Goal: Task Accomplishment & Management: Manage account settings

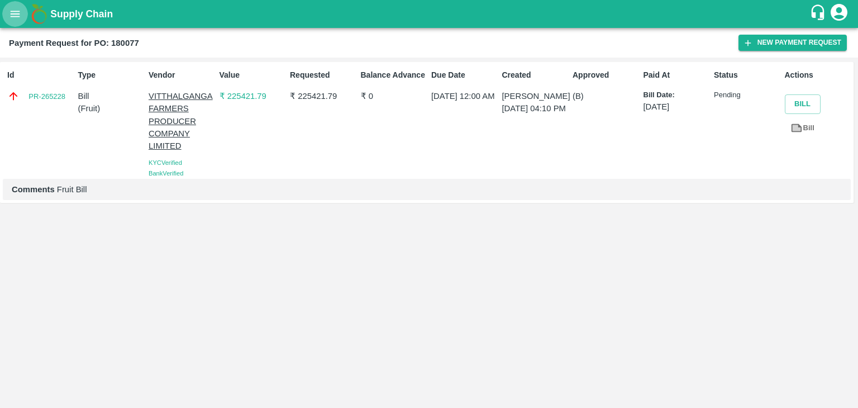
click at [6, 8] on button "open drawer" at bounding box center [15, 14] width 26 height 26
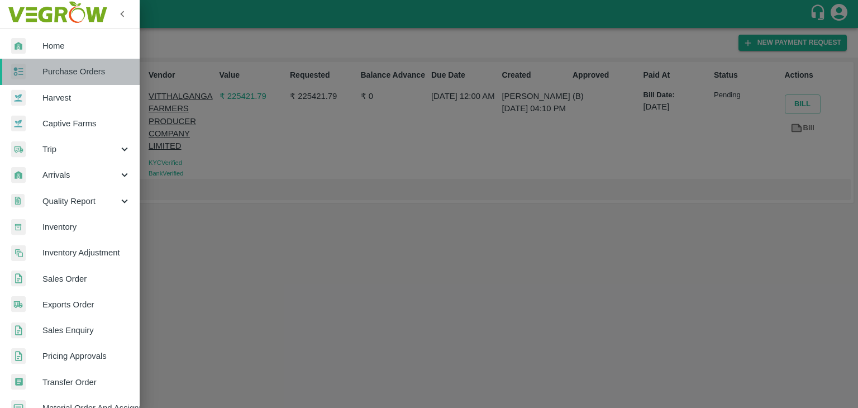
click at [80, 68] on span "Purchase Orders" at bounding box center [86, 71] width 88 height 12
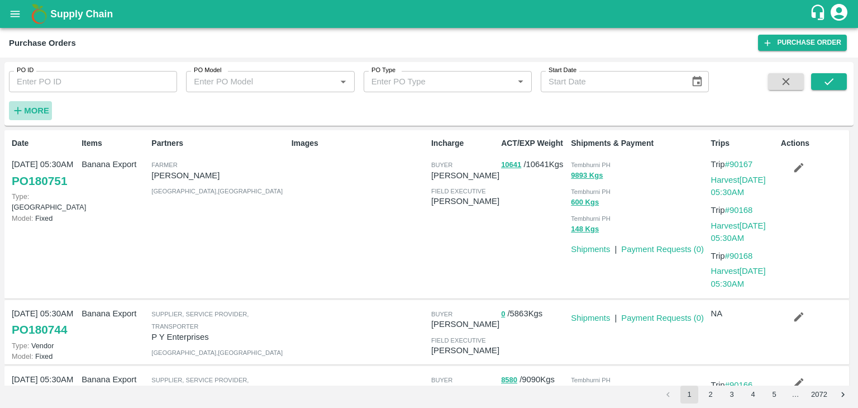
click at [36, 108] on strong "More" at bounding box center [36, 110] width 25 height 9
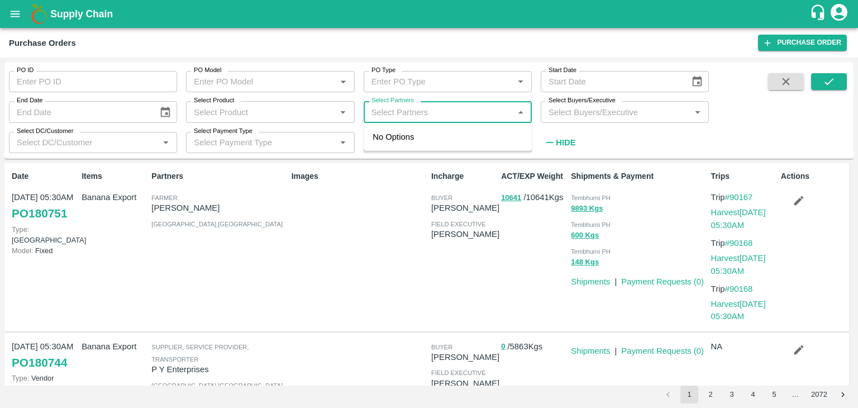
click at [445, 112] on input "Select Partners" at bounding box center [438, 111] width 143 height 15
type input "Varun R"
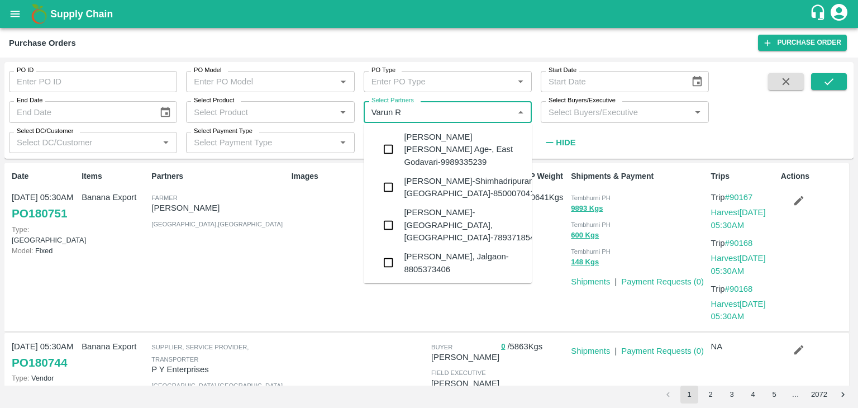
click at [460, 250] on div "VARUN RAMESHWAR AGRAWAL-Raver, Jalgaon-8805373406" at bounding box center [463, 262] width 119 height 25
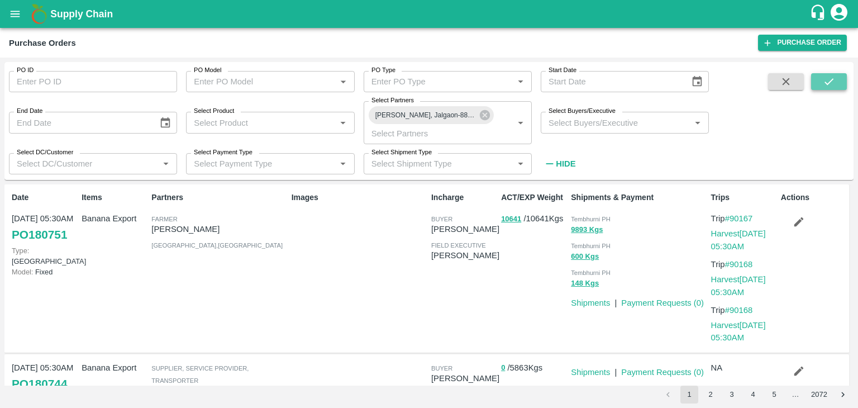
click at [830, 77] on icon "submit" at bounding box center [829, 81] width 12 height 12
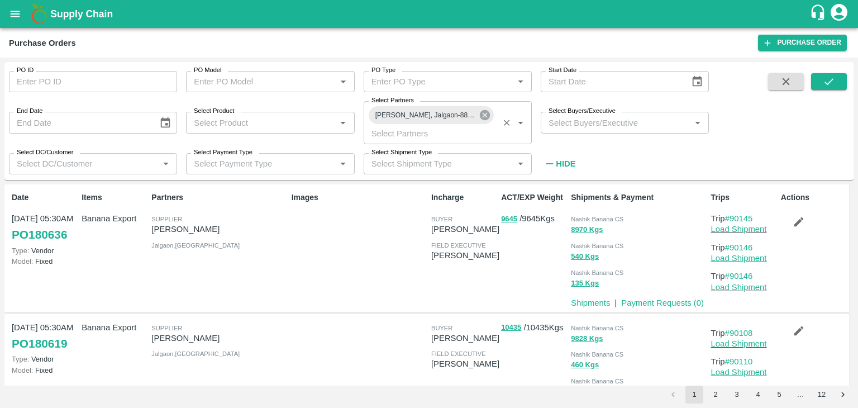
click at [487, 113] on icon at bounding box center [485, 115] width 12 height 12
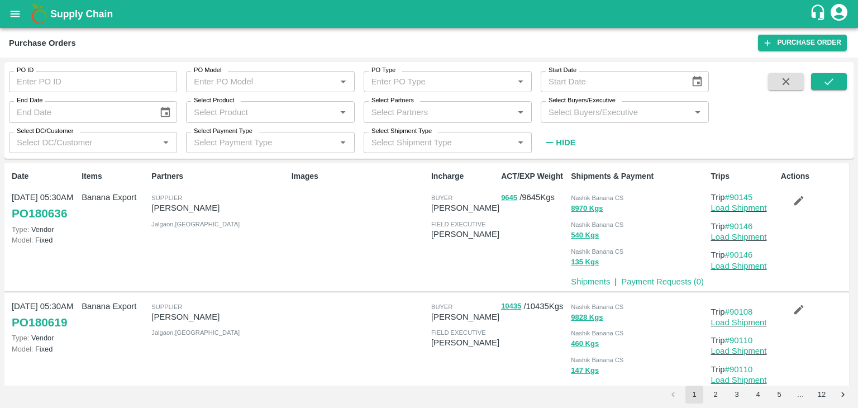
click at [432, 113] on input "Select Partners" at bounding box center [438, 111] width 143 height 15
type input "Shreyansh E"
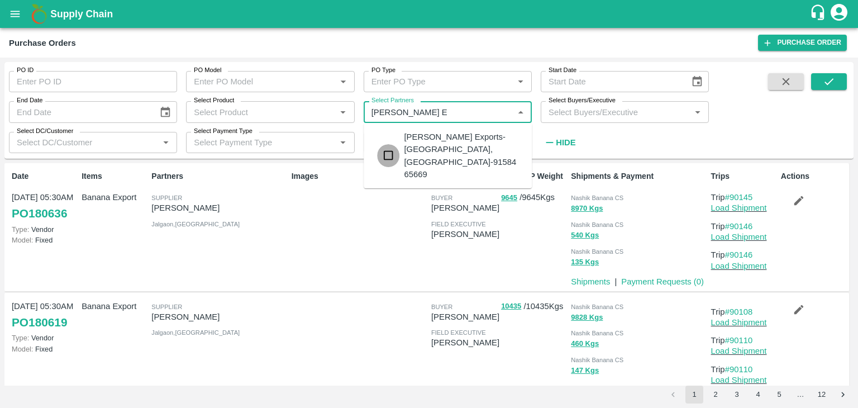
click at [393, 144] on input "checkbox" at bounding box center [388, 155] width 22 height 22
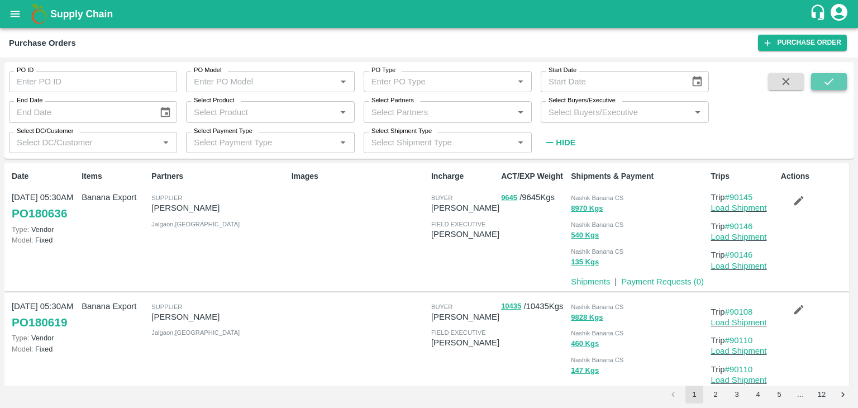
click at [822, 77] on button "submit" at bounding box center [829, 81] width 36 height 17
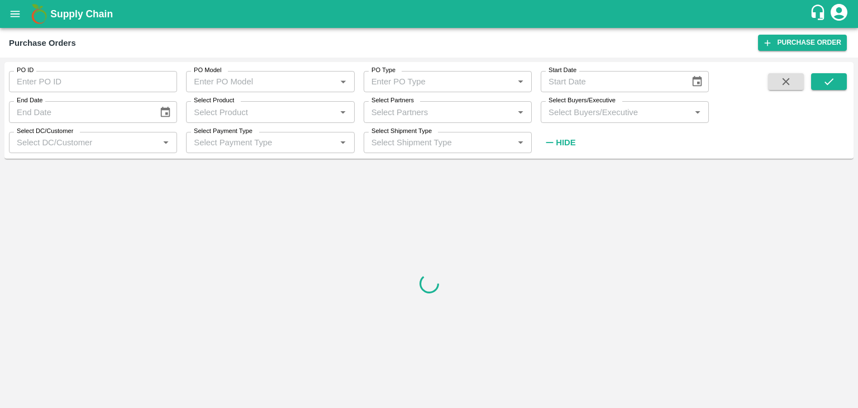
click at [415, 115] on input "Select Partners" at bounding box center [438, 111] width 143 height 15
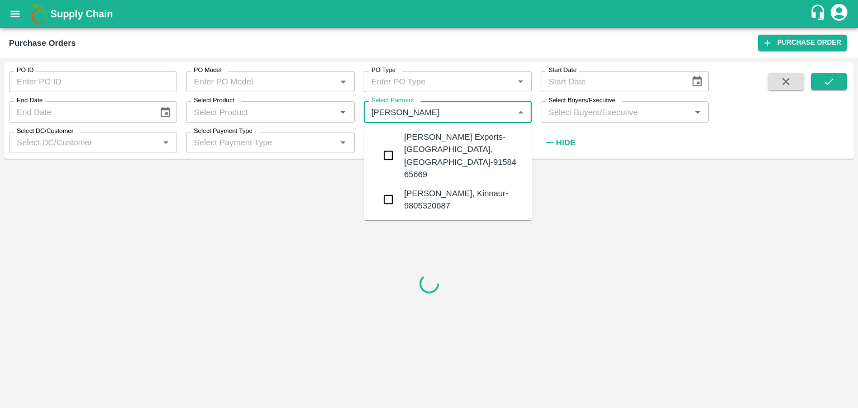
type input "Shreyansh"
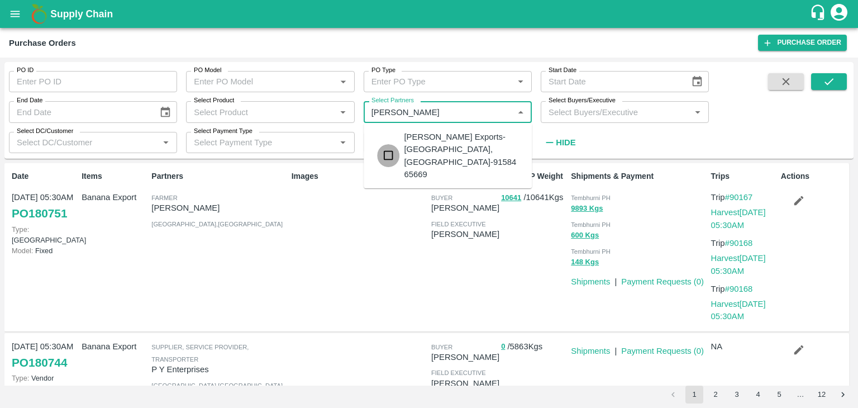
click at [387, 144] on input "checkbox" at bounding box center [388, 155] width 22 height 22
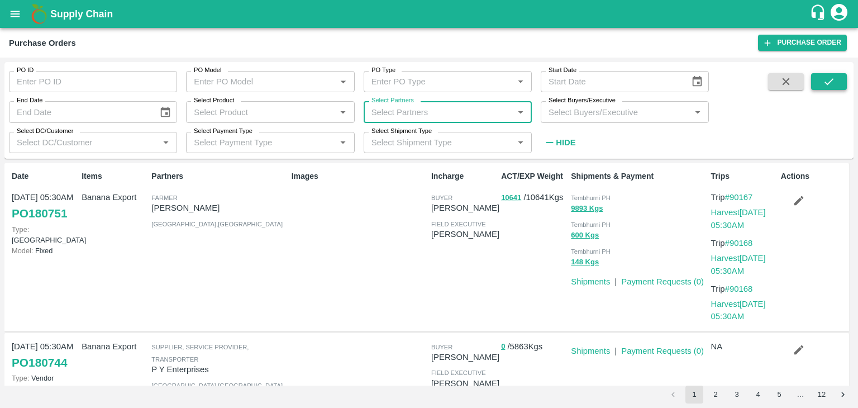
click at [816, 82] on button "submit" at bounding box center [829, 81] width 36 height 17
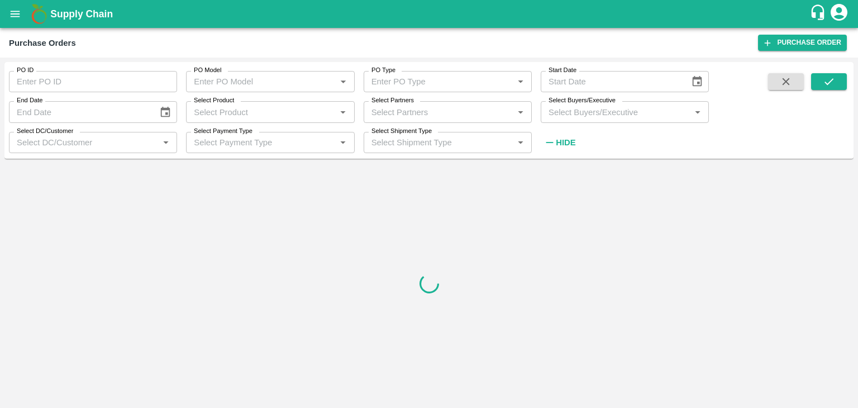
click at [425, 107] on input "Select Partners" at bounding box center [438, 111] width 143 height 15
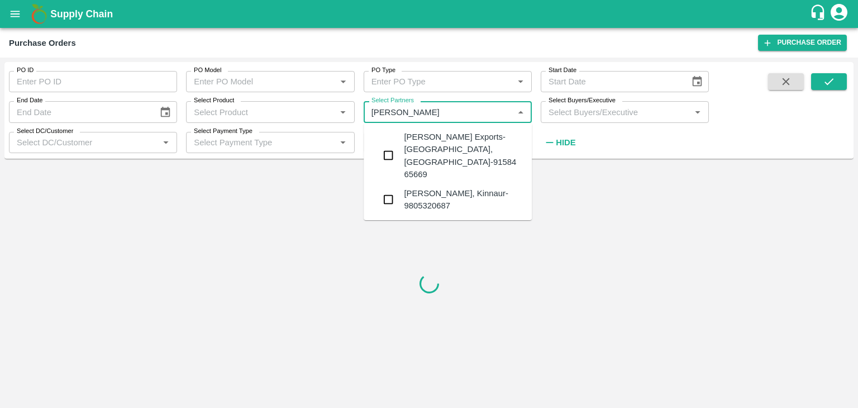
type input "Shreyansh"
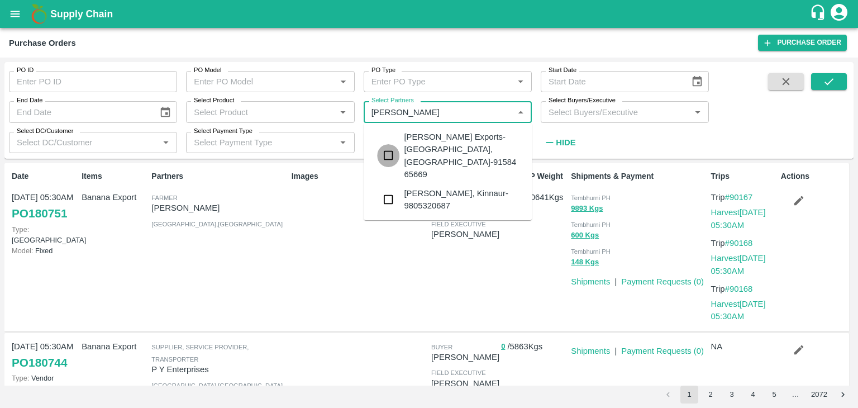
click at [387, 144] on input "checkbox" at bounding box center [388, 155] width 22 height 22
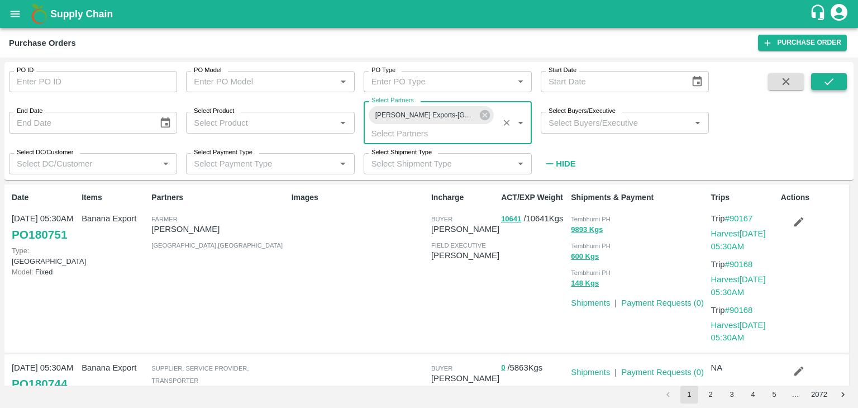
click at [829, 75] on icon "submit" at bounding box center [829, 81] width 12 height 12
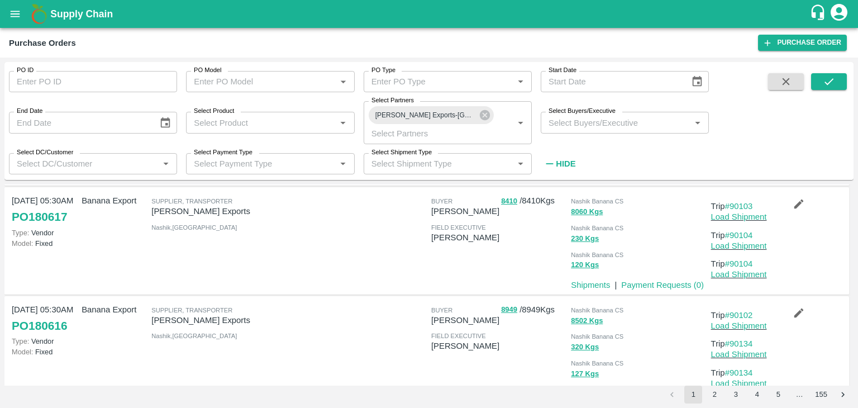
scroll to position [916, 0]
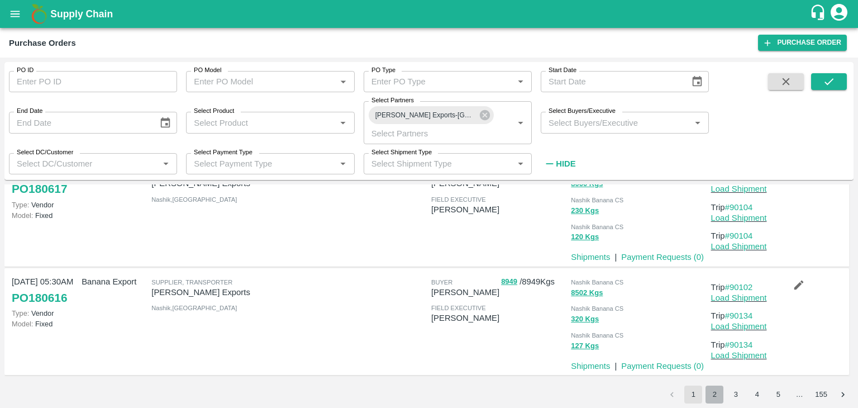
click at [713, 390] on button "2" at bounding box center [715, 395] width 18 height 18
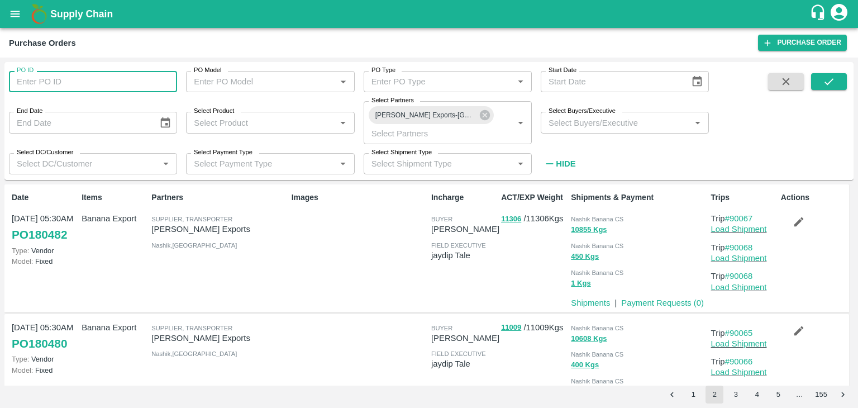
click at [100, 72] on input "PO ID" at bounding box center [93, 81] width 168 height 21
click at [489, 113] on icon at bounding box center [485, 115] width 10 height 10
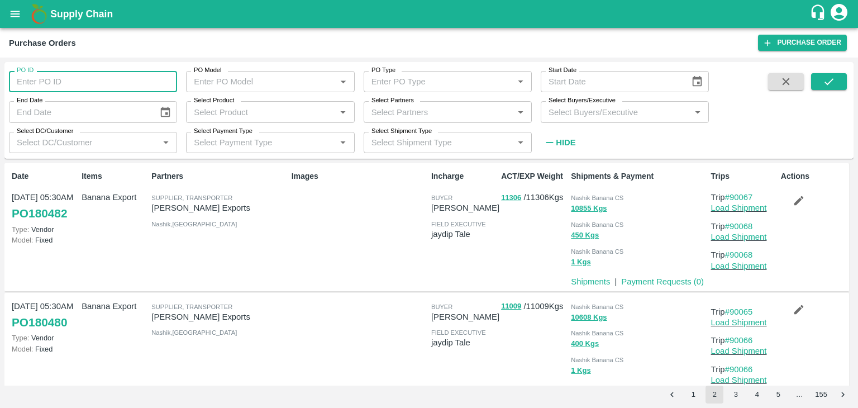
click at [127, 80] on input "PO ID" at bounding box center [93, 81] width 168 height 21
paste input "180617"
type input "180617"
click at [823, 80] on icon "submit" at bounding box center [829, 81] width 12 height 12
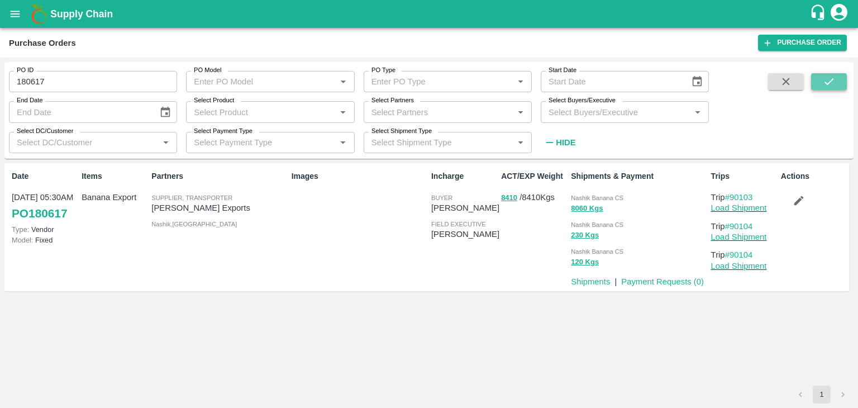
click at [827, 85] on icon "submit" at bounding box center [829, 81] width 12 height 12
click at [743, 204] on link "Load Shipment" at bounding box center [739, 207] width 56 height 9
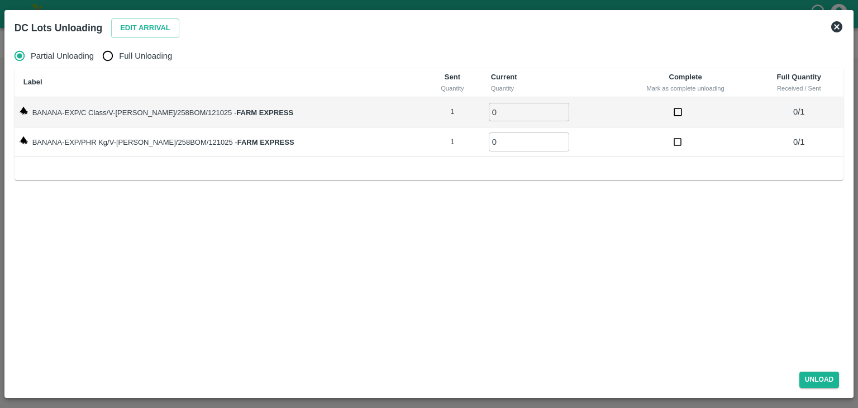
click at [841, 27] on icon at bounding box center [836, 26] width 11 height 11
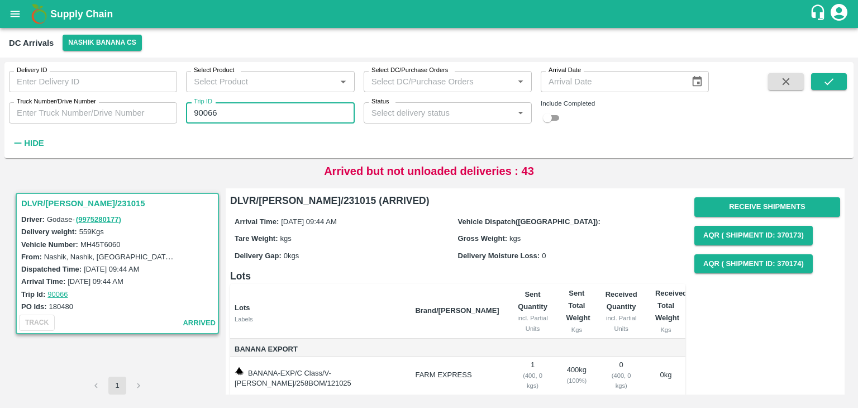
click at [240, 102] on input "90066" at bounding box center [270, 112] width 168 height 21
type input "90104"
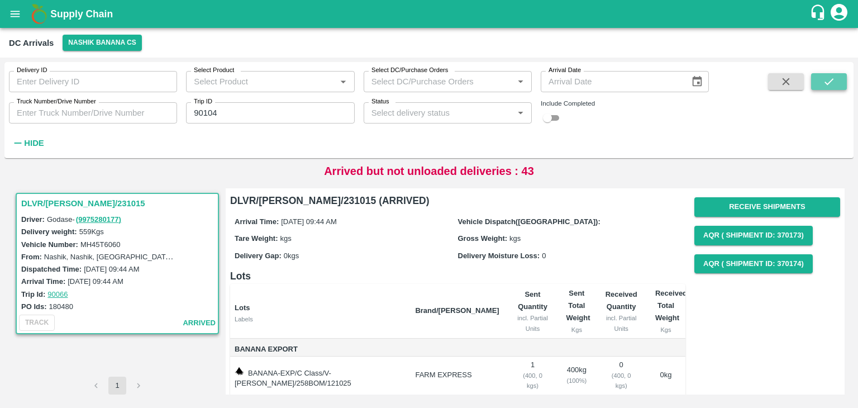
click at [831, 74] on button "submit" at bounding box center [829, 81] width 36 height 17
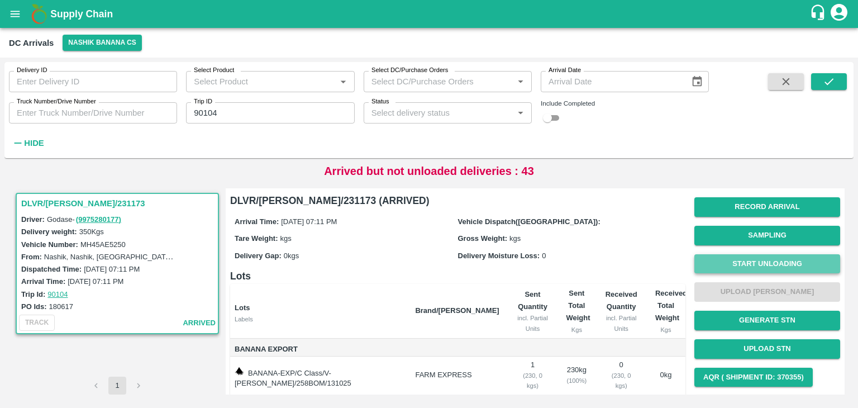
click at [750, 267] on button "Start Unloading" at bounding box center [768, 264] width 146 height 20
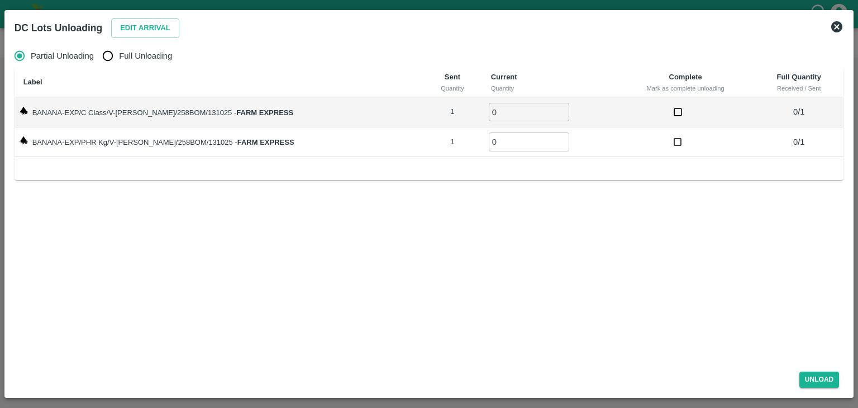
click at [129, 16] on div "Edit Arrival" at bounding box center [143, 26] width 73 height 24
click at [151, 29] on button "Edit Arrival" at bounding box center [145, 28] width 68 height 20
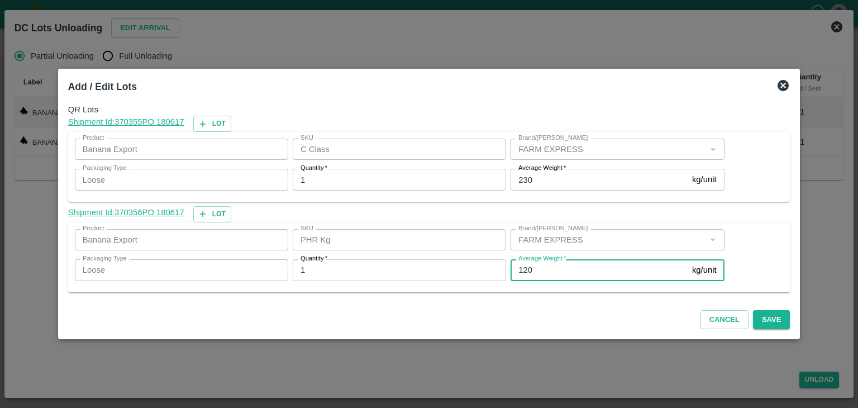
click at [554, 277] on input "120" at bounding box center [599, 269] width 177 height 21
type input "1"
click at [739, 309] on div "Cancel Save" at bounding box center [429, 317] width 731 height 33
click at [761, 316] on button "Save" at bounding box center [771, 320] width 37 height 20
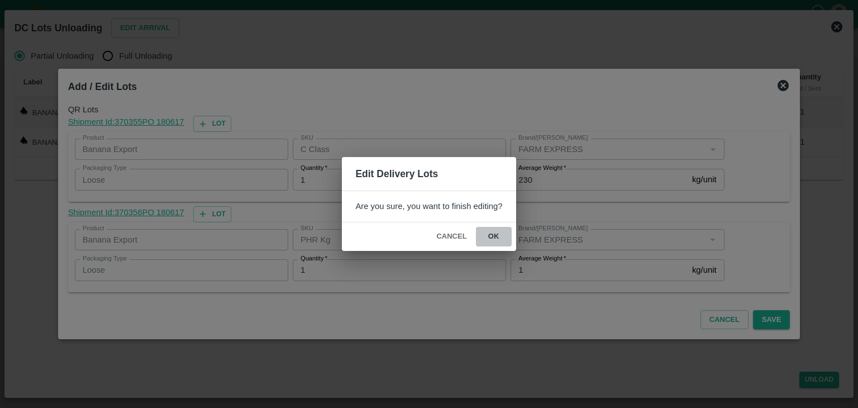
click at [489, 240] on button "ok" at bounding box center [494, 237] width 36 height 20
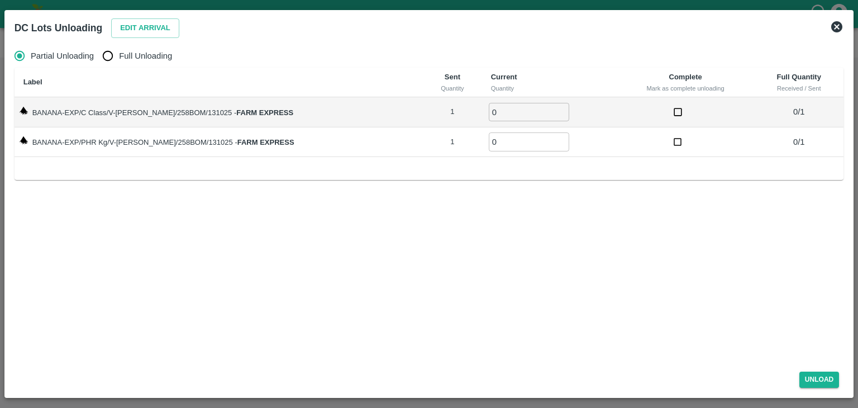
click at [836, 25] on icon at bounding box center [836, 26] width 11 height 11
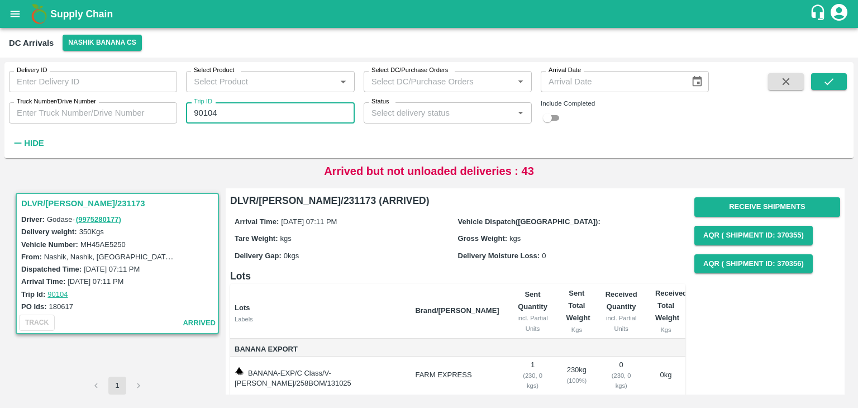
click at [232, 117] on input "90104" at bounding box center [270, 112] width 168 height 21
type input "90136"
click at [836, 84] on button "submit" at bounding box center [829, 81] width 36 height 17
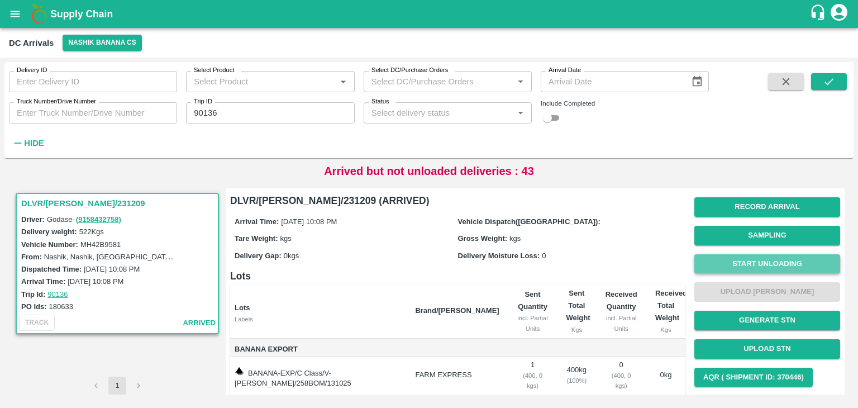
click at [749, 258] on button "Start Unloading" at bounding box center [768, 264] width 146 height 20
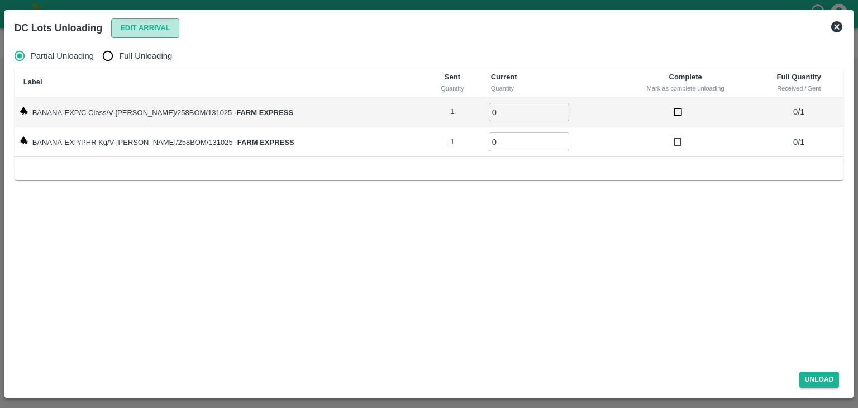
click at [146, 21] on button "Edit Arrival" at bounding box center [145, 28] width 68 height 20
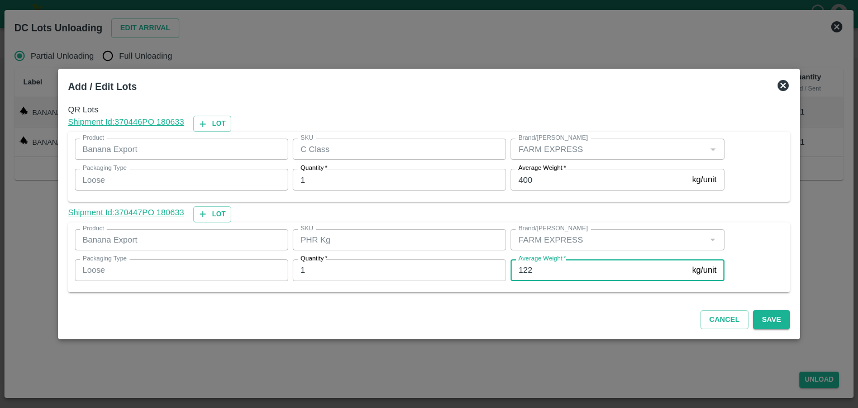
click at [550, 273] on input "122" at bounding box center [599, 269] width 177 height 21
type input "1"
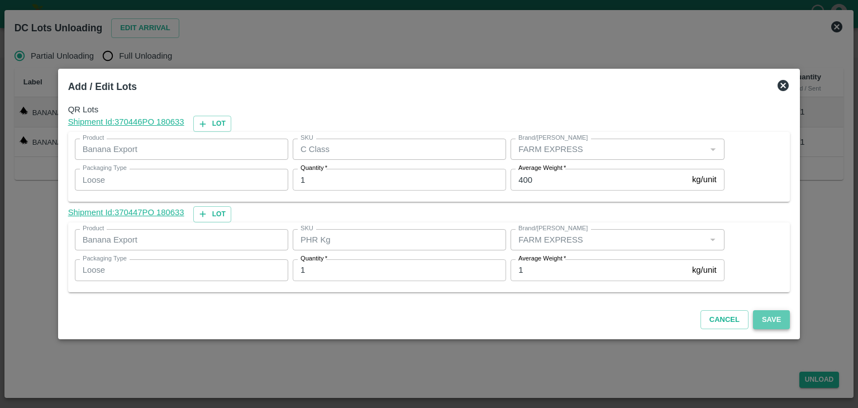
click at [763, 311] on button "Save" at bounding box center [771, 320] width 37 height 20
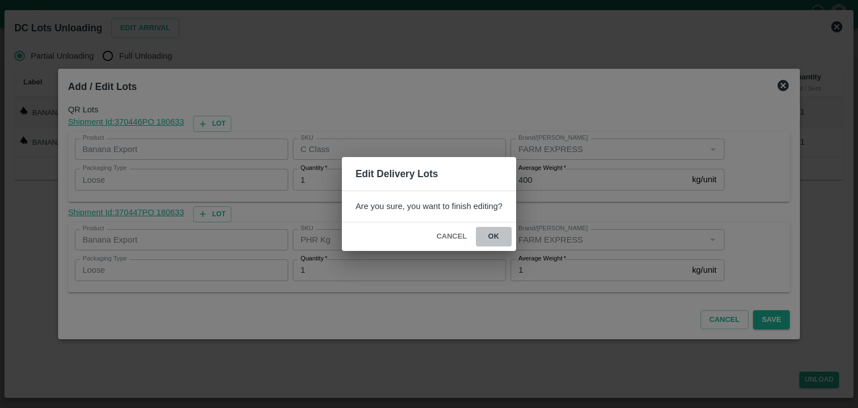
click at [494, 233] on button "ok" at bounding box center [494, 237] width 36 height 20
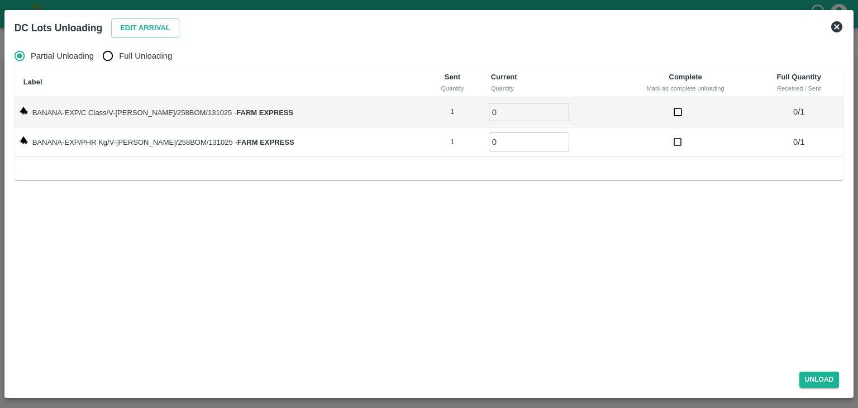
click at [839, 23] on icon at bounding box center [836, 26] width 11 height 11
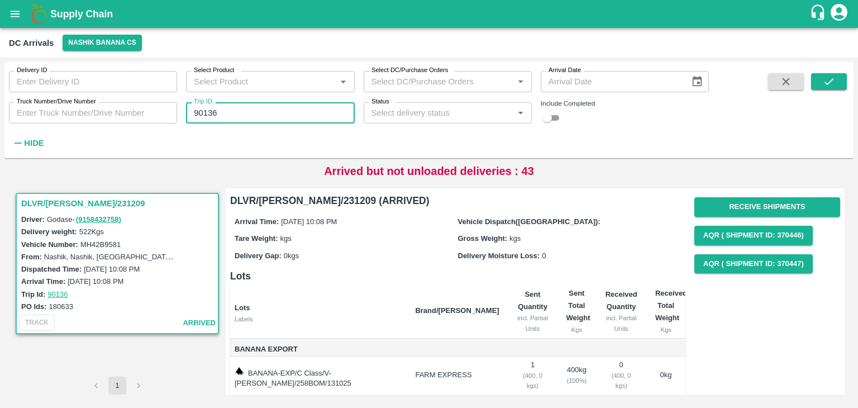
click at [251, 112] on input "90136" at bounding box center [270, 112] width 168 height 21
type input "90127"
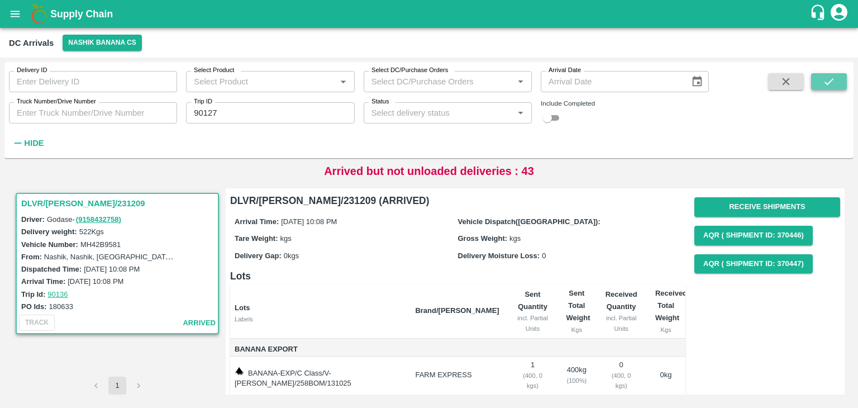
click at [833, 76] on icon "submit" at bounding box center [829, 81] width 12 height 12
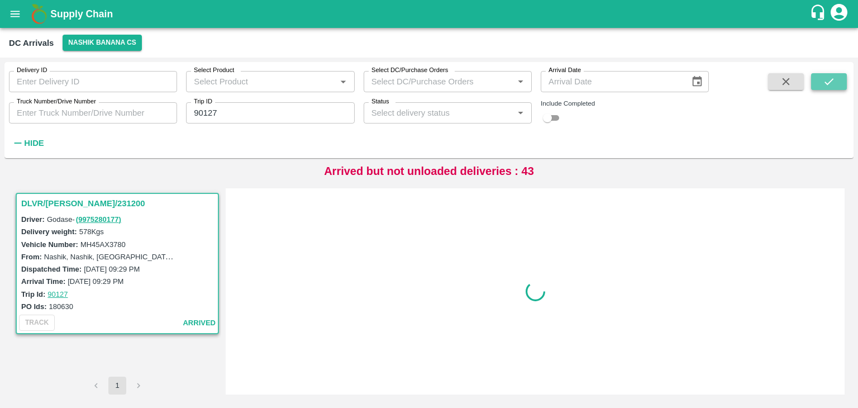
click at [833, 76] on icon "submit" at bounding box center [829, 81] width 12 height 12
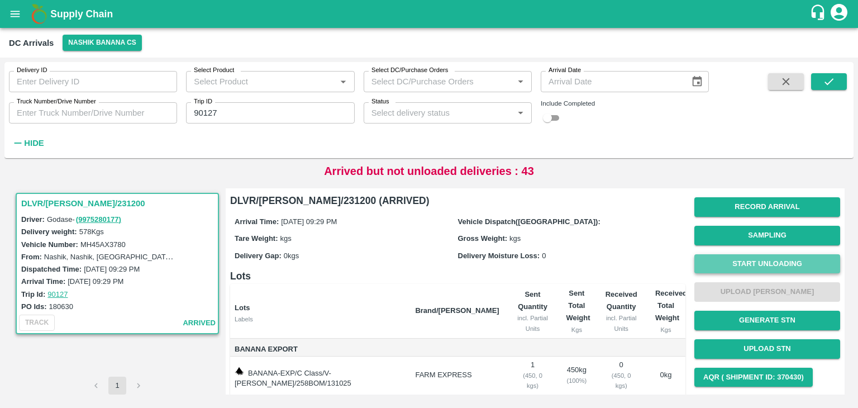
click at [755, 266] on button "Start Unloading" at bounding box center [768, 264] width 146 height 20
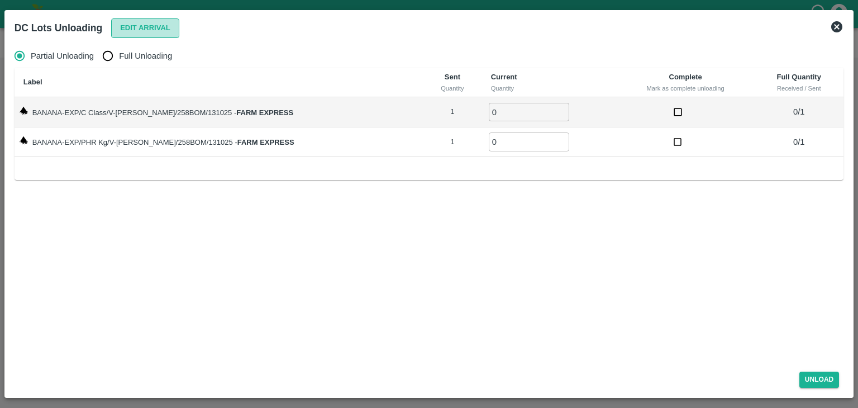
click at [139, 28] on button "Edit Arrival" at bounding box center [145, 28] width 68 height 20
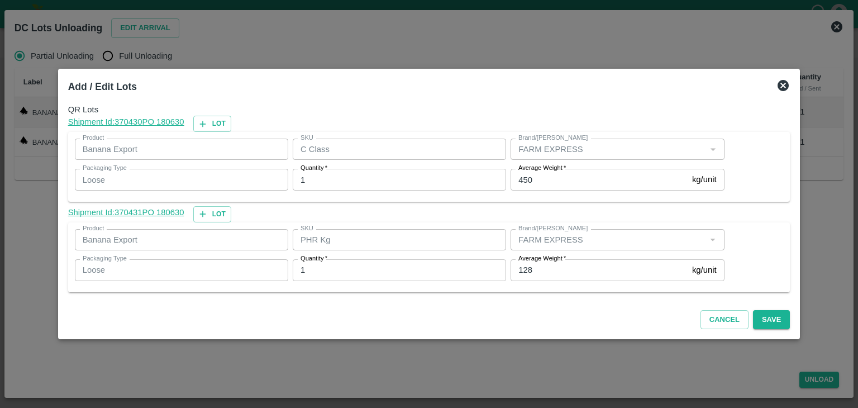
click at [567, 282] on div "Average Weight   * 128 kg/unit Average Weight" at bounding box center [615, 270] width 218 height 30
click at [568, 271] on input "128" at bounding box center [599, 269] width 177 height 21
type input "1"
click at [764, 319] on button "Save" at bounding box center [771, 320] width 37 height 20
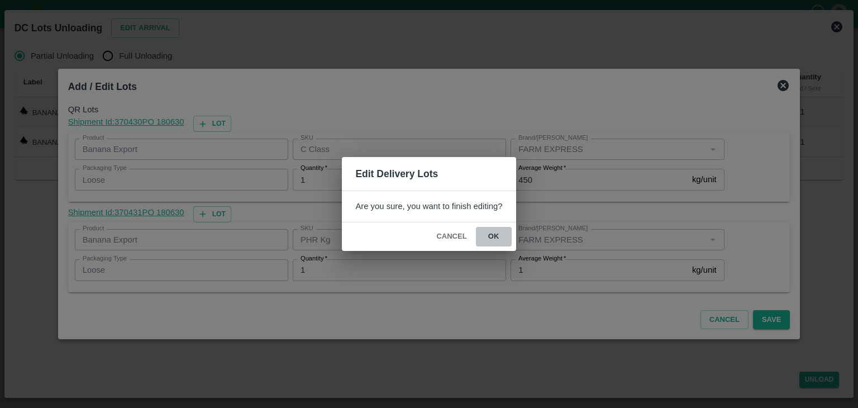
click at [489, 234] on button "ok" at bounding box center [494, 237] width 36 height 20
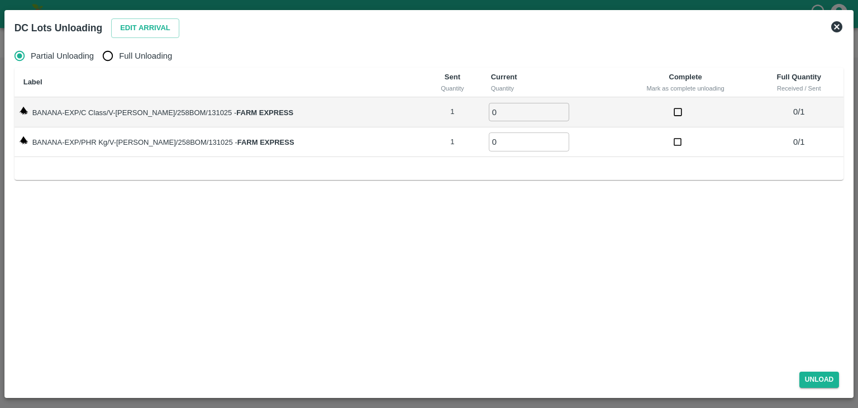
click at [846, 22] on div "DC Lots Unloading Edit Arrival" at bounding box center [429, 28] width 839 height 25
click at [838, 25] on icon at bounding box center [836, 26] width 11 height 11
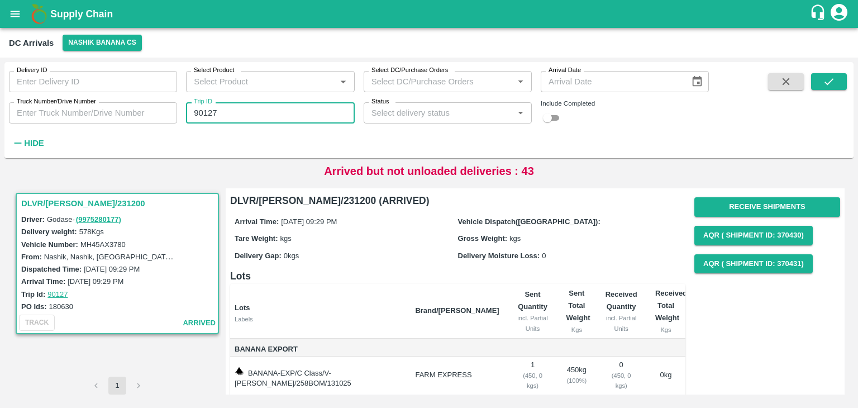
click at [240, 112] on input "90127" at bounding box center [270, 112] width 168 height 21
click at [282, 123] on div "Delivery ID Delivery ID Select Product Select Product   * Select DC/Purchase Or…" at bounding box center [354, 107] width 709 height 91
click at [267, 115] on input "901" at bounding box center [270, 112] width 168 height 21
type input "90115"
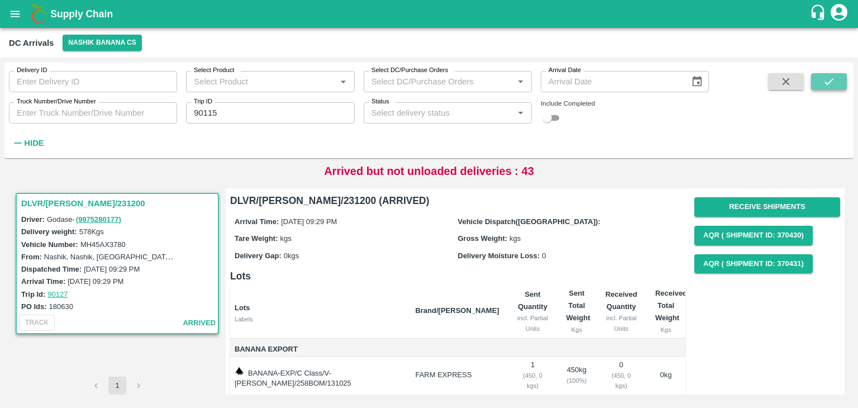
click at [832, 81] on icon "submit" at bounding box center [829, 81] width 12 height 12
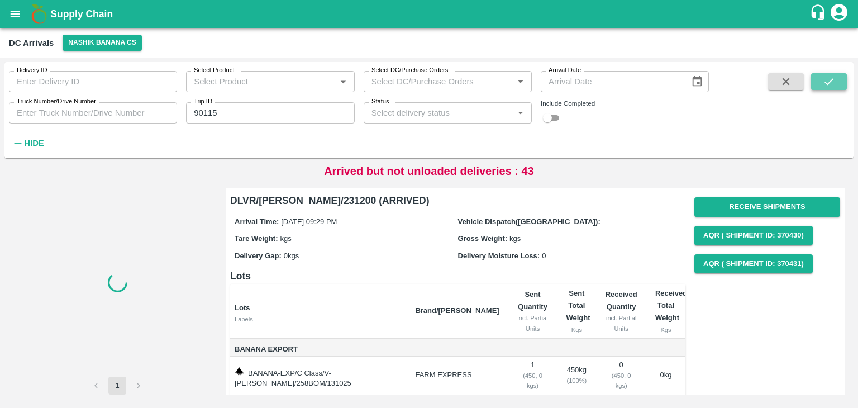
click at [832, 81] on icon "submit" at bounding box center [829, 81] width 12 height 12
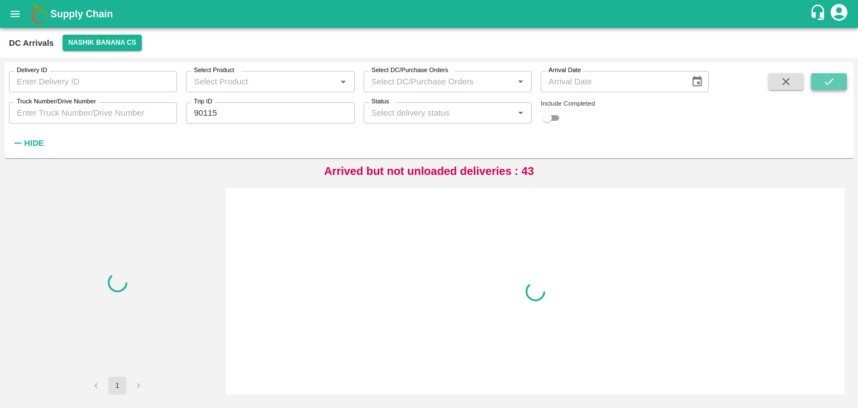
click at [832, 81] on icon "submit" at bounding box center [829, 81] width 12 height 12
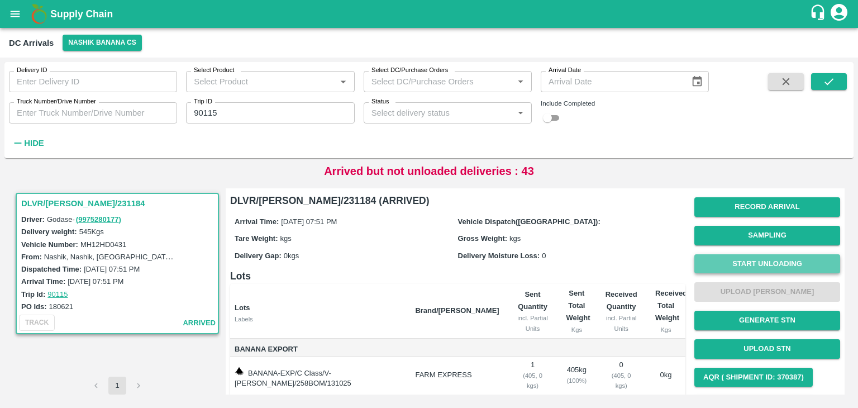
click at [741, 260] on button "Start Unloading" at bounding box center [768, 264] width 146 height 20
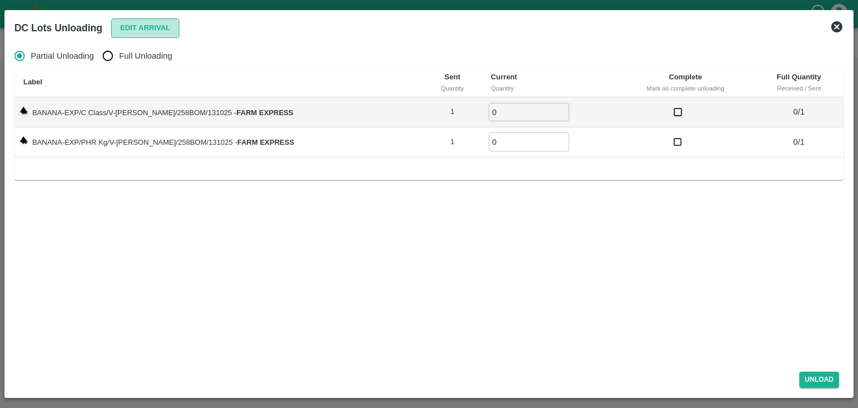
click at [145, 35] on button "Edit Arrival" at bounding box center [145, 28] width 68 height 20
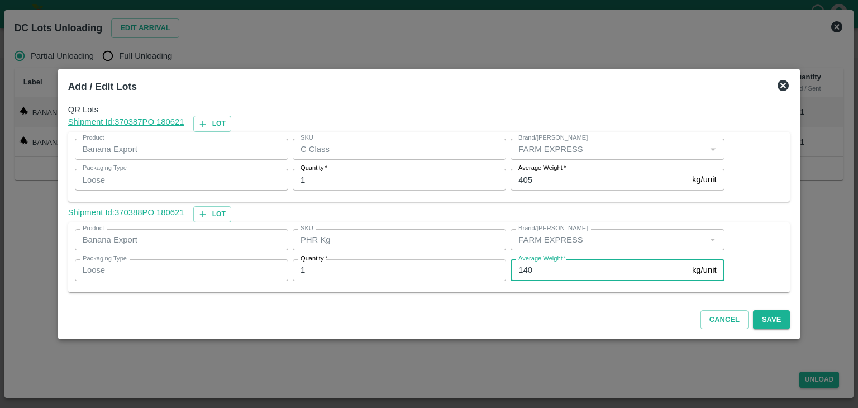
click at [558, 275] on input "140" at bounding box center [599, 269] width 177 height 21
type input "1"
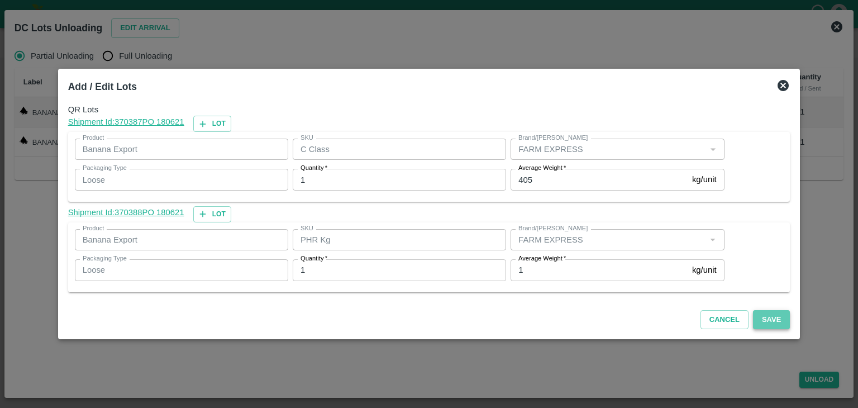
click at [762, 312] on button "Save" at bounding box center [771, 320] width 37 height 20
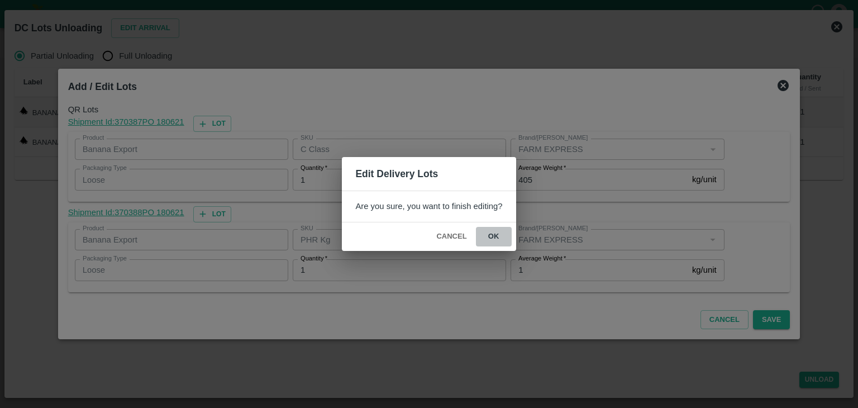
click at [496, 234] on button "ok" at bounding box center [494, 237] width 36 height 20
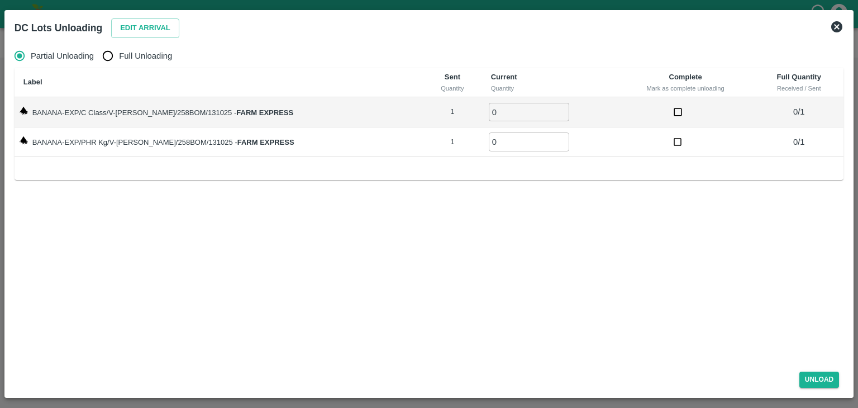
click at [835, 31] on icon at bounding box center [836, 26] width 11 height 11
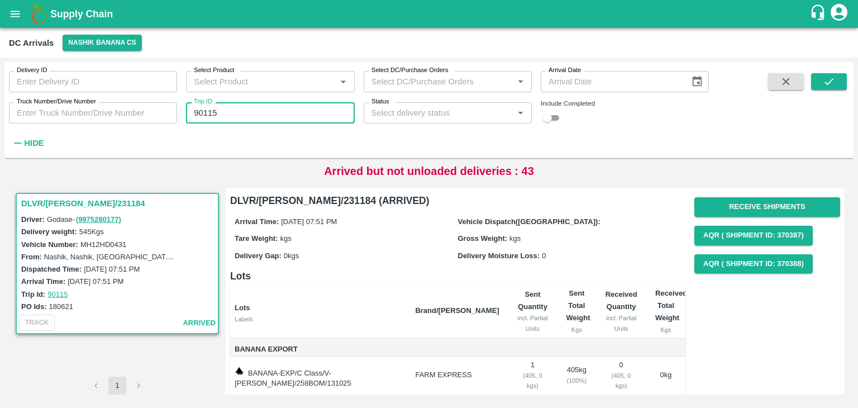
click at [250, 117] on input "90115" at bounding box center [270, 112] width 168 height 21
type input "90124"
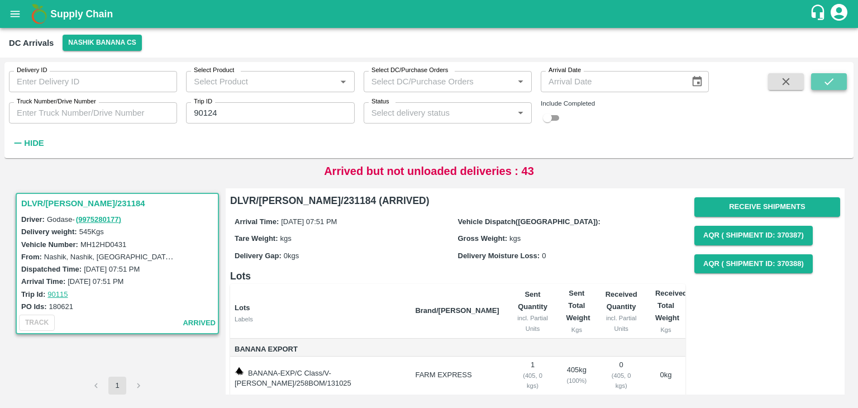
click at [834, 80] on icon "submit" at bounding box center [829, 81] width 12 height 12
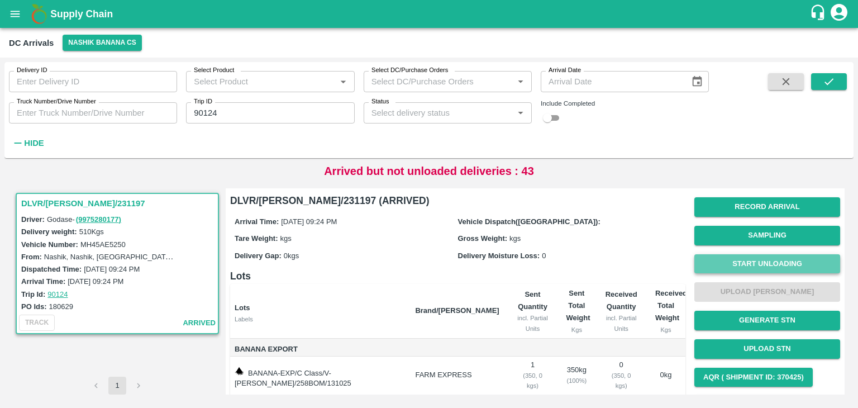
click at [738, 258] on button "Start Unloading" at bounding box center [768, 264] width 146 height 20
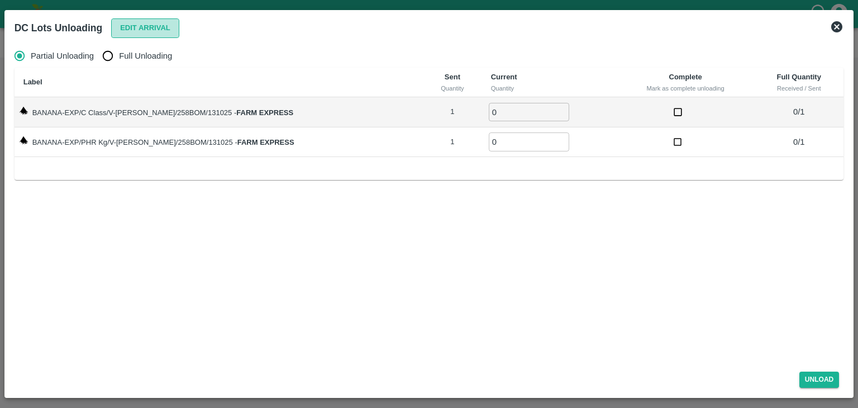
click at [140, 29] on button "Edit Arrival" at bounding box center [145, 28] width 68 height 20
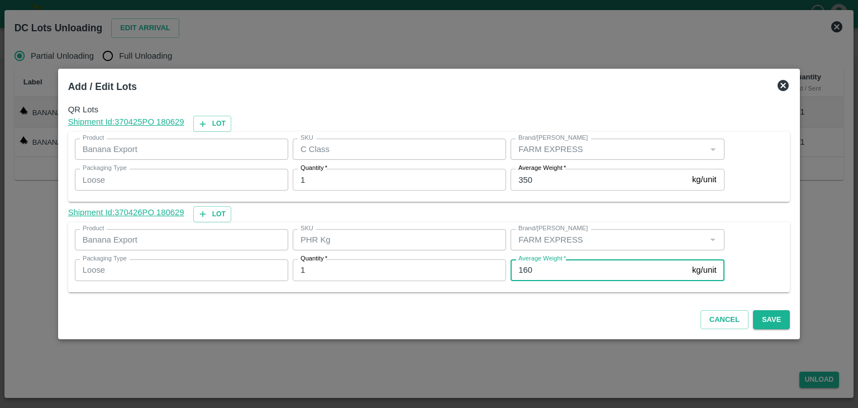
click at [545, 268] on input "160" at bounding box center [599, 269] width 177 height 21
type input "1"
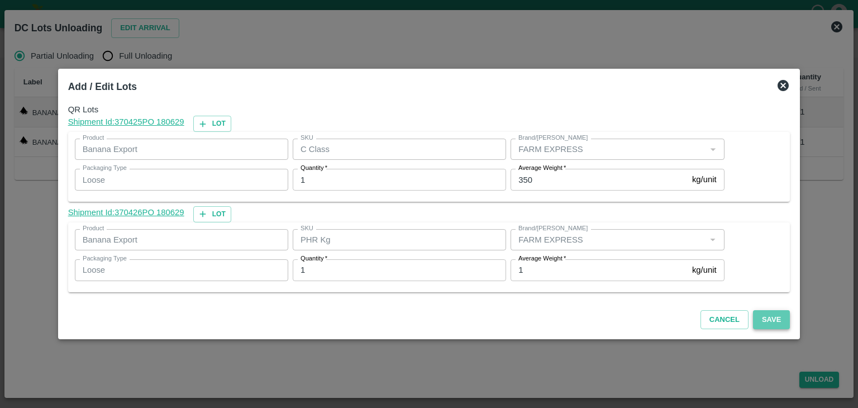
click at [767, 315] on button "Save" at bounding box center [771, 320] width 37 height 20
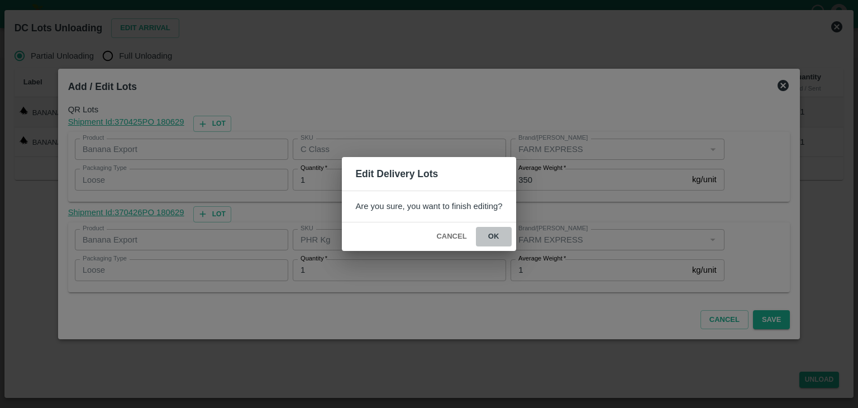
click at [483, 240] on button "ok" at bounding box center [494, 237] width 36 height 20
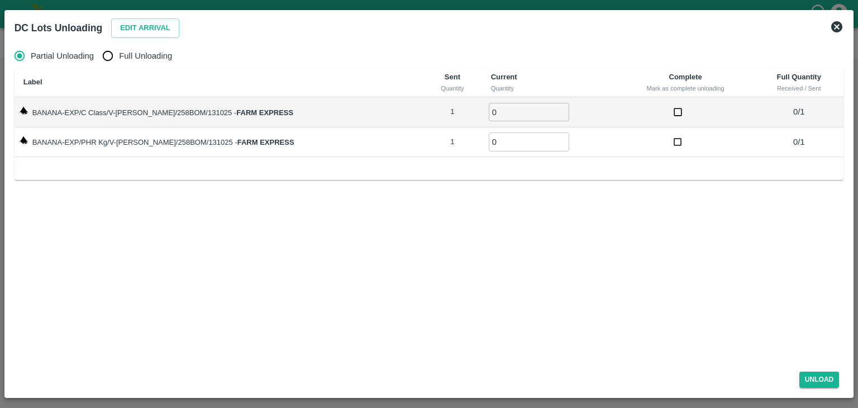
click at [836, 25] on icon at bounding box center [836, 26] width 13 height 13
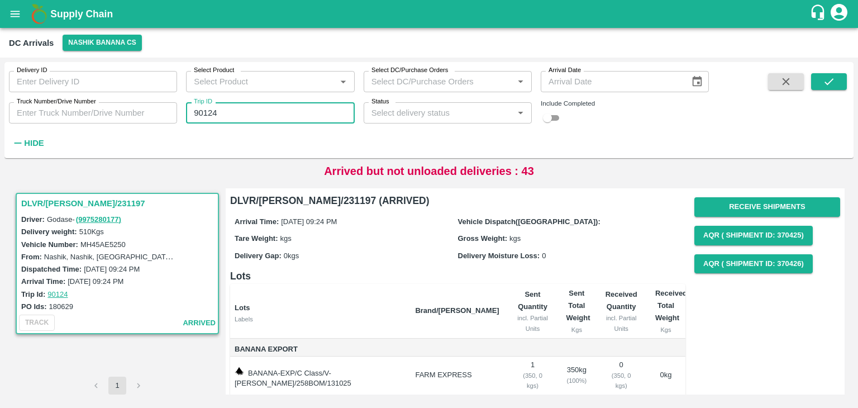
click at [288, 111] on input "90124" at bounding box center [270, 112] width 168 height 21
type input "90110"
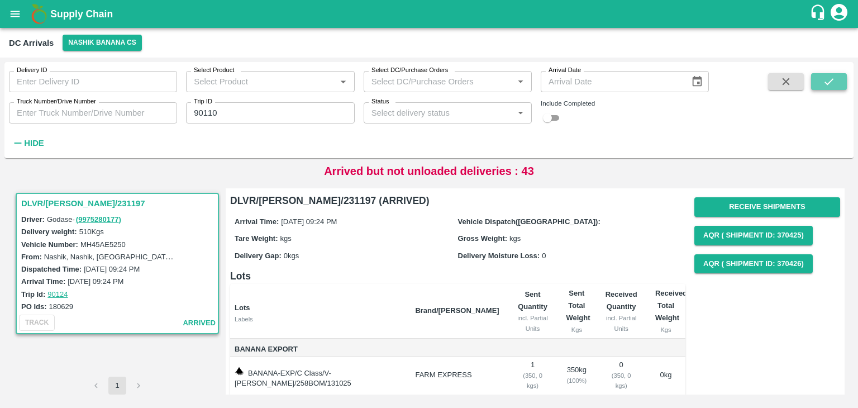
click at [841, 82] on button "submit" at bounding box center [829, 81] width 36 height 17
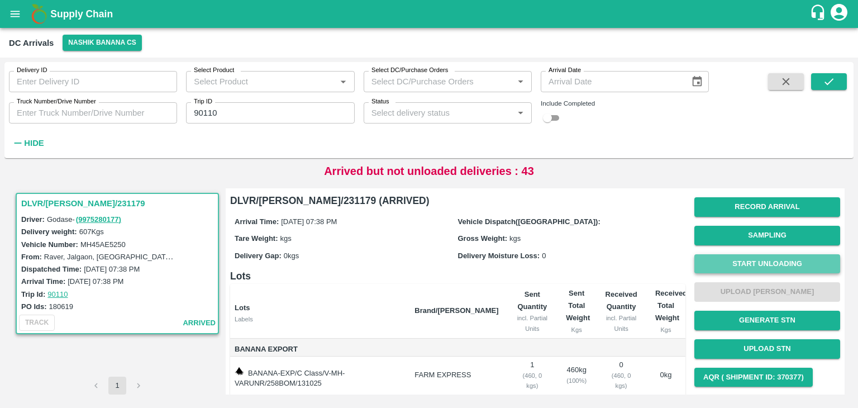
click at [736, 262] on button "Start Unloading" at bounding box center [768, 264] width 146 height 20
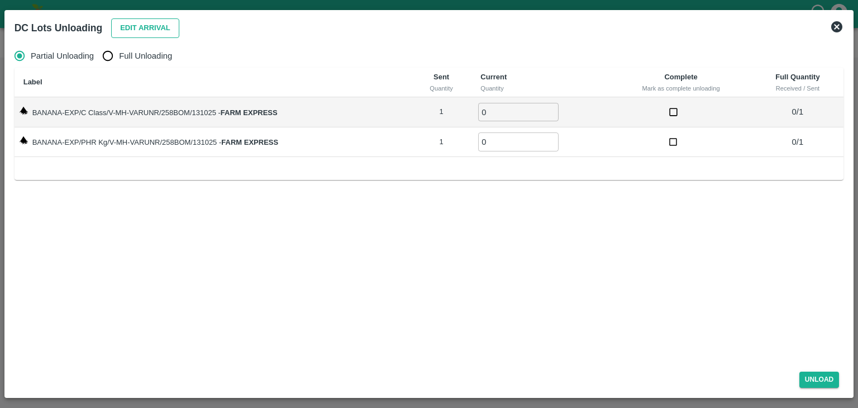
click at [131, 32] on button "Edit Arrival" at bounding box center [145, 28] width 68 height 20
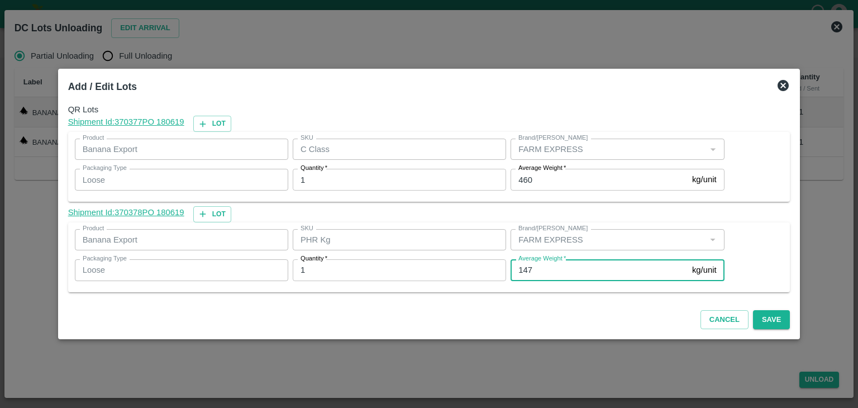
click at [570, 277] on input "147" at bounding box center [599, 269] width 177 height 21
type input "1"
click at [776, 329] on div "Cancel Save" at bounding box center [429, 317] width 731 height 33
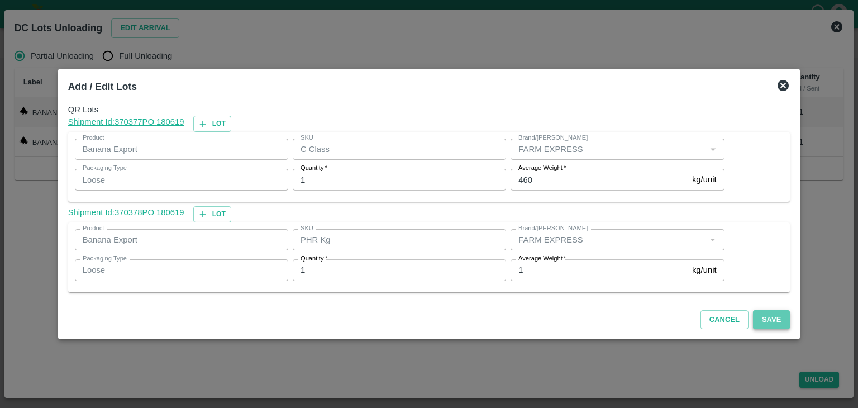
click at [764, 324] on button "Save" at bounding box center [771, 320] width 37 height 20
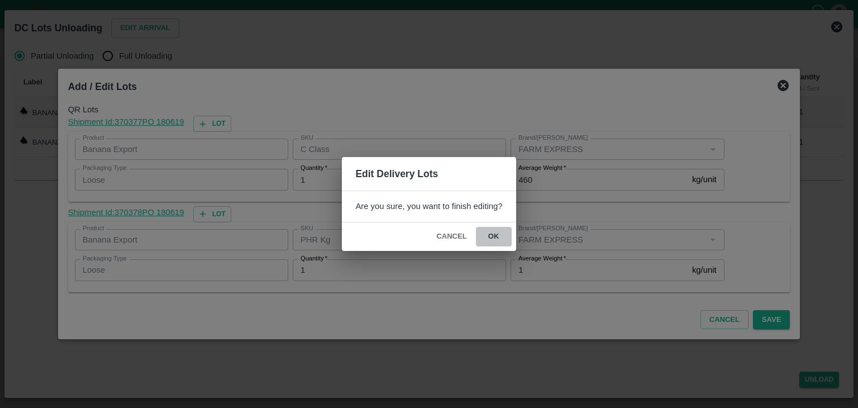
click at [480, 234] on button "ok" at bounding box center [494, 237] width 36 height 20
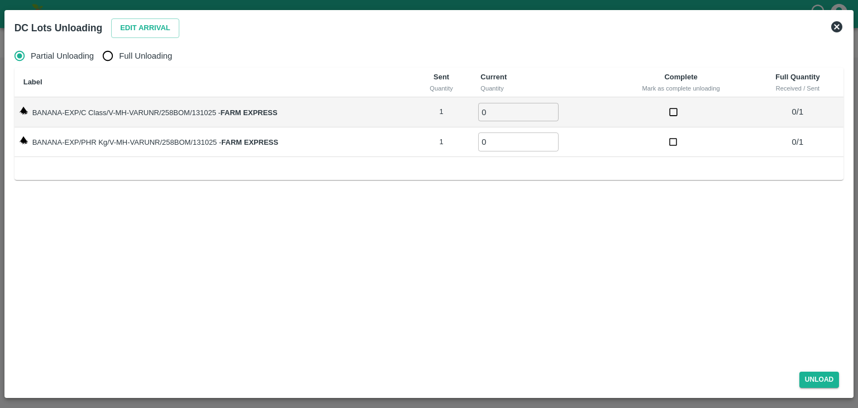
click at [836, 25] on icon at bounding box center [836, 26] width 11 height 11
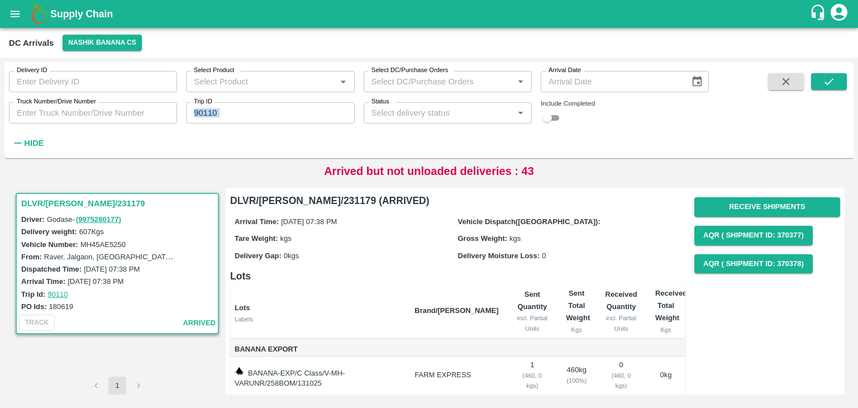
drag, startPoint x: 248, startPoint y: 127, endPoint x: 289, endPoint y: 105, distance: 47.5
click at [289, 105] on div "Delivery ID Delivery ID Select Product Select Product   * Select DC/Purchase Or…" at bounding box center [354, 107] width 709 height 91
click at [289, 105] on input "90110" at bounding box center [270, 112] width 168 height 21
type input "90134"
click at [825, 85] on icon "submit" at bounding box center [829, 81] width 12 height 12
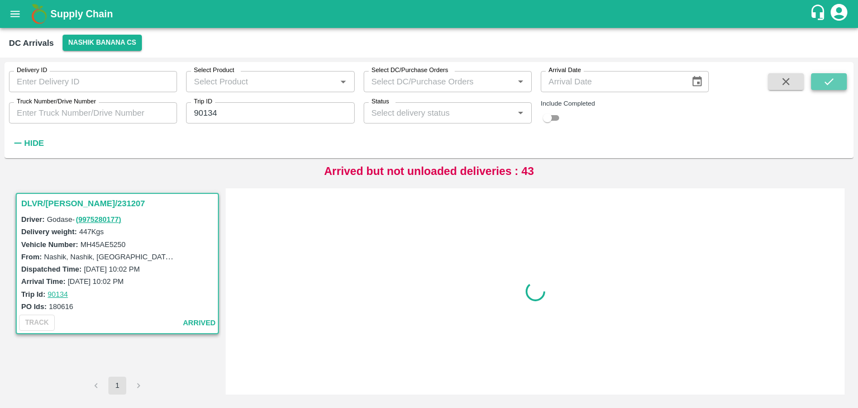
click at [825, 85] on icon "submit" at bounding box center [829, 81] width 12 height 12
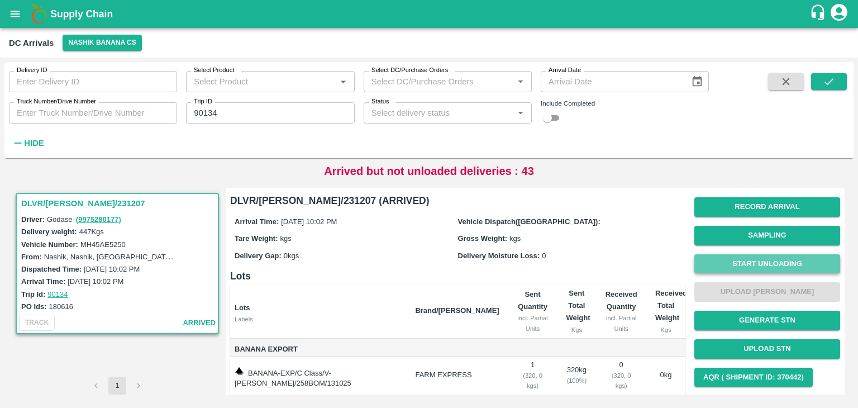
click at [762, 266] on button "Start Unloading" at bounding box center [768, 264] width 146 height 20
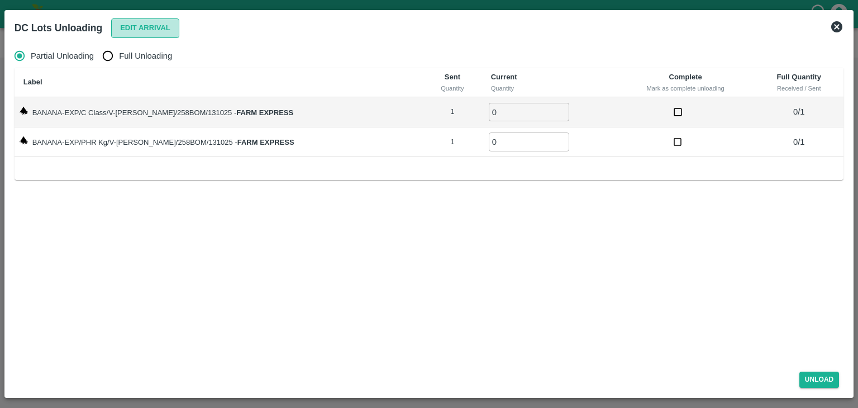
click at [127, 22] on button "Edit Arrival" at bounding box center [145, 28] width 68 height 20
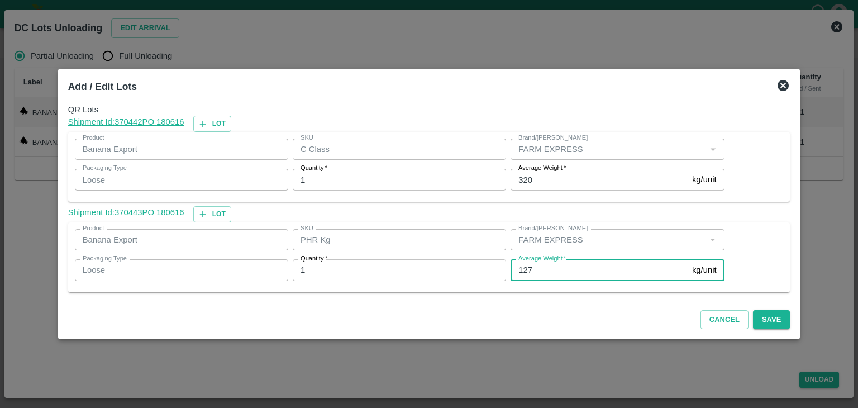
click at [523, 271] on input "127" at bounding box center [599, 269] width 177 height 21
click at [554, 269] on input "127" at bounding box center [599, 269] width 177 height 21
type input "1"
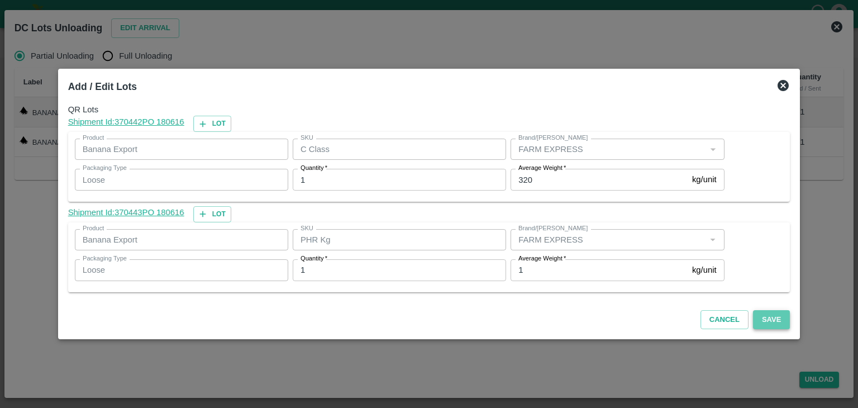
click at [761, 318] on button "Save" at bounding box center [771, 320] width 37 height 20
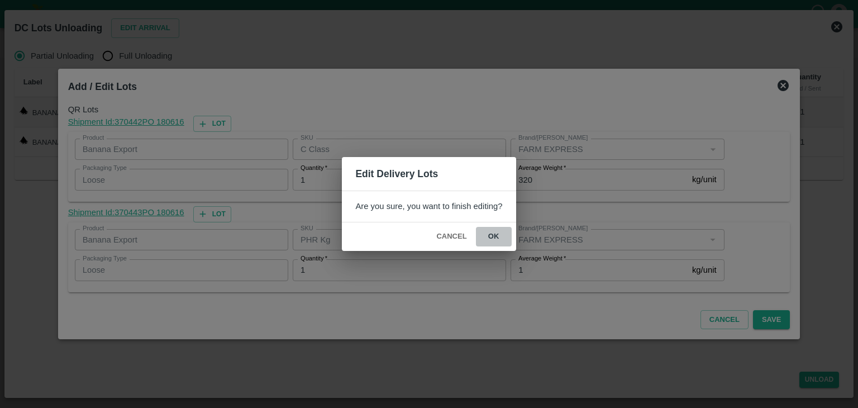
click at [498, 229] on button "ok" at bounding box center [494, 237] width 36 height 20
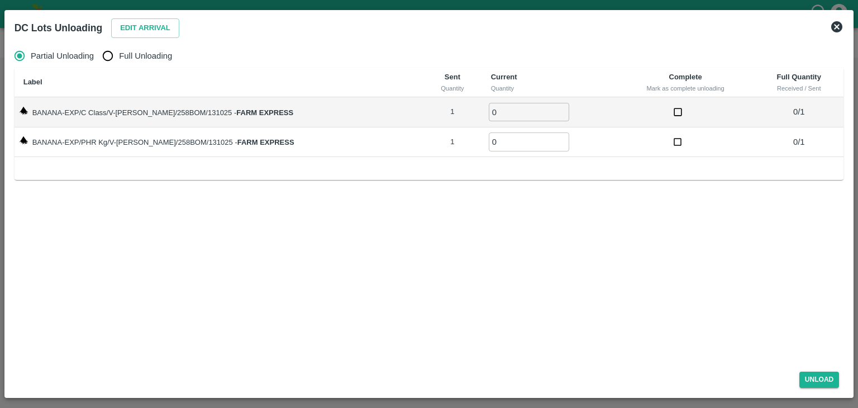
click at [843, 27] on icon at bounding box center [836, 26] width 13 height 13
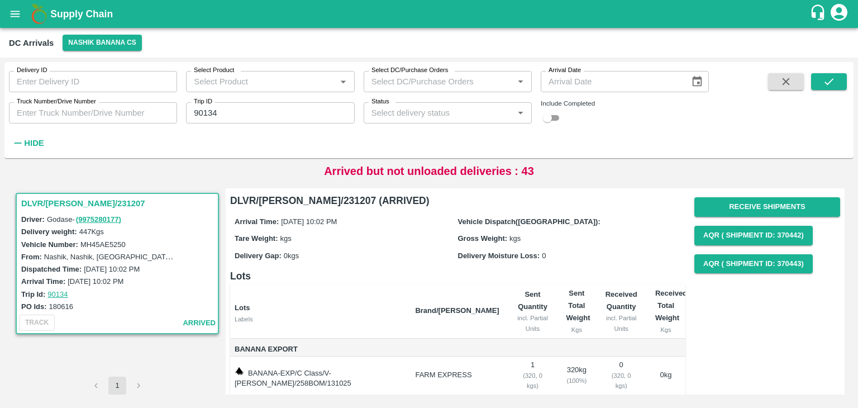
click at [282, 131] on div "Delivery ID Delivery ID Select Product Select Product   * Select DC/Purchase Or…" at bounding box center [354, 107] width 709 height 91
click at [285, 123] on input "90134" at bounding box center [270, 112] width 168 height 21
type input "90146"
click at [842, 72] on div "Delivery ID Delivery ID Select Product Select Product   * Select DC/Purchase Or…" at bounding box center [428, 109] width 849 height 87
click at [842, 76] on button "submit" at bounding box center [829, 81] width 36 height 17
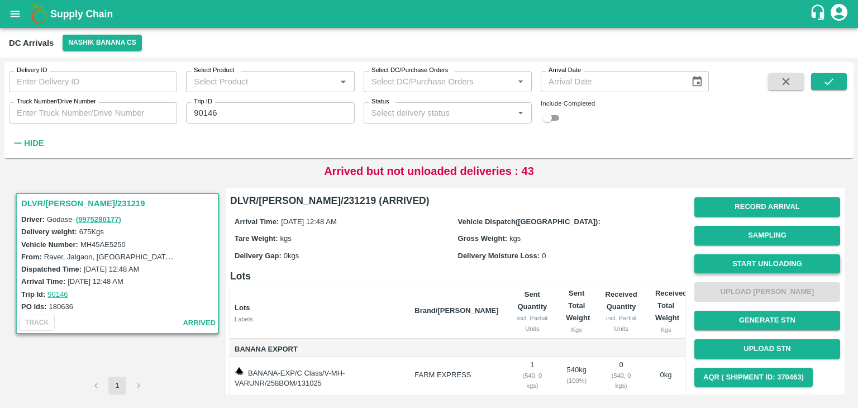
click at [757, 261] on button "Start Unloading" at bounding box center [768, 264] width 146 height 20
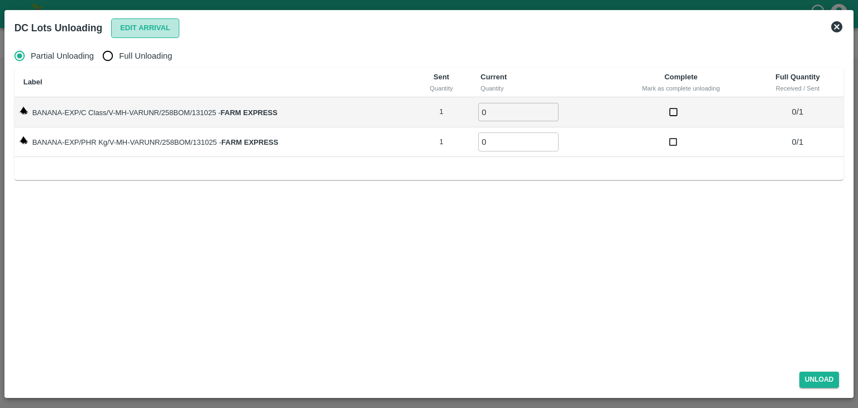
click at [152, 36] on button "Edit Arrival" at bounding box center [145, 28] width 68 height 20
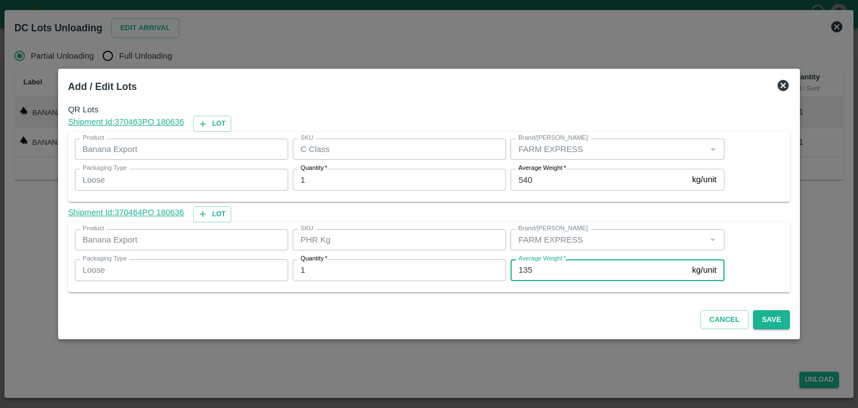
click at [534, 268] on input "135" at bounding box center [599, 269] width 177 height 21
type input "1"
click at [744, 308] on div "Cancel Save" at bounding box center [429, 317] width 731 height 33
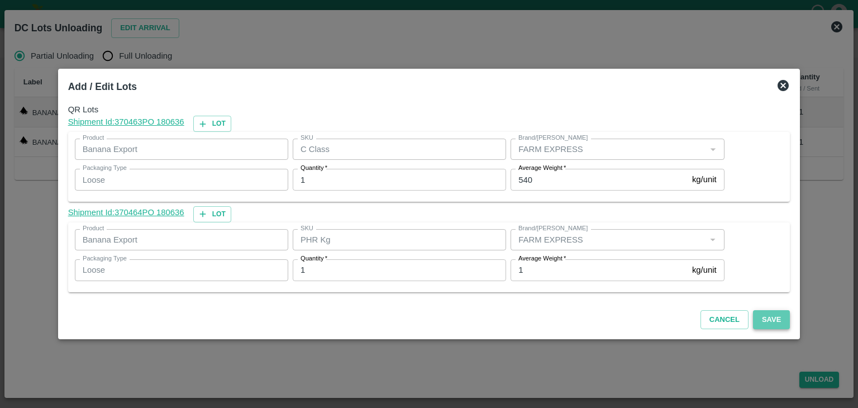
click at [763, 317] on button "Save" at bounding box center [771, 320] width 37 height 20
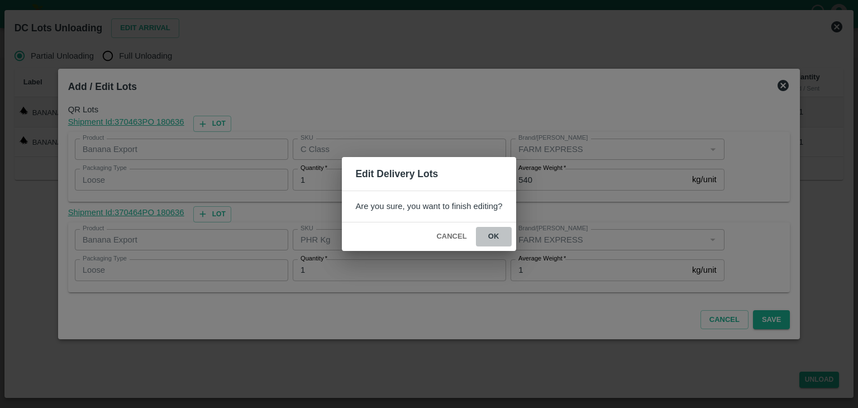
click at [478, 235] on button "ok" at bounding box center [494, 237] width 36 height 20
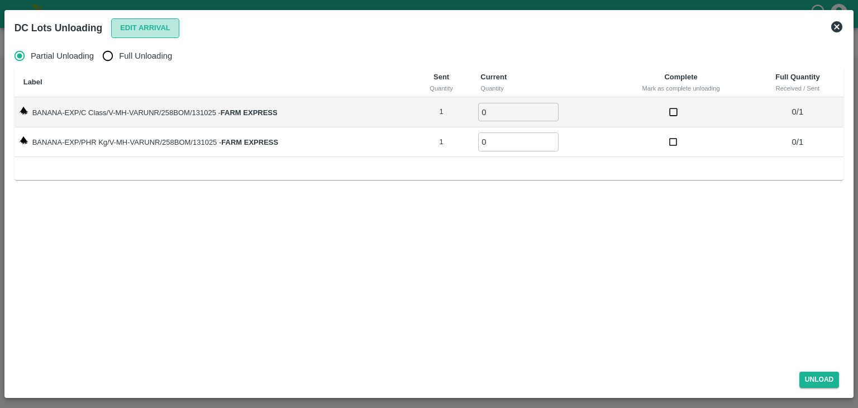
click at [153, 30] on button "Edit Arrival" at bounding box center [145, 28] width 68 height 20
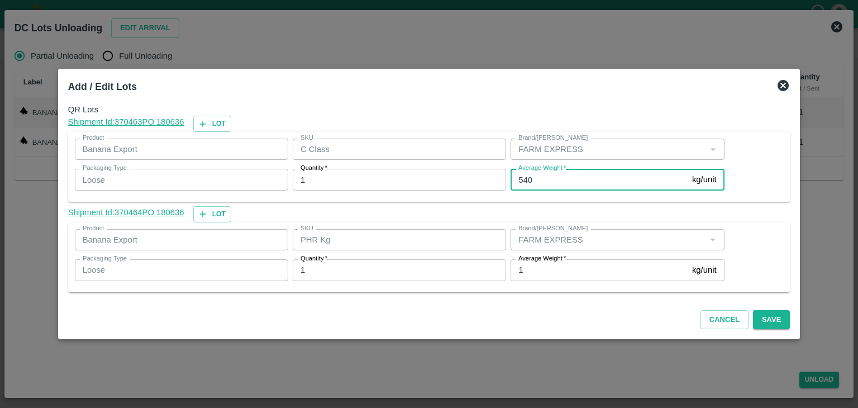
click at [583, 175] on input "540" at bounding box center [599, 179] width 177 height 21
type input "530"
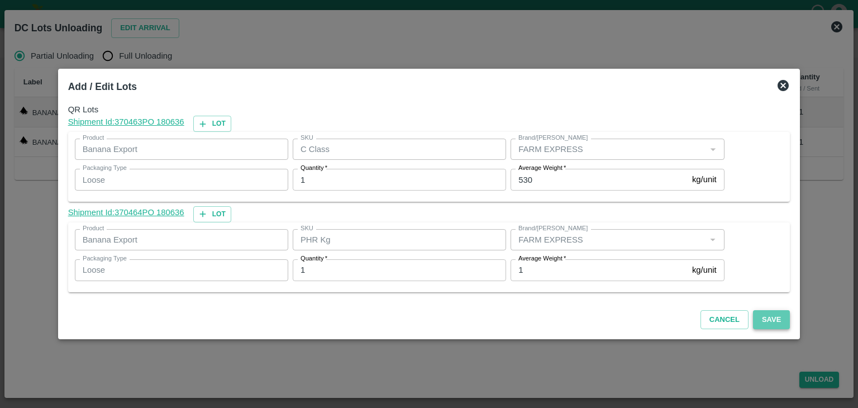
click at [760, 318] on button "Save" at bounding box center [771, 320] width 37 height 20
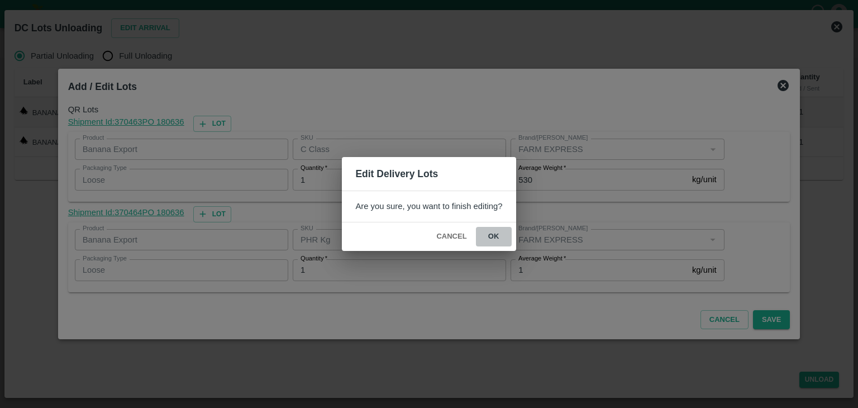
click at [493, 231] on button "ok" at bounding box center [494, 237] width 36 height 20
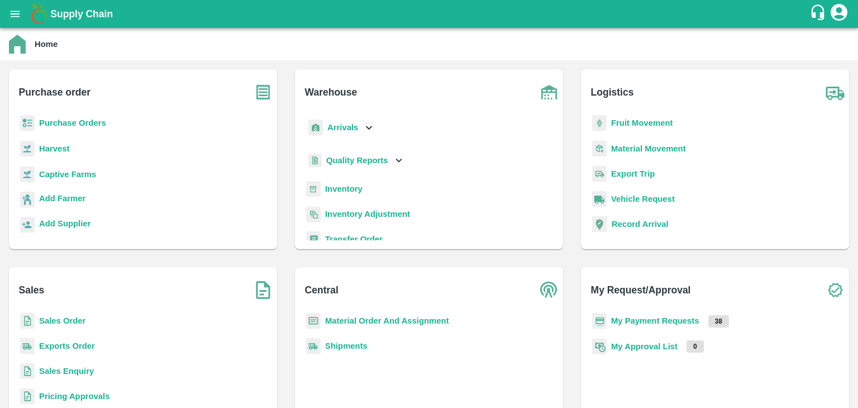
click at [634, 318] on b "My Payment Requests" at bounding box center [655, 320] width 88 height 9
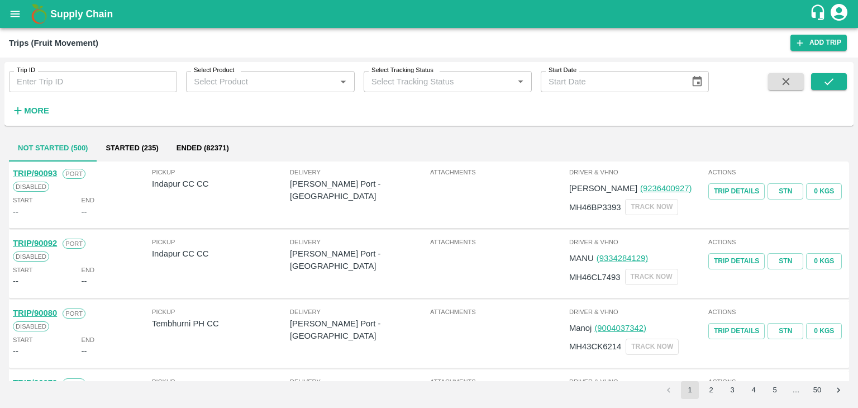
drag, startPoint x: 0, startPoint y: 0, endPoint x: 115, endPoint y: 82, distance: 141.1
click at [115, 82] on input "Trip ID" at bounding box center [93, 81] width 168 height 21
type input "90104"
click at [833, 84] on icon "submit" at bounding box center [829, 81] width 12 height 12
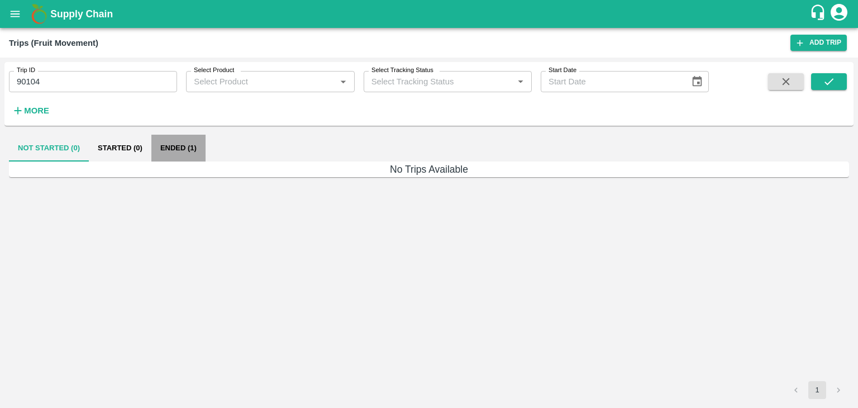
click at [189, 146] on button "Ended (1)" at bounding box center [178, 148] width 54 height 27
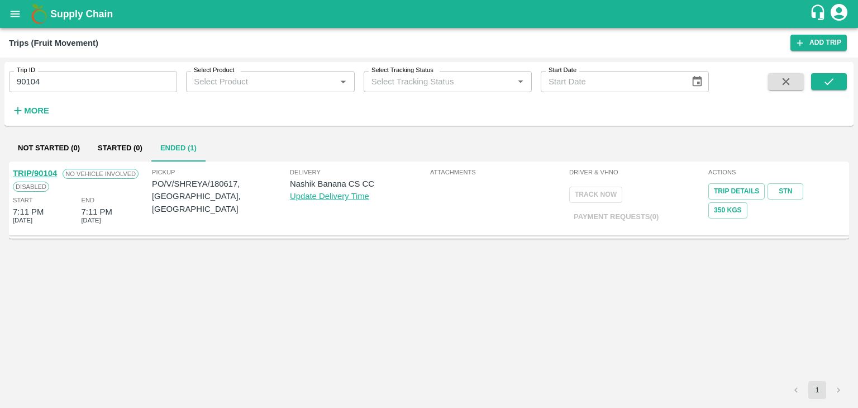
click at [45, 169] on link "TRIP/90104" at bounding box center [35, 173] width 44 height 9
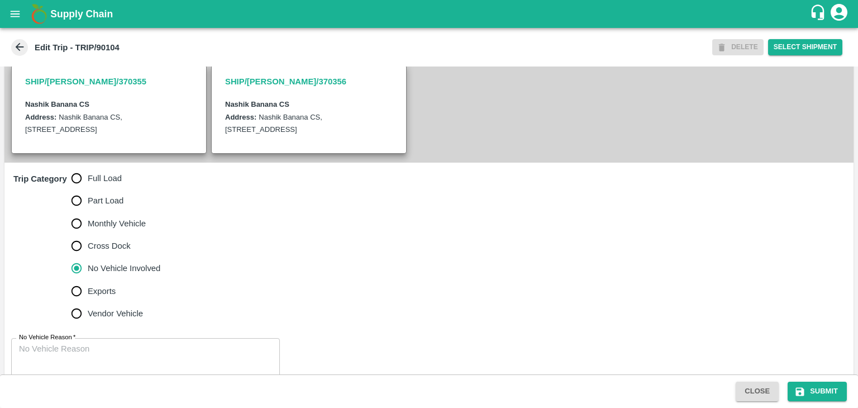
scroll to position [274, 0]
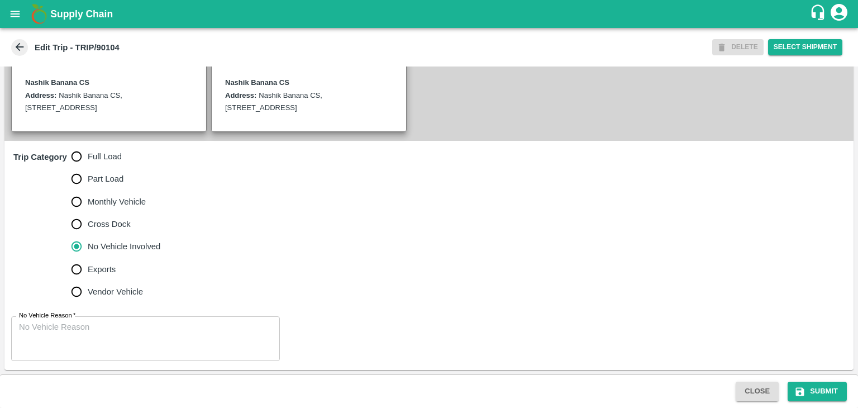
click at [98, 153] on span "Full Load" at bounding box center [105, 156] width 34 height 12
click at [88, 153] on input "Full Load" at bounding box center [76, 156] width 22 height 22
radio input "true"
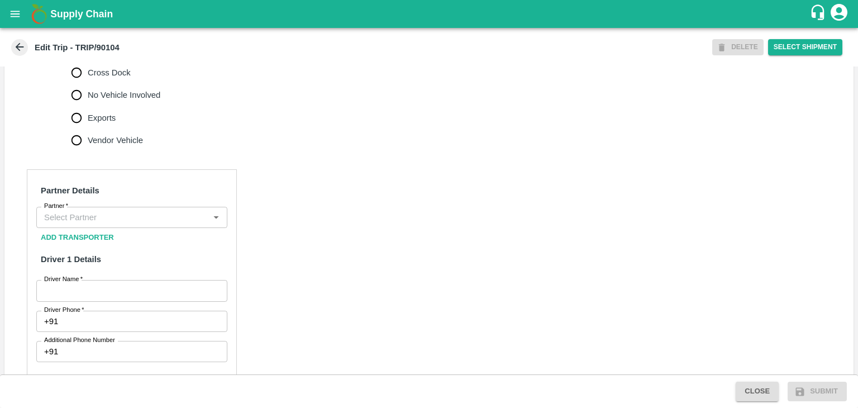
scroll to position [416, 0]
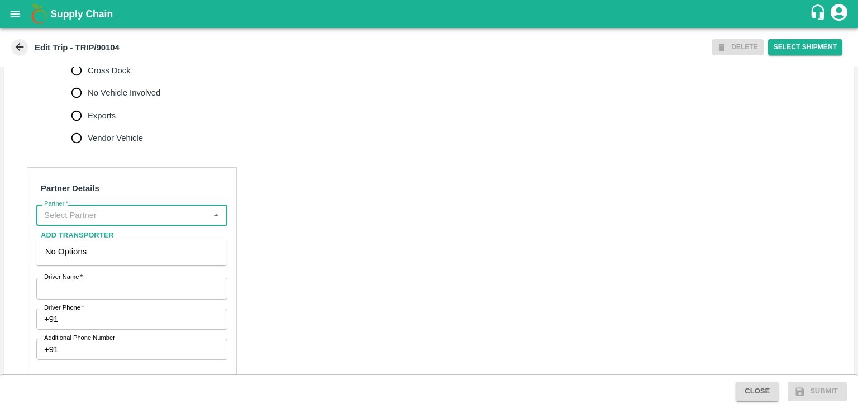
click at [122, 222] on input "Partner   *" at bounding box center [123, 215] width 166 height 15
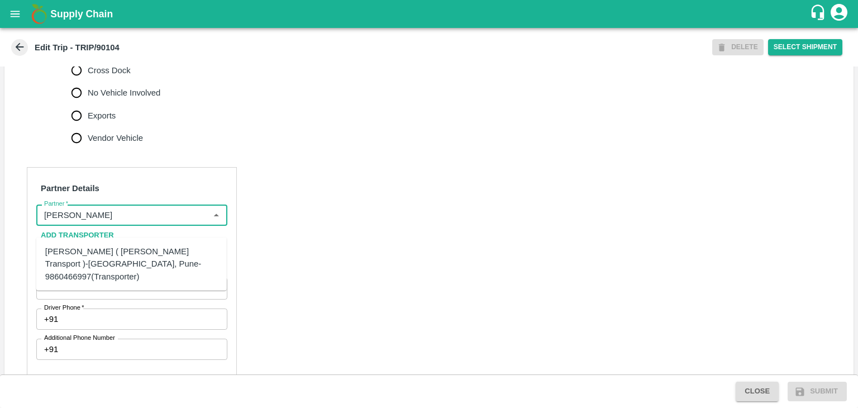
click at [127, 259] on div "[PERSON_NAME] ( [PERSON_NAME] Transport )-[GEOGRAPHIC_DATA], Pune-9860466997(Tr…" at bounding box center [131, 263] width 173 height 37
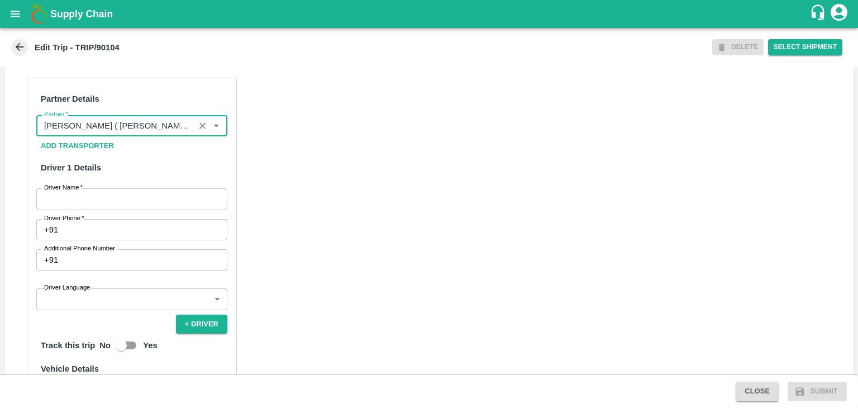
scroll to position [538, 0]
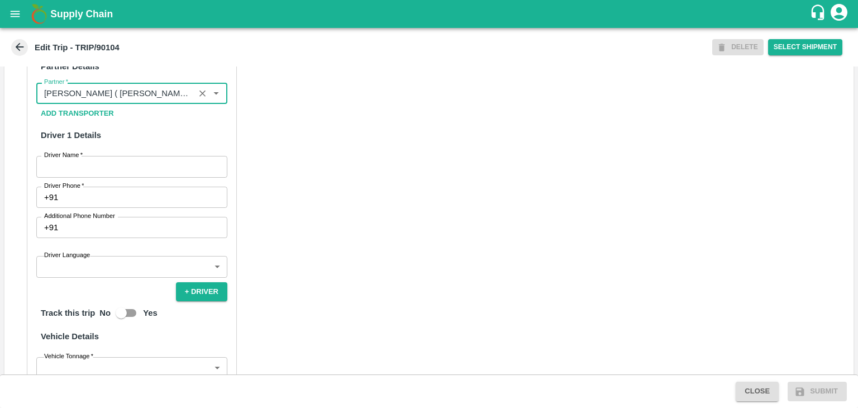
type input "[PERSON_NAME] ( [PERSON_NAME] Transport )-[GEOGRAPHIC_DATA], Pune-9860466997(Tr…"
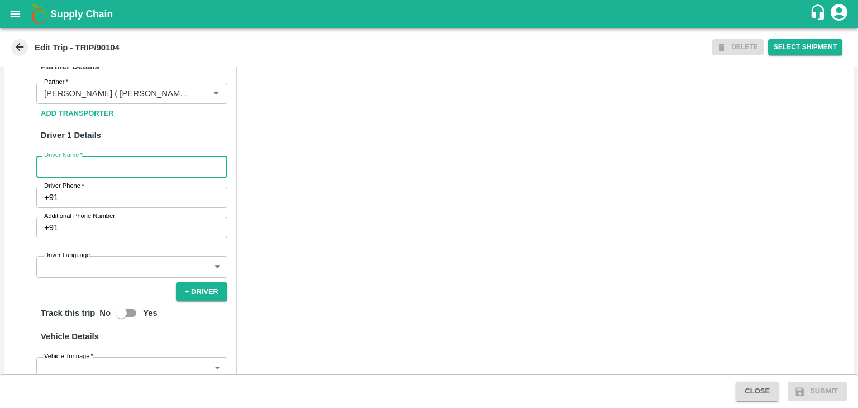
click at [96, 177] on input "Driver Name   *" at bounding box center [131, 166] width 191 height 21
type input "Godase"
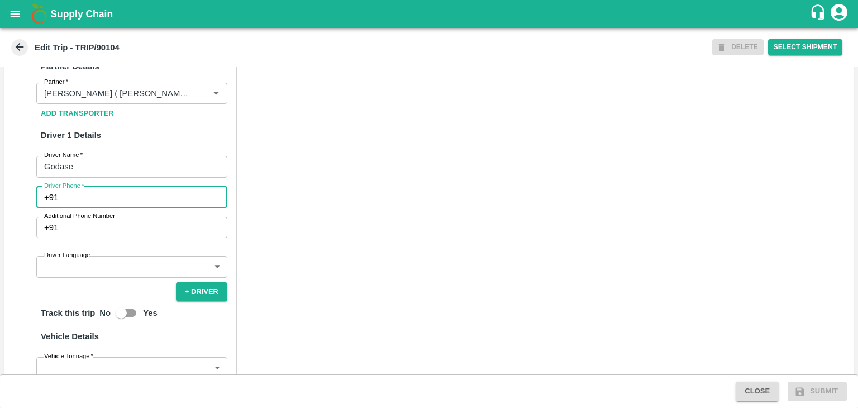
click at [106, 206] on input "Driver Phone   *" at bounding box center [145, 197] width 165 height 21
type input "9975280177"
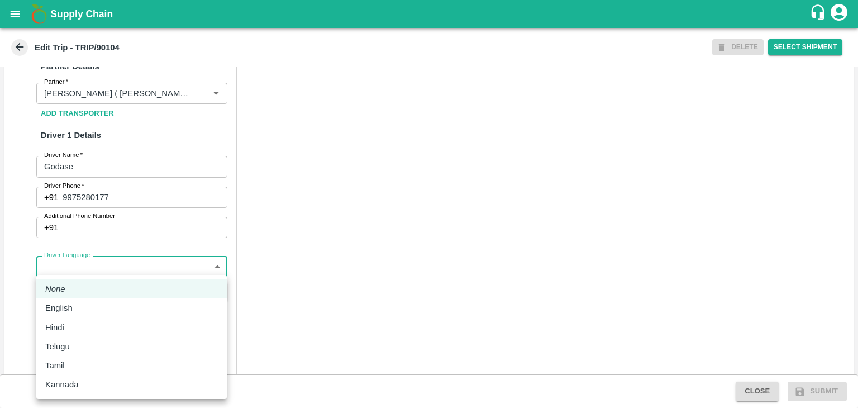
click at [100, 279] on body "Supply Chain Edit Trip - TRIP/90104 DELETE Select Shipment Trip Details Trip Ty…" at bounding box center [429, 204] width 858 height 408
click at [80, 324] on div "Hindi" at bounding box center [131, 327] width 173 height 12
type input "hi"
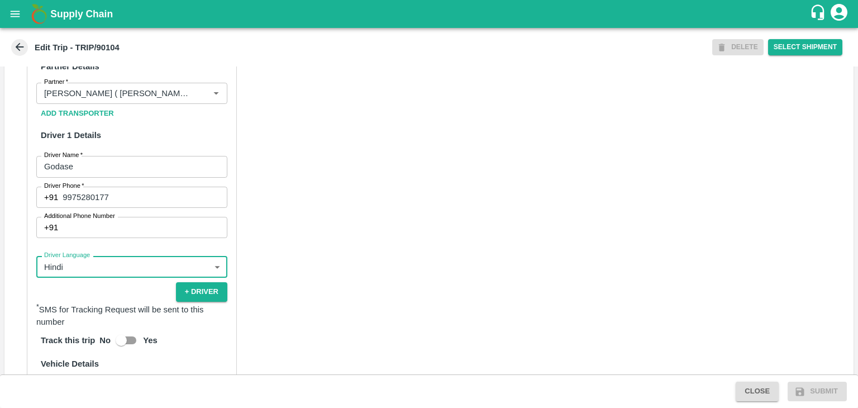
scroll to position [773, 0]
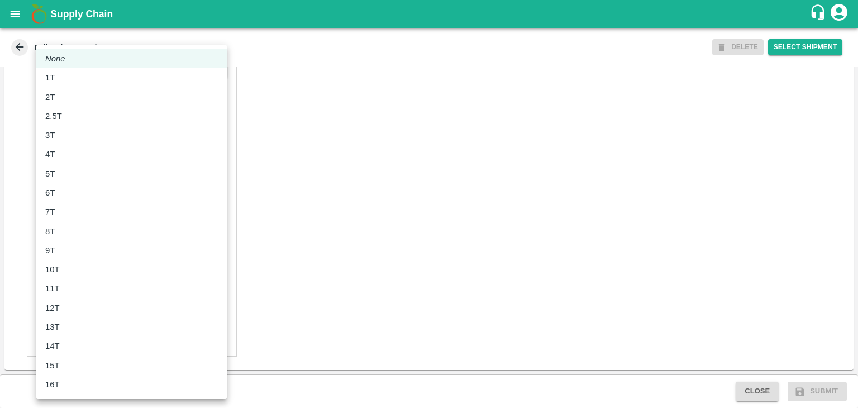
click at [65, 173] on body "Supply Chain Edit Trip - TRIP/90104 DELETE Select Shipment Trip Details Trip Ty…" at bounding box center [429, 204] width 858 height 408
click at [67, 231] on div "8T" at bounding box center [131, 231] width 173 height 12
type input "8000"
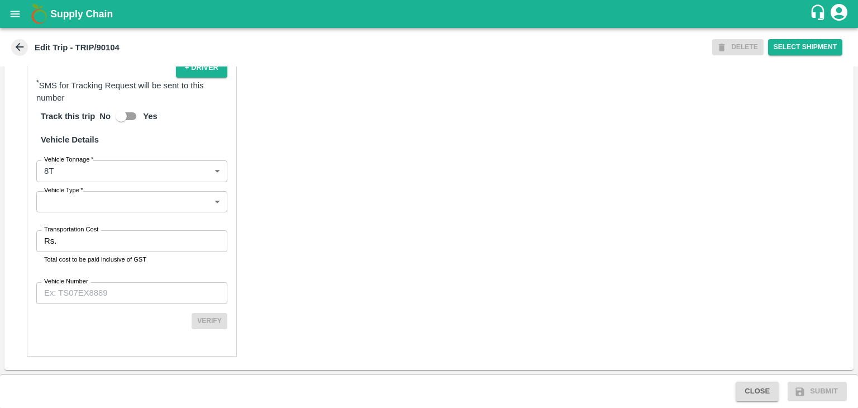
drag, startPoint x: 96, startPoint y: 226, endPoint x: 106, endPoint y: 201, distance: 27.3
click at [106, 201] on div "Partner Details Partner   * Partner Add Transporter Driver 1 Details Driver Nam…" at bounding box center [132, 88] width 210 height 535
click at [106, 201] on body "Supply Chain Edit Trip - TRIP/90104 DELETE Select Shipment Trip Details Trip Ty…" at bounding box center [429, 204] width 858 height 408
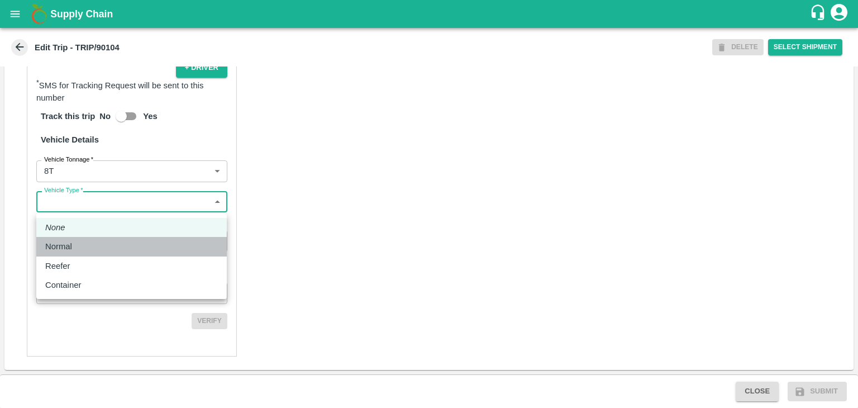
click at [85, 244] on div "Normal" at bounding box center [131, 246] width 173 height 12
type input "Normal"
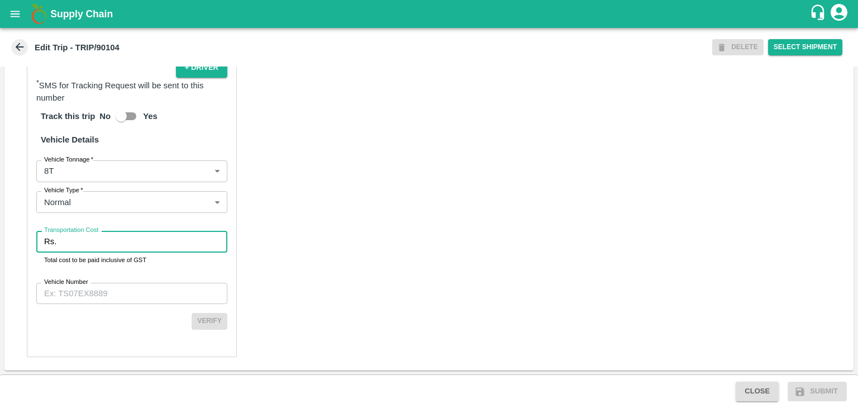
click at [103, 241] on input "Transportation Cost" at bounding box center [144, 241] width 167 height 21
type input "1"
click at [122, 286] on input "Vehicle Number" at bounding box center [131, 293] width 191 height 21
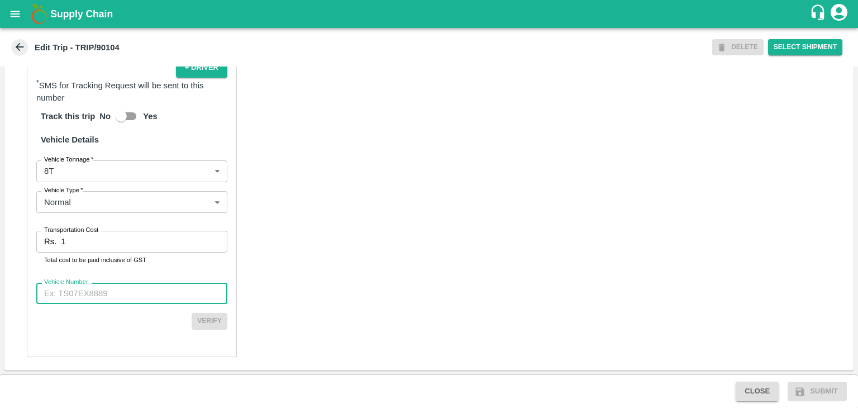
type input "MH45AE5250"
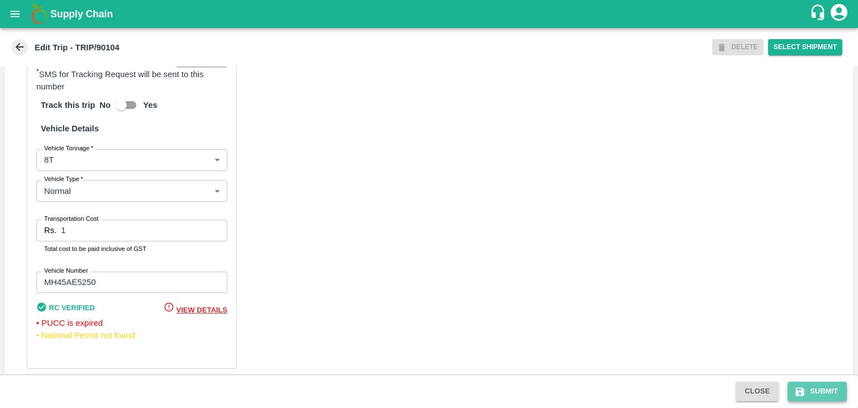
click at [824, 388] on button "Submit" at bounding box center [817, 392] width 59 height 20
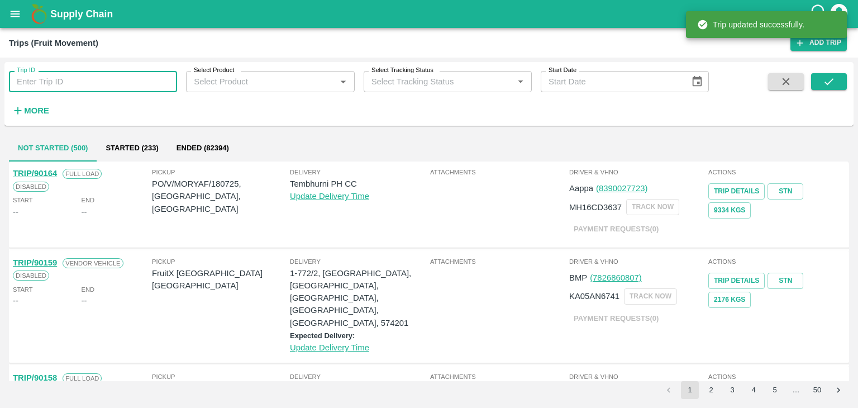
click at [143, 82] on input "Trip ID" at bounding box center [93, 81] width 168 height 21
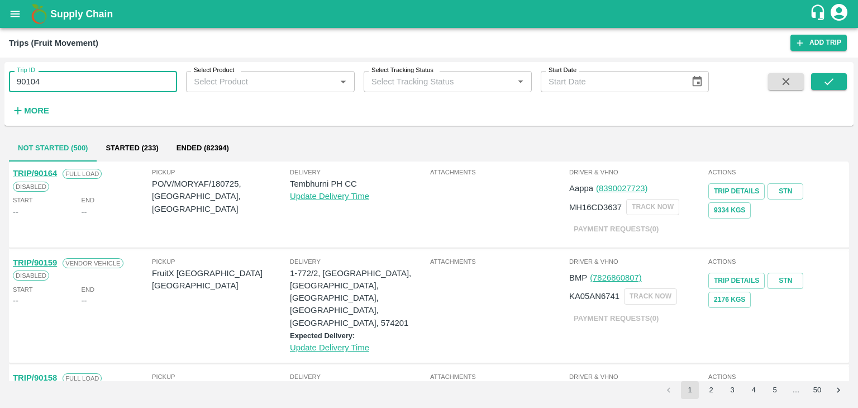
type input "90104"
click at [847, 84] on div "Trip ID 90104 Trip ID Select Product Select Product   * Select Tracking Status …" at bounding box center [428, 93] width 849 height 55
click at [836, 83] on button "submit" at bounding box center [829, 81] width 36 height 17
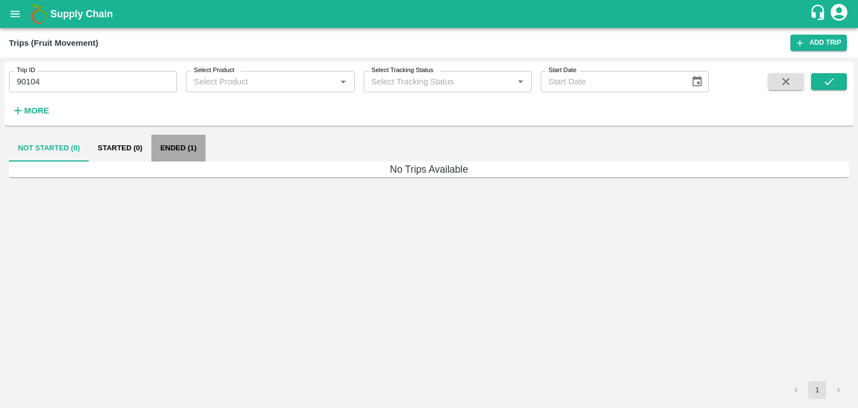
click at [183, 151] on button "Ended (1)" at bounding box center [178, 148] width 54 height 27
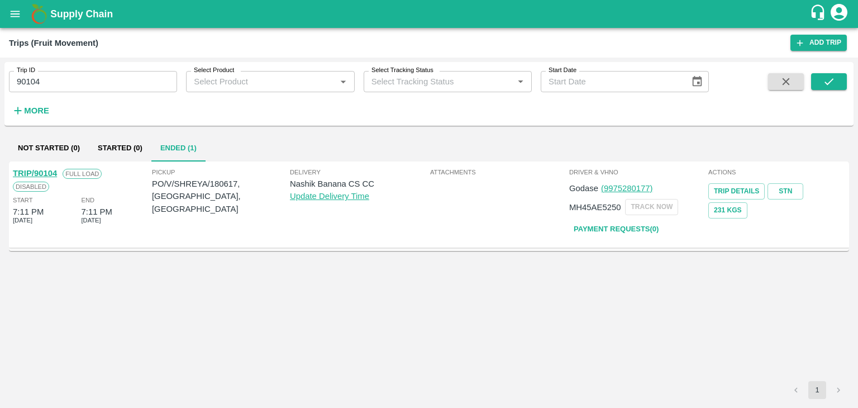
click at [47, 169] on link "TRIP/90104" at bounding box center [35, 173] width 44 height 9
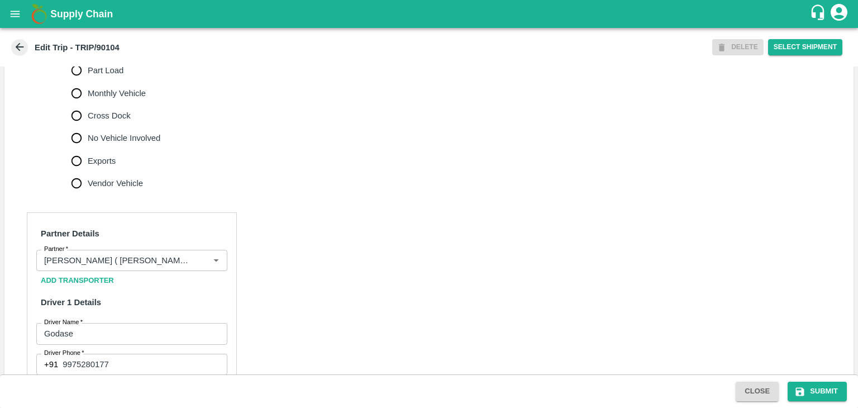
click at [121, 141] on label "No Vehicle Involved" at bounding box center [113, 138] width 96 height 22
click at [88, 141] on input "No Vehicle Involved" at bounding box center [76, 138] width 22 height 22
radio input "true"
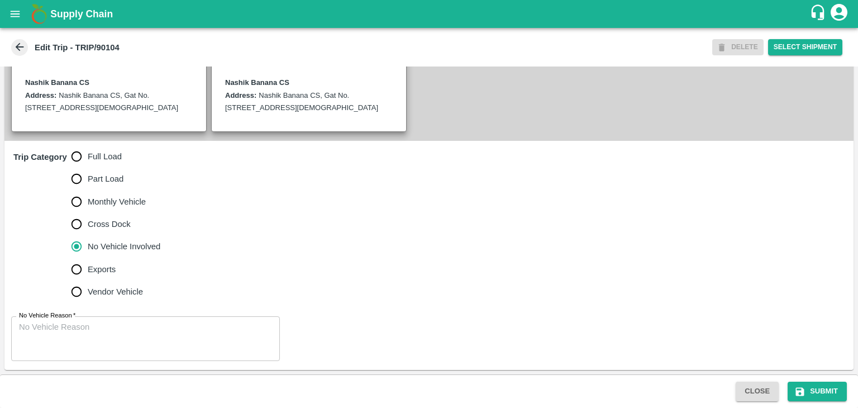
click at [133, 320] on div "x No Vehicle Reason" at bounding box center [145, 338] width 269 height 45
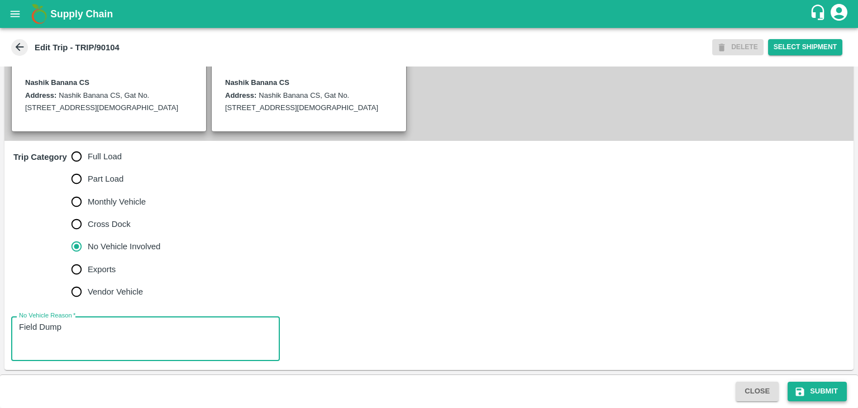
type textarea "Field Dump"
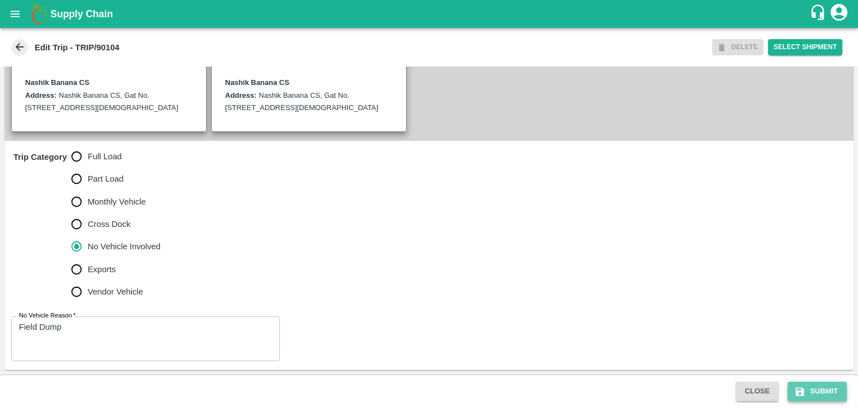
click at [818, 389] on button "Submit" at bounding box center [817, 392] width 59 height 20
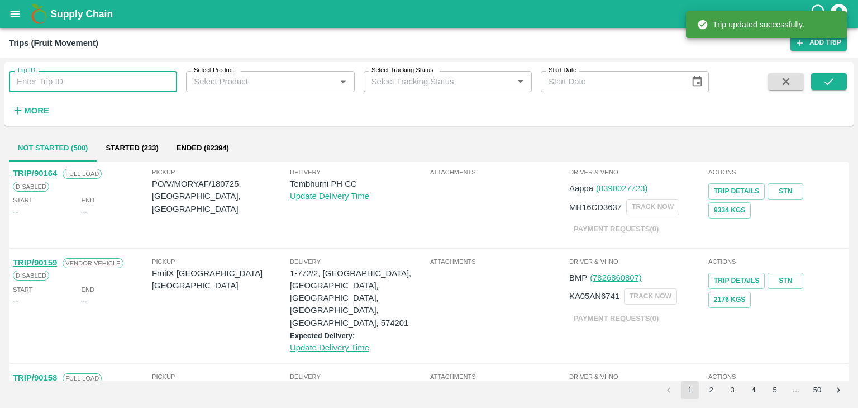
click at [118, 83] on input "Trip ID" at bounding box center [93, 81] width 168 height 21
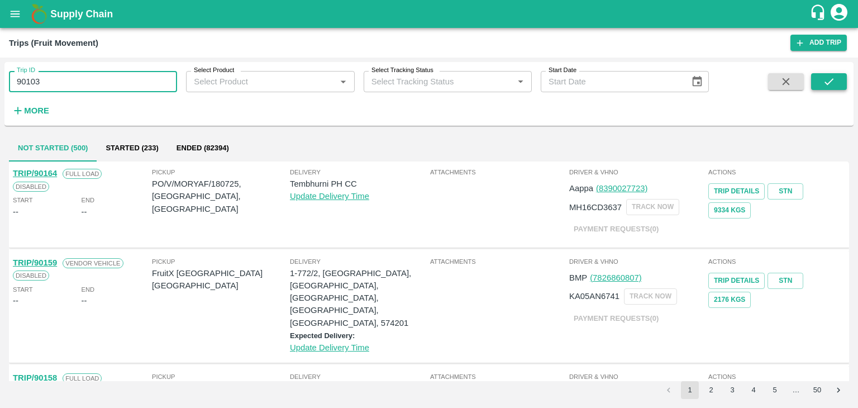
type input "90103"
click at [823, 87] on icon "submit" at bounding box center [829, 81] width 12 height 12
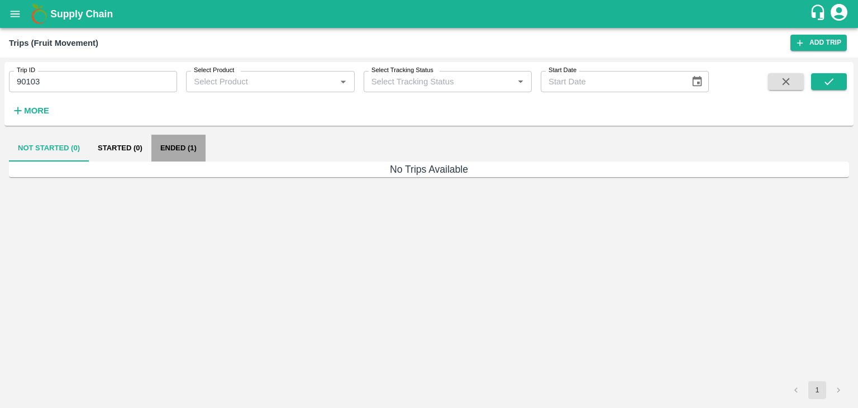
click at [184, 151] on button "Ended (1)" at bounding box center [178, 148] width 54 height 27
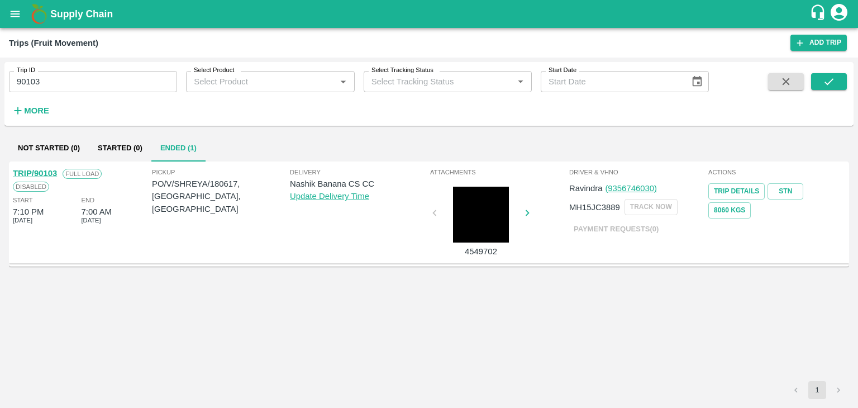
click at [35, 174] on link "TRIP/90103" at bounding box center [35, 173] width 44 height 9
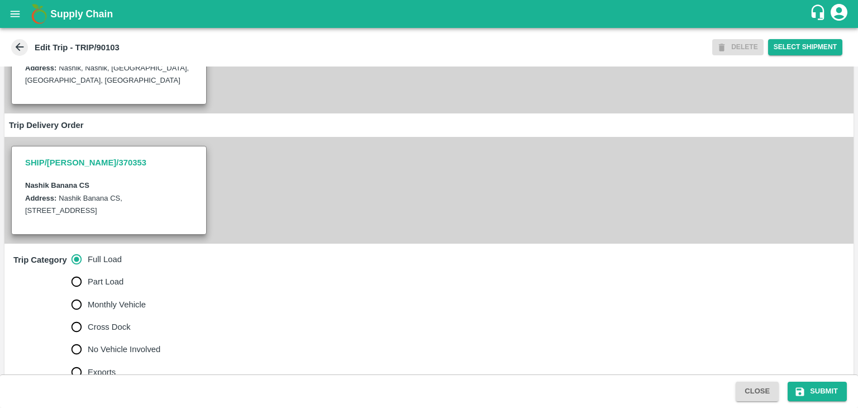
scroll to position [311, 0]
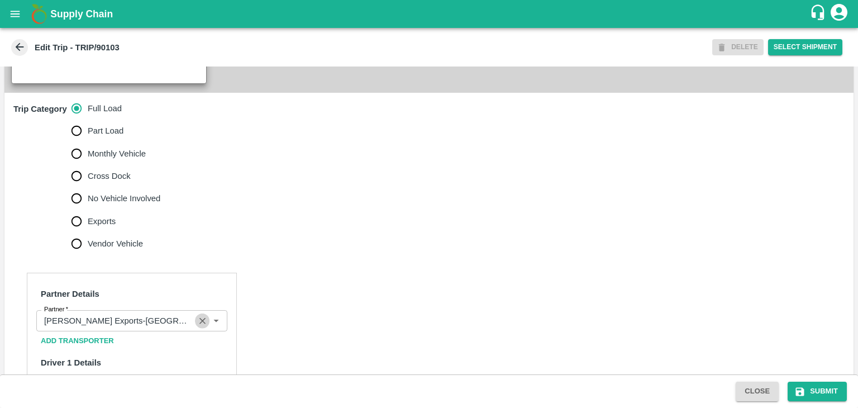
click at [206, 326] on icon "Clear" at bounding box center [202, 321] width 11 height 11
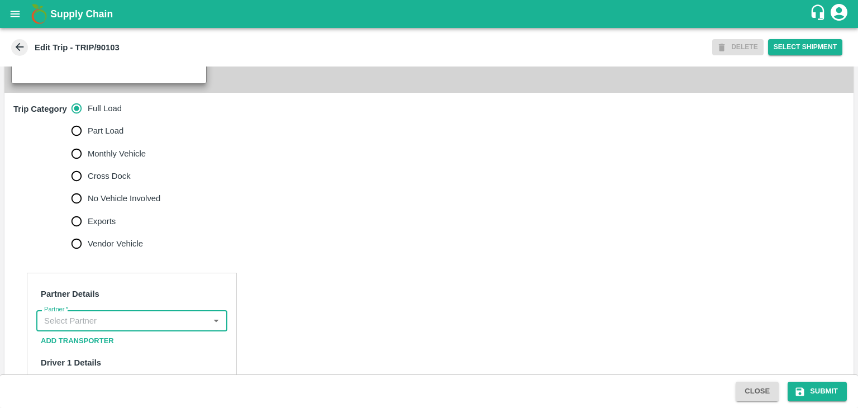
scroll to position [0, 0]
click at [176, 328] on input "Partner   *" at bounding box center [123, 320] width 166 height 15
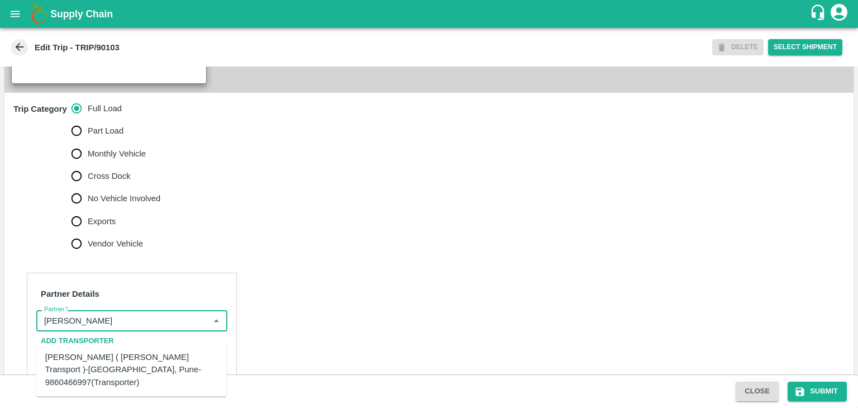
click at [155, 354] on div "Nitin Rasal ( Bhairavnath Transport )-Deulgaon, Pune-9860466997(Transporter)" at bounding box center [131, 369] width 173 height 37
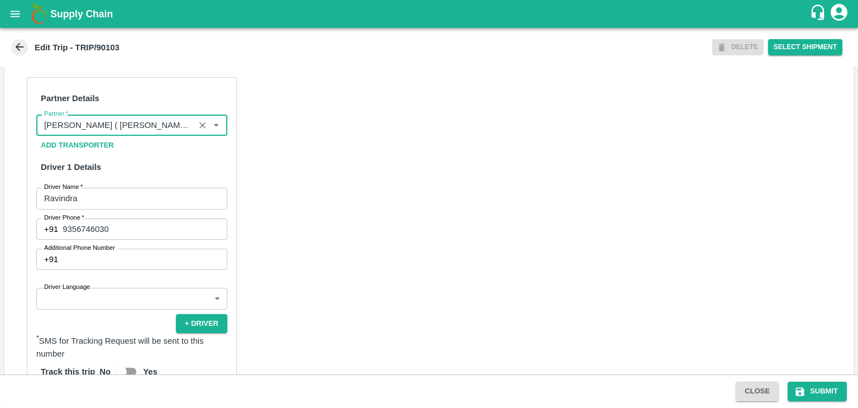
scroll to position [556, 0]
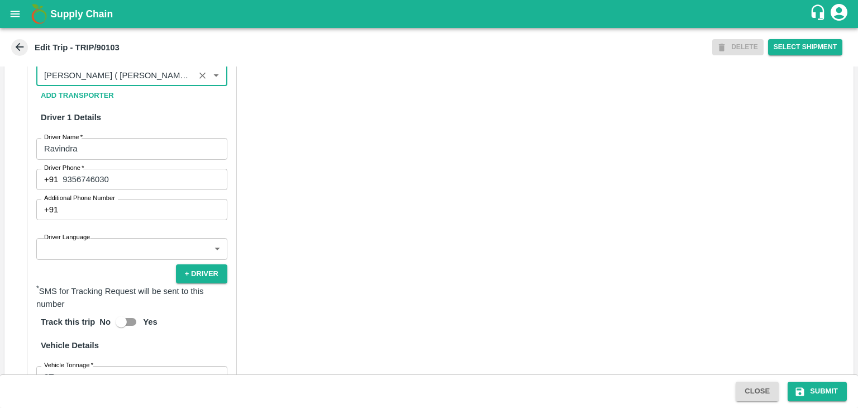
type input "Nitin Rasal ( Bhairavnath Transport )-Deulgaon, Pune-9860466997(Transporter)"
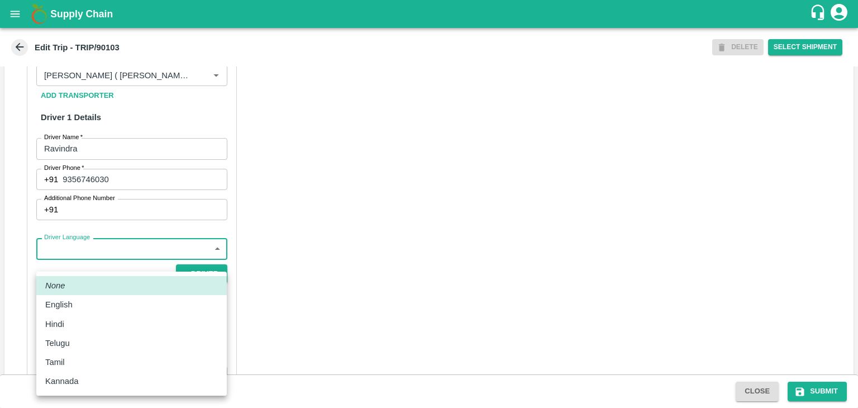
click at [112, 264] on body "Supply Chain Edit Trip - TRIP/90103 DELETE Select Shipment Trip Details Trip Ty…" at bounding box center [429, 204] width 858 height 408
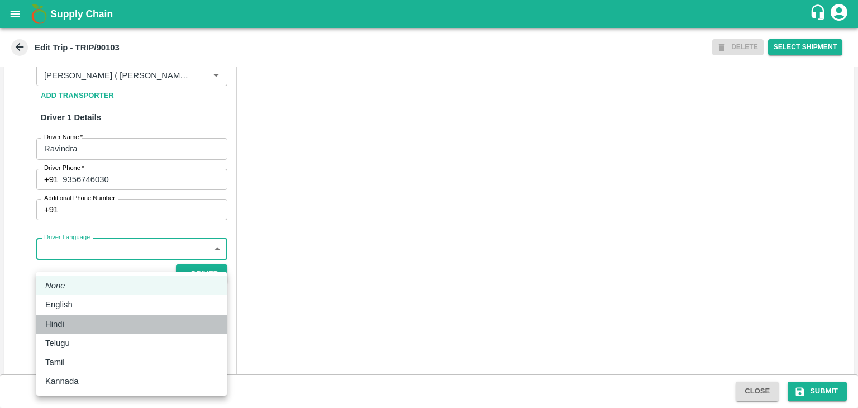
click at [83, 315] on li "Hindi" at bounding box center [131, 324] width 191 height 19
type input "hi"
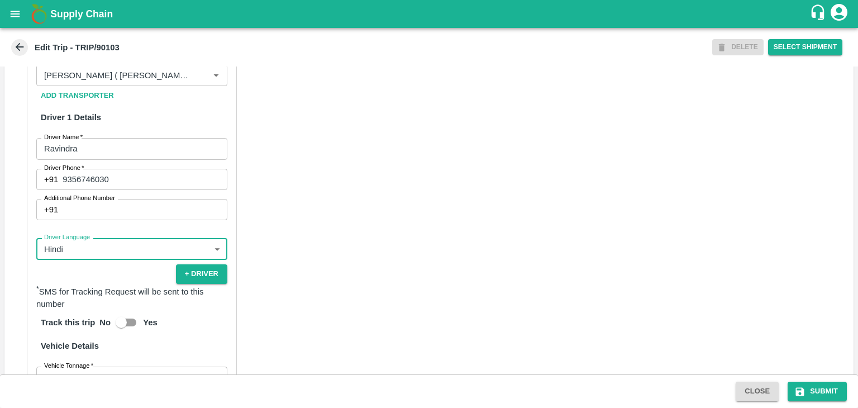
scroll to position [784, 0]
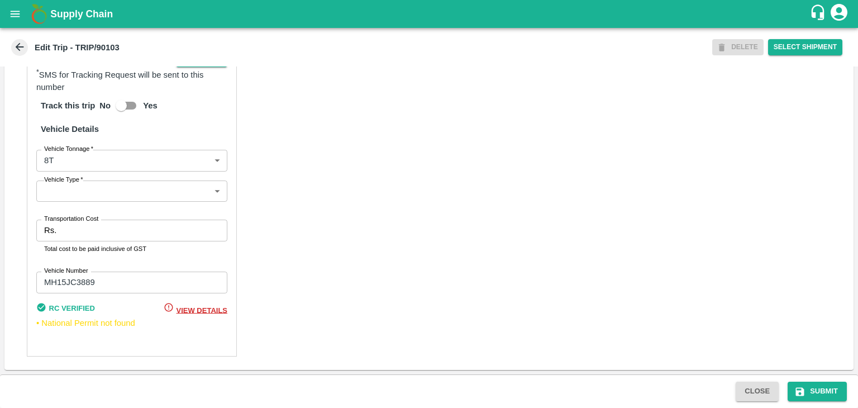
click at [58, 192] on body "Supply Chain Edit Trip - TRIP/90103 DELETE Select Shipment Trip Details Trip Ty…" at bounding box center [429, 204] width 858 height 408
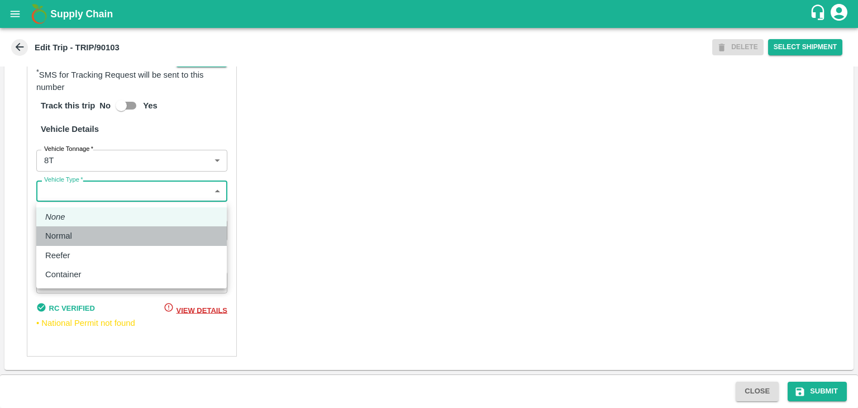
click at [65, 233] on p "Normal" at bounding box center [58, 236] width 27 height 12
type input "Normal"
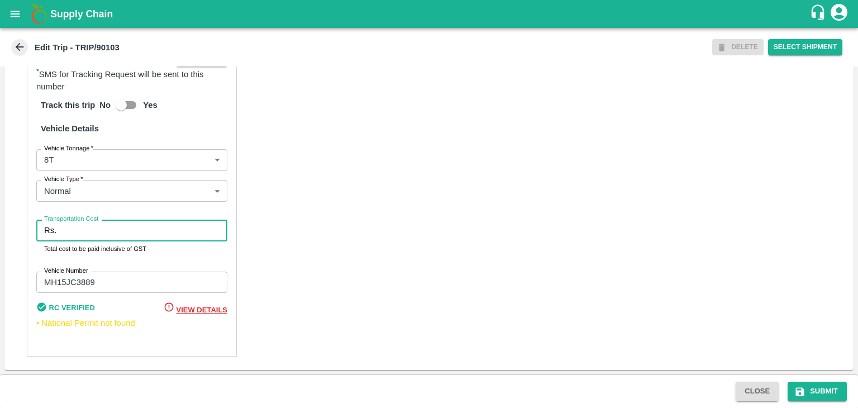
click at [92, 229] on input "Transportation Cost" at bounding box center [144, 230] width 167 height 21
type input "10000"
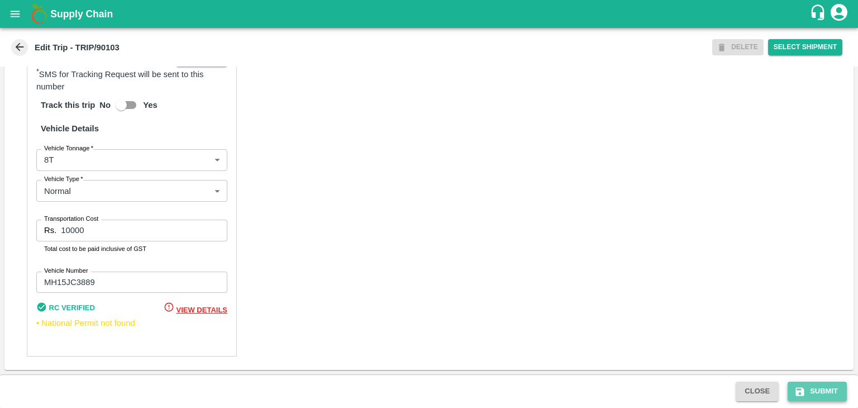
click at [818, 401] on button "Submit" at bounding box center [817, 392] width 59 height 20
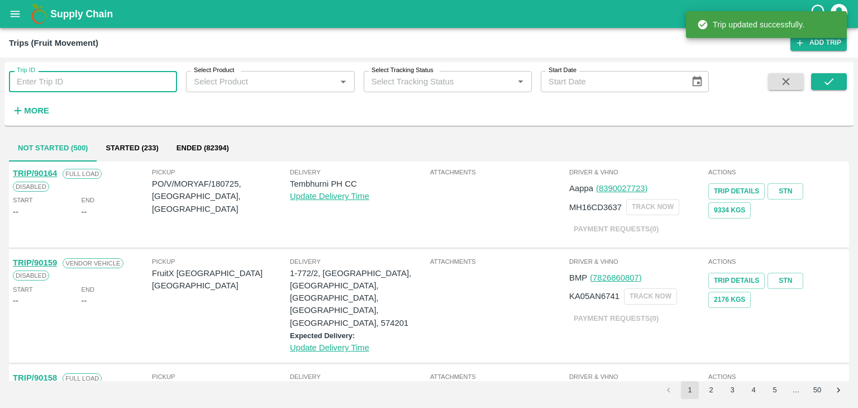
click at [118, 79] on input "Trip ID" at bounding box center [93, 81] width 168 height 21
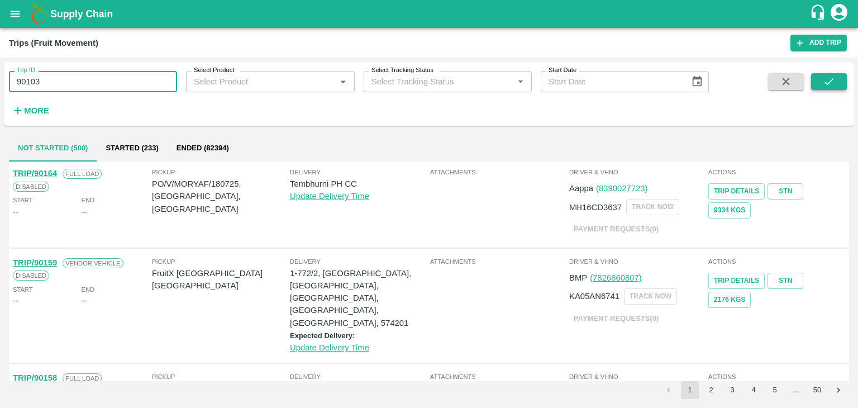
type input "90103"
click at [840, 79] on button "submit" at bounding box center [829, 81] width 36 height 17
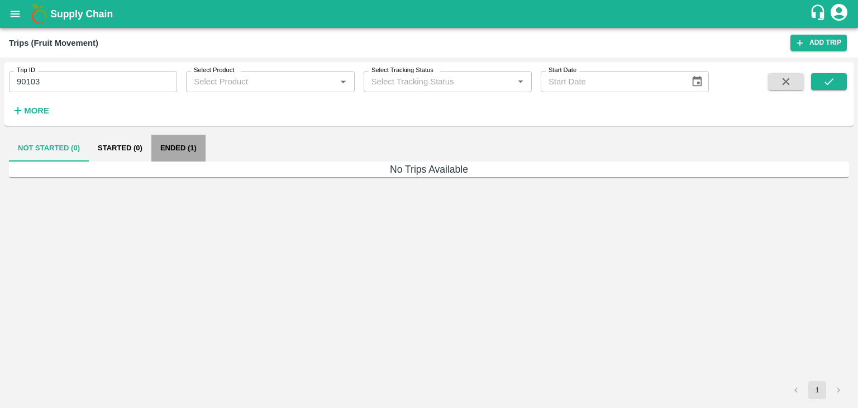
click at [182, 153] on button "Ended (1)" at bounding box center [178, 148] width 54 height 27
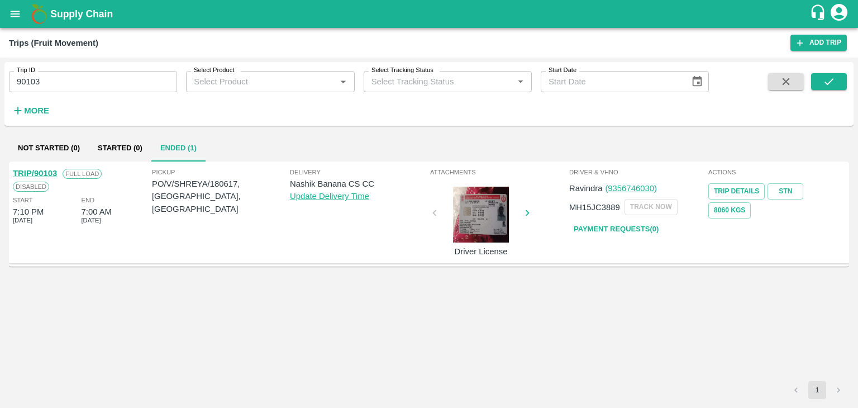
click at [38, 170] on link "TRIP/90103" at bounding box center [35, 173] width 44 height 9
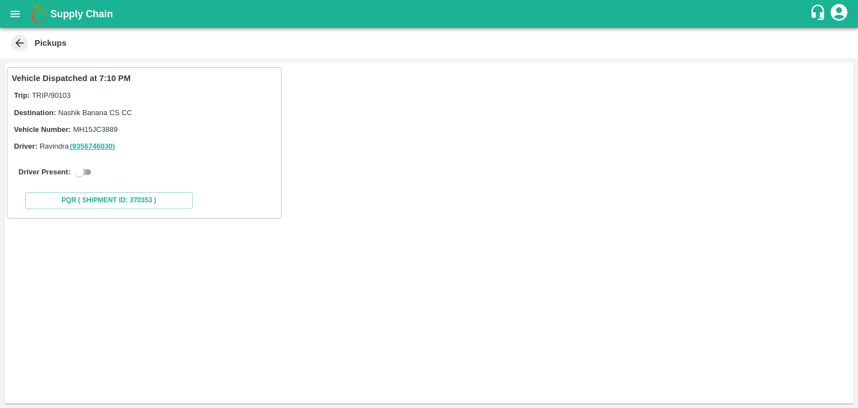
click at [83, 177] on input "checkbox" at bounding box center [79, 171] width 40 height 13
checkbox input "true"
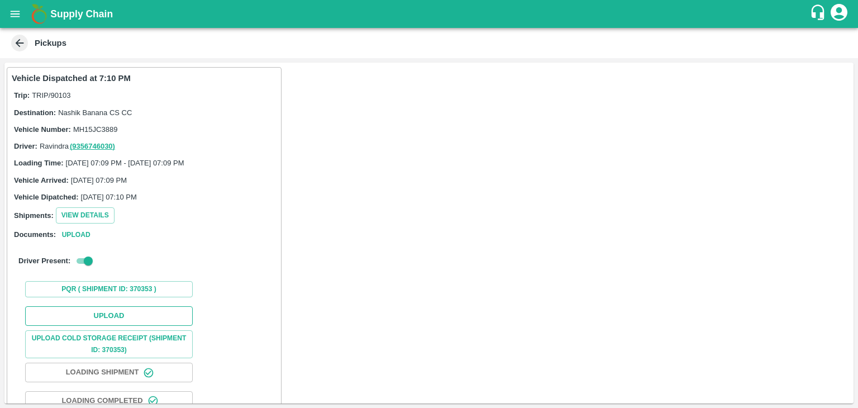
click at [126, 312] on button "Upload" at bounding box center [109, 316] width 168 height 20
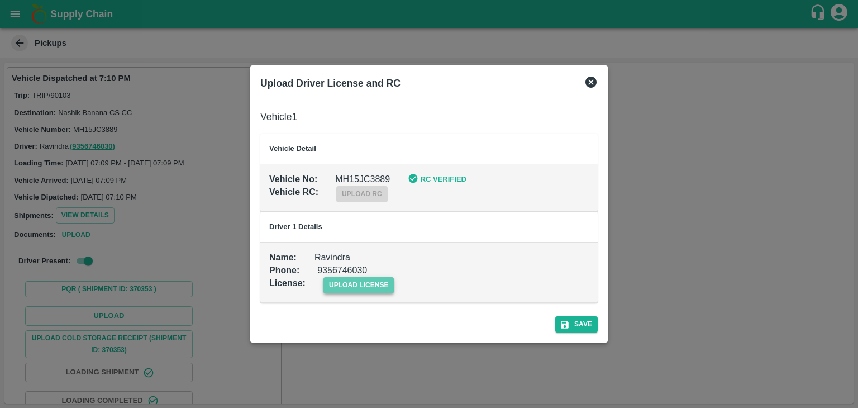
click at [350, 290] on span "upload license" at bounding box center [359, 285] width 71 height 16
click at [0, 0] on input "upload license" at bounding box center [0, 0] width 0 height 0
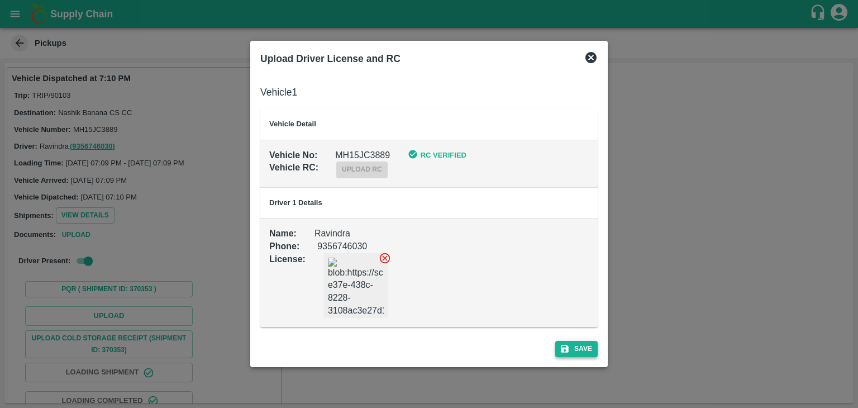
click at [575, 351] on button "Save" at bounding box center [576, 349] width 42 height 16
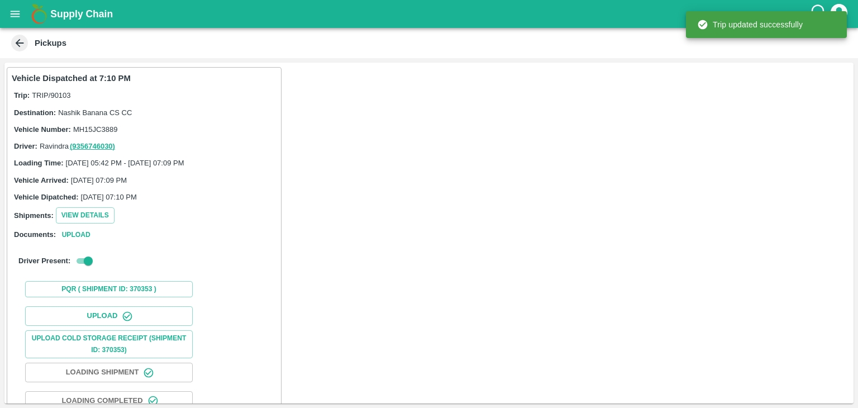
scroll to position [117, 0]
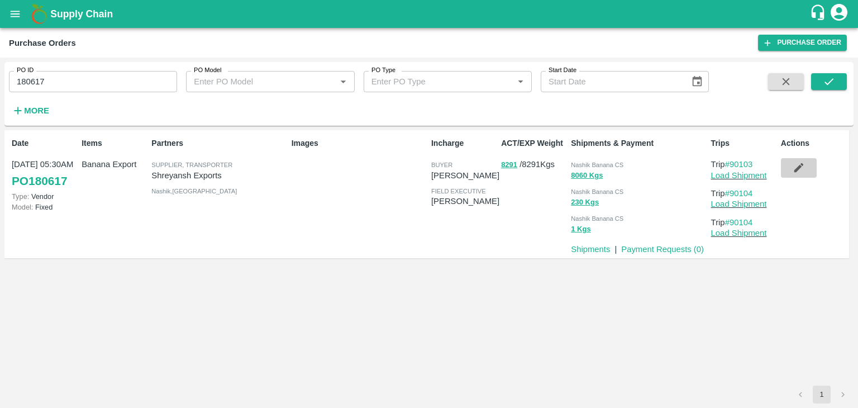
click at [802, 166] on icon "button" at bounding box center [798, 167] width 9 height 9
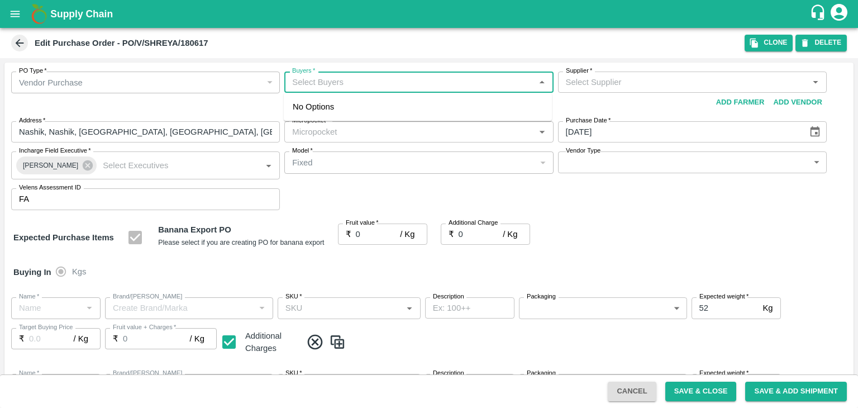
click at [341, 83] on input "Buyers   *" at bounding box center [410, 82] width 244 height 15
type input "A"
type input "[PERSON_NAME] Exports-undefined"
type input "172-Savda"
type input "Banana Export"
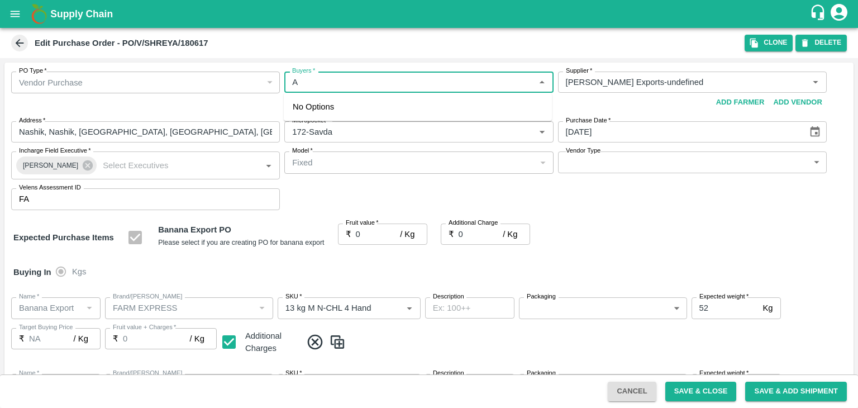
type input "FARM EXPRESS"
type input "13 kg M N-CHL 4 Hand"
type input "NA"
type input "Banana Export"
type input "FARM EXPRESS"
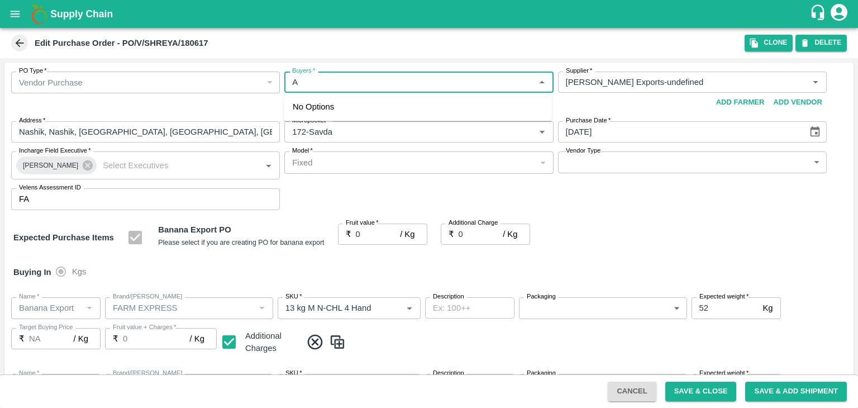
type input "13 kg M N-CHL 5 Hand"
type input "NA"
type input "Banana Export"
type input "FARM EXPRESS"
type input "13 kg M N-CHL 6 Hand"
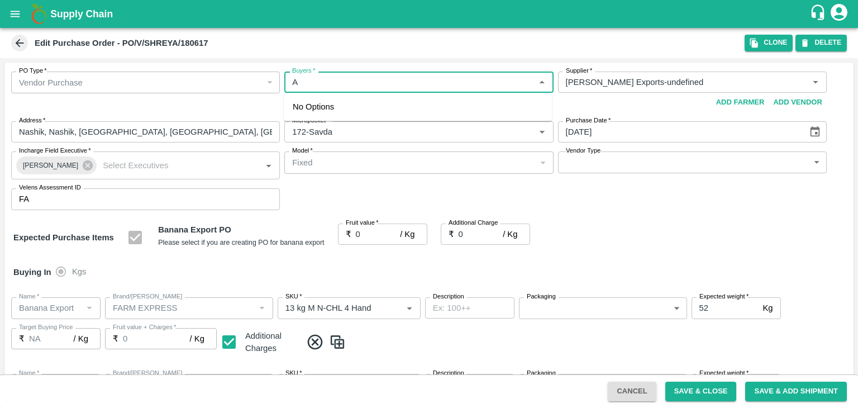
type input "NA"
type input "Banana Export"
type input "FARM EXPRESS"
type input "13 kg M N-CHL 8 Hand"
type input "NA"
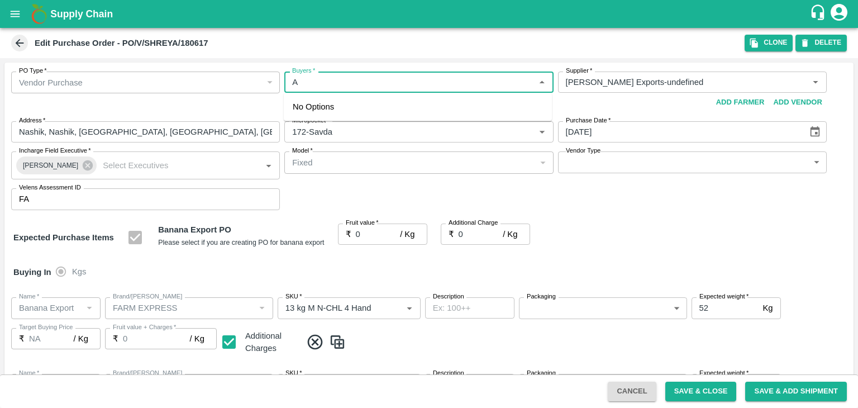
type input "Banana Export"
type input "FARM EXPRESS"
type input "13 kg M N-CHL CL"
type input "NA"
type input "Banana Export"
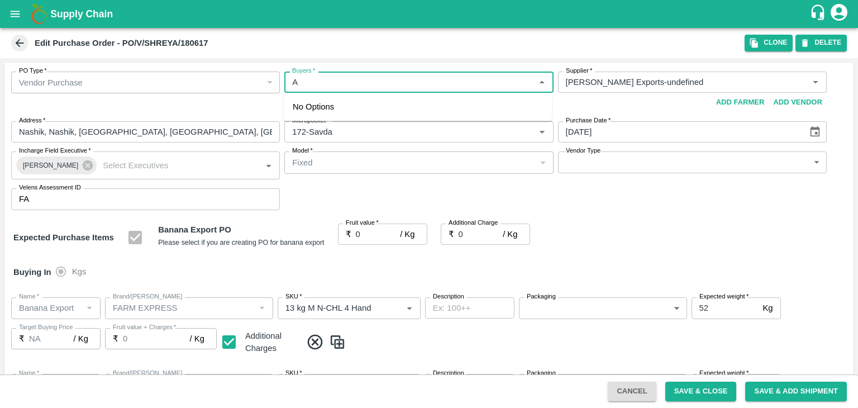
type input "FARM EXPRESS"
type input "C Class"
type input "NA"
type input "Banana Export"
type input "FARM EXPRESS"
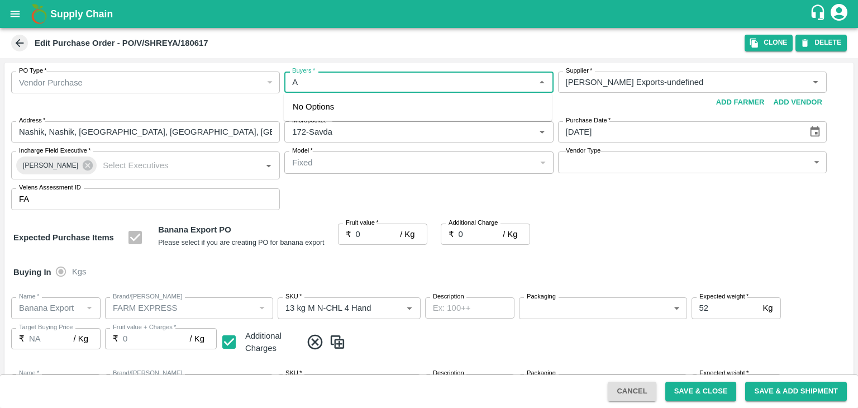
type input "PHR Kg"
type input "NA"
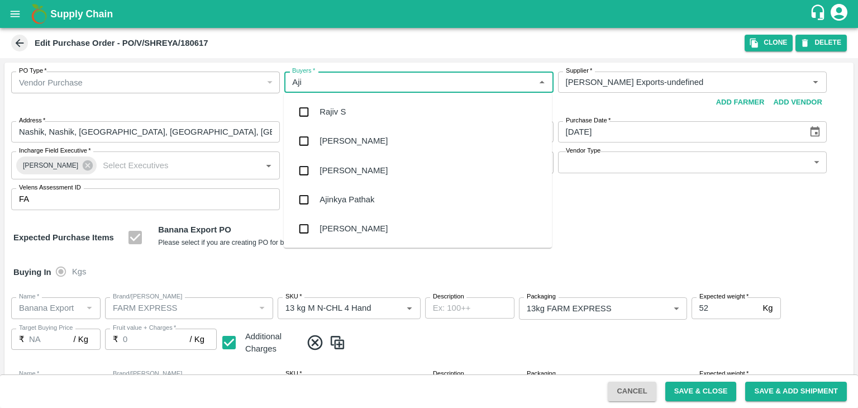
type input "Ajit"
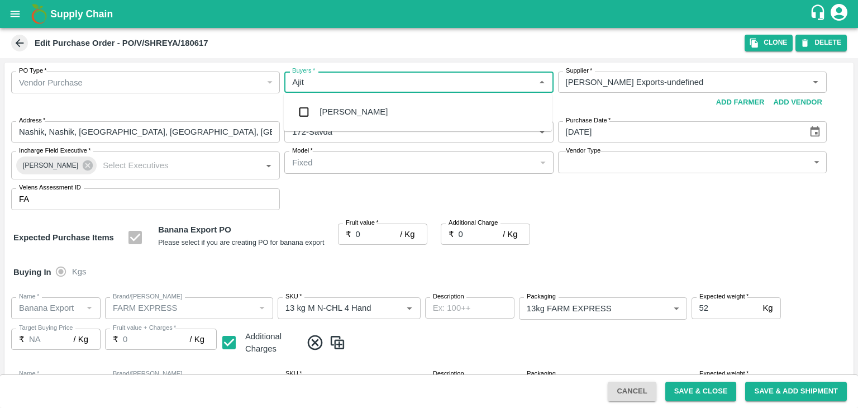
click at [351, 112] on div "Ajit Otari" at bounding box center [418, 111] width 268 height 29
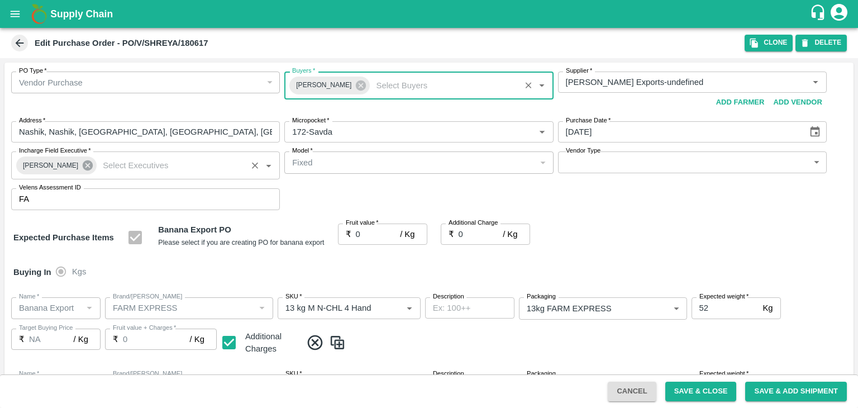
click at [87, 161] on icon at bounding box center [88, 165] width 12 height 12
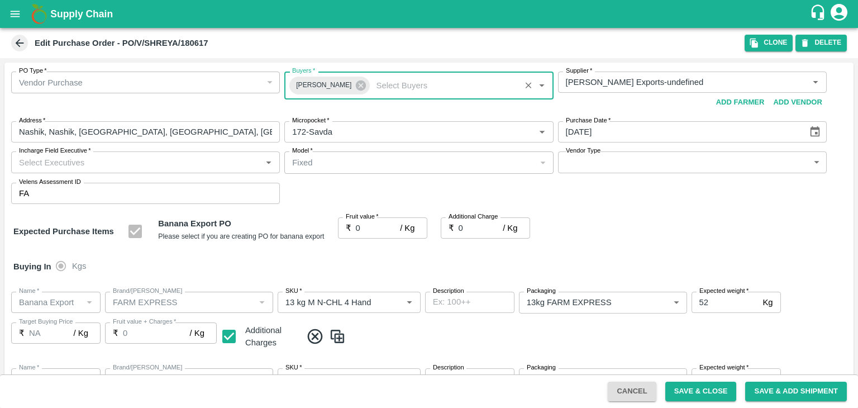
click at [103, 161] on input "Incharge Field Executive   *" at bounding box center [137, 162] width 244 height 15
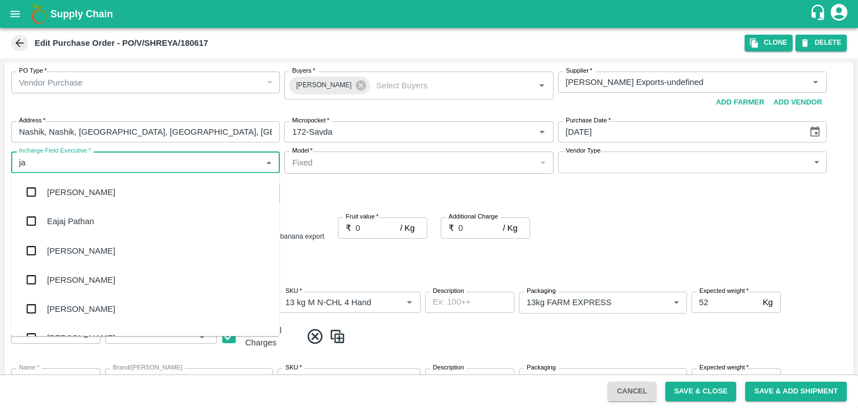
type input "jay"
click at [86, 245] on div "jaydip Tale" at bounding box center [145, 250] width 268 height 29
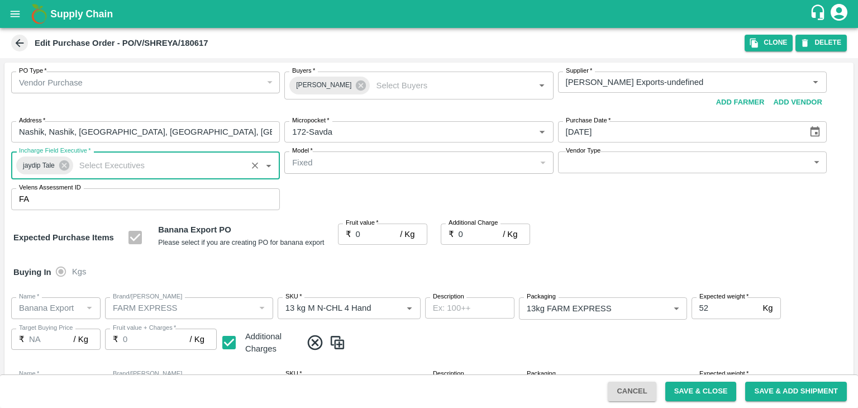
click at [587, 167] on body "Supply Chain Edit Purchase Order - PO/V/SHREYA/180617 Clone DELETE PO Type   * …" at bounding box center [429, 204] width 858 height 408
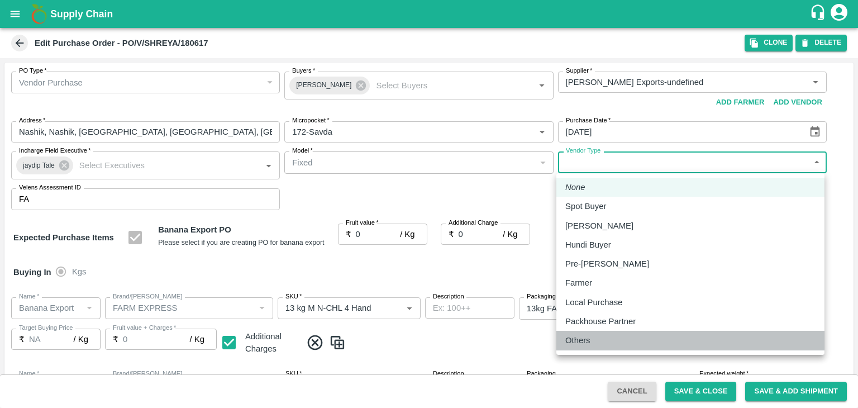
click at [603, 340] on div "Others" at bounding box center [690, 340] width 250 height 12
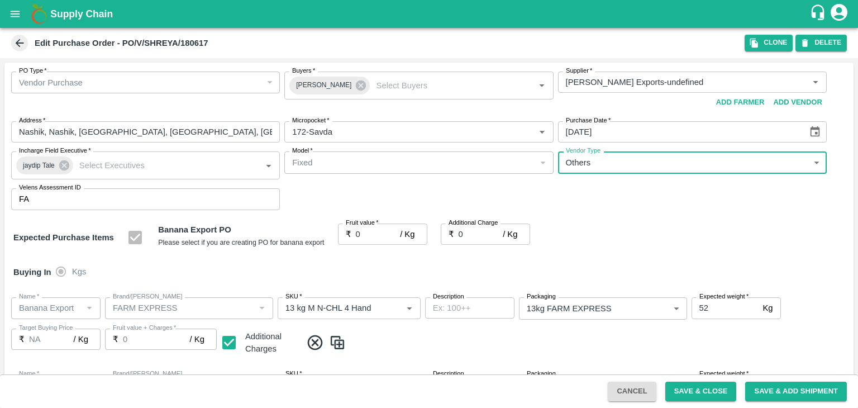
type input "OTHER"
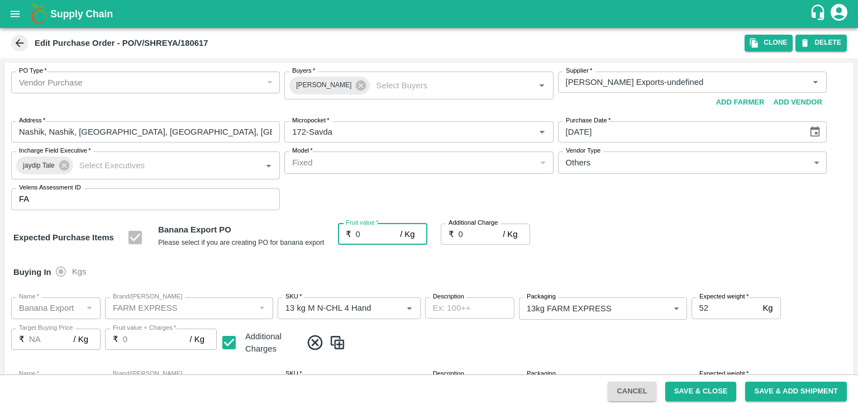
click at [367, 233] on input "0" at bounding box center [378, 233] width 45 height 21
type input "1"
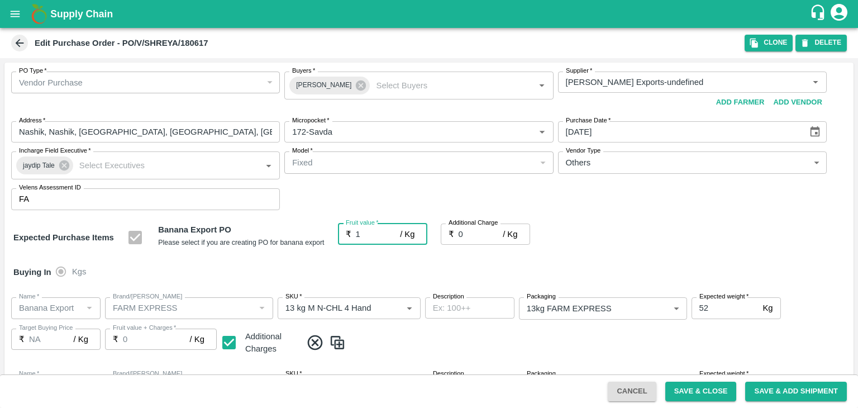
type input "1"
type input "18"
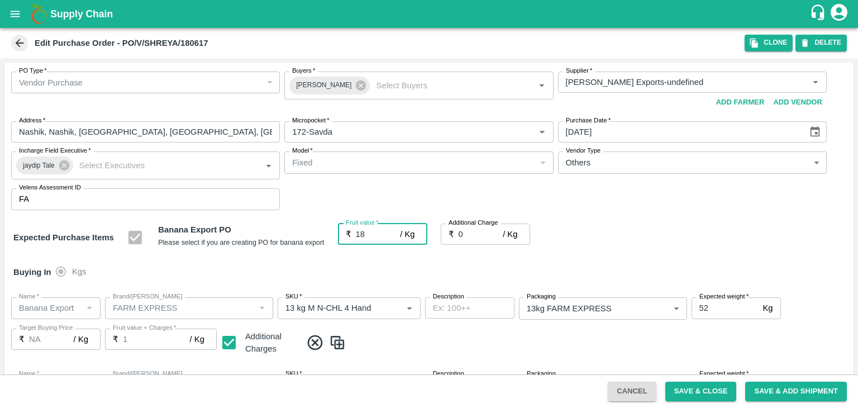
type input "18"
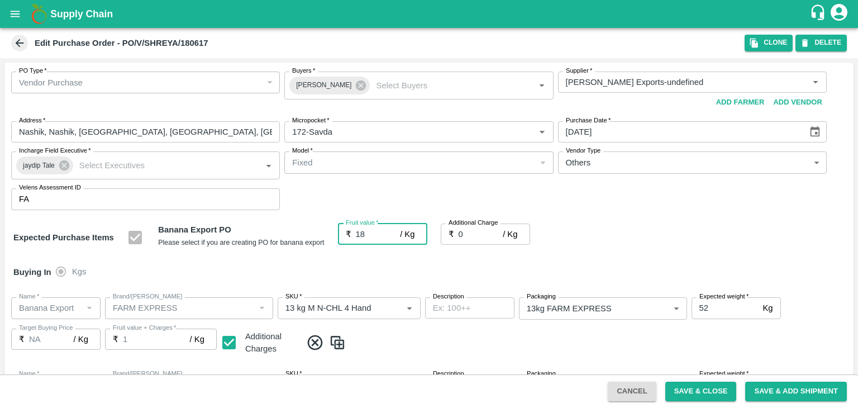
type input "18"
click at [477, 235] on input "0" at bounding box center [481, 233] width 45 height 21
type input "2"
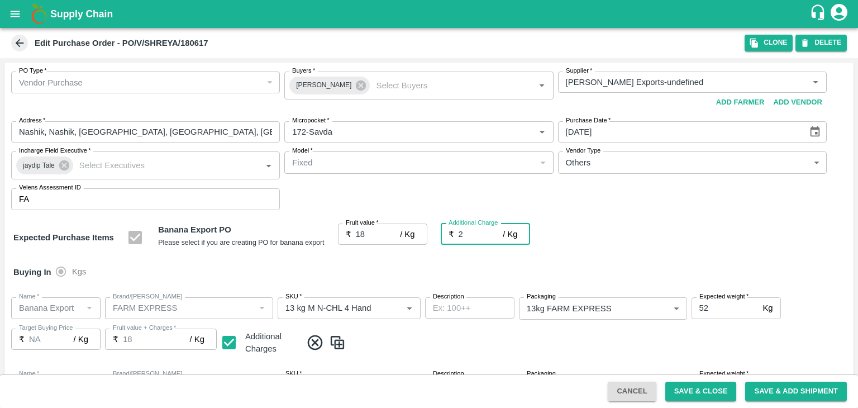
type input "20"
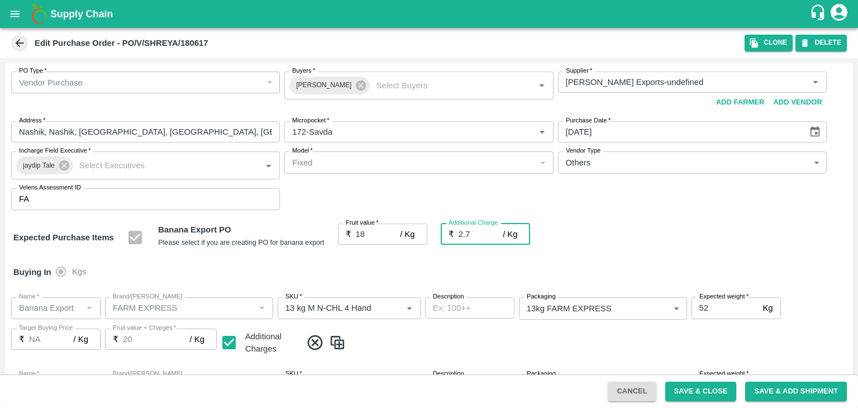
type input "2.75"
type input "20.75"
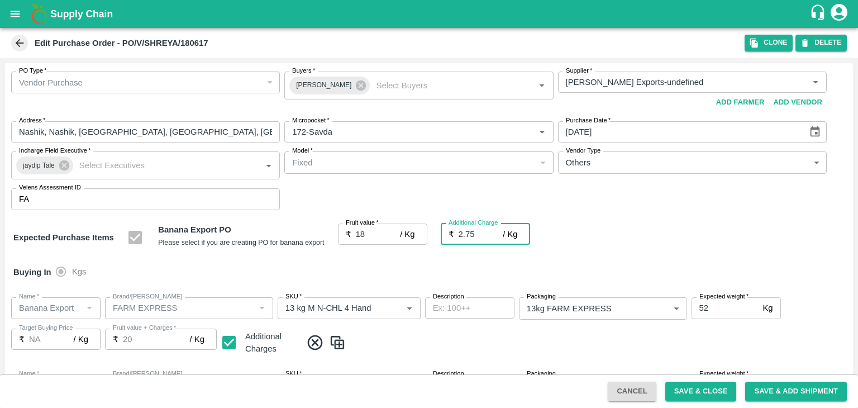
type input "20.75"
type input "2.75"
click at [502, 261] on div "Buying In Kgs" at bounding box center [428, 272] width 849 height 32
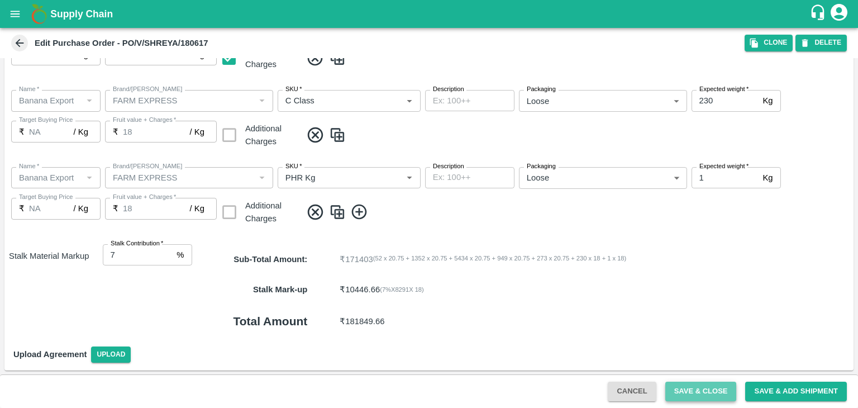
click at [721, 389] on button "Save & Close" at bounding box center [701, 392] width 72 height 20
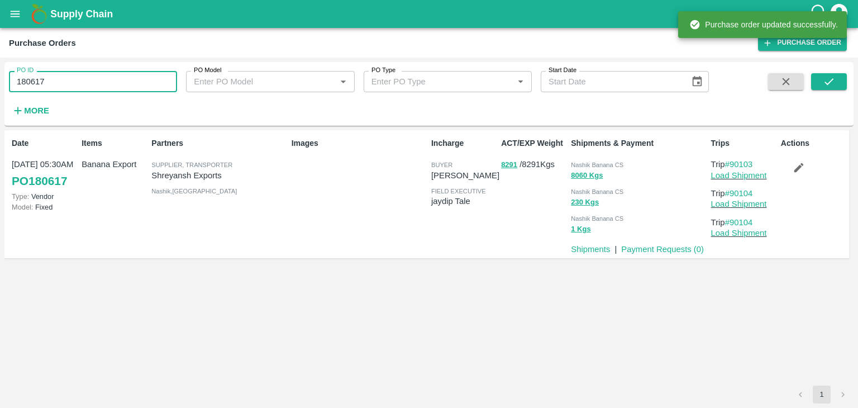
click at [96, 87] on input "180617" at bounding box center [93, 81] width 168 height 21
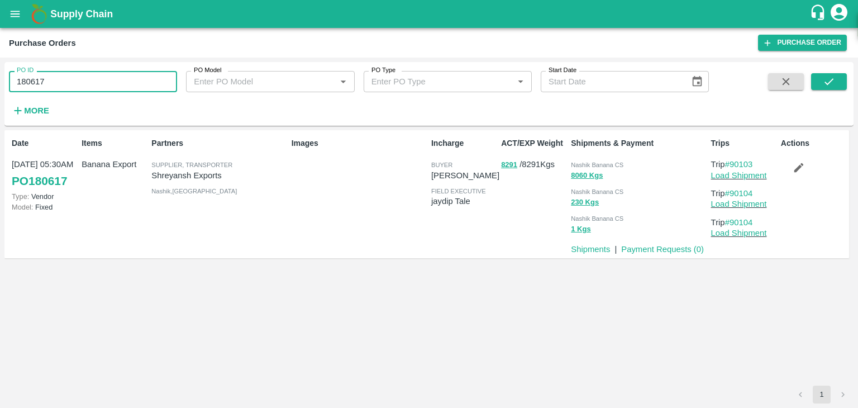
paste input "text"
type input "180633"
click at [845, 78] on button "submit" at bounding box center [829, 81] width 36 height 17
click at [826, 74] on button "submit" at bounding box center [829, 81] width 36 height 17
click at [741, 176] on link "Load Shipment" at bounding box center [739, 175] width 56 height 9
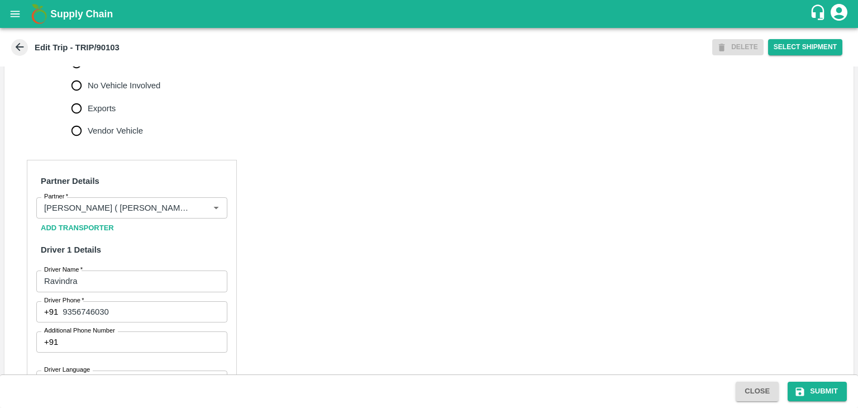
scroll to position [425, 0]
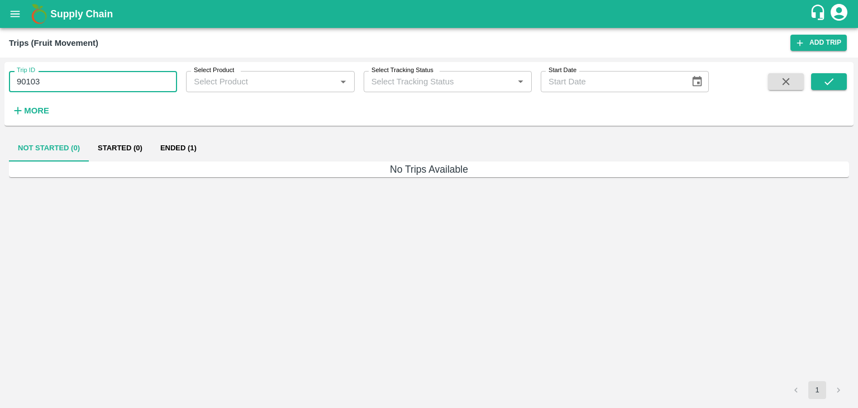
click at [104, 76] on input "90103" at bounding box center [93, 81] width 168 height 21
type input "90136"
click at [830, 79] on icon "submit" at bounding box center [829, 81] width 12 height 12
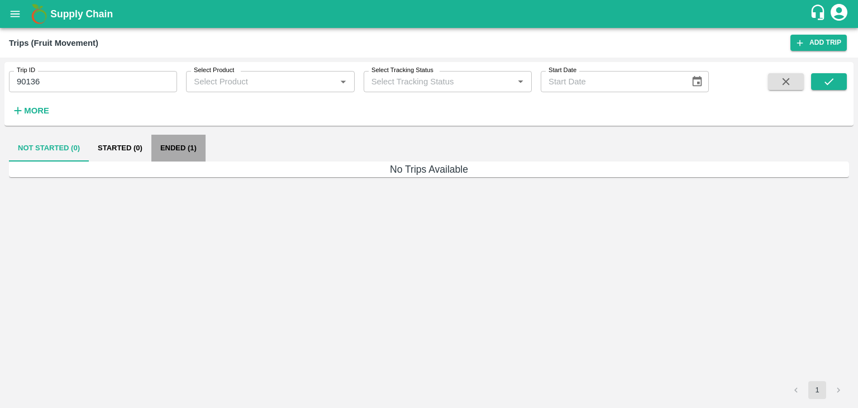
click at [185, 149] on button "Ended (1)" at bounding box center [178, 148] width 54 height 27
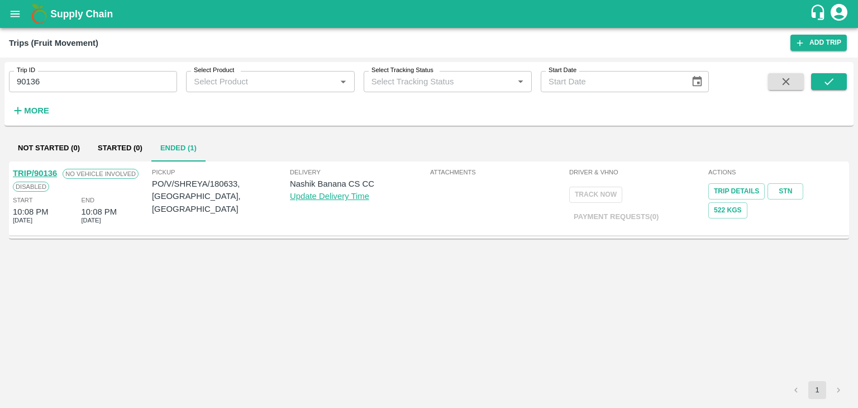
click at [47, 170] on link "TRIP/90136" at bounding box center [35, 173] width 44 height 9
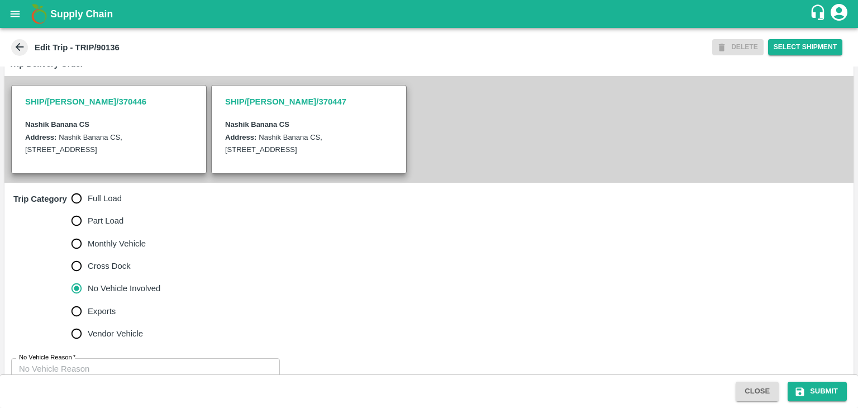
scroll to position [274, 0]
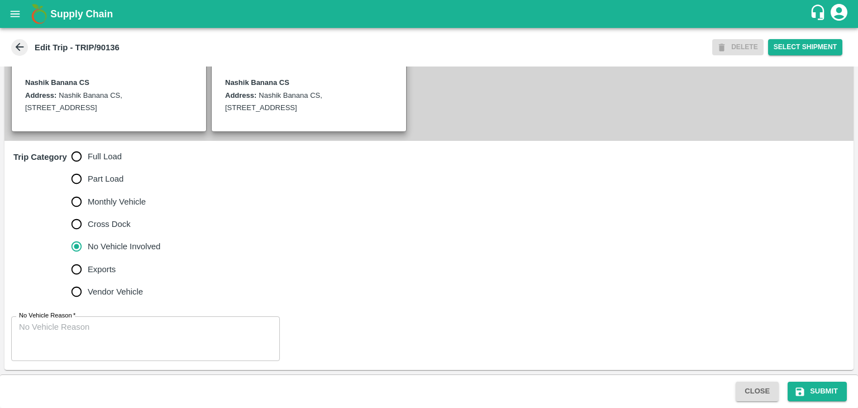
click at [94, 159] on span "Full Load" at bounding box center [105, 156] width 34 height 12
click at [88, 159] on input "Full Load" at bounding box center [76, 156] width 22 height 22
radio input "true"
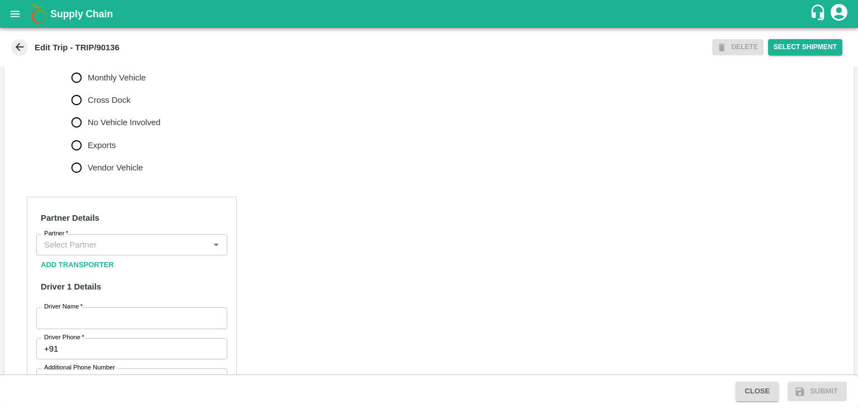
scroll to position [395, 0]
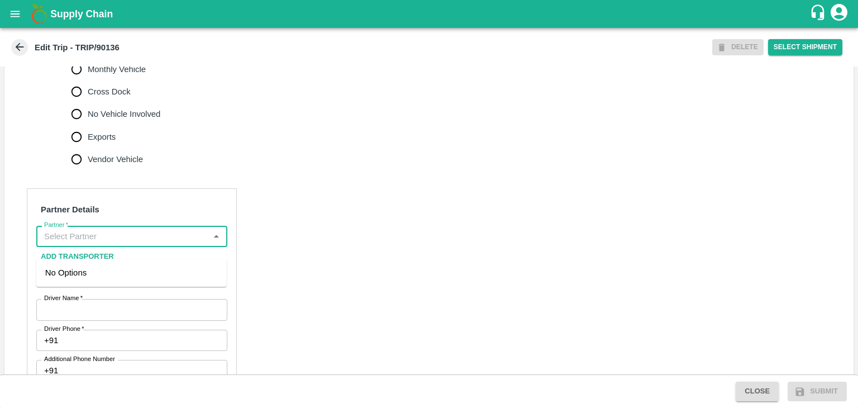
click at [134, 244] on input "Partner   *" at bounding box center [123, 236] width 166 height 15
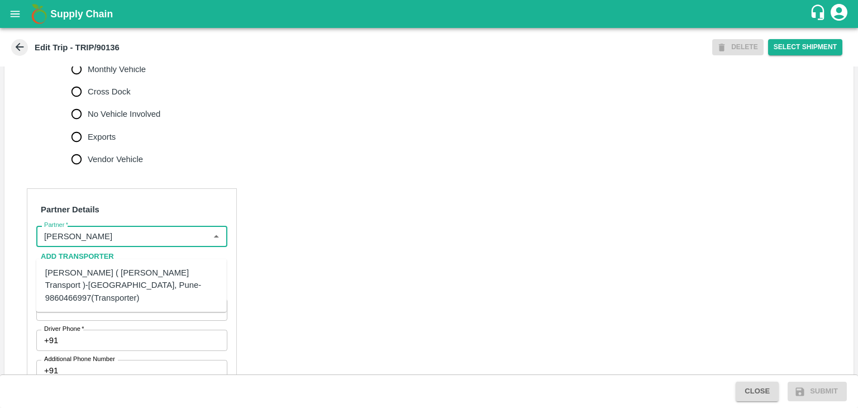
click at [132, 279] on div "[PERSON_NAME] ( [PERSON_NAME] Transport )-[GEOGRAPHIC_DATA], Pune-9860466997(Tr…" at bounding box center [131, 285] width 173 height 37
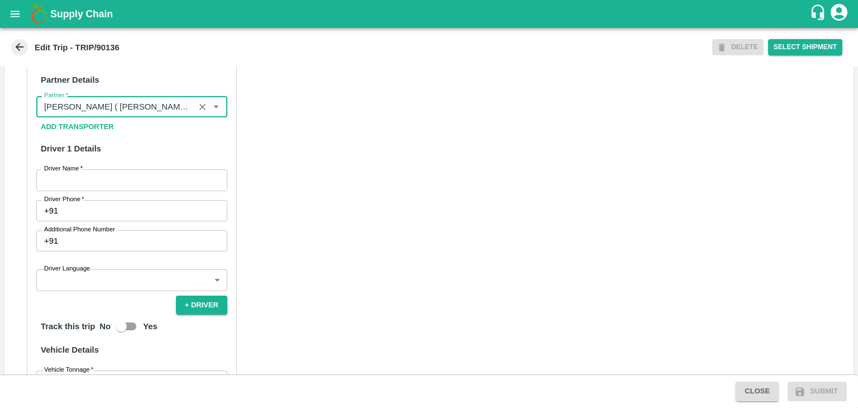
scroll to position [537, 0]
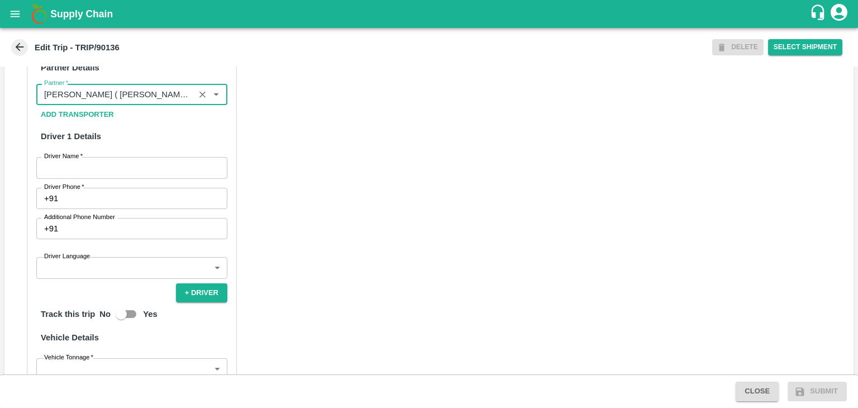
type input "[PERSON_NAME] ( [PERSON_NAME] Transport )-[GEOGRAPHIC_DATA], Pune-9860466997(Tr…"
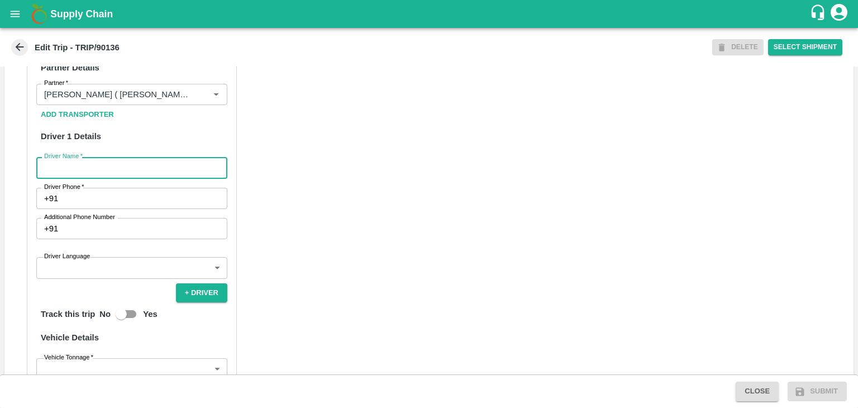
click at [76, 173] on input "Driver Name   *" at bounding box center [131, 167] width 191 height 21
type input "Godase"
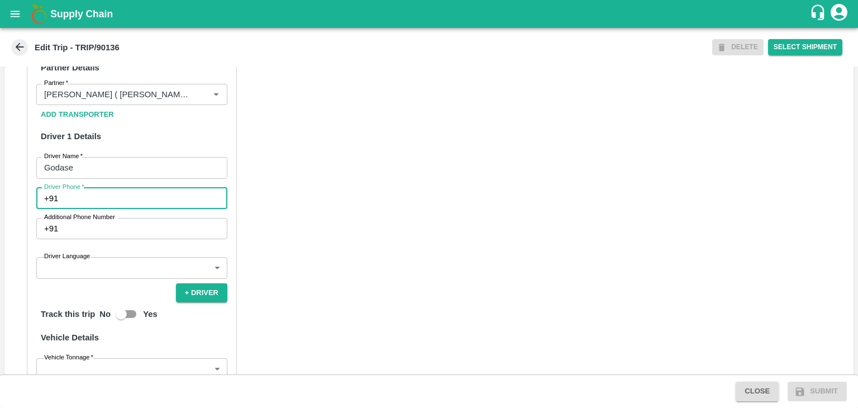
click at [120, 209] on input "Driver Phone   *" at bounding box center [145, 198] width 165 height 21
type input "9158432758"
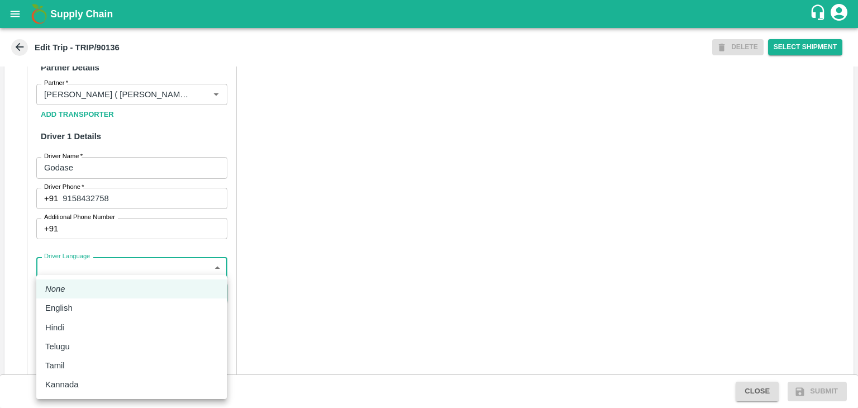
click at [115, 278] on body "Supply Chain Edit Trip - TRIP/90136 DELETE Select Shipment Trip Details Trip Ty…" at bounding box center [429, 204] width 858 height 408
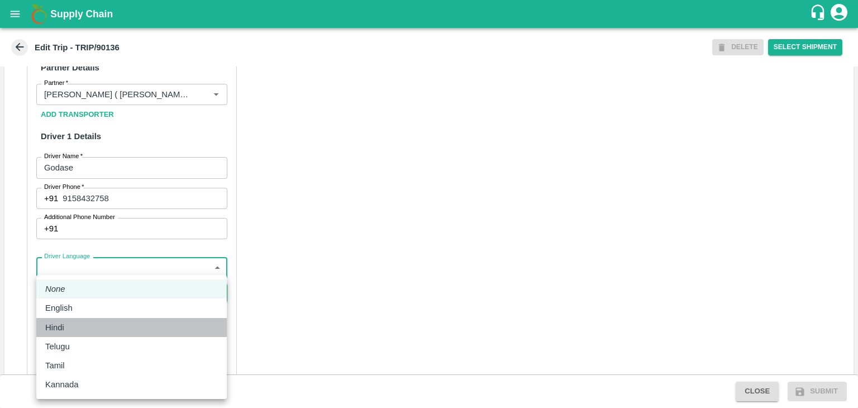
click at [82, 321] on div "Hindi" at bounding box center [131, 327] width 173 height 12
type input "hi"
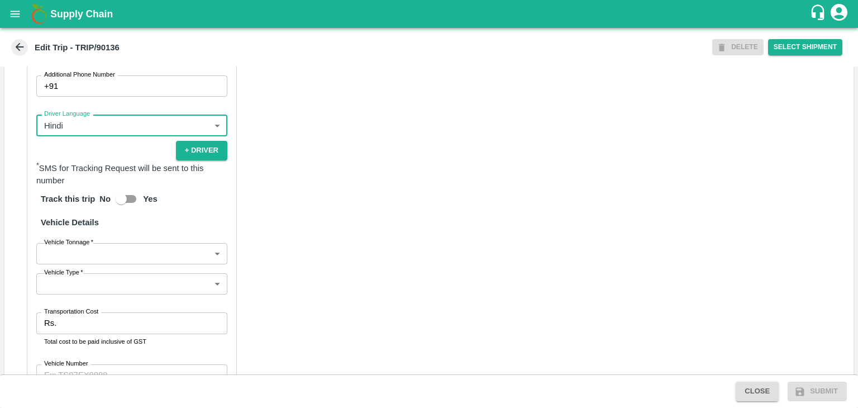
scroll to position [773, 0]
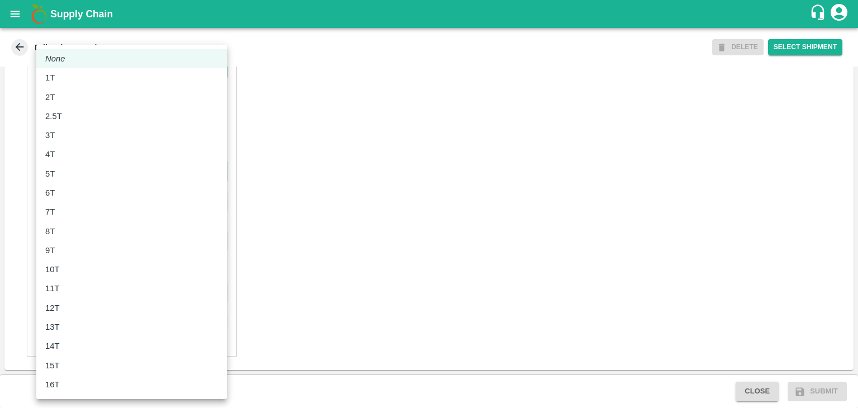
click at [78, 170] on body "Supply Chain Edit Trip - TRIP/90136 DELETE Select Shipment Trip Details Trip Ty…" at bounding box center [429, 204] width 858 height 408
click at [63, 231] on div "8T" at bounding box center [131, 231] width 173 height 12
type input "8000"
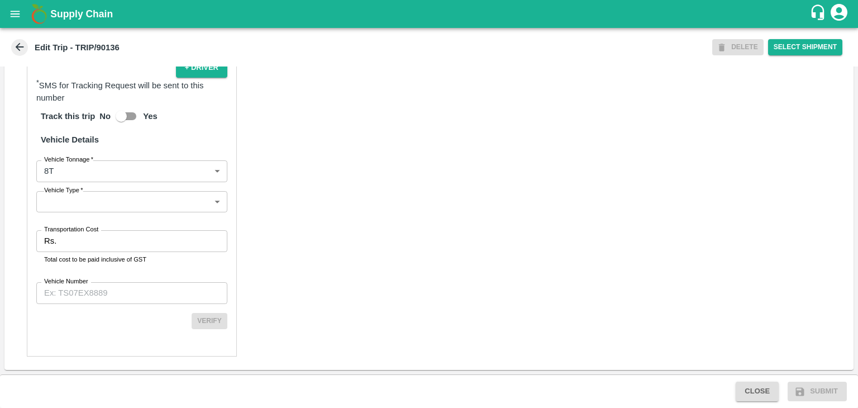
click at [100, 218] on div "Partner Details Partner   * Partner Add Transporter Driver 1 Details Driver Nam…" at bounding box center [132, 88] width 210 height 535
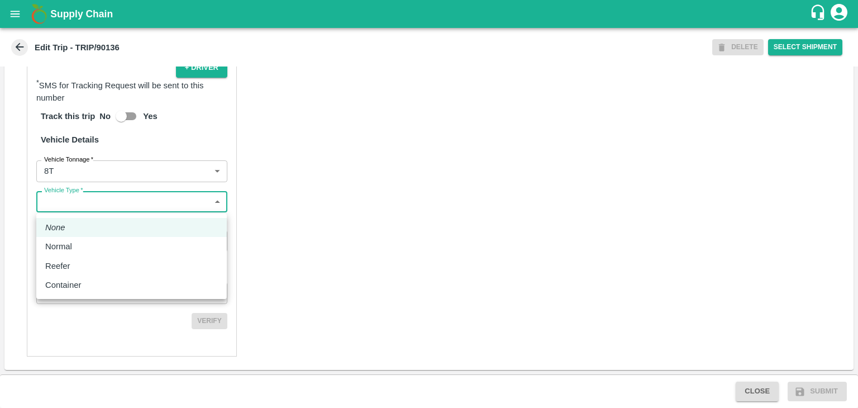
click at [118, 204] on body "Supply Chain Edit Trip - TRIP/90136 DELETE Select Shipment Trip Details Trip Ty…" at bounding box center [429, 204] width 858 height 408
click at [78, 254] on li "Normal" at bounding box center [131, 246] width 191 height 19
type input "Normal"
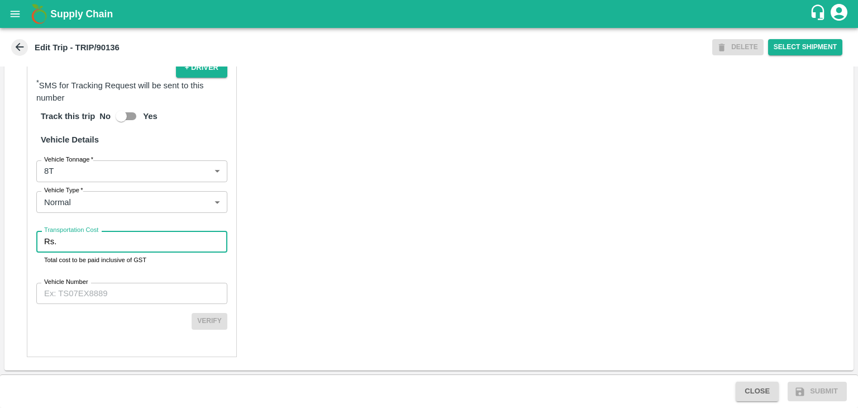
click at [107, 244] on input "Transportation Cost" at bounding box center [144, 241] width 167 height 21
type input "1"
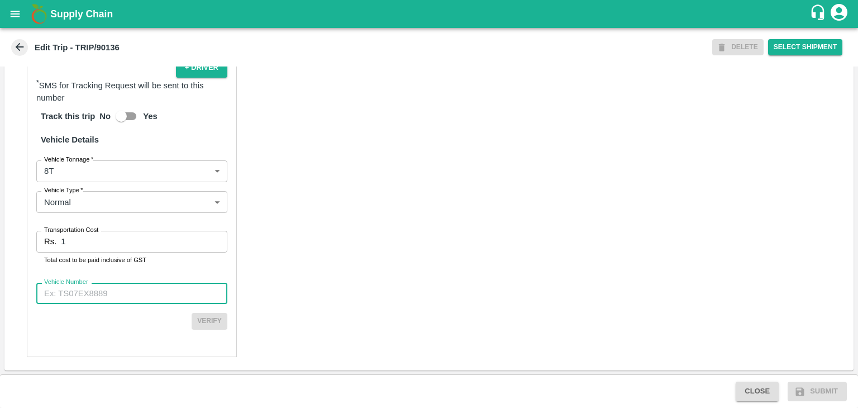
click at [130, 283] on input "Vehicle Number" at bounding box center [131, 293] width 191 height 21
type input "MH42B9581"
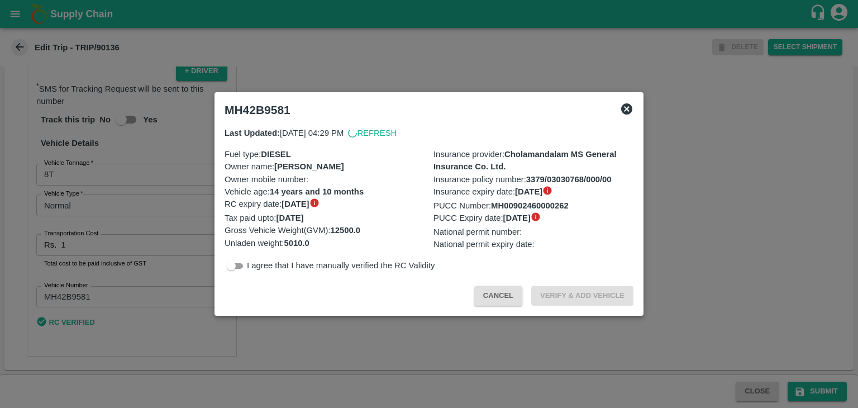
scroll to position [770, 0]
click at [822, 391] on div at bounding box center [429, 204] width 858 height 408
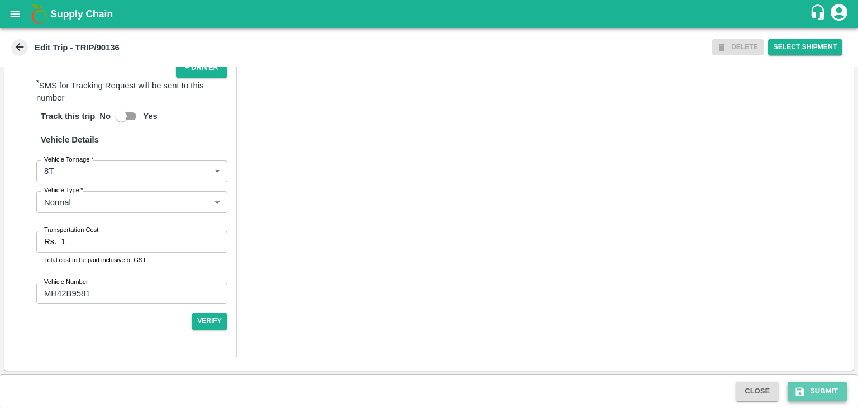
click at [835, 392] on button "Submit" at bounding box center [817, 392] width 59 height 20
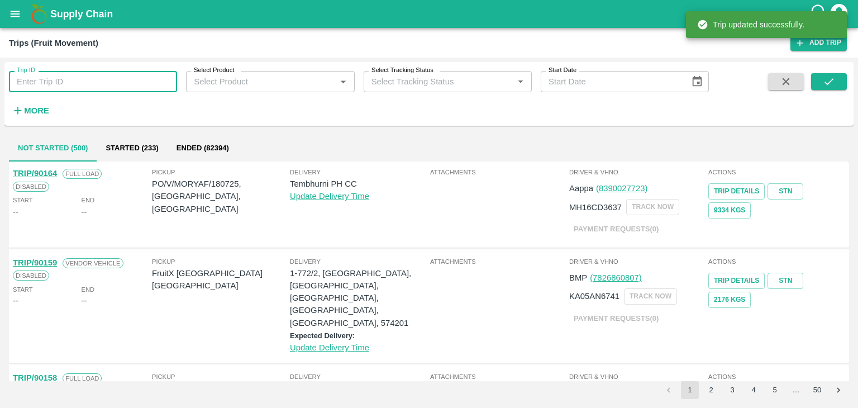
click at [117, 80] on input "Trip ID" at bounding box center [93, 81] width 168 height 21
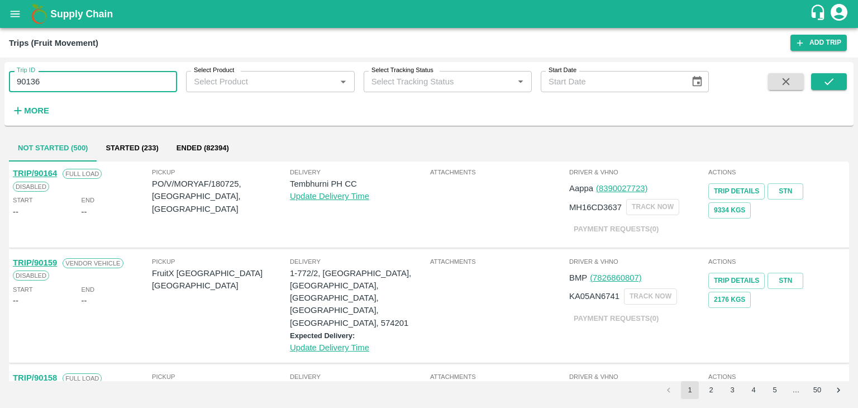
type input "90136"
drag, startPoint x: 855, startPoint y: 87, endPoint x: 830, endPoint y: 78, distance: 26.7
click at [830, 78] on div "Trip ID 90136 Trip ID Select Product Select Product   * Select Tracking Status …" at bounding box center [429, 233] width 858 height 350
click at [830, 78] on icon "submit" at bounding box center [829, 81] width 12 height 12
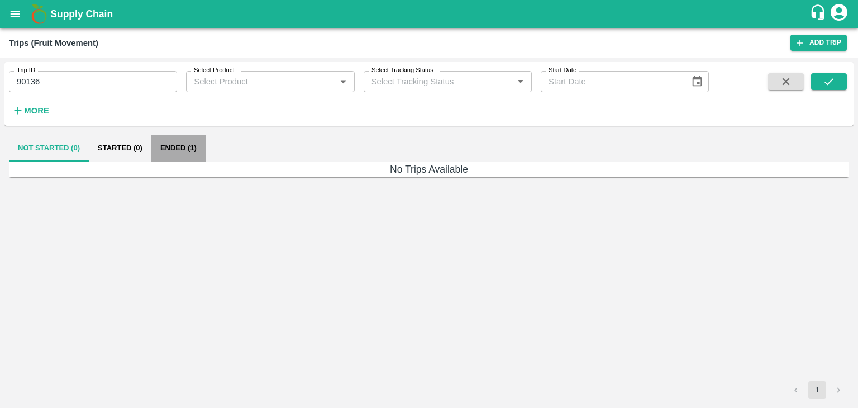
click at [183, 142] on button "Ended (1)" at bounding box center [178, 148] width 54 height 27
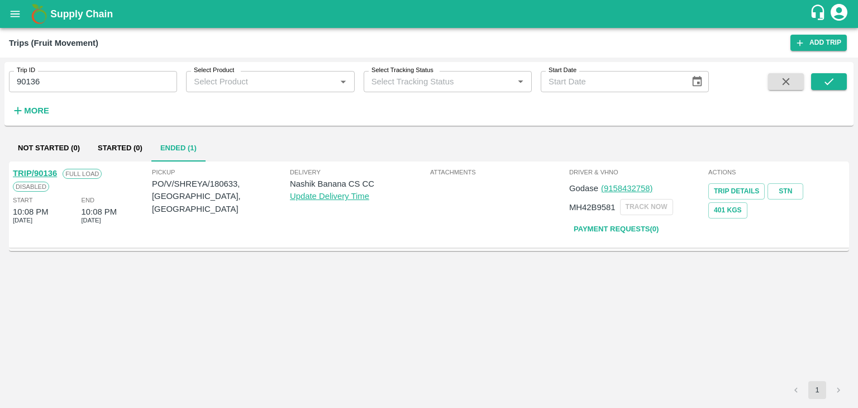
click at [45, 169] on link "TRIP/90136" at bounding box center [35, 173] width 44 height 9
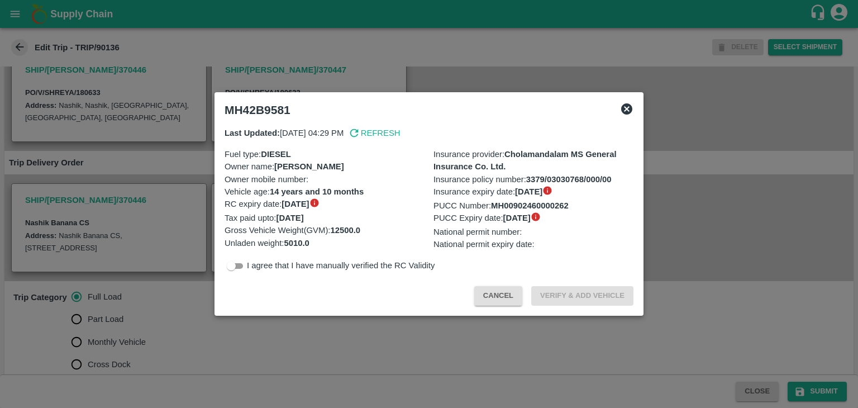
scroll to position [266, 0]
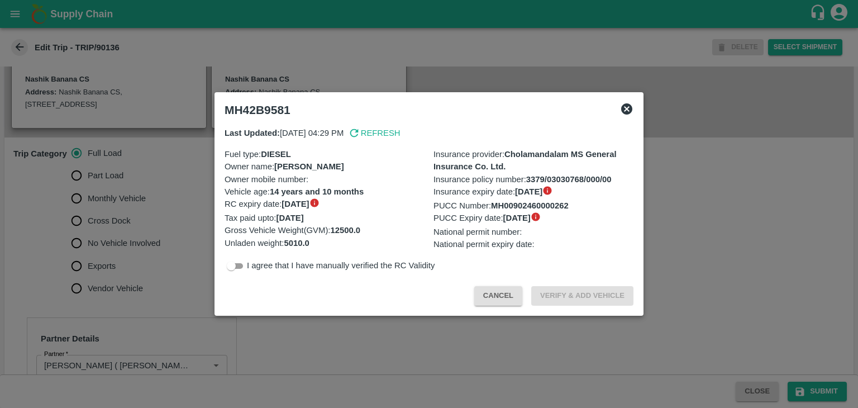
click at [129, 250] on div at bounding box center [429, 204] width 858 height 408
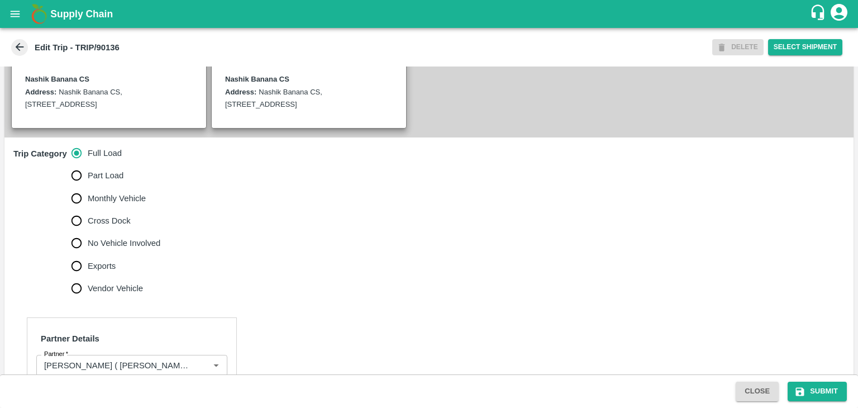
click at [124, 249] on span "No Vehicle Involved" at bounding box center [124, 243] width 73 height 12
click at [88, 250] on input "No Vehicle Involved" at bounding box center [76, 243] width 22 height 22
radio input "true"
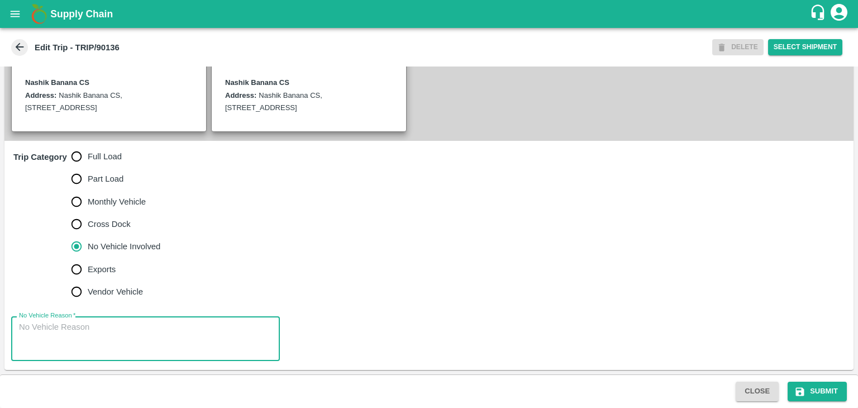
click at [132, 339] on textarea "No Vehicle Reason   *" at bounding box center [145, 338] width 253 height 35
type textarea "Field Dump"
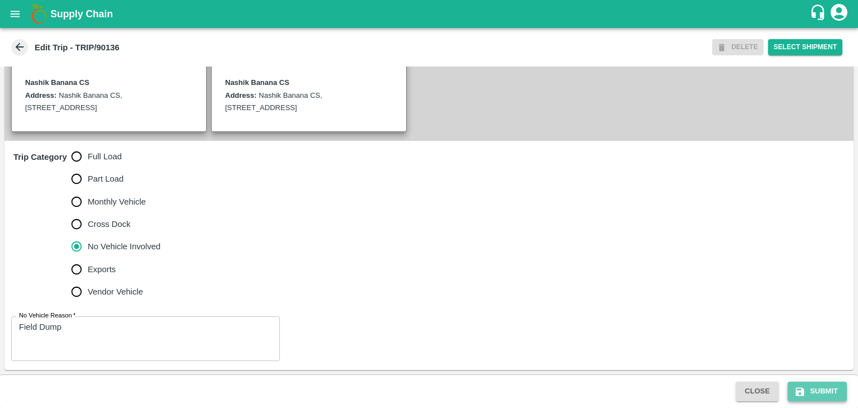
click at [818, 394] on button "Submit" at bounding box center [817, 392] width 59 height 20
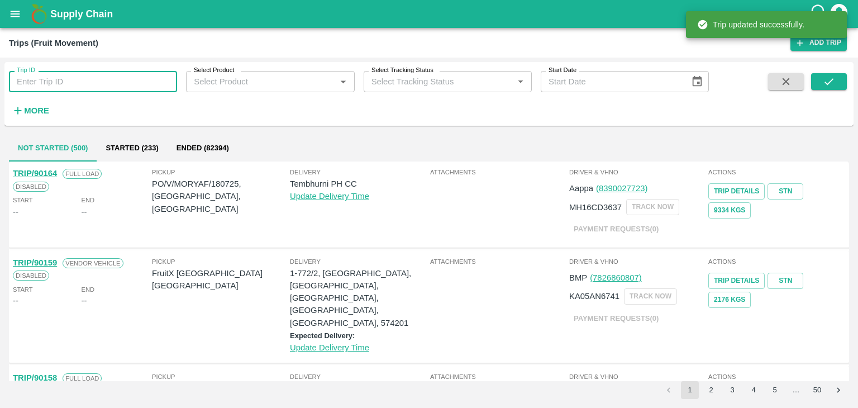
click at [99, 79] on input "Trip ID" at bounding box center [93, 81] width 168 height 21
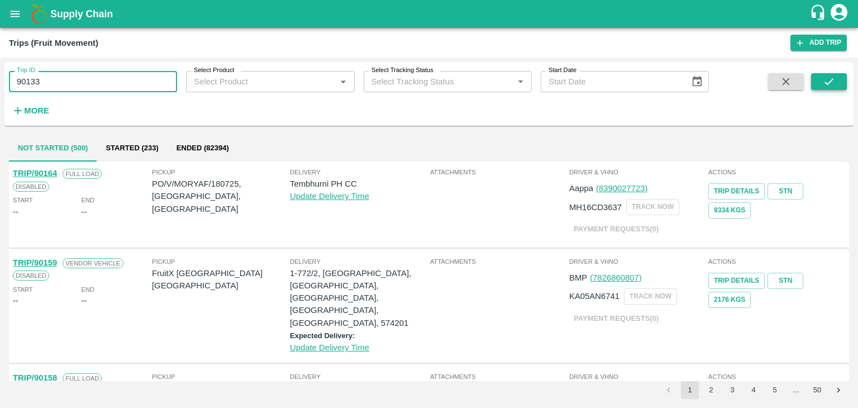
type input "90133"
click at [826, 75] on icon "submit" at bounding box center [829, 81] width 12 height 12
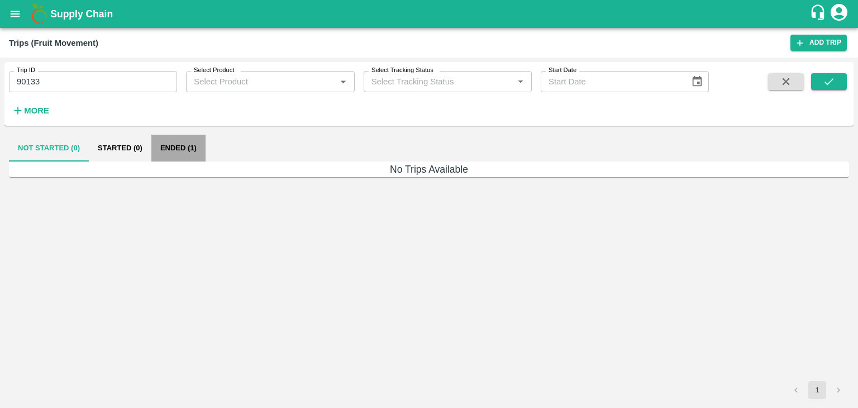
click at [184, 150] on button "Ended (1)" at bounding box center [178, 148] width 54 height 27
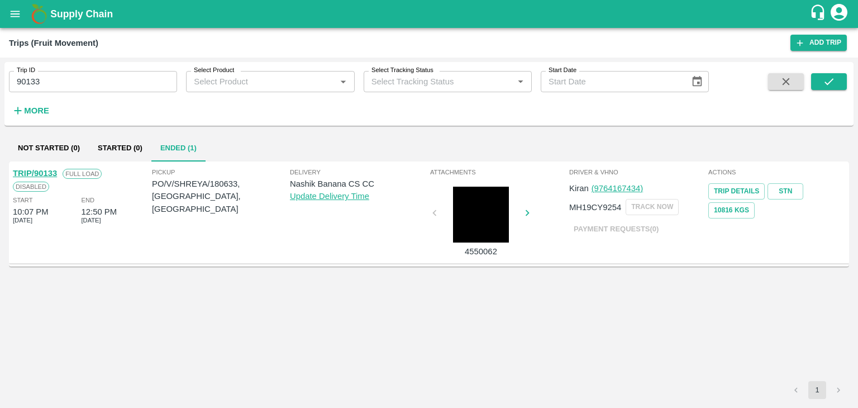
click at [36, 167] on div "TRIP/90133" at bounding box center [35, 173] width 44 height 12
click at [34, 170] on link "TRIP/90133" at bounding box center [35, 173] width 44 height 9
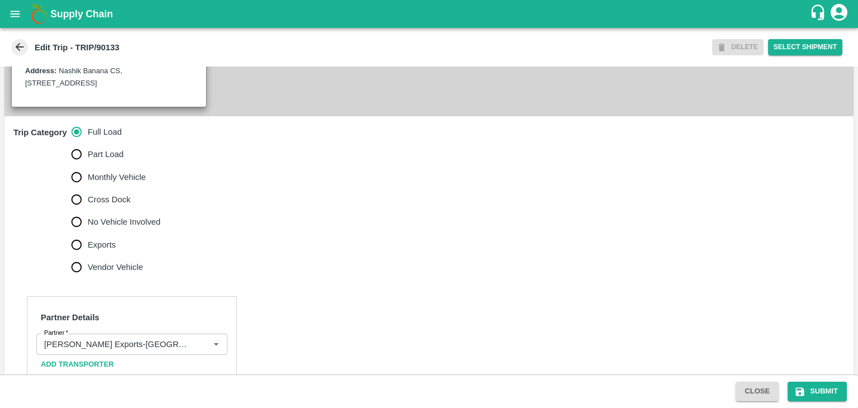
scroll to position [386, 0]
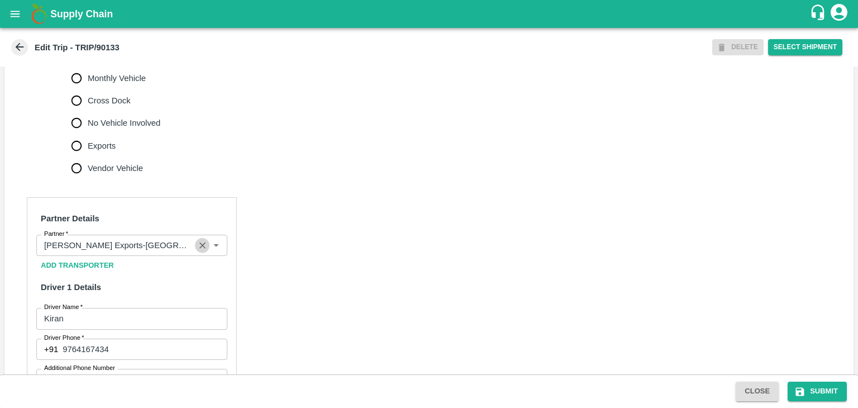
click at [199, 249] on icon "Clear" at bounding box center [202, 245] width 6 height 6
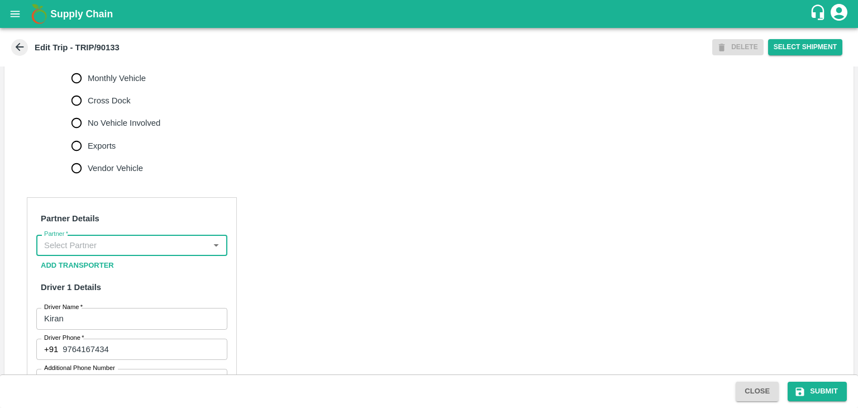
scroll to position [0, 0]
click at [168, 253] on input "Partner   *" at bounding box center [123, 245] width 166 height 15
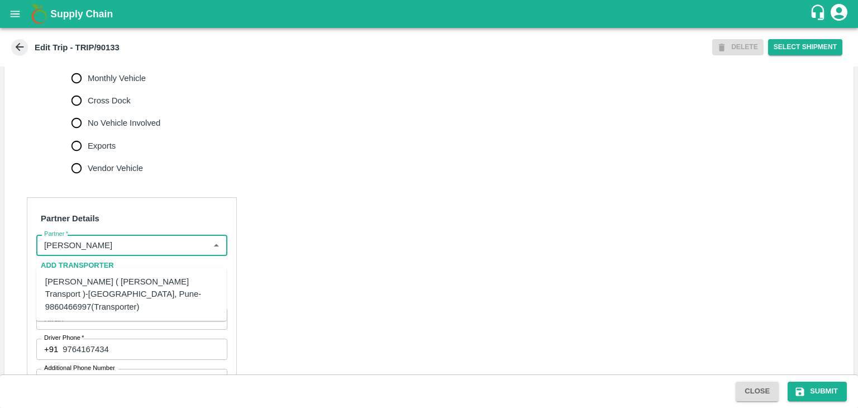
click at [137, 285] on div "Nitin Rasal ( Bhairavnath Transport )-Deulgaon, Pune-9860466997(Transporter)" at bounding box center [131, 293] width 173 height 37
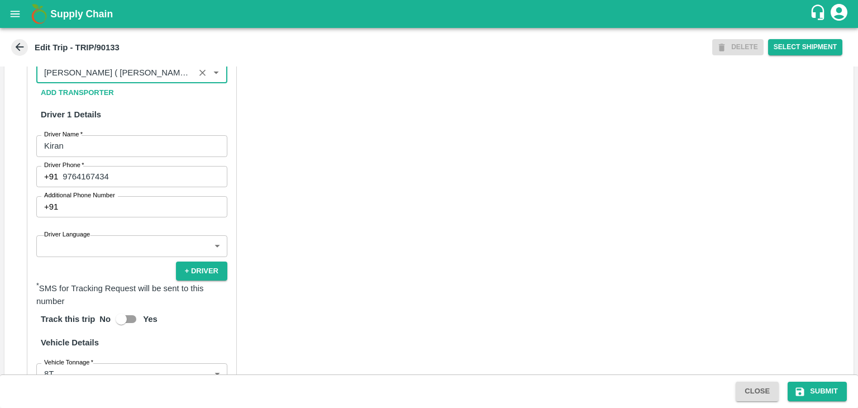
scroll to position [632, 0]
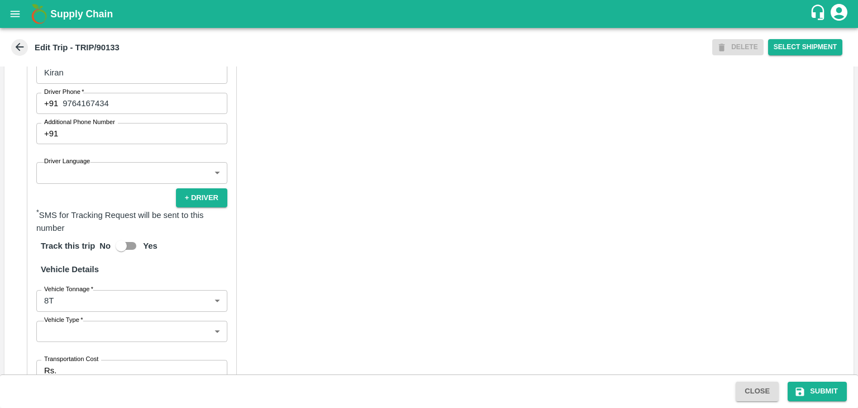
type input "Nitin Rasal ( Bhairavnath Transport )-Deulgaon, Pune-9860466997(Transporter)"
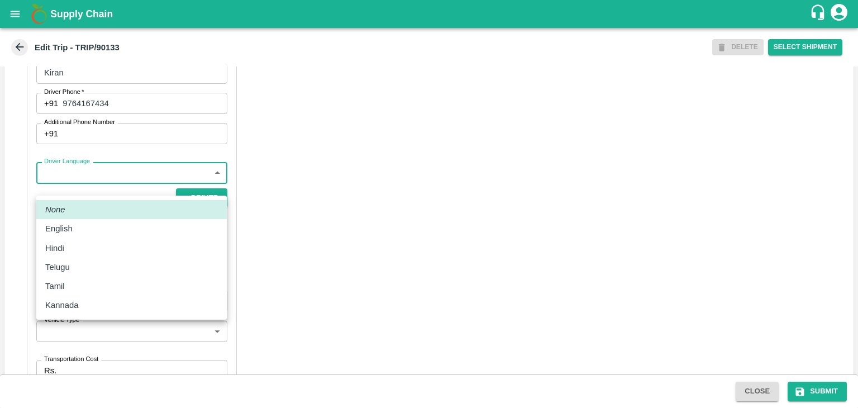
click at [106, 188] on body "Supply Chain Edit Trip - TRIP/90133 DELETE Select Shipment Trip Details Trip Ty…" at bounding box center [429, 204] width 858 height 408
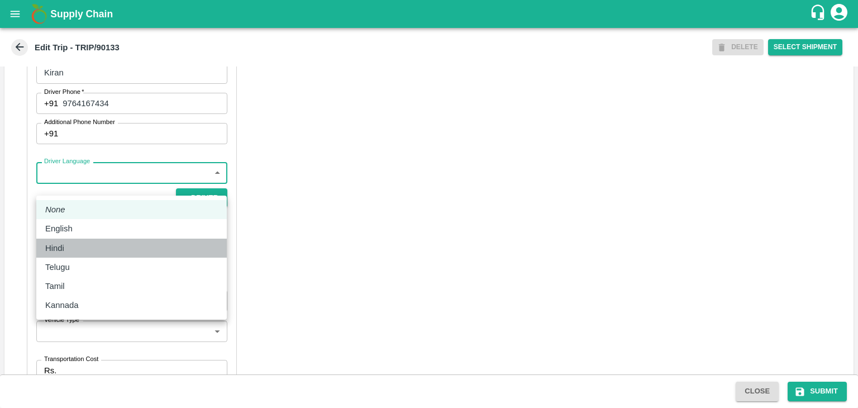
click at [73, 242] on div "Hindi" at bounding box center [131, 248] width 173 height 12
type input "hi"
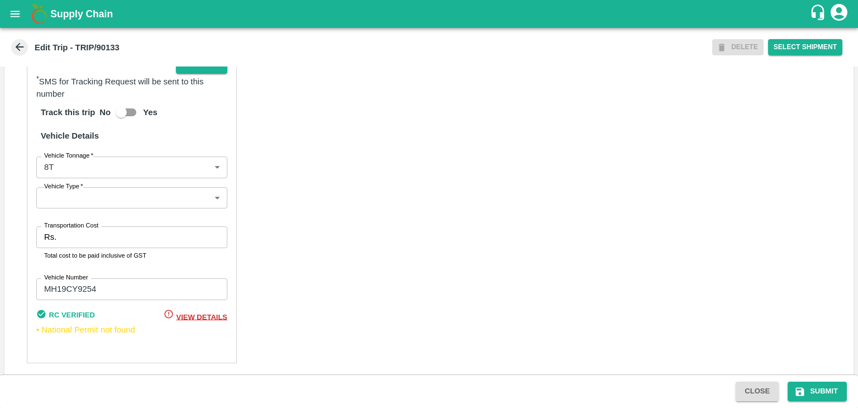
scroll to position [784, 0]
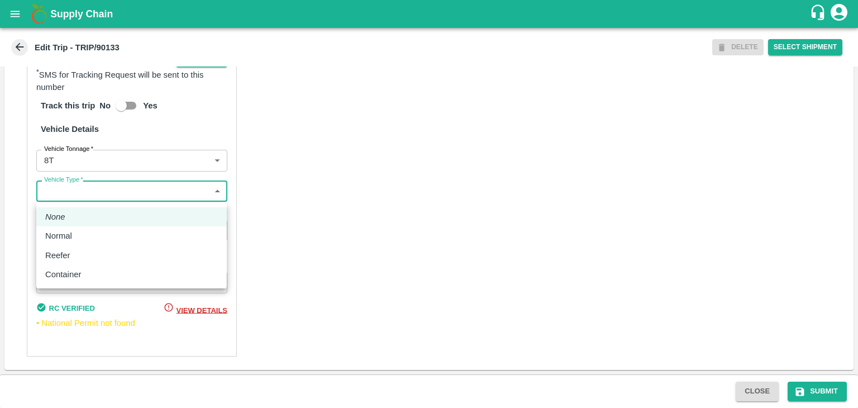
click at [83, 198] on body "Supply Chain Edit Trip - TRIP/90133 DELETE Select Shipment Trip Details Trip Ty…" at bounding box center [429, 204] width 858 height 408
click at [77, 231] on div "Normal" at bounding box center [61, 236] width 32 height 12
type input "Normal"
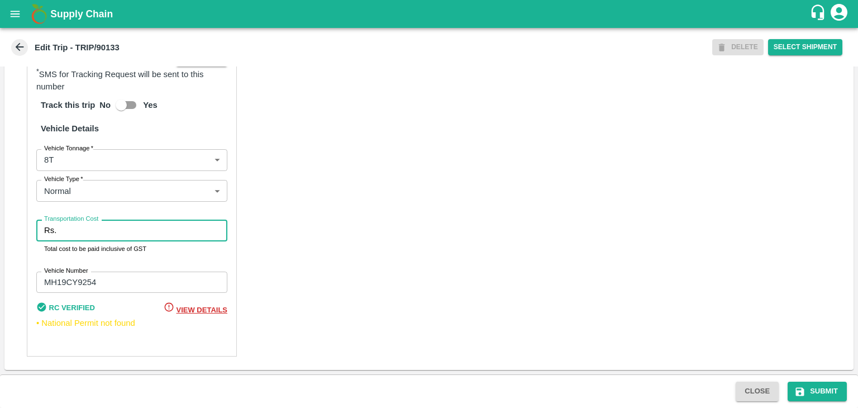
click at [94, 232] on input "Transportation Cost" at bounding box center [144, 230] width 167 height 21
type input "10000"
click at [820, 395] on button "Submit" at bounding box center [817, 392] width 59 height 20
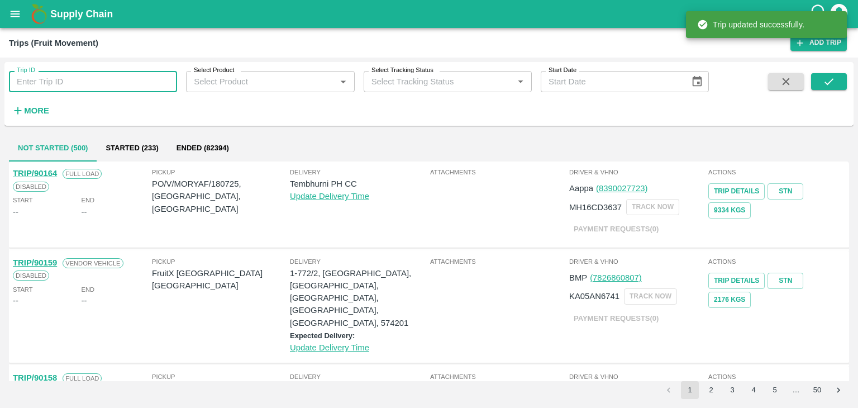
click at [107, 82] on input "Trip ID" at bounding box center [93, 81] width 168 height 21
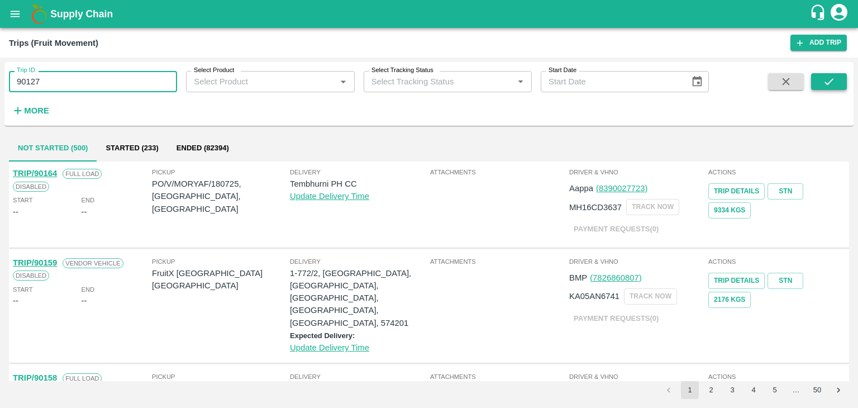
type input "90127"
click at [827, 80] on icon "submit" at bounding box center [829, 81] width 12 height 12
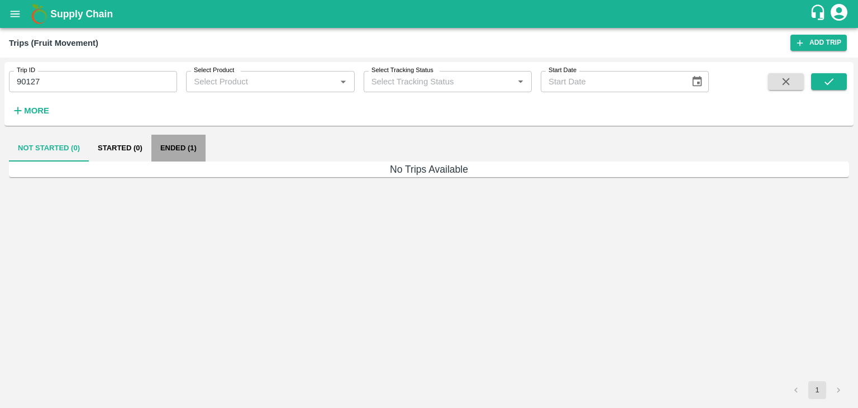
click at [192, 150] on button "Ended (1)" at bounding box center [178, 148] width 54 height 27
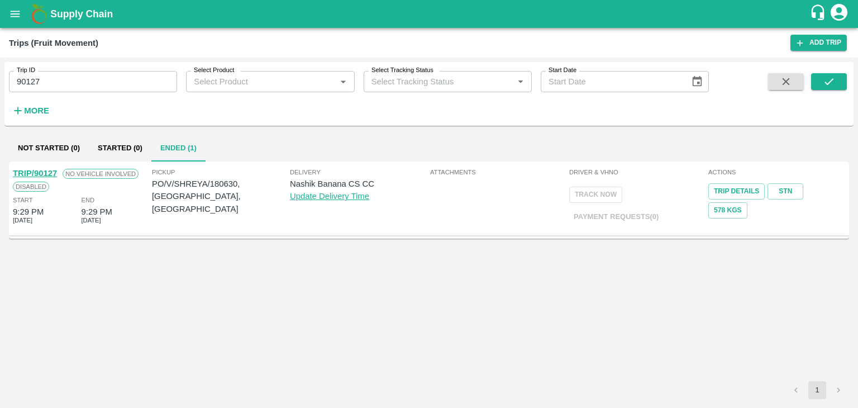
click at [49, 169] on link "TRIP/90127" at bounding box center [35, 173] width 44 height 9
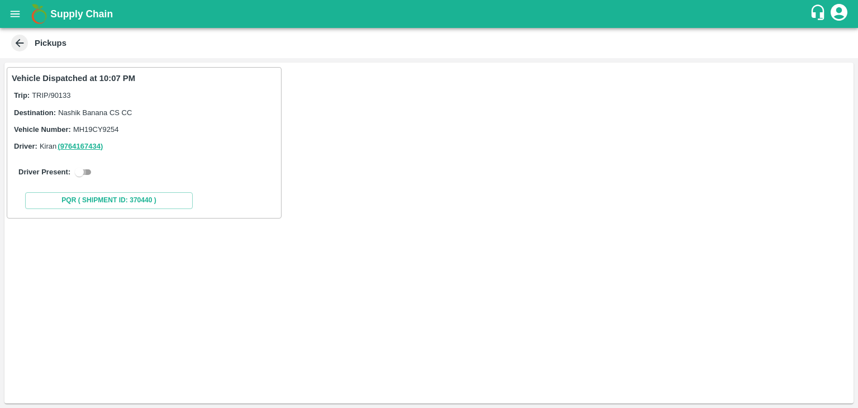
click at [83, 169] on input "checkbox" at bounding box center [79, 171] width 40 height 13
checkbox input "true"
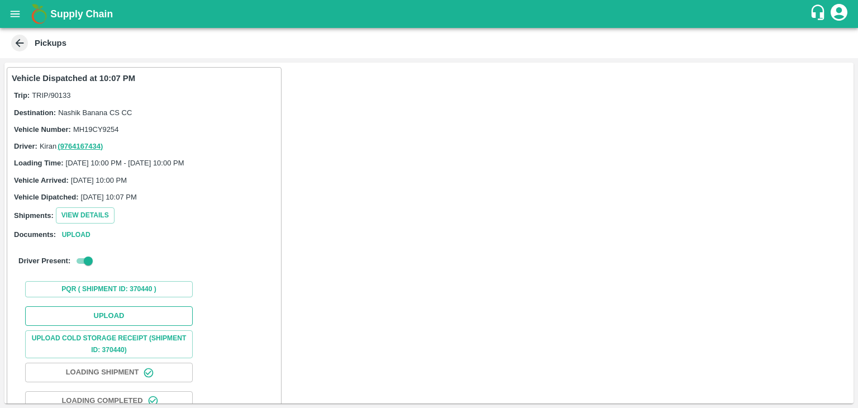
click at [100, 320] on button "Upload" at bounding box center [109, 316] width 168 height 20
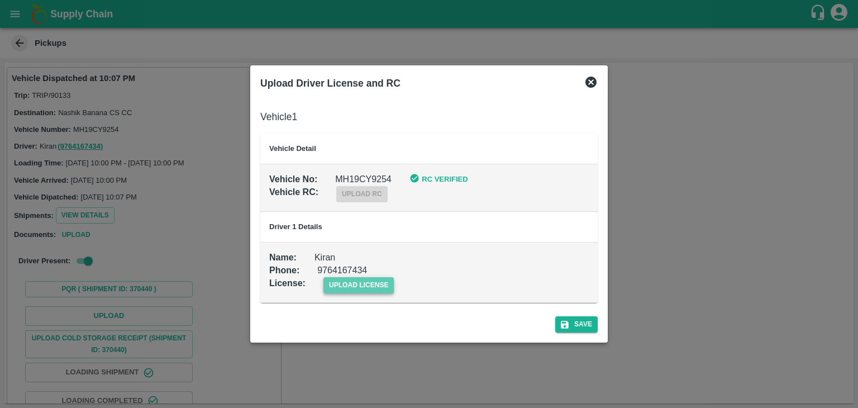
click at [384, 284] on span "upload license" at bounding box center [359, 285] width 71 height 16
click at [0, 0] on input "upload license" at bounding box center [0, 0] width 0 height 0
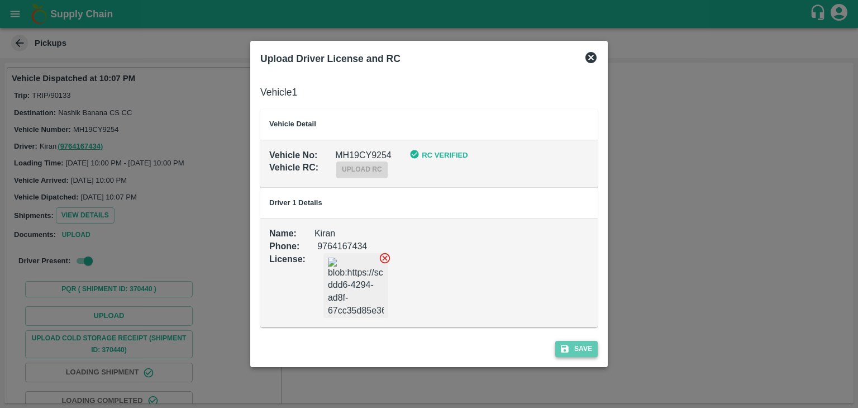
click at [572, 349] on button "Save" at bounding box center [576, 349] width 42 height 16
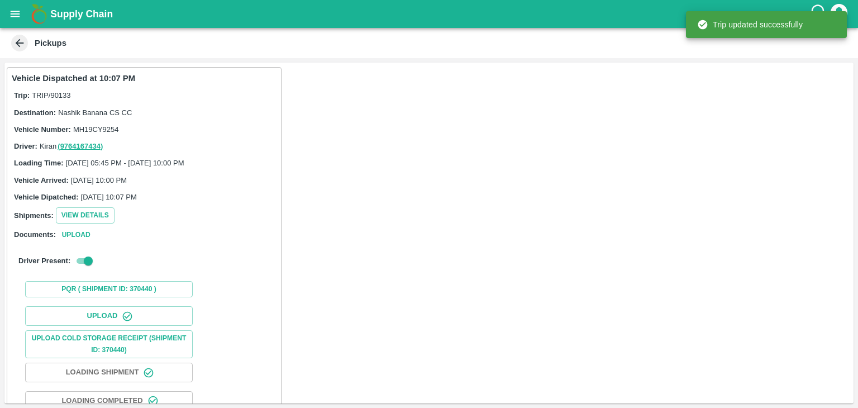
scroll to position [117, 0]
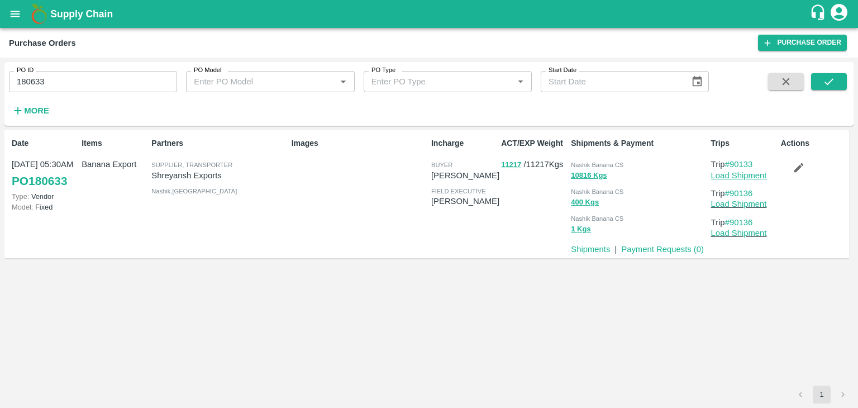
click at [760, 175] on link "Load Shipment" at bounding box center [739, 175] width 56 height 9
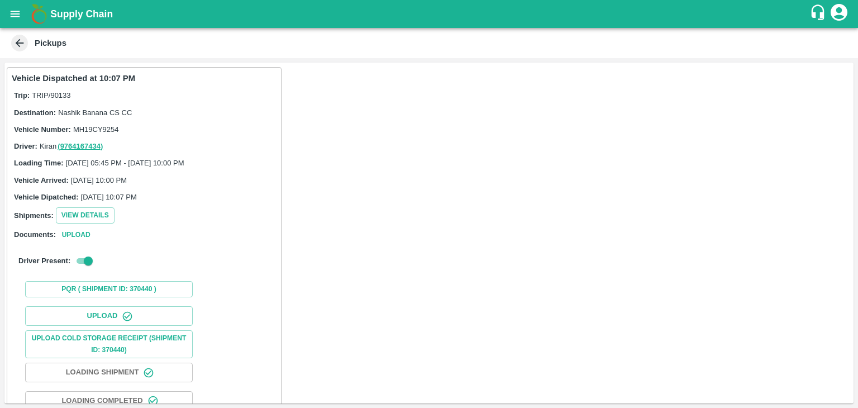
scroll to position [117, 0]
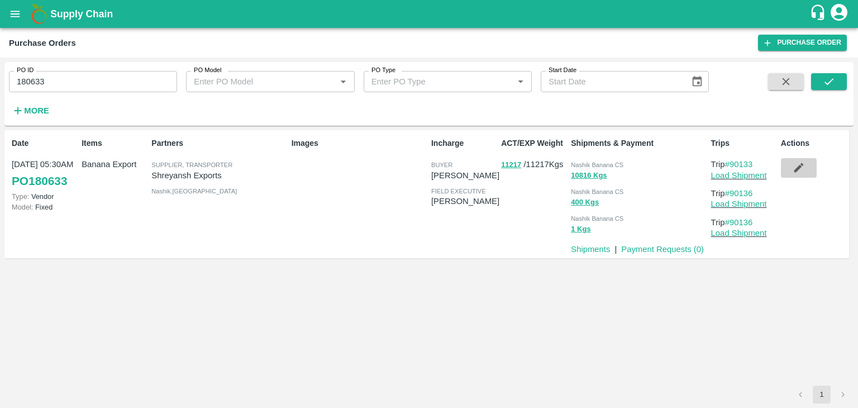
click at [794, 165] on icon "button" at bounding box center [799, 167] width 12 height 12
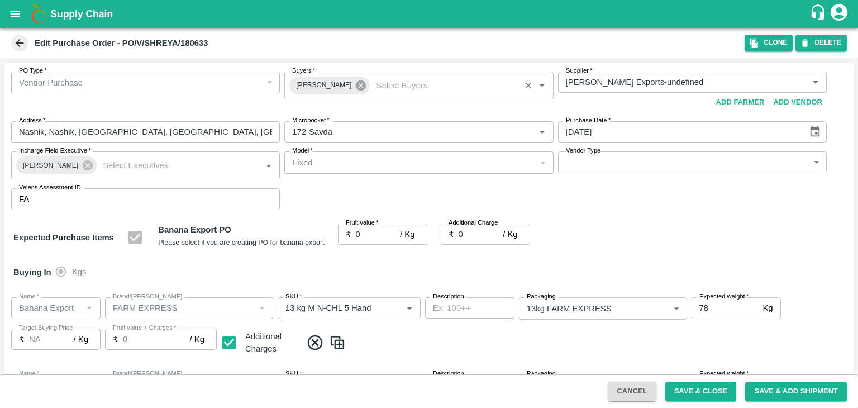
click at [356, 89] on icon at bounding box center [361, 85] width 10 height 10
click at [345, 83] on input "Buyers   *" at bounding box center [410, 82] width 244 height 15
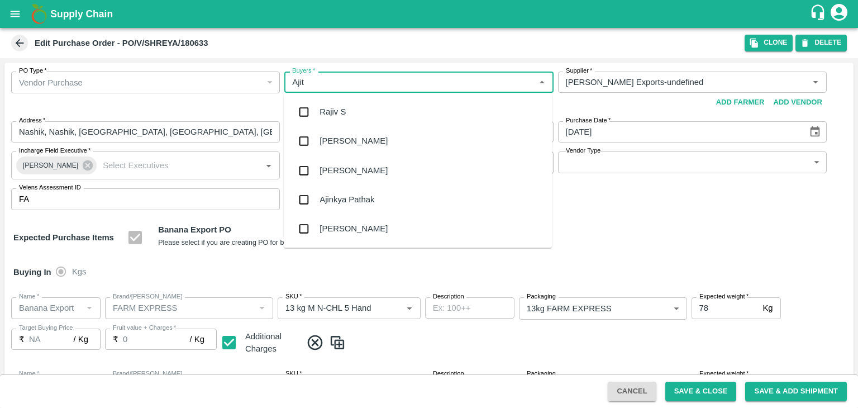
type input "Ajit"
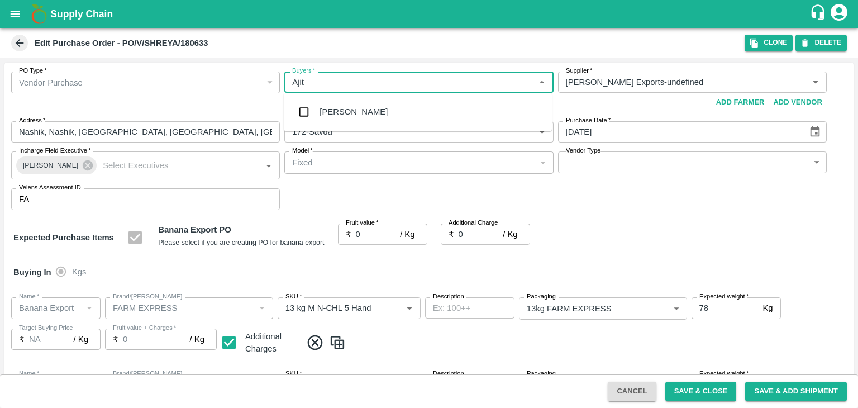
click at [350, 123] on div "[PERSON_NAME]" at bounding box center [418, 111] width 268 height 29
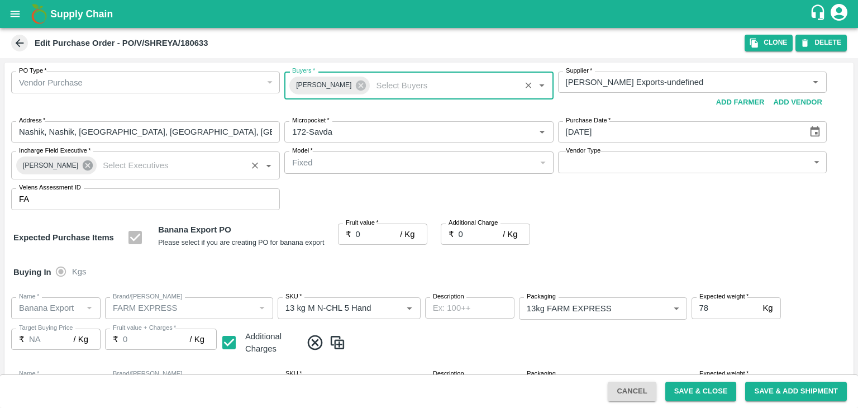
click at [84, 166] on icon at bounding box center [88, 165] width 10 height 10
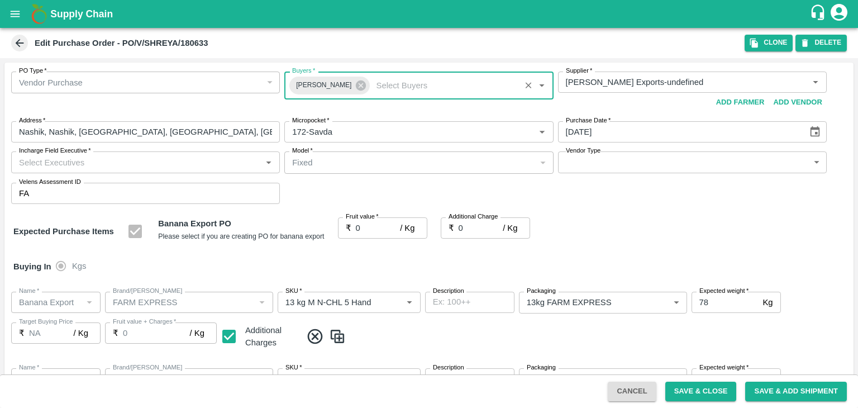
click at [102, 160] on input "Incharge Field Executive   *" at bounding box center [137, 162] width 244 height 15
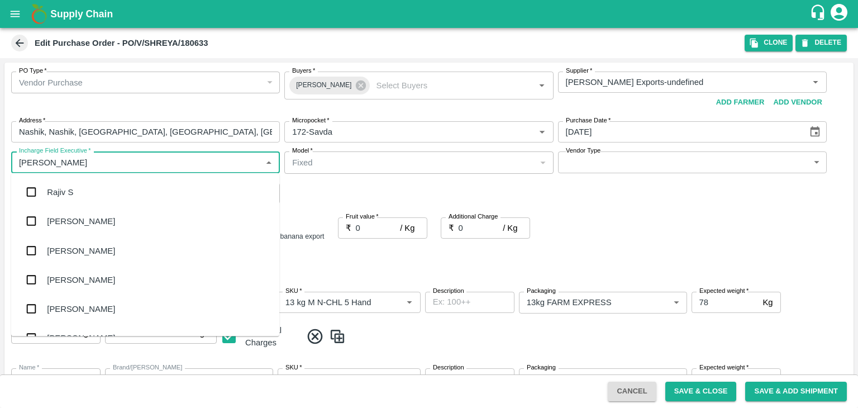
type input "[PERSON_NAME]"
click at [92, 237] on div "jaydip Tale" at bounding box center [145, 250] width 268 height 29
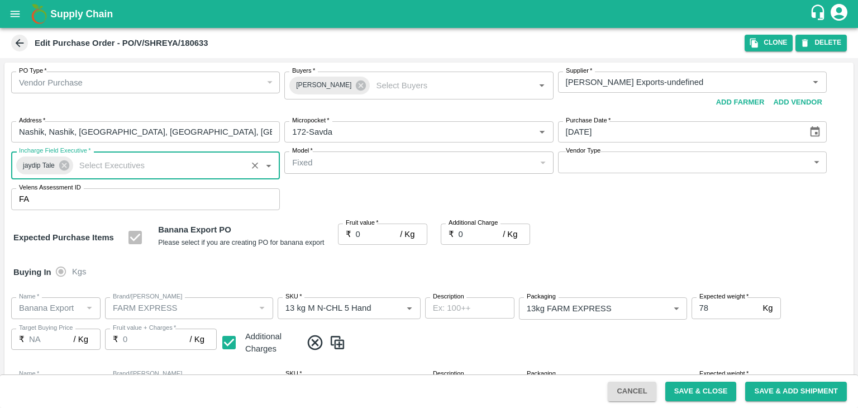
click at [616, 170] on body "Supply Chain Edit Purchase Order - PO/V/SHREYA/180633 Clone DELETE PO Type   * …" at bounding box center [429, 204] width 858 height 408
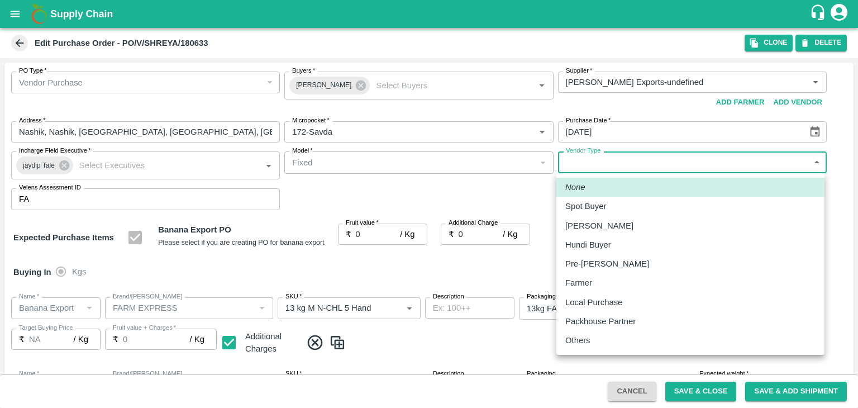
click at [603, 339] on div "Others" at bounding box center [690, 340] width 250 height 12
type input "OTHER"
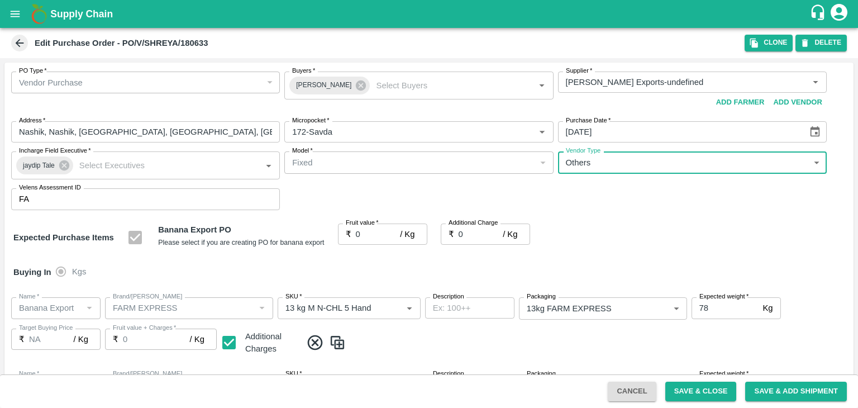
click at [373, 236] on input "0" at bounding box center [378, 233] width 45 height 21
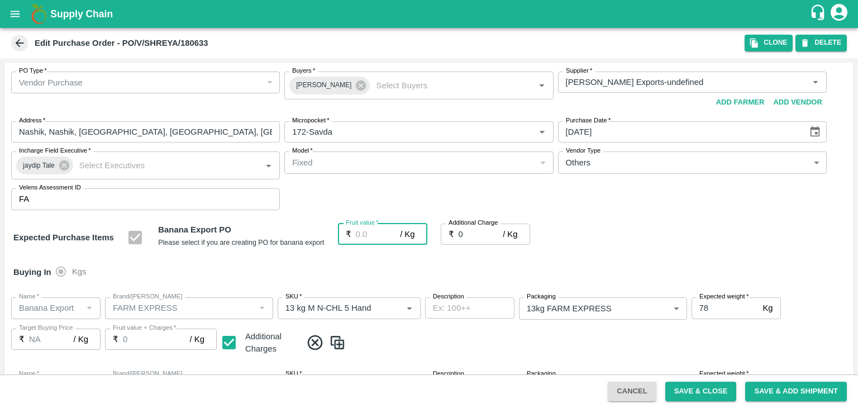
type input "1"
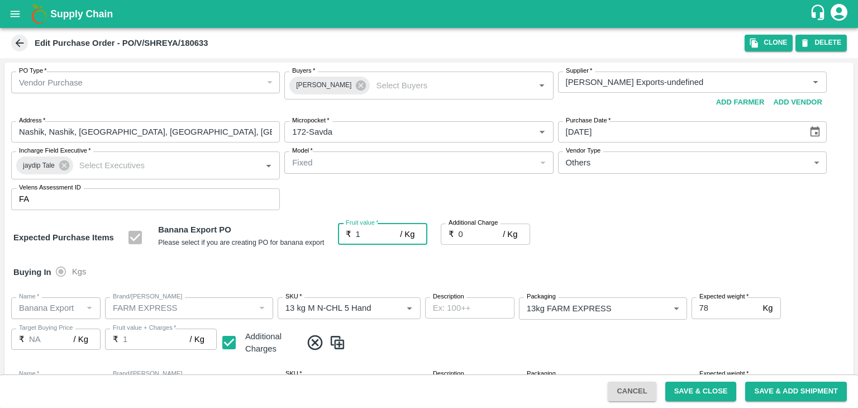
type input "1"
type input "18"
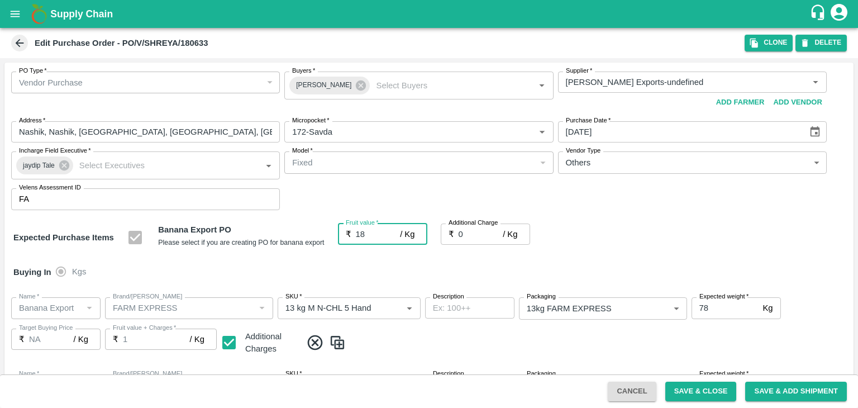
type input "18"
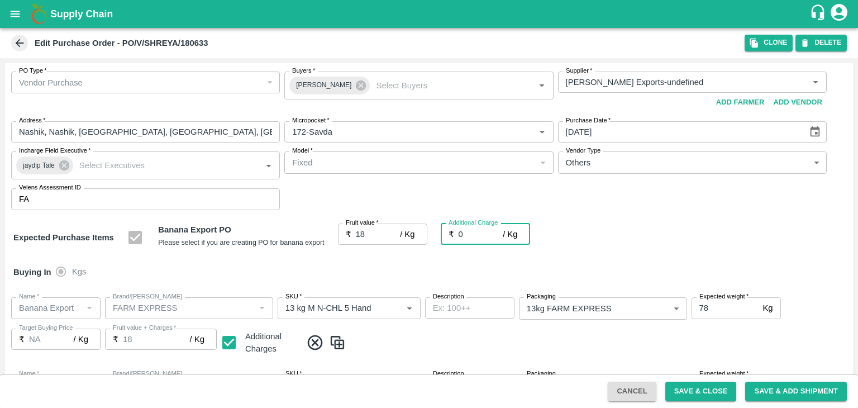
type input "2"
type input "20"
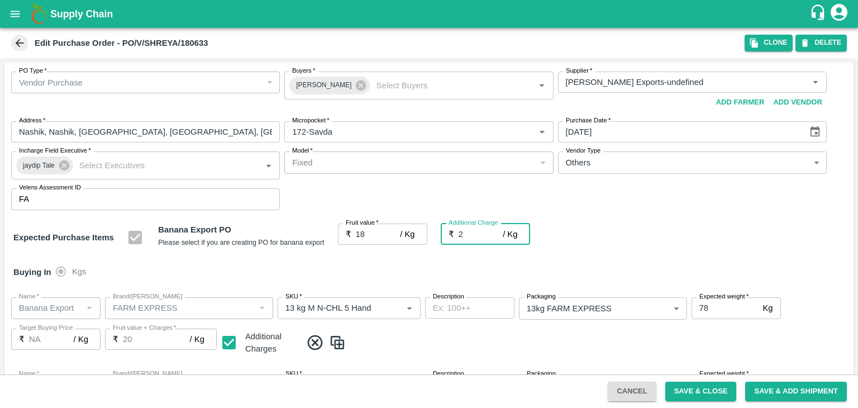
type input "2.7"
type input "20.7"
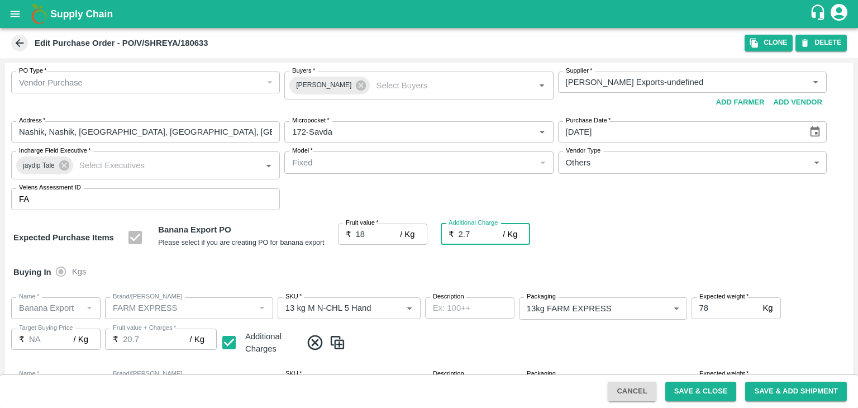
type input "2.75"
type input "20.75"
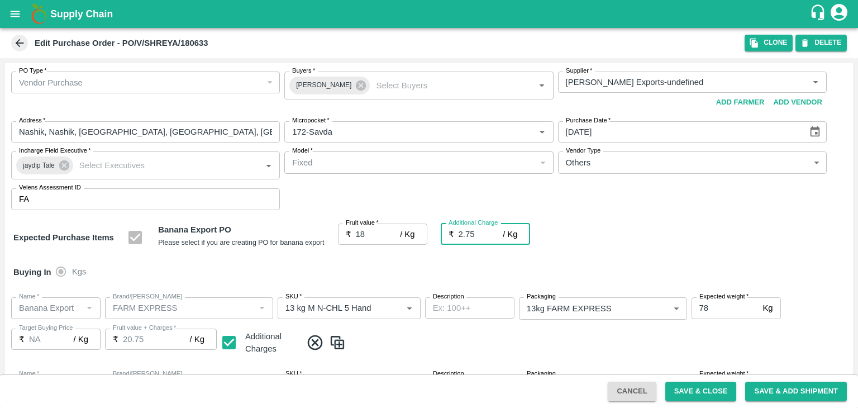
type input "2.75"
click at [402, 265] on div "Buying In Kgs" at bounding box center [428, 272] width 849 height 32
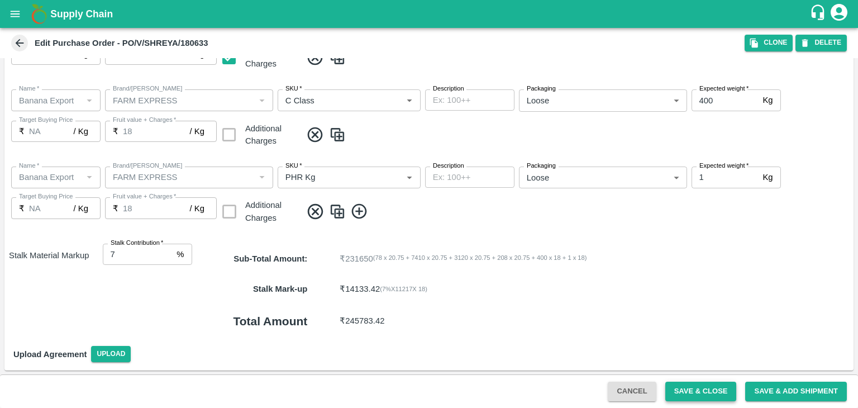
click at [700, 389] on button "Save & Close" at bounding box center [701, 392] width 72 height 20
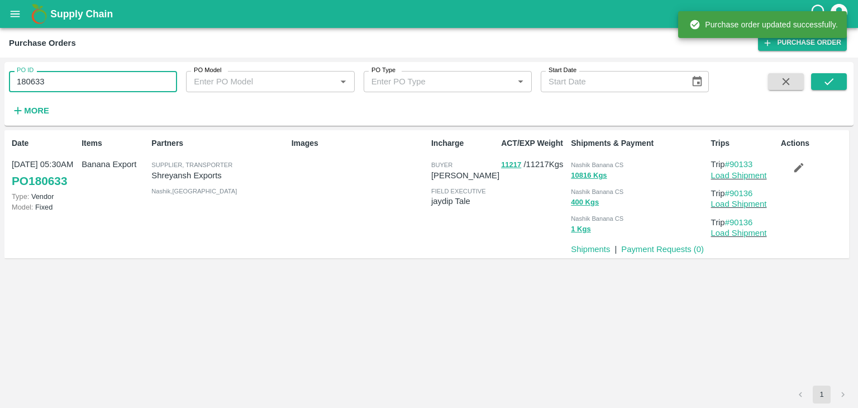
click at [101, 71] on input "180633" at bounding box center [93, 81] width 168 height 21
paste input "text"
click at [101, 71] on input "180633" at bounding box center [93, 81] width 168 height 21
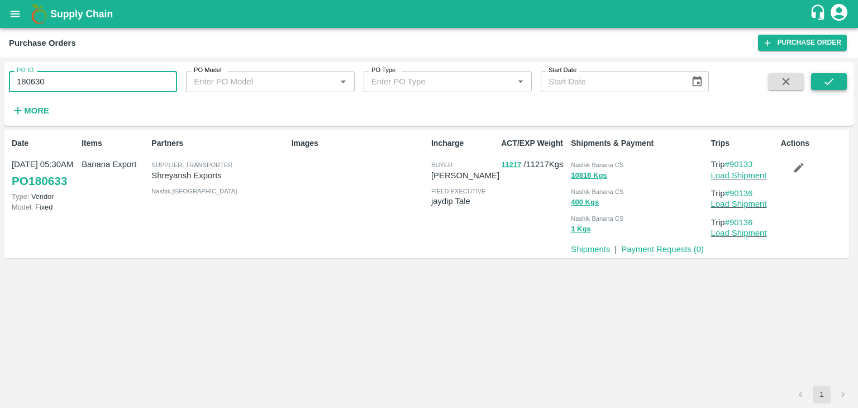
type input "180630"
click at [831, 83] on icon "submit" at bounding box center [829, 81] width 12 height 12
click at [826, 81] on icon "submit" at bounding box center [829, 81] width 12 height 12
click at [752, 175] on link "Load Shipment" at bounding box center [739, 175] width 56 height 9
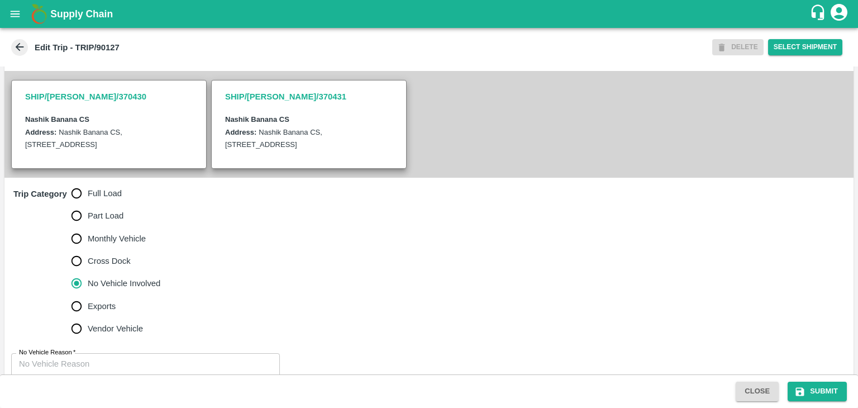
scroll to position [266, 0]
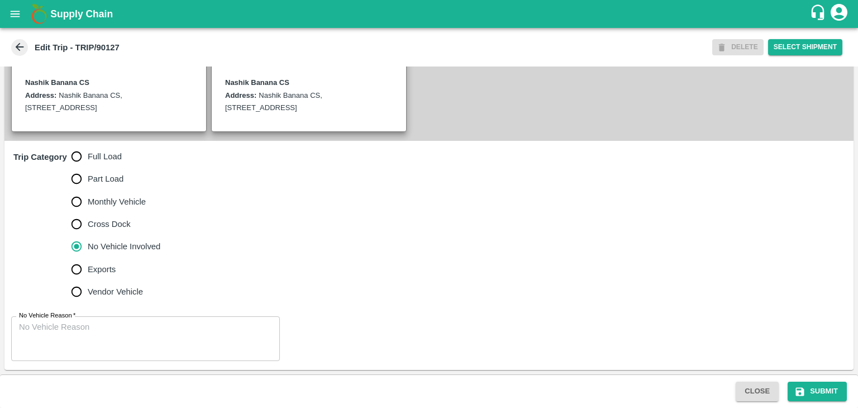
click at [94, 163] on span "Full Load" at bounding box center [105, 156] width 34 height 12
click at [88, 164] on input "Full Load" at bounding box center [76, 156] width 22 height 22
radio input "true"
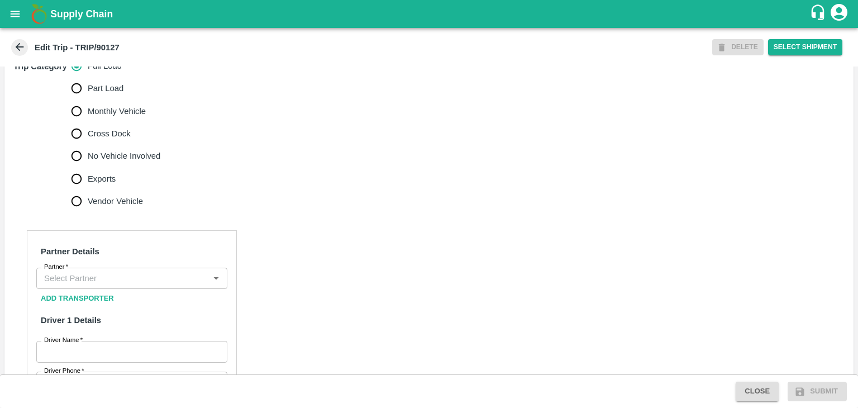
scroll to position [359, 0]
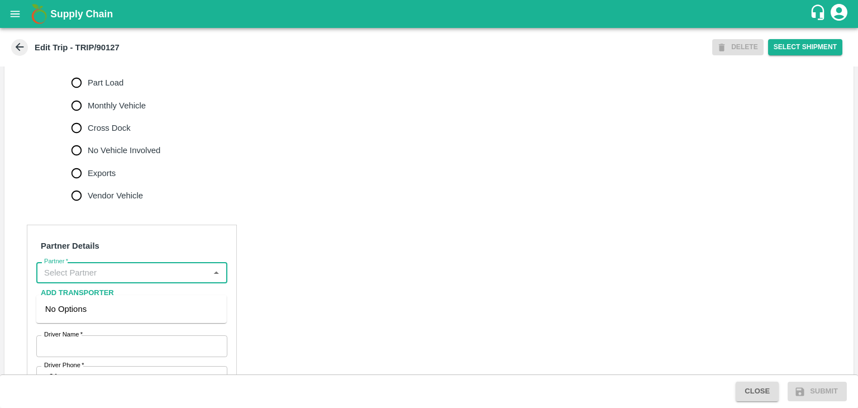
click at [134, 278] on input "Partner   *" at bounding box center [123, 272] width 166 height 15
click at [125, 313] on div "[PERSON_NAME] ( [PERSON_NAME] Transport )-[GEOGRAPHIC_DATA], Pune-9860466997(Tr…" at bounding box center [131, 321] width 173 height 37
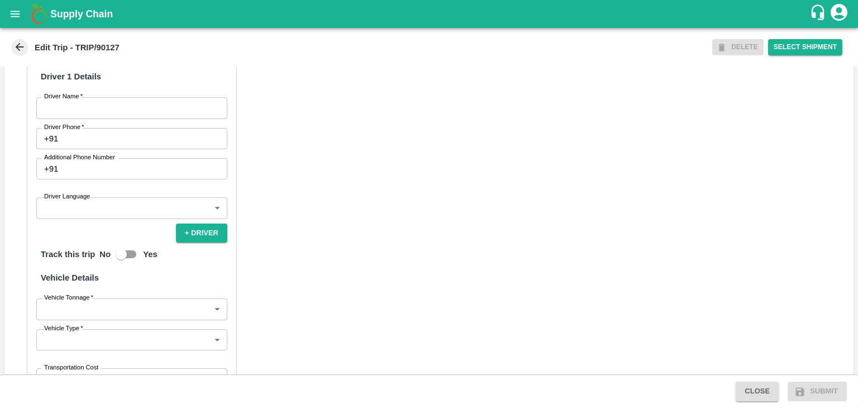
scroll to position [629, 0]
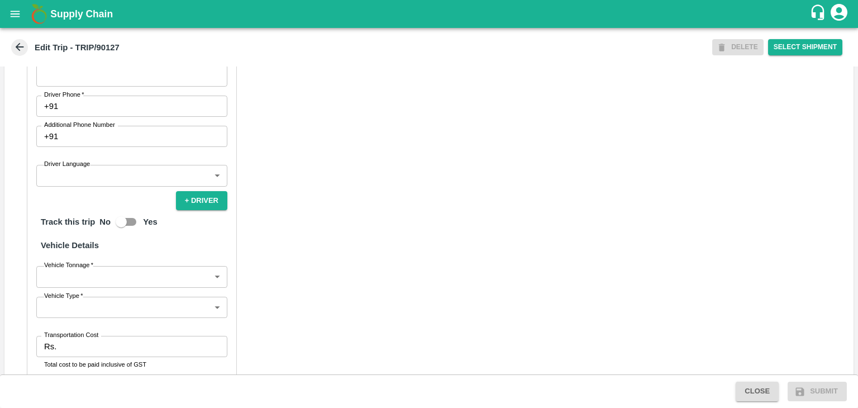
type input "[PERSON_NAME] ( [PERSON_NAME] Transport )-[GEOGRAPHIC_DATA], Pune-9860466997(Tr…"
click at [89, 86] on input "Driver Name   *" at bounding box center [131, 75] width 191 height 21
type input "Godase"
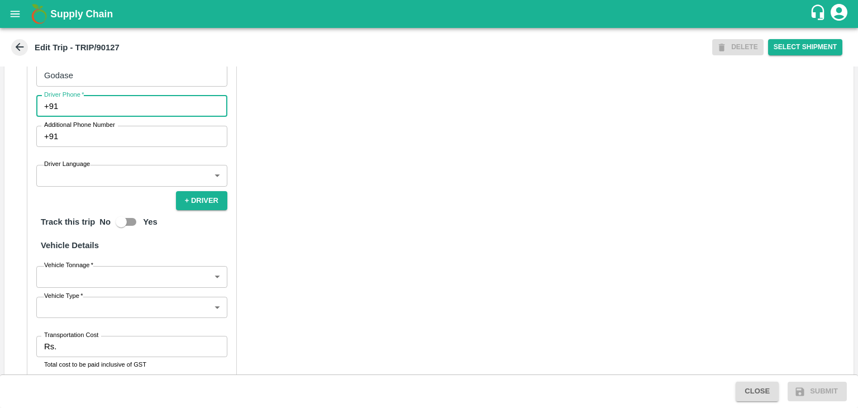
drag, startPoint x: 110, startPoint y: 122, endPoint x: 148, endPoint y: 145, distance: 44.4
click at [148, 145] on div "Partner Details Partner   * Partner Add Transporter Driver 1 Details Driver Nam…" at bounding box center [132, 207] width 210 height 507
type input "9975280177"
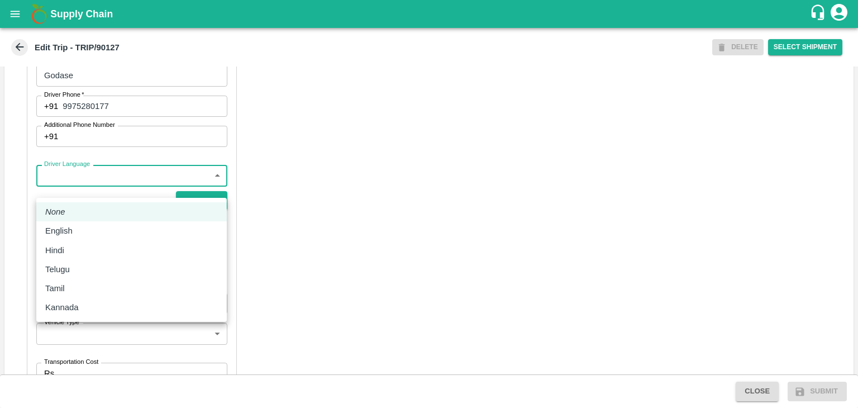
click at [110, 197] on body "Supply Chain Edit Trip - TRIP/90127 DELETE Select Shipment Trip Details Trip Ty…" at bounding box center [429, 204] width 858 height 408
click at [89, 238] on li "English" at bounding box center [131, 230] width 191 height 19
type input "en"
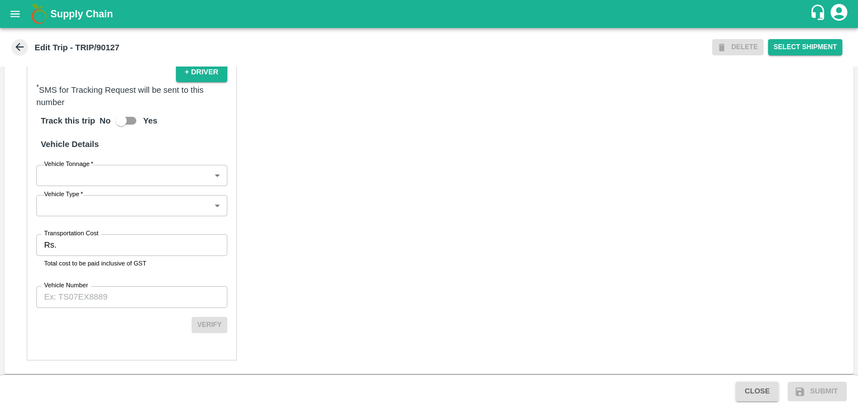
scroll to position [773, 0]
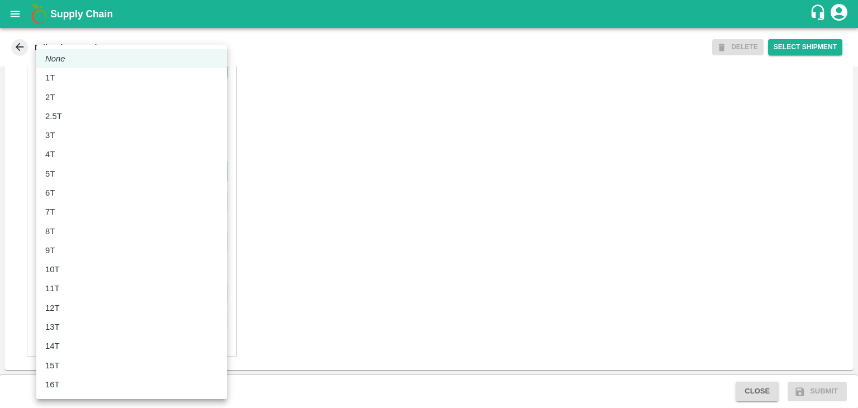
click at [101, 174] on body "Supply Chain Edit Trip - TRIP/90127 DELETE Select Shipment Trip Details Trip Ty…" at bounding box center [429, 204] width 858 height 408
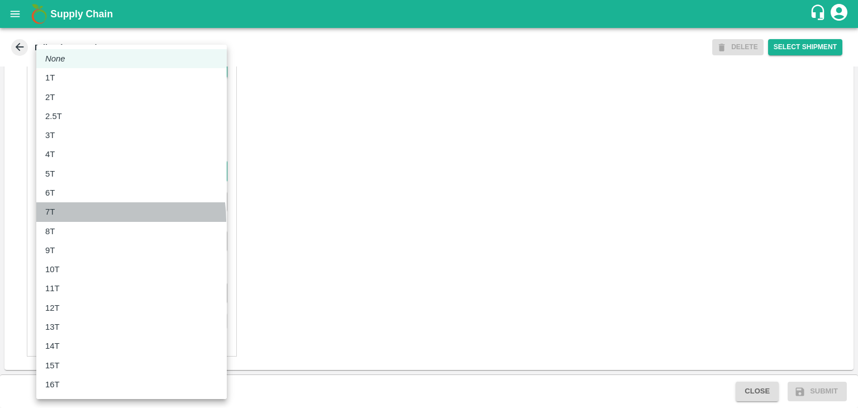
click at [88, 220] on li "7T" at bounding box center [131, 211] width 191 height 19
type input "7000"
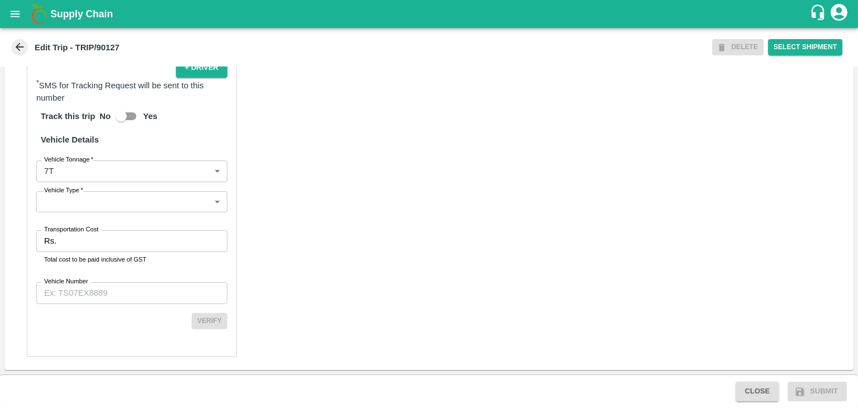
click at [88, 204] on li "7T" at bounding box center [131, 199] width 143 height 11
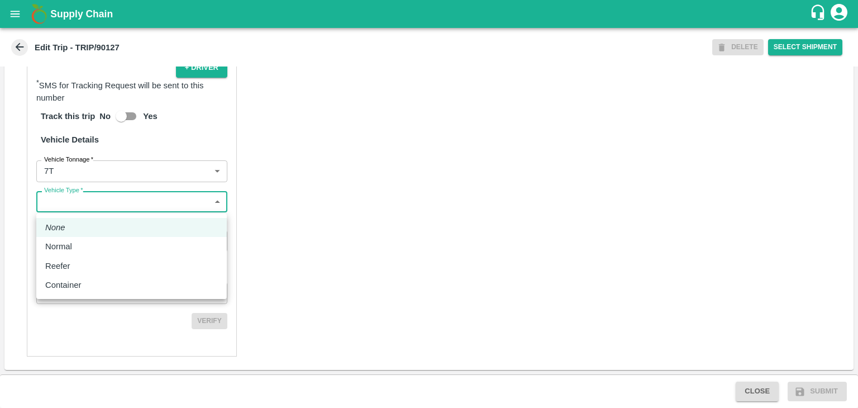
click at [122, 202] on body "Supply Chain Edit Trip - TRIP/90127 DELETE Select Shipment Trip Details Trip Ty…" at bounding box center [429, 204] width 858 height 408
click at [97, 243] on div "Normal" at bounding box center [131, 246] width 173 height 12
type input "Normal"
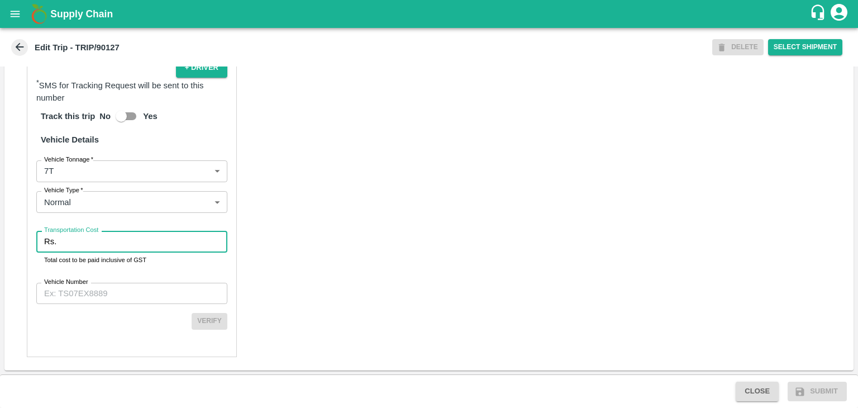
click at [112, 242] on input "Transportation Cost" at bounding box center [144, 241] width 167 height 21
type input "1"
click at [126, 291] on input "Vehicle Number" at bounding box center [131, 293] width 191 height 21
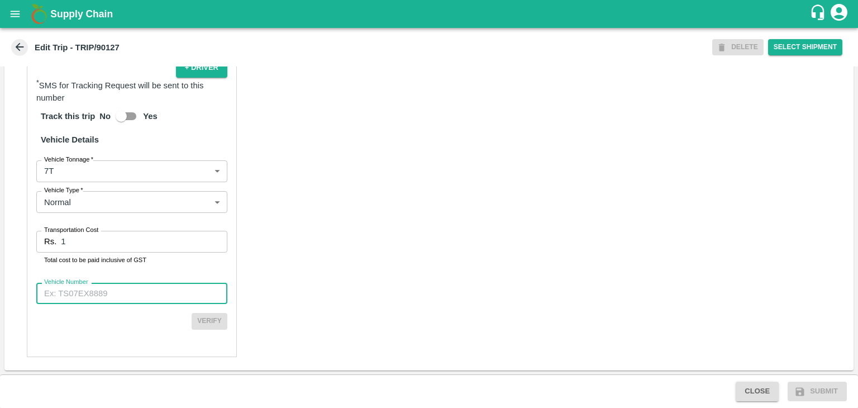
type input "MH45AX3780"
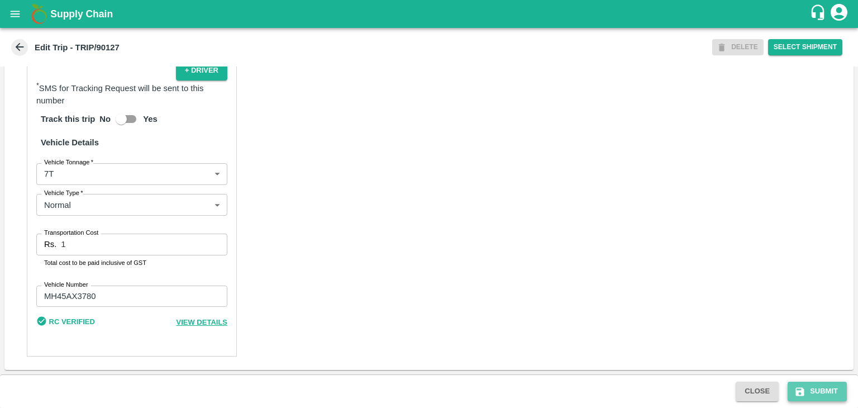
click at [830, 390] on button "Submit" at bounding box center [817, 392] width 59 height 20
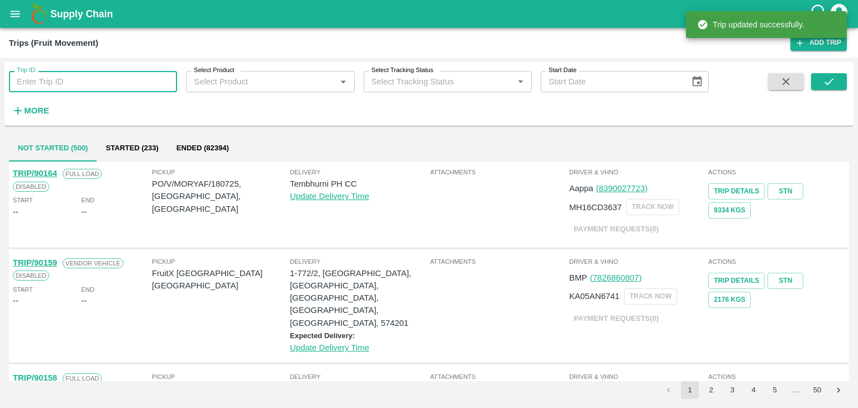
click at [99, 79] on input "Trip ID" at bounding box center [93, 81] width 168 height 21
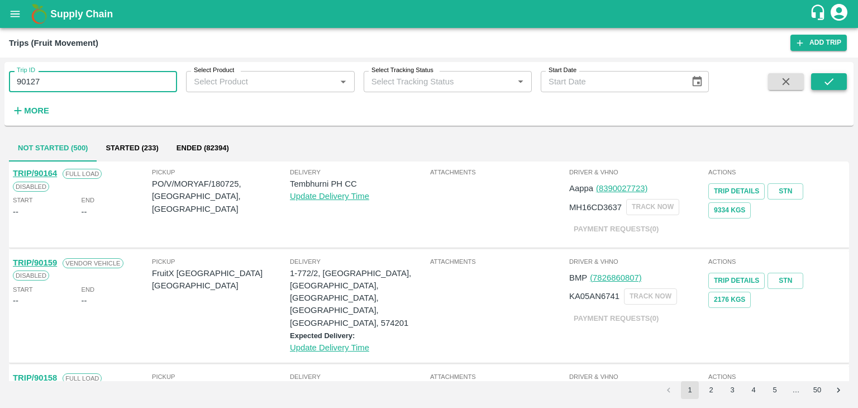
type input "90127"
click at [825, 83] on icon "submit" at bounding box center [829, 81] width 9 height 7
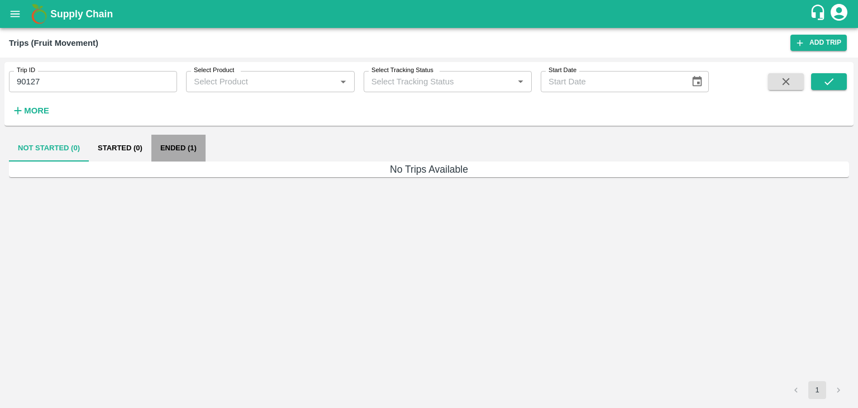
click at [179, 146] on button "Ended (1)" at bounding box center [178, 148] width 54 height 27
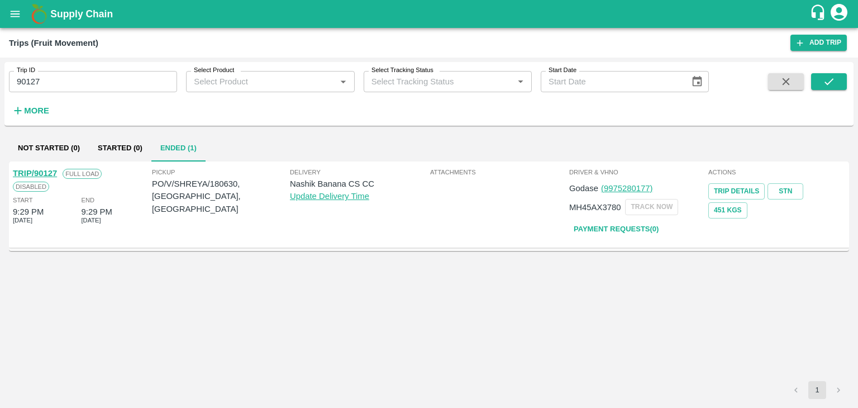
click at [42, 170] on link "TRIP/90127" at bounding box center [35, 173] width 44 height 9
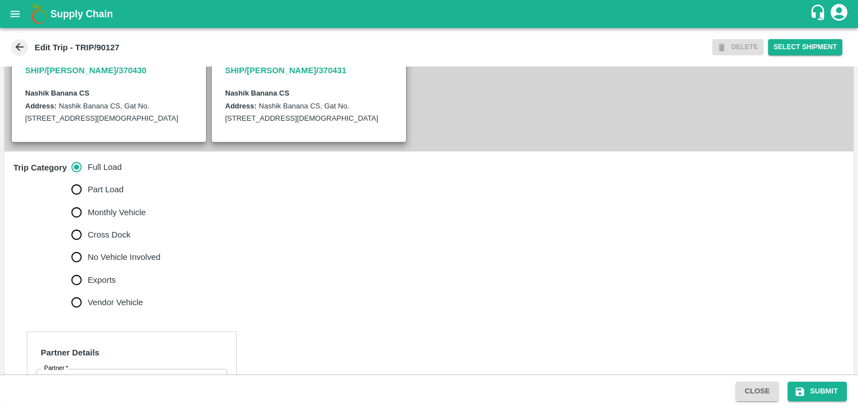
scroll to position [257, 0]
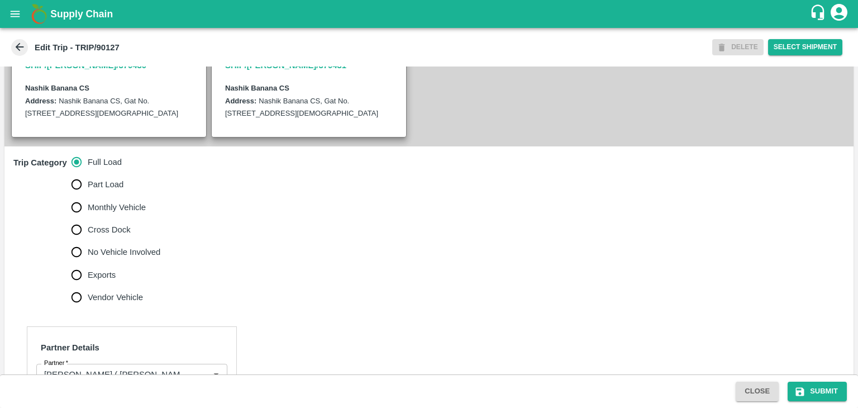
click at [115, 258] on span "No Vehicle Involved" at bounding box center [124, 252] width 73 height 12
click at [88, 258] on input "No Vehicle Involved" at bounding box center [76, 252] width 22 height 22
radio input "true"
click at [134, 346] on textarea "No Vehicle Reason   *" at bounding box center [145, 344] width 253 height 35
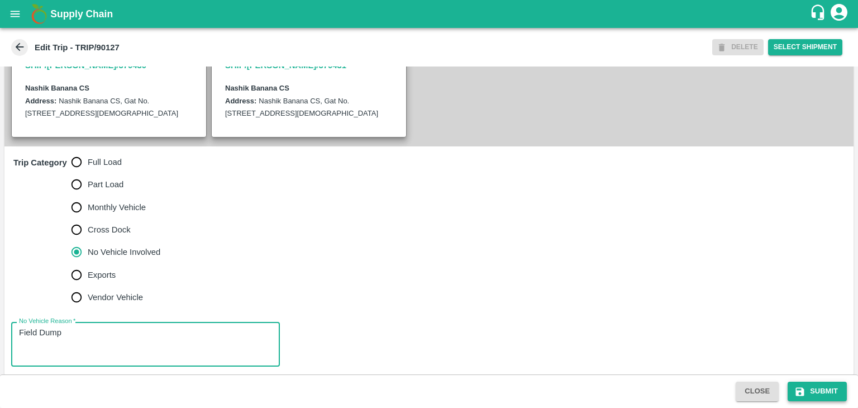
type textarea "Field Dump"
click at [820, 392] on button "Submit" at bounding box center [817, 392] width 59 height 20
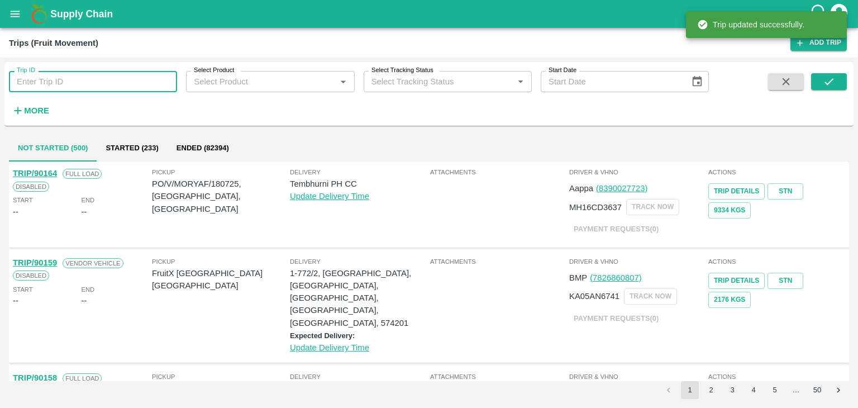
click at [115, 85] on input "Trip ID" at bounding box center [93, 81] width 168 height 21
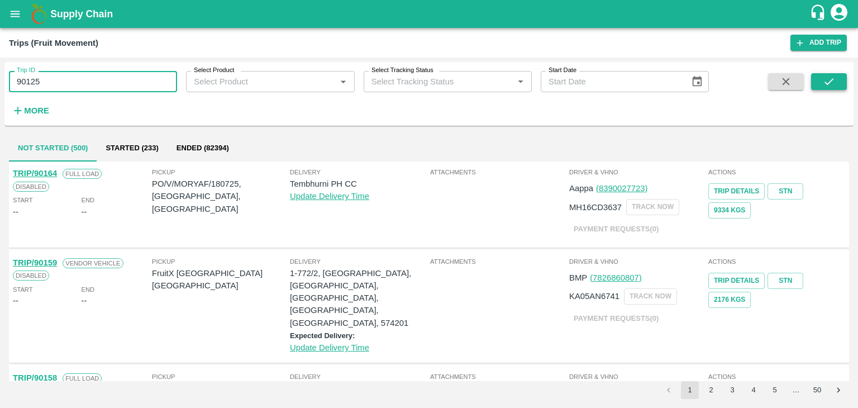
type input "90125"
click at [841, 83] on button "submit" at bounding box center [829, 81] width 36 height 17
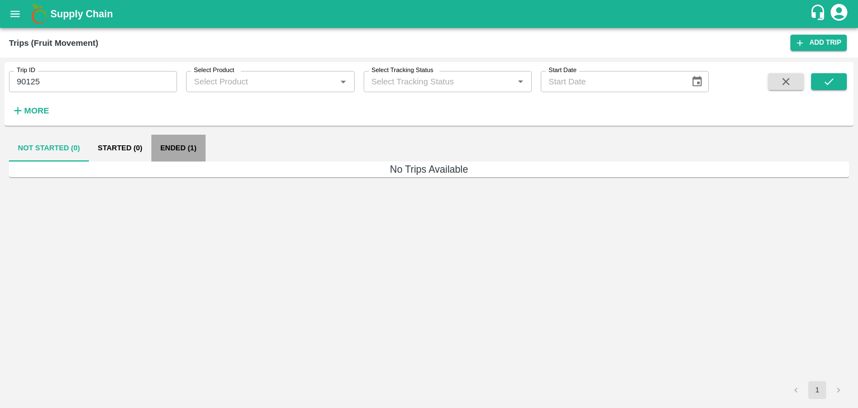
click at [185, 149] on button "Ended (1)" at bounding box center [178, 148] width 54 height 27
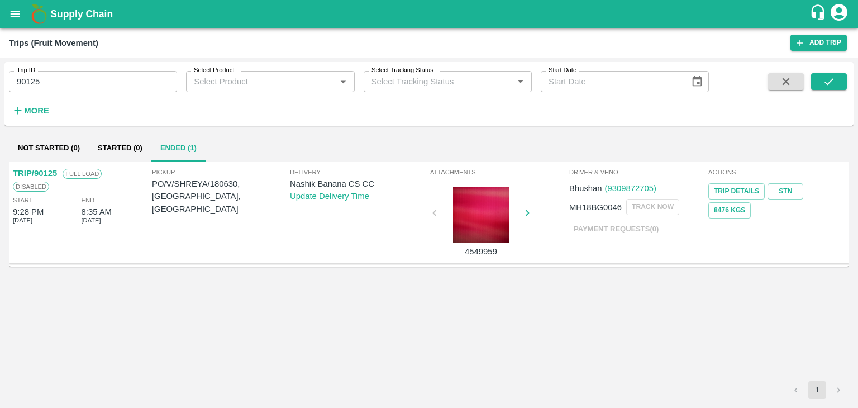
click at [40, 172] on link "TRIP/90125" at bounding box center [35, 173] width 44 height 9
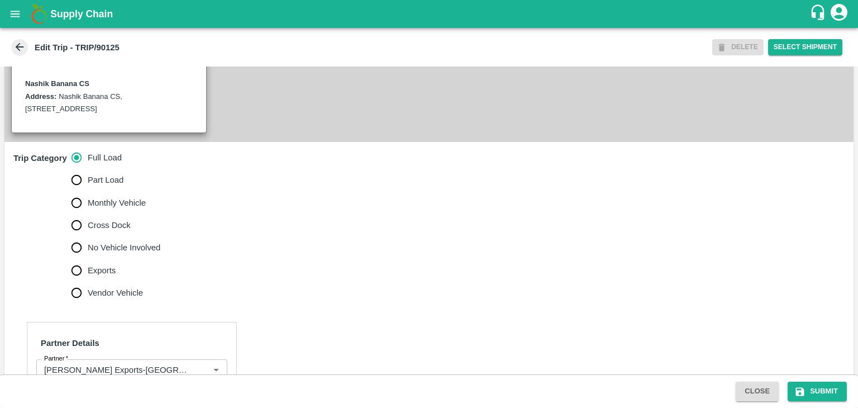
scroll to position [349, 0]
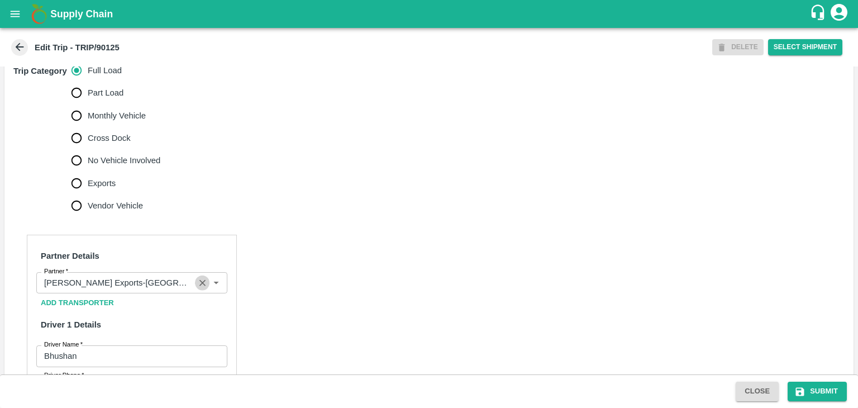
click at [197, 288] on icon "Clear" at bounding box center [202, 283] width 11 height 11
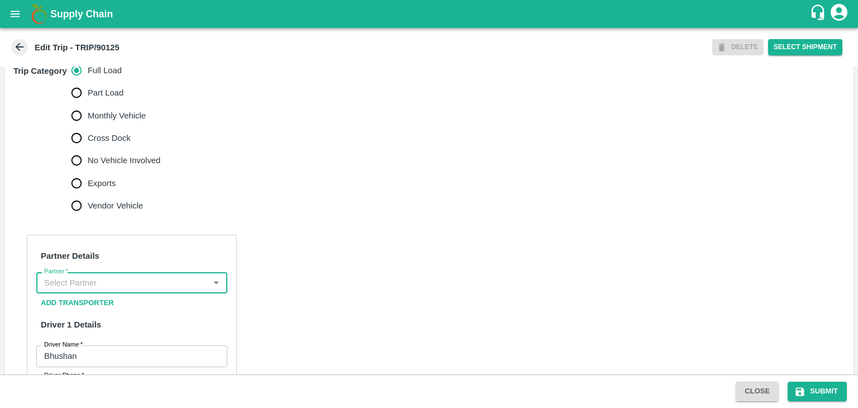
scroll to position [0, 0]
click at [172, 290] on input "Partner   *" at bounding box center [123, 282] width 166 height 15
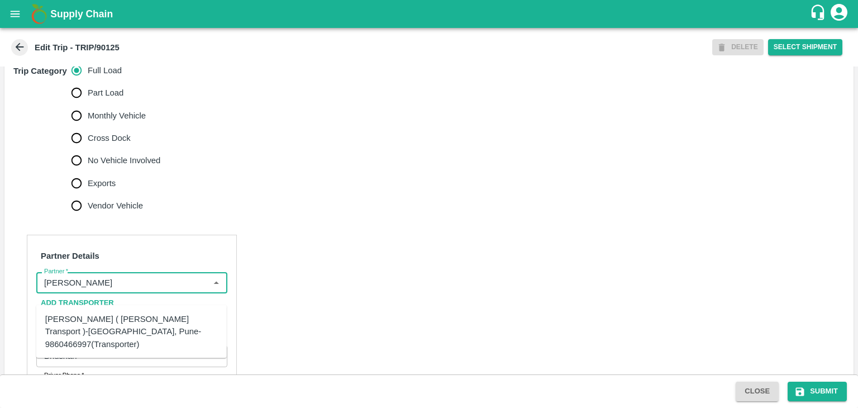
click at [151, 316] on div "[PERSON_NAME] ( [PERSON_NAME] Transport )-[GEOGRAPHIC_DATA], Pune-9860466997(Tr…" at bounding box center [131, 331] width 173 height 37
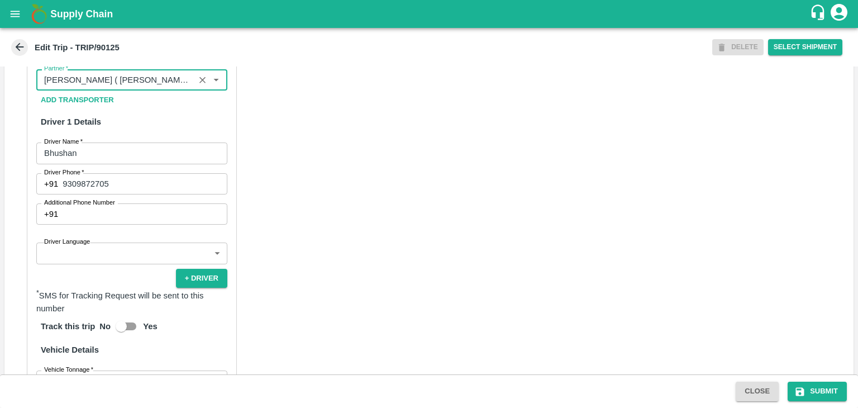
scroll to position [586, 0]
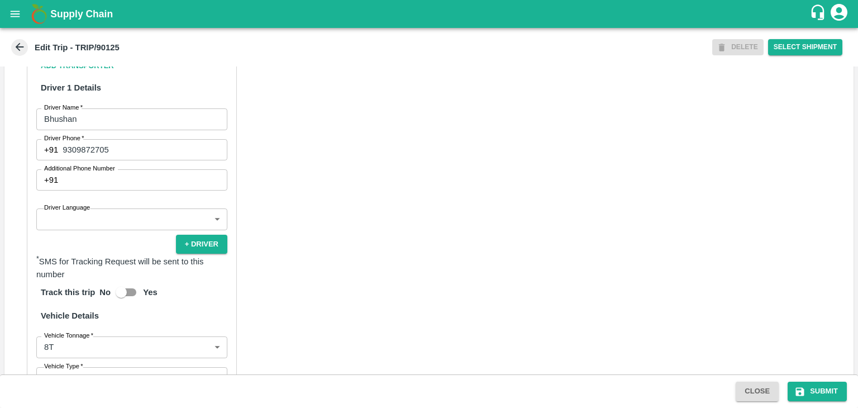
type input "Nitin Rasal ( Bhairavnath Transport )-Deulgaon, Pune-9860466997(Transporter)"
click at [118, 237] on body "Supply Chain Edit Trip - TRIP/90125 DELETE Select Shipment Trip Details Trip Ty…" at bounding box center [429, 204] width 858 height 408
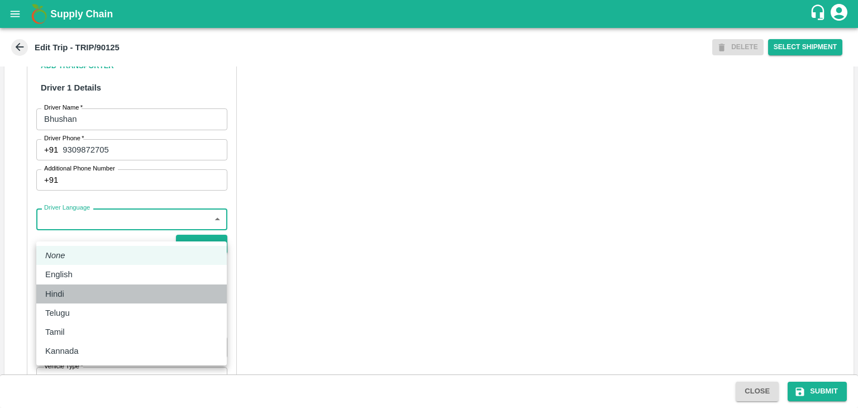
click at [89, 288] on div "Hindi" at bounding box center [131, 294] width 173 height 12
type input "hi"
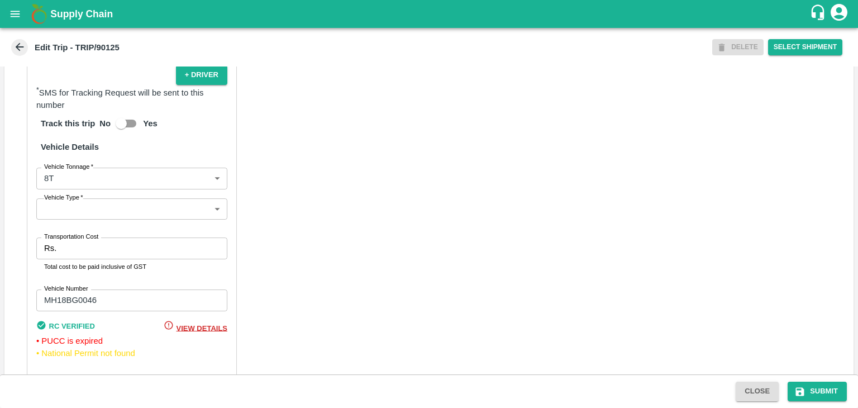
scroll to position [796, 0]
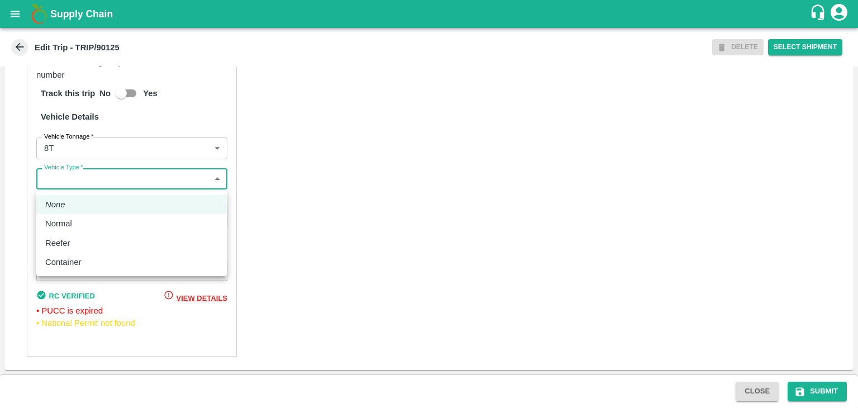
click at [93, 186] on body "Supply Chain Edit Trip - TRIP/90125 DELETE Select Shipment Trip Details Trip Ty…" at bounding box center [429, 204] width 858 height 408
click at [83, 227] on div "Normal" at bounding box center [131, 223] width 173 height 12
type input "Normal"
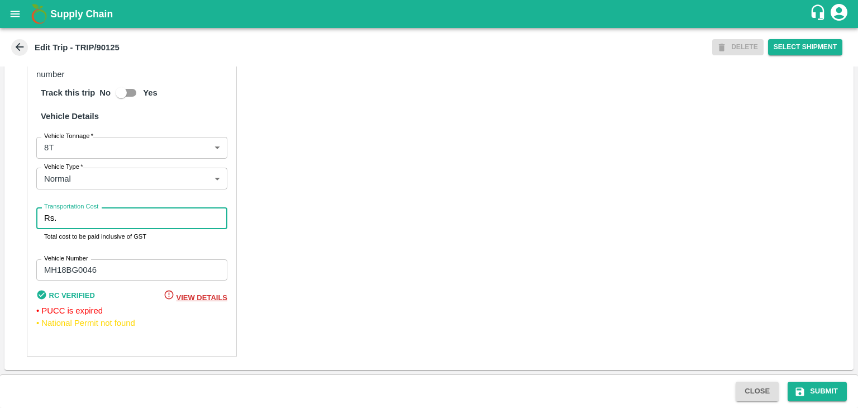
click at [103, 221] on input "Transportation Cost" at bounding box center [144, 217] width 167 height 21
type input "10000"
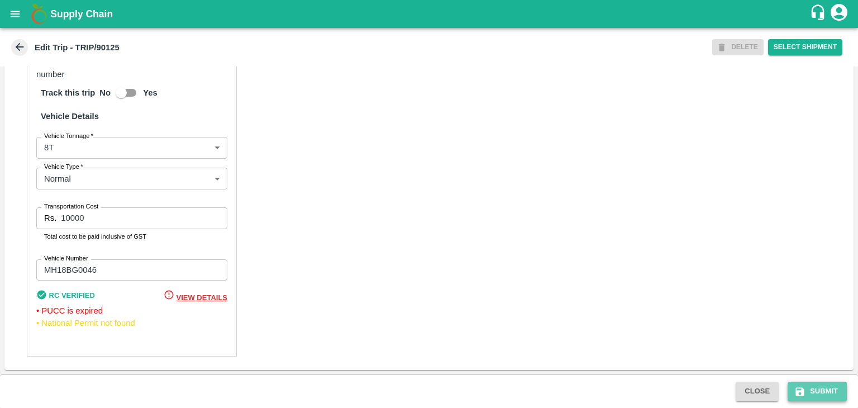
click at [825, 396] on button "Submit" at bounding box center [817, 392] width 59 height 20
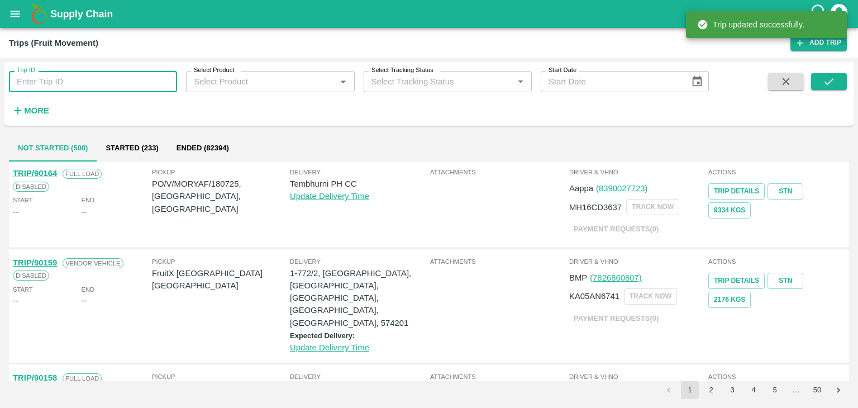
click at [102, 84] on input "Trip ID" at bounding box center [93, 81] width 168 height 21
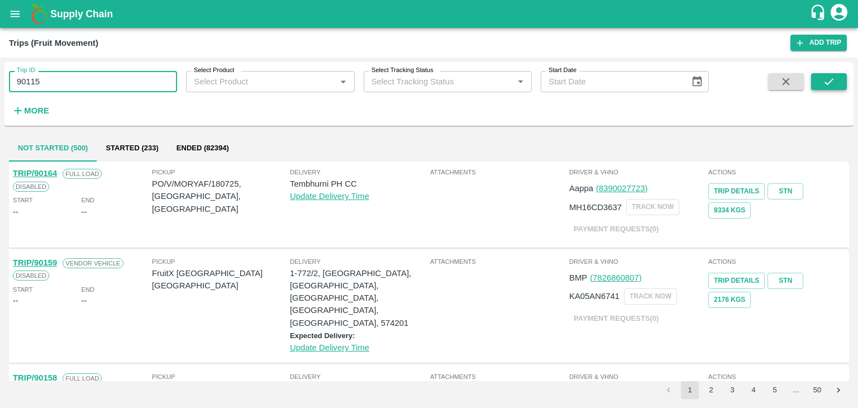
type input "90115"
click at [826, 87] on icon "submit" at bounding box center [829, 81] width 12 height 12
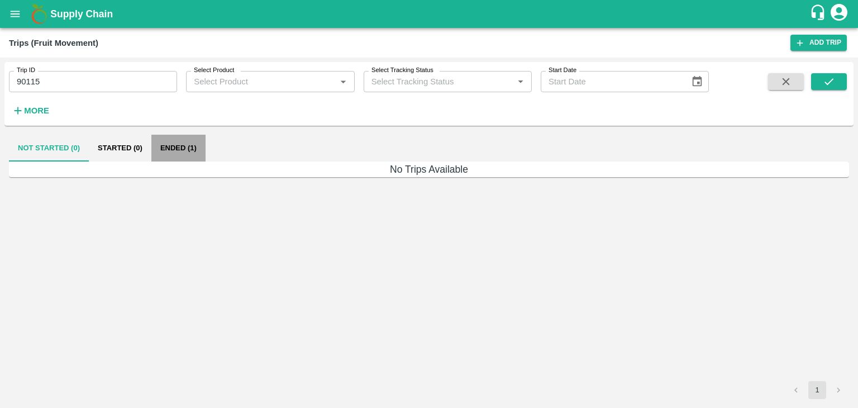
click at [192, 159] on button "Ended (1)" at bounding box center [178, 148] width 54 height 27
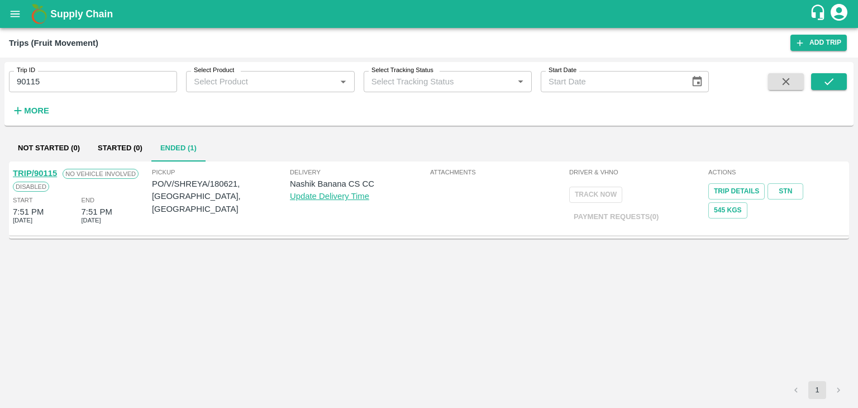
click at [34, 173] on link "TRIP/90115" at bounding box center [35, 173] width 44 height 9
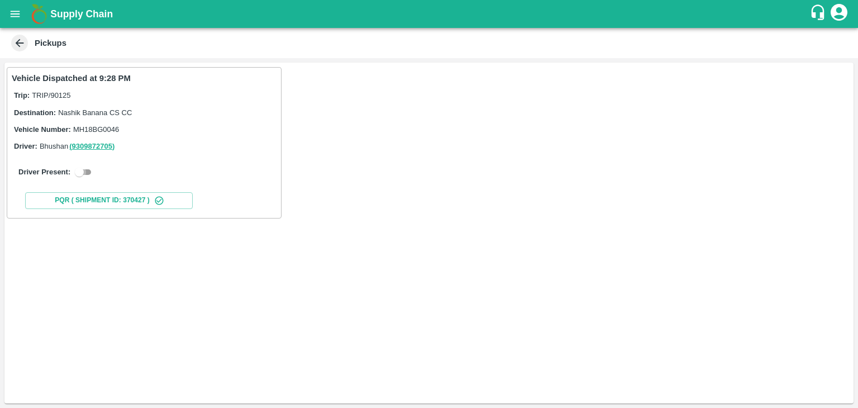
click at [92, 169] on input "checkbox" at bounding box center [79, 171] width 40 height 13
checkbox input "true"
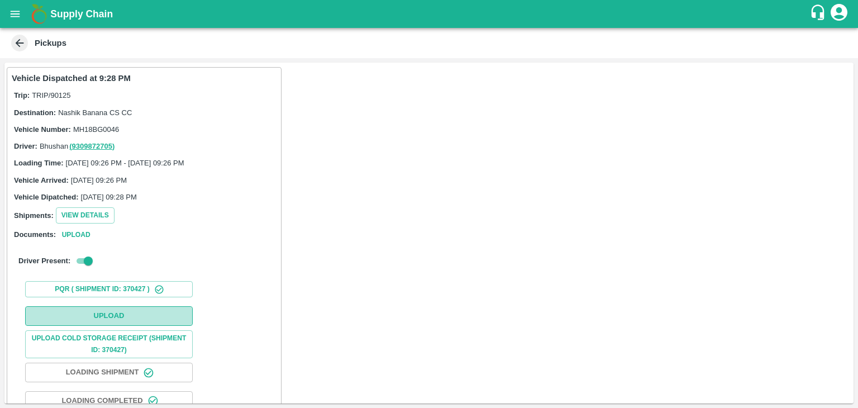
click at [105, 320] on button "Upload" at bounding box center [109, 316] width 168 height 20
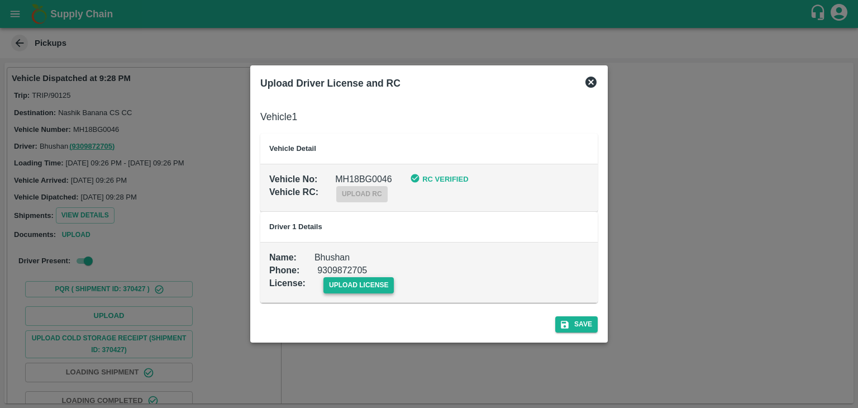
click at [358, 287] on span "upload license" at bounding box center [359, 285] width 71 height 16
click at [0, 0] on input "upload license" at bounding box center [0, 0] width 0 height 0
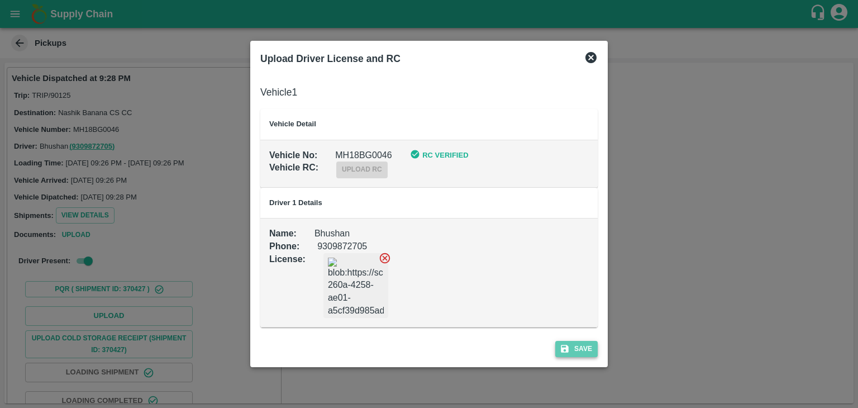
click at [580, 342] on button "Save" at bounding box center [576, 349] width 42 height 16
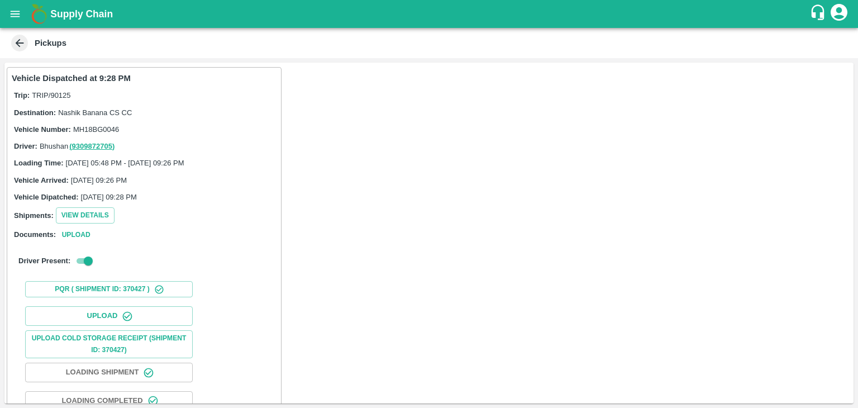
scroll to position [117, 0]
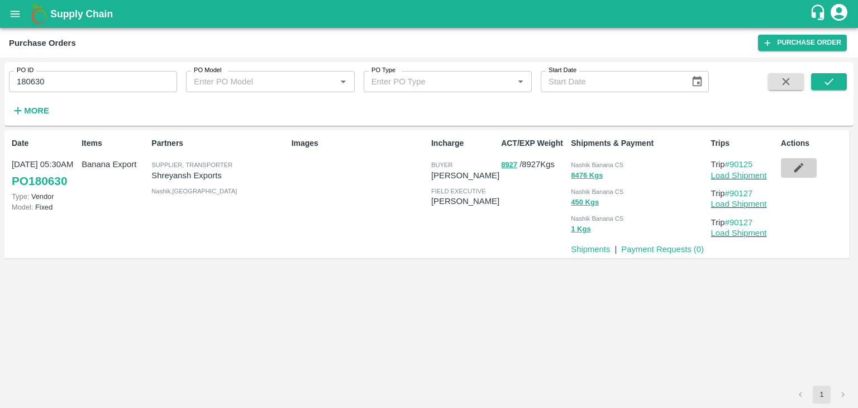
click at [802, 161] on icon "button" at bounding box center [799, 167] width 12 height 12
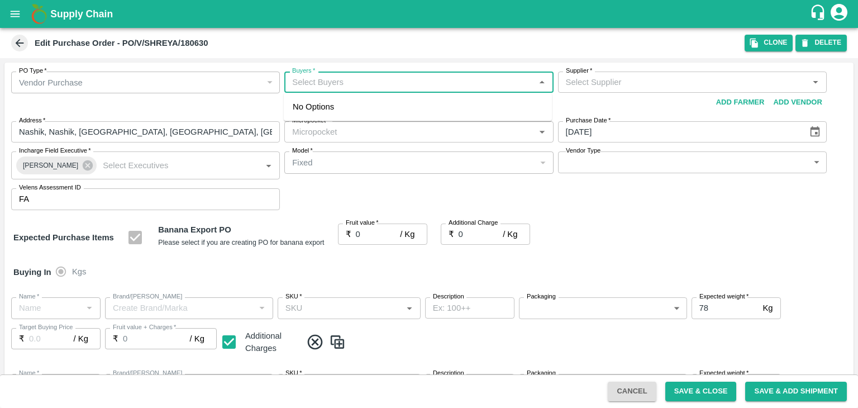
click at [351, 85] on input "Buyers   *" at bounding box center [410, 82] width 244 height 15
type input "Aji"
type input "Shreyansh Exports-undefined"
type input "172-Savda"
type input "Banana Export"
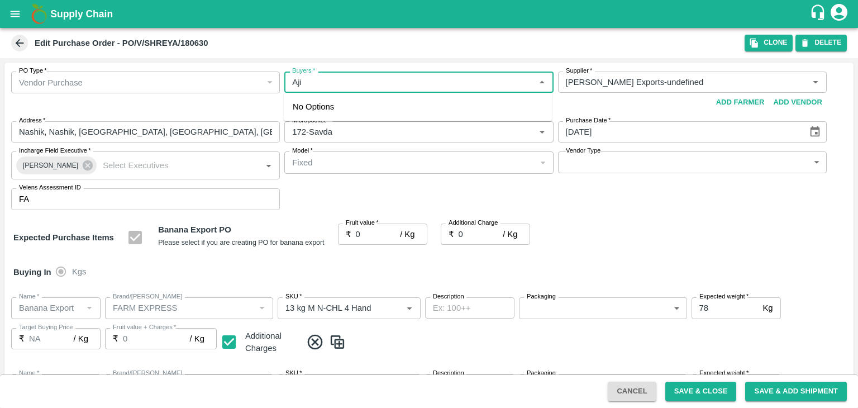
type input "FARM EXPRESS"
type input "13 kg M N-CHL 4 Hand"
type input "NA"
type input "Banana Export"
type input "FARM EXPRESS"
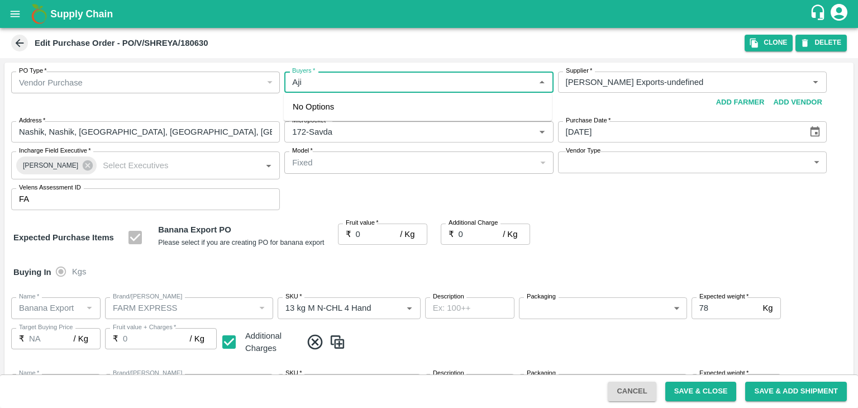
type input "13 kg M N-CHL 5 Hand"
type input "NA"
type input "Banana Export"
type input "FARM EXPRESS"
type input "13 kg M N-CHL 6 Hand"
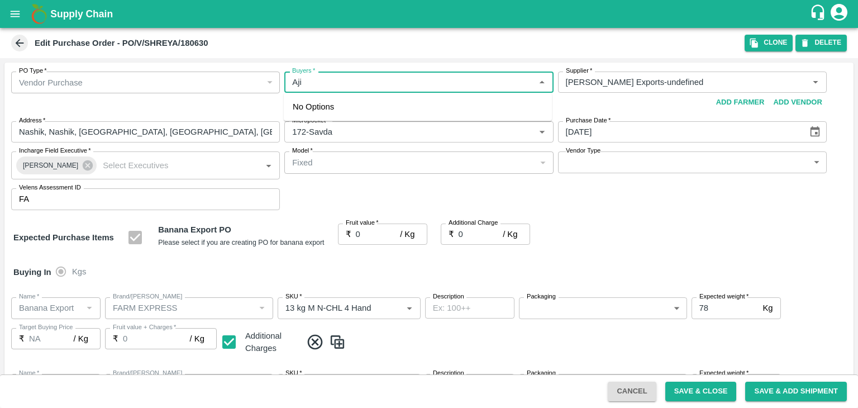
type input "NA"
type input "Banana Export"
type input "FARM EXPRESS"
type input "13 kg M N-CHL 8 Hand"
type input "NA"
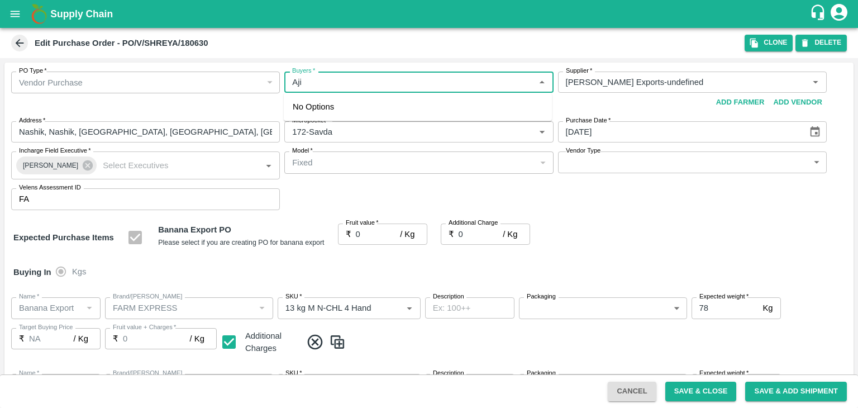
type input "Banana Export"
type input "FARM EXPRESS"
type input "13 kg M N-CHL CL"
type input "NA"
type input "Banana Export"
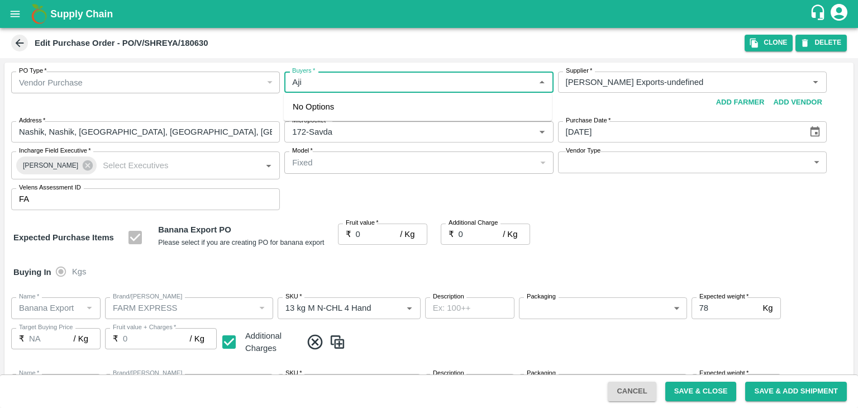
type input "FARM EXPRESS"
type input "C Class"
type input "NA"
type input "Banana Export"
type input "FARM EXPRESS"
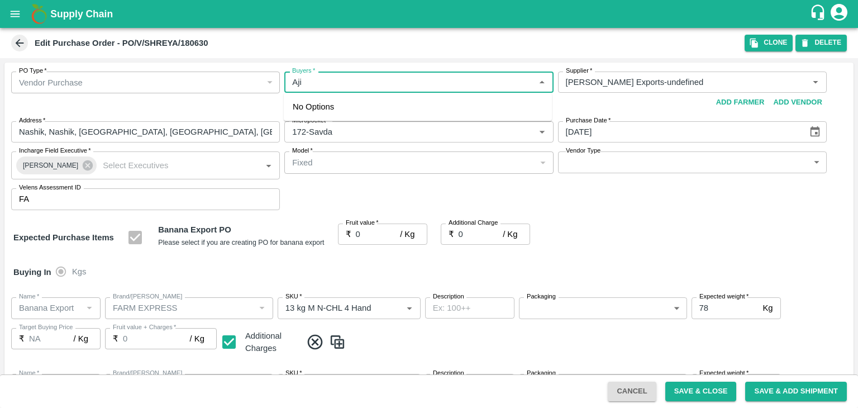
type input "PHR Kg"
type input "NA"
type input "Ajit"
click at [349, 103] on div "Ajit Otari" at bounding box center [418, 111] width 268 height 29
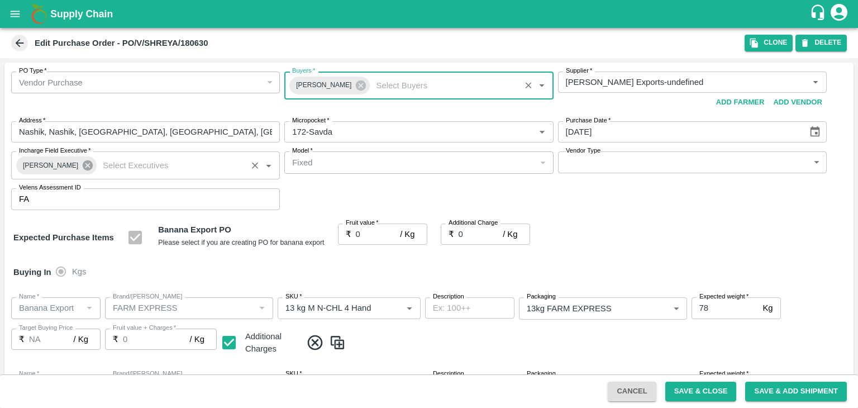
click at [83, 164] on icon at bounding box center [88, 165] width 12 height 12
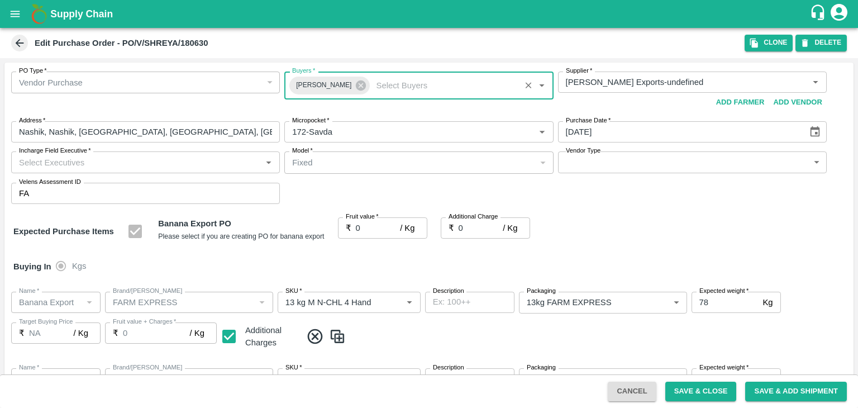
click at [103, 161] on input "Incharge Field Executive   *" at bounding box center [137, 162] width 244 height 15
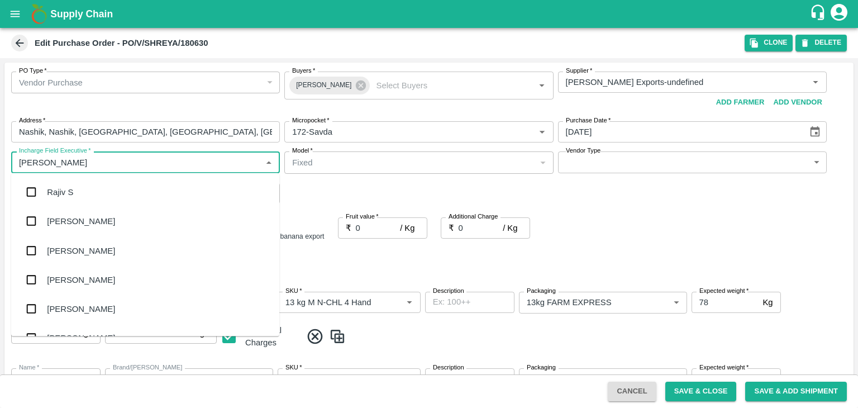
type input "Jay"
click at [89, 241] on div "jaydip Tale" at bounding box center [145, 250] width 268 height 29
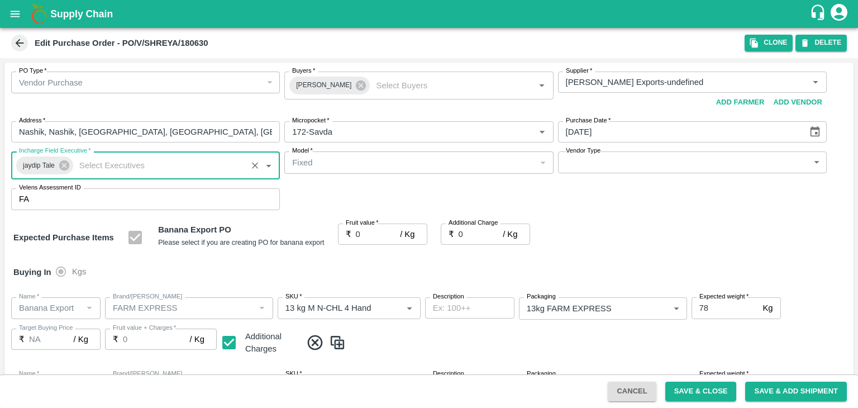
click at [580, 166] on body "Supply Chain Edit Purchase Order - PO/V/SHREYA/180630 Clone DELETE PO Type   * …" at bounding box center [429, 204] width 858 height 408
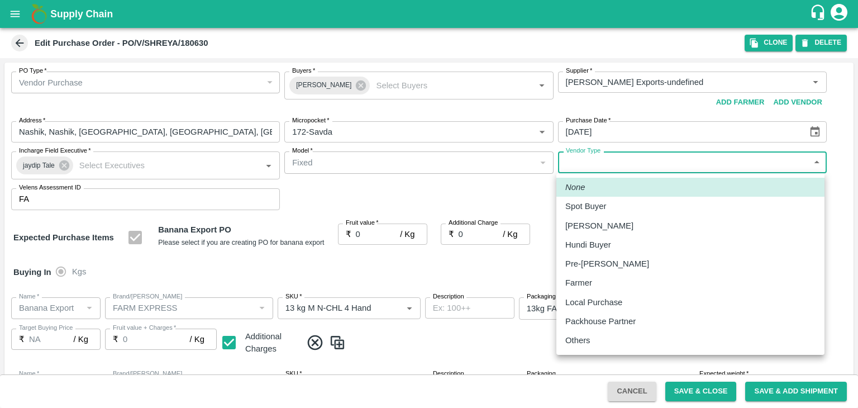
click at [602, 336] on div "Others" at bounding box center [690, 340] width 250 height 12
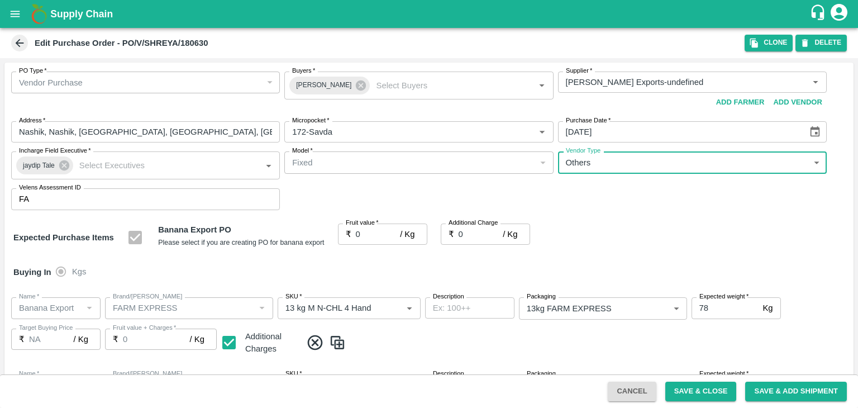
type input "OTHER"
click at [365, 231] on div at bounding box center [429, 204] width 858 height 408
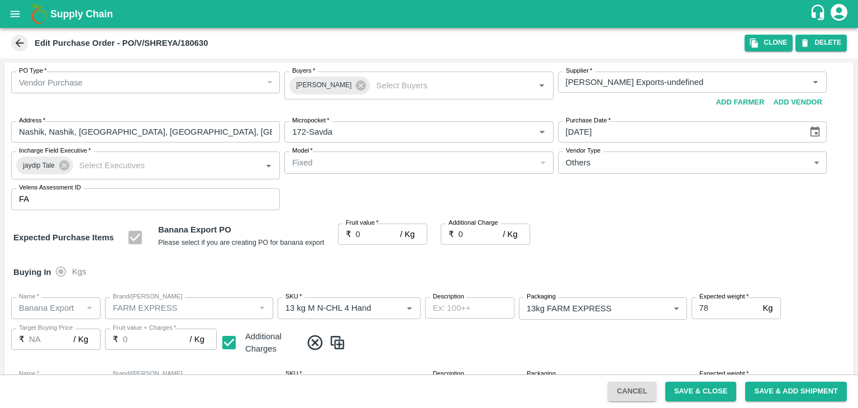
click at [365, 233] on div at bounding box center [429, 204] width 858 height 408
click at [373, 233] on input "0" at bounding box center [378, 233] width 45 height 21
type input "1"
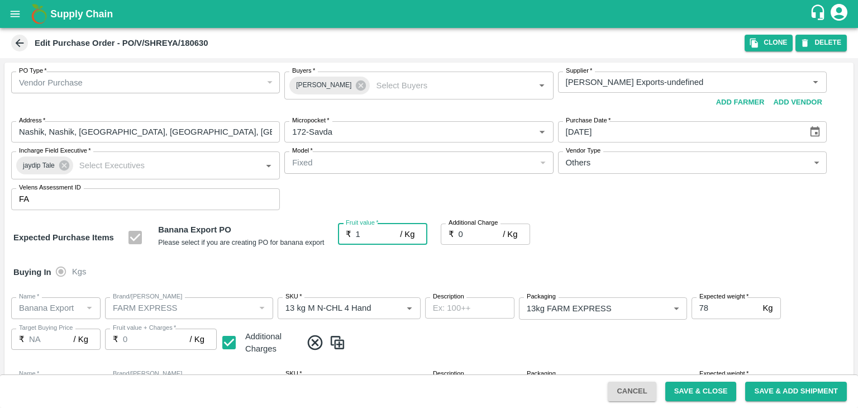
type input "1"
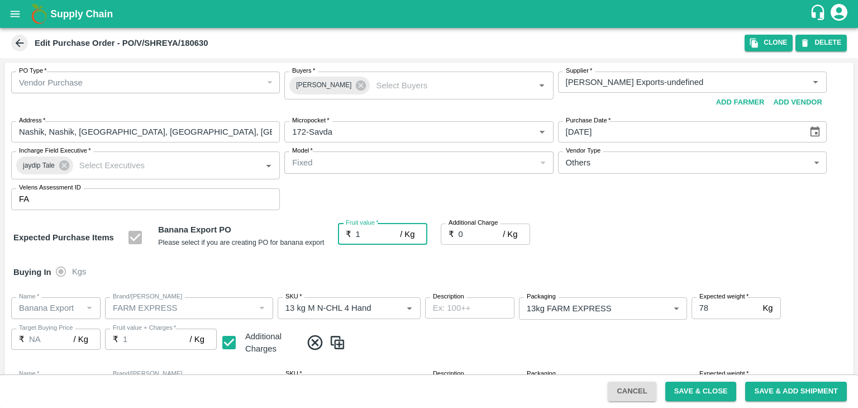
type input "18"
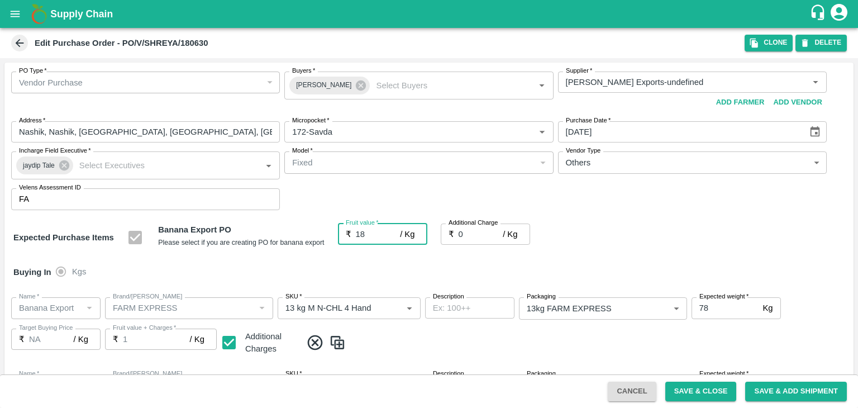
type input "18"
type input "2"
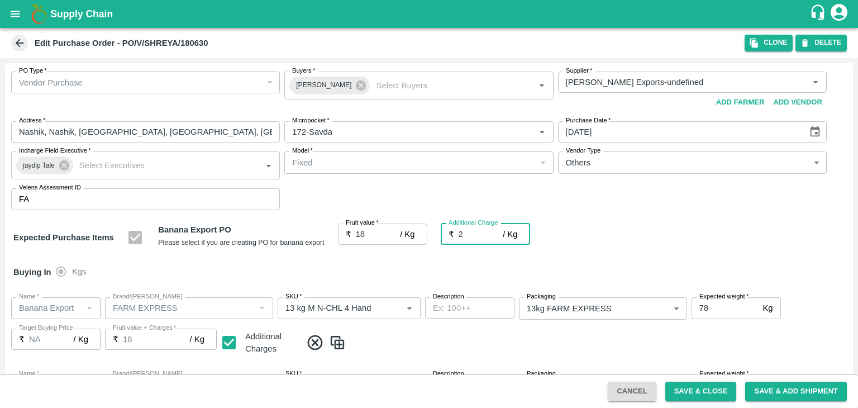
type input "20"
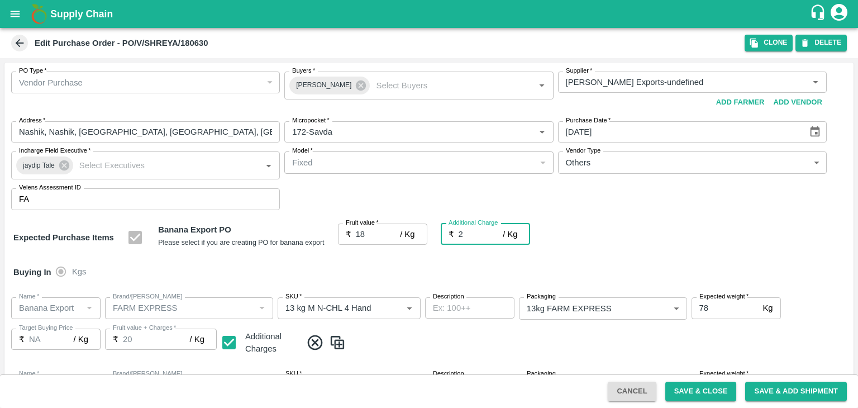
type input "2.7"
type input "20.7"
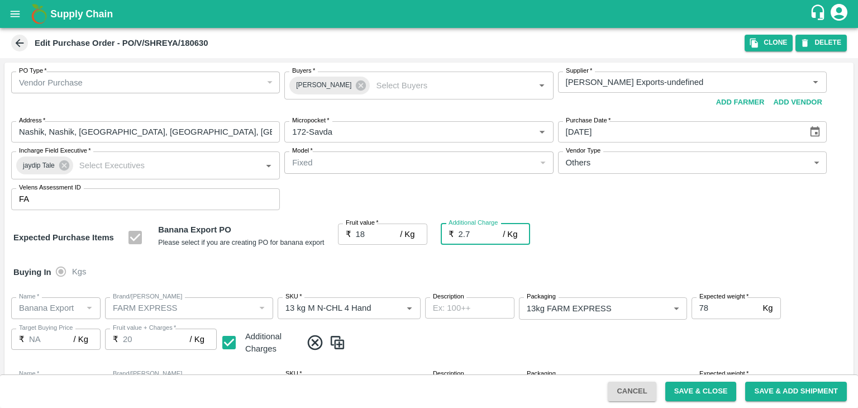
type input "20.7"
type input "2.75"
type input "20.75"
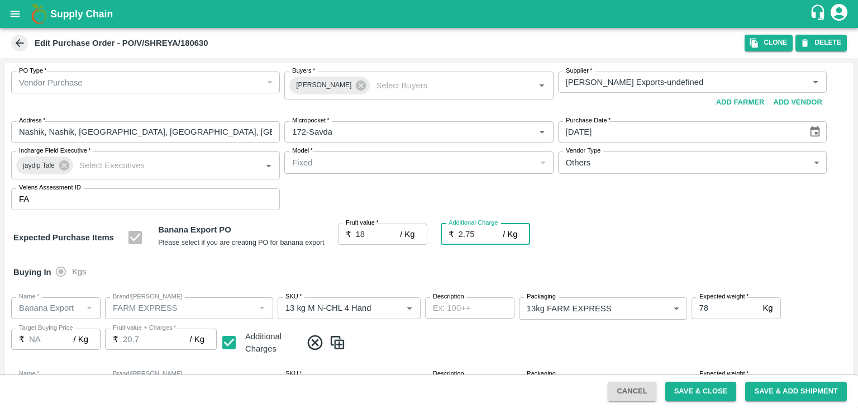
type input "20.75"
type input "2.75"
click at [400, 264] on div "Buying In Kgs" at bounding box center [428, 272] width 849 height 32
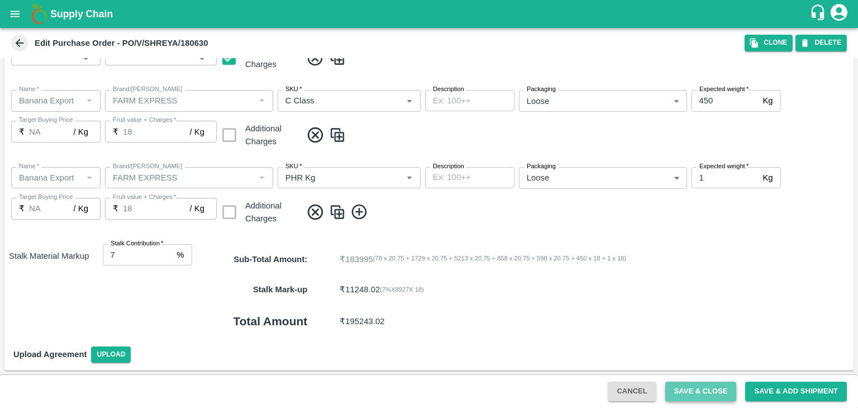
click at [687, 392] on button "Save & Close" at bounding box center [701, 392] width 72 height 20
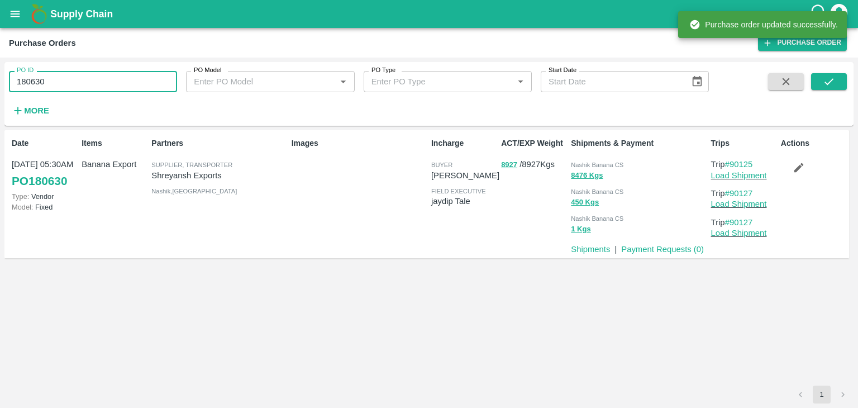
click at [123, 81] on input "180630" at bounding box center [93, 81] width 168 height 21
paste input "text"
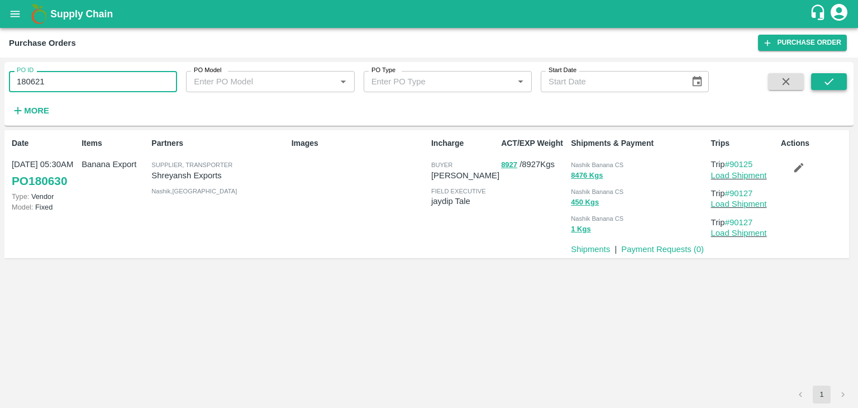
type input "180621"
click at [828, 80] on icon "submit" at bounding box center [829, 81] width 12 height 12
click at [818, 85] on button "submit" at bounding box center [829, 81] width 36 height 17
click at [753, 173] on link "Load Shipment" at bounding box center [739, 175] width 56 height 9
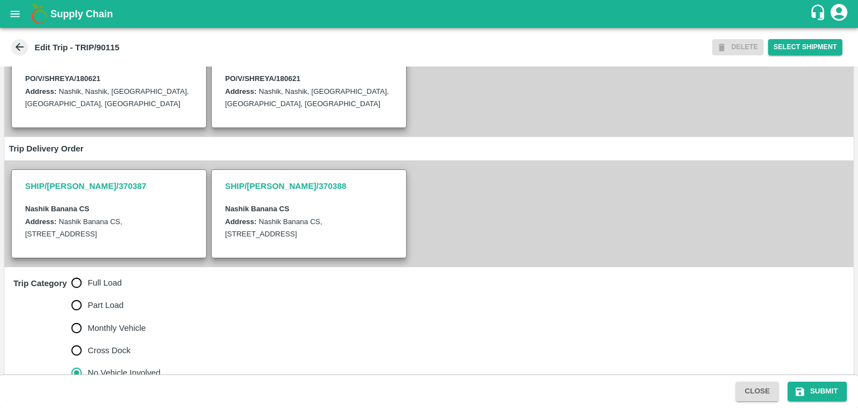
scroll to position [274, 0]
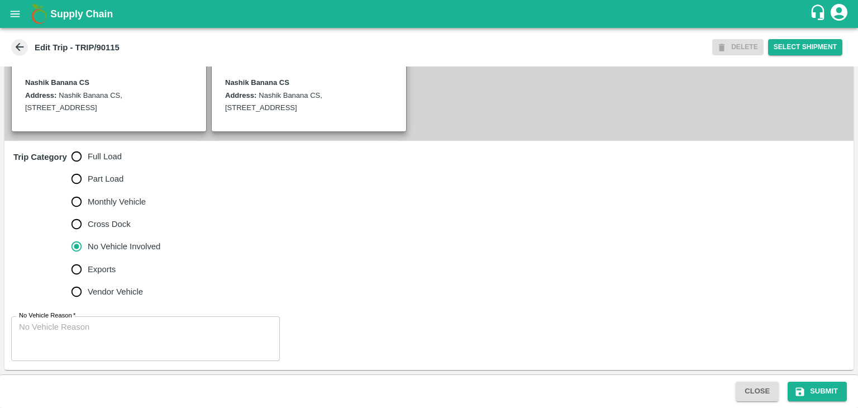
click at [89, 156] on span "Full Load" at bounding box center [105, 156] width 34 height 12
click at [88, 156] on input "Full Load" at bounding box center [76, 156] width 22 height 22
radio input "true"
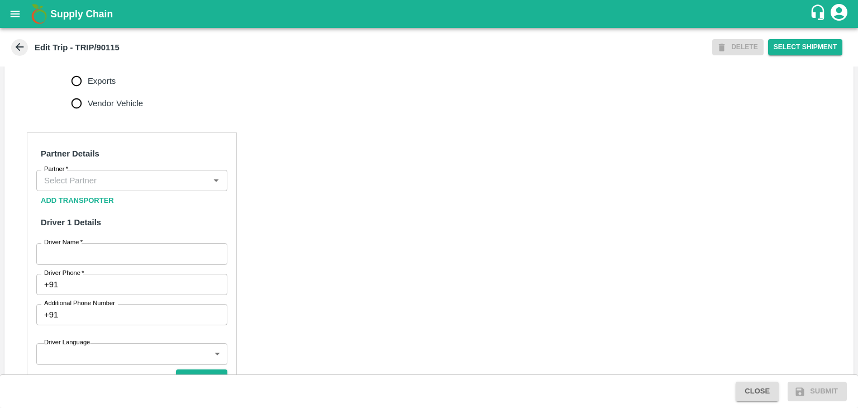
scroll to position [455, 0]
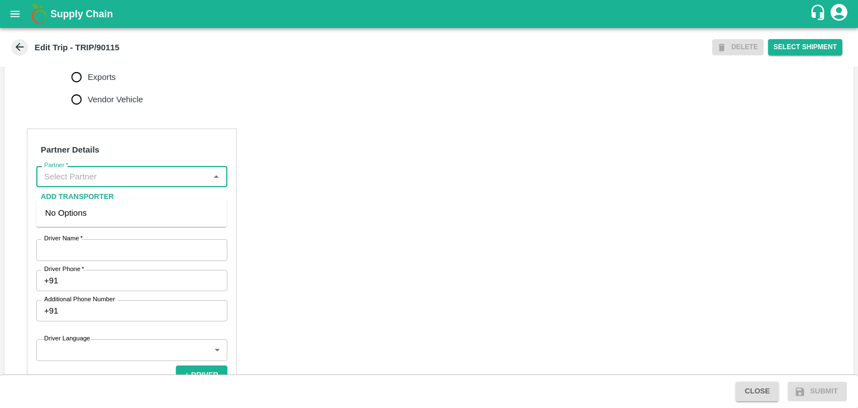
click at [122, 184] on input "Partner   *" at bounding box center [123, 176] width 166 height 15
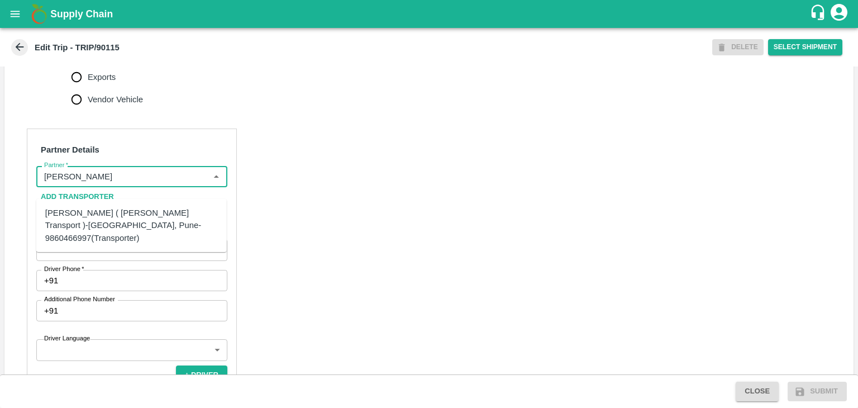
click at [122, 214] on div "[PERSON_NAME] ( [PERSON_NAME] Transport )-[GEOGRAPHIC_DATA], Pune-9860466997(Tr…" at bounding box center [131, 225] width 173 height 37
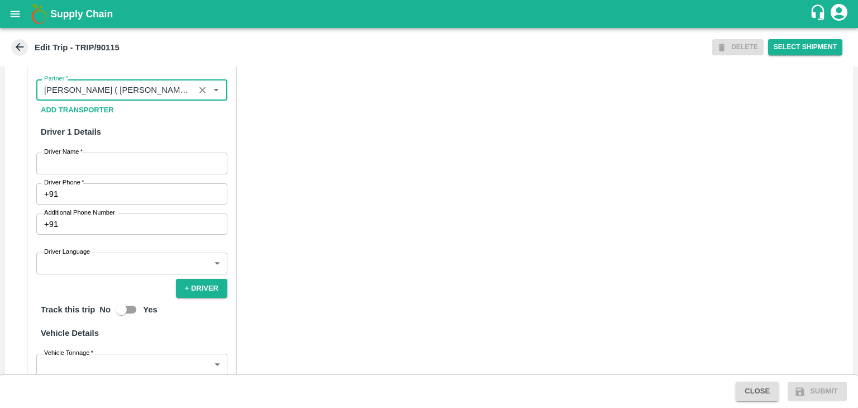
scroll to position [543, 0]
type input "[PERSON_NAME] ( [PERSON_NAME] Transport )-[GEOGRAPHIC_DATA], Pune-9860466997(Tr…"
click at [130, 172] on input "Driver Name   *" at bounding box center [131, 161] width 191 height 21
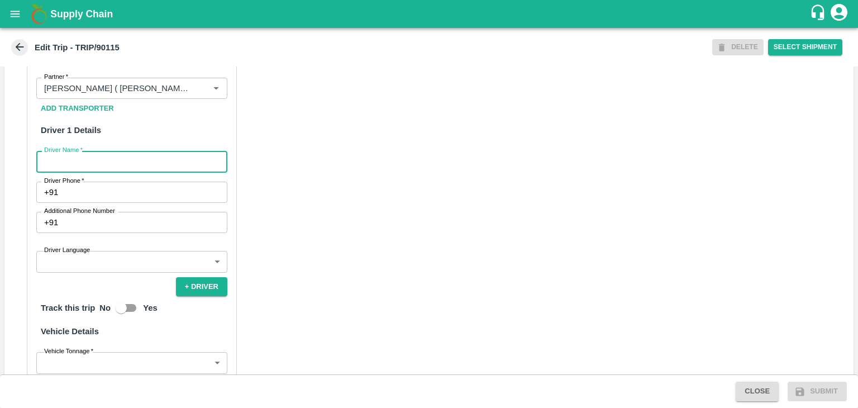
type input "Godase"
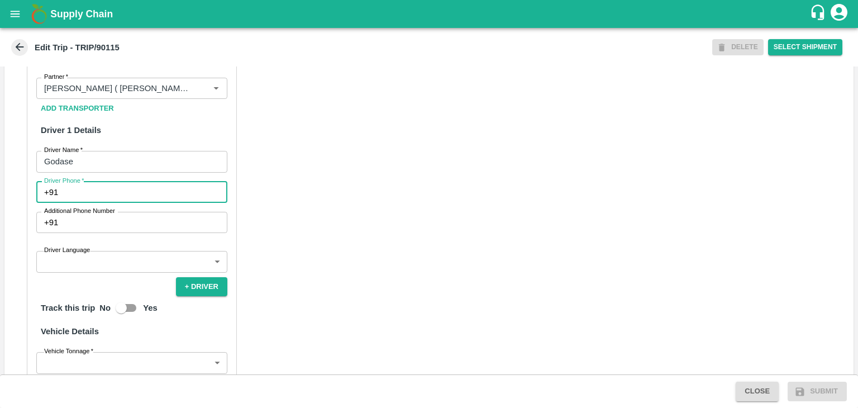
click at [123, 203] on input "Driver Phone   *" at bounding box center [145, 192] width 165 height 21
type input "9975280177"
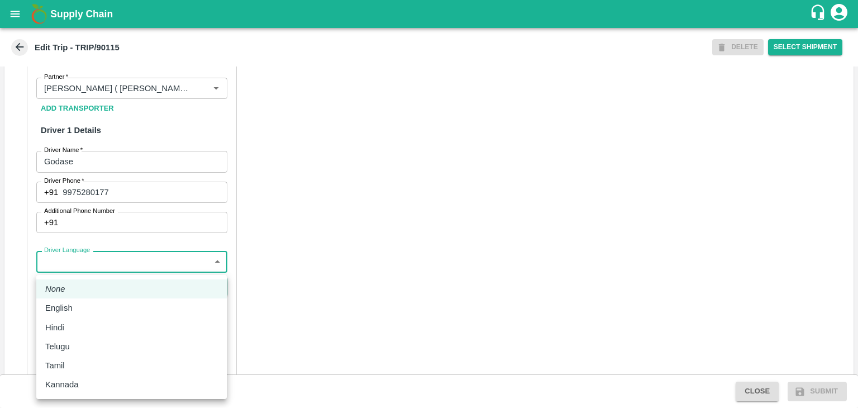
click at [102, 282] on body "Supply Chain Edit Trip - TRIP/90115 DELETE Select Shipment Trip Details Trip Ty…" at bounding box center [429, 204] width 858 height 408
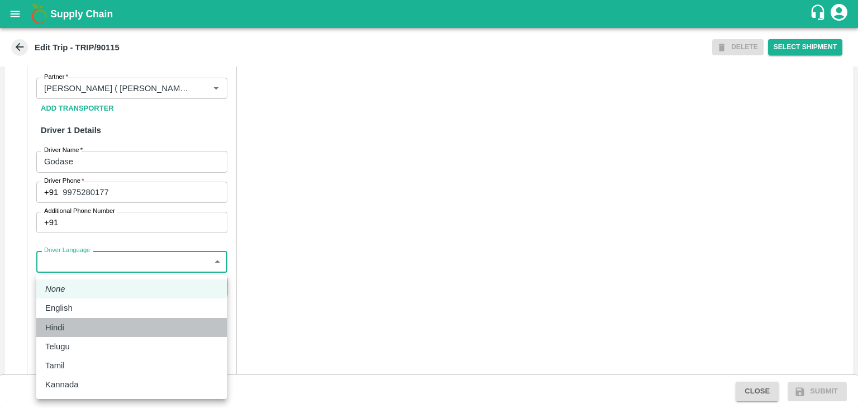
click at [76, 330] on div "Hindi" at bounding box center [131, 327] width 173 height 12
type input "hi"
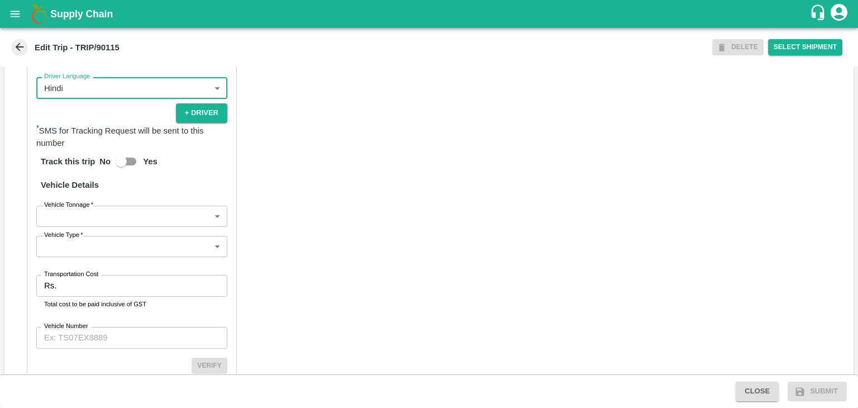
scroll to position [773, 0]
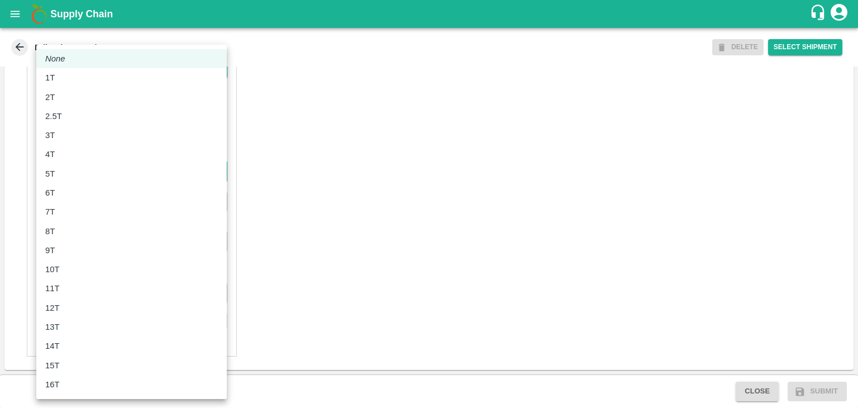
click at [82, 181] on body "Supply Chain Edit Trip - TRIP/90115 DELETE Select Shipment Trip Details Trip Ty…" at bounding box center [429, 204] width 858 height 408
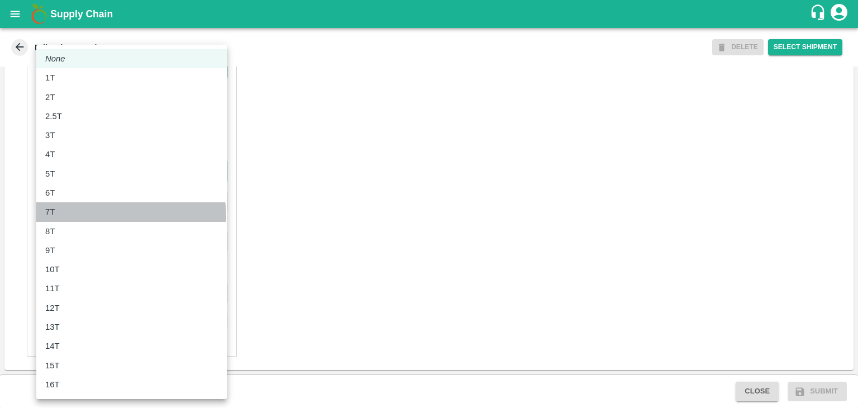
click at [75, 218] on li "7T" at bounding box center [131, 211] width 191 height 19
type input "7000"
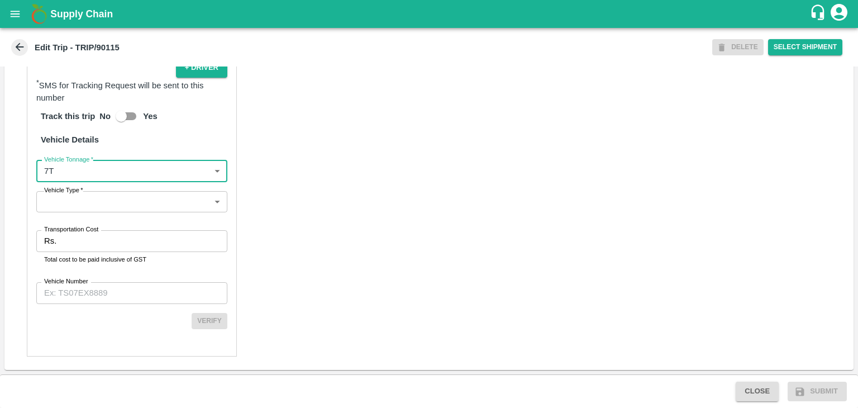
click at [109, 197] on body "Supply Chain Edit Trip - TRIP/90115 DELETE Select Shipment Trip Details Trip Ty…" at bounding box center [429, 204] width 858 height 408
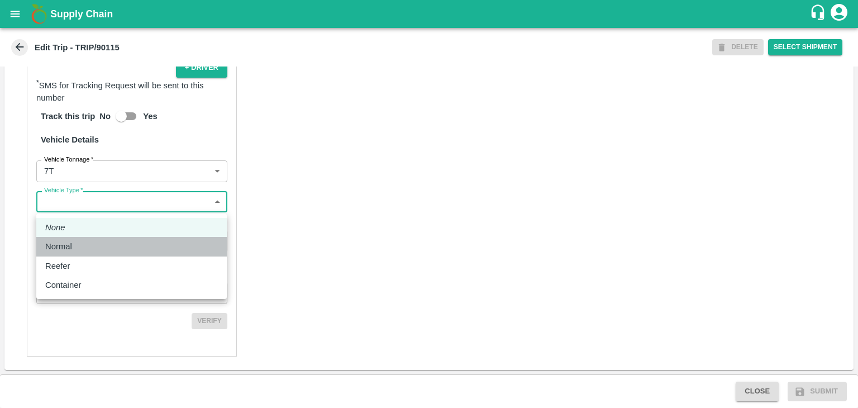
click at [88, 249] on div "Normal" at bounding box center [131, 246] width 173 height 12
type input "Normal"
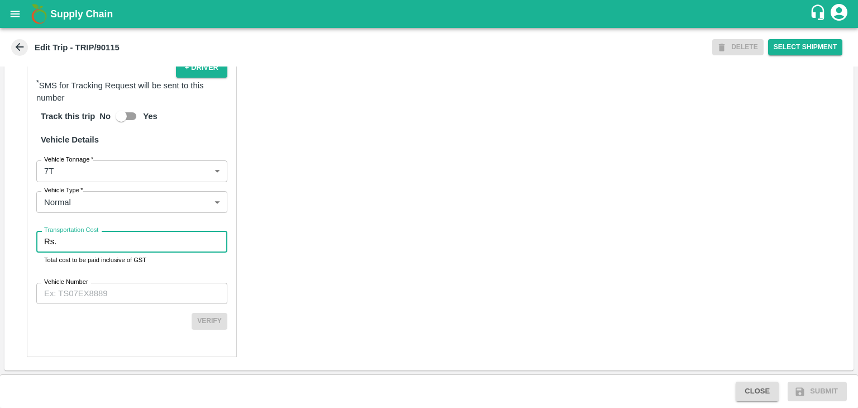
click at [104, 243] on input "Transportation Cost" at bounding box center [144, 241] width 167 height 21
type input "1"
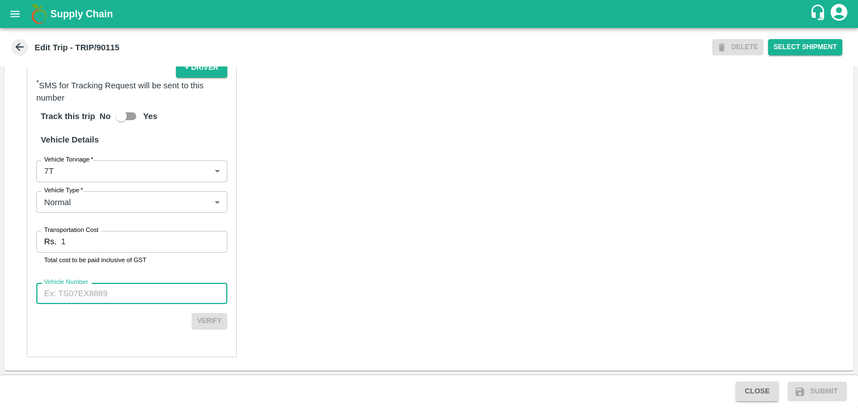
click at [121, 298] on input "Vehicle Number" at bounding box center [131, 293] width 191 height 21
type input "MH12HD0431"
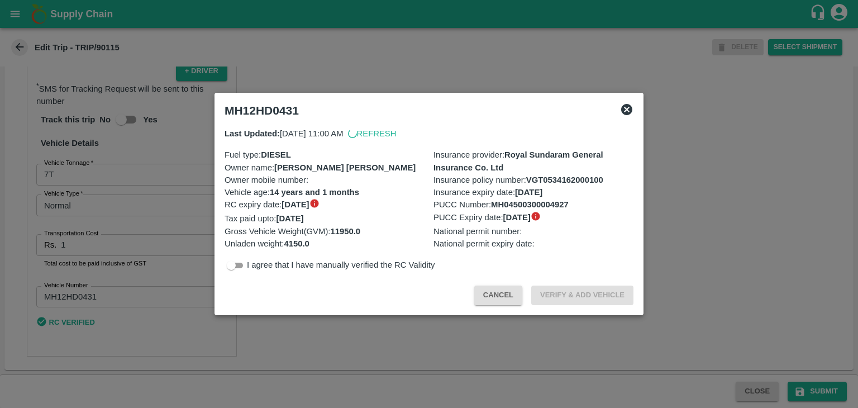
scroll to position [770, 0]
click at [796, 371] on div at bounding box center [429, 204] width 858 height 408
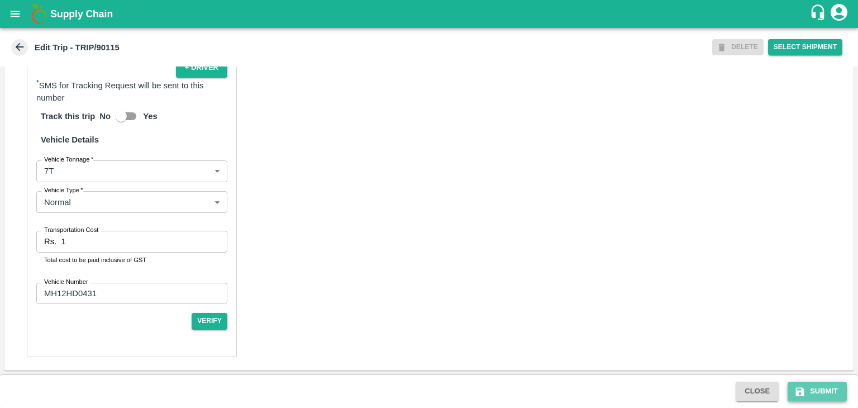
click at [816, 387] on button "Submit" at bounding box center [817, 392] width 59 height 20
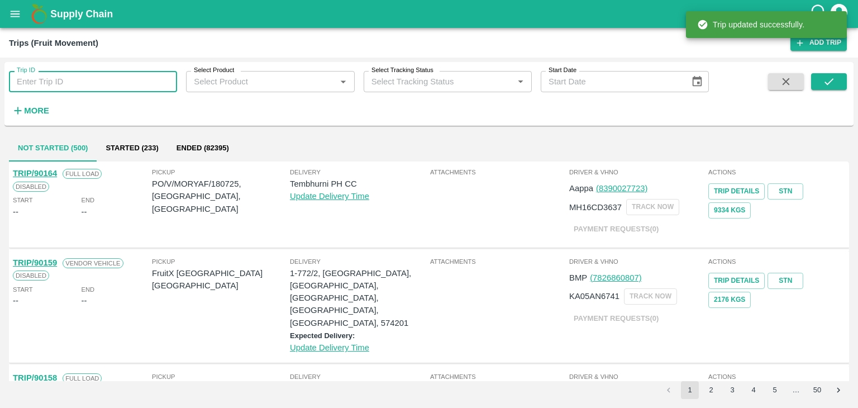
click at [153, 79] on input "Trip ID" at bounding box center [93, 81] width 168 height 21
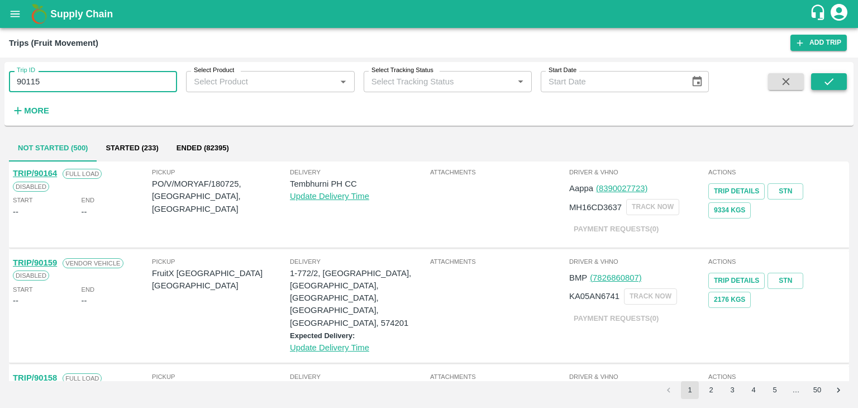
type input "90115"
click at [814, 79] on button "submit" at bounding box center [829, 81] width 36 height 17
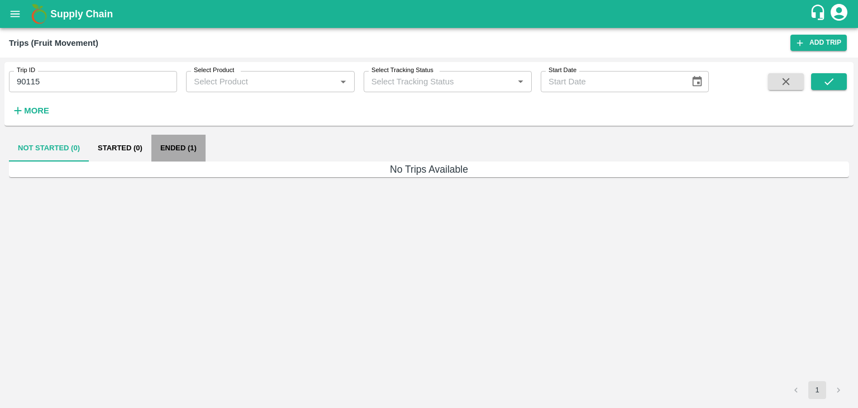
click at [185, 152] on button "Ended (1)" at bounding box center [178, 148] width 54 height 27
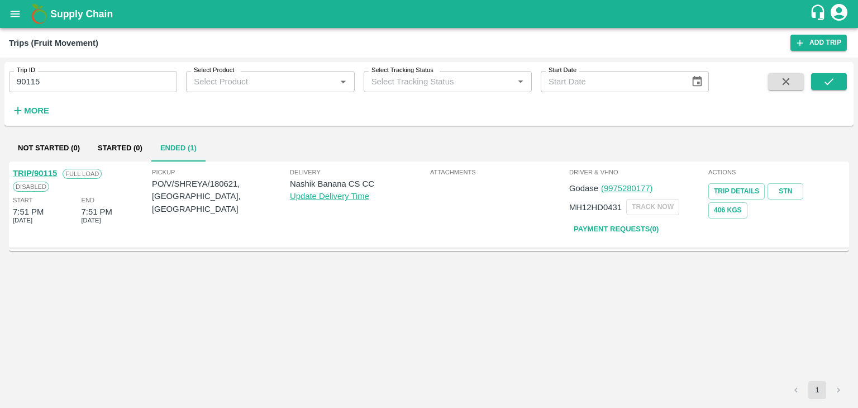
click at [50, 169] on link "TRIP/90115" at bounding box center [35, 173] width 44 height 9
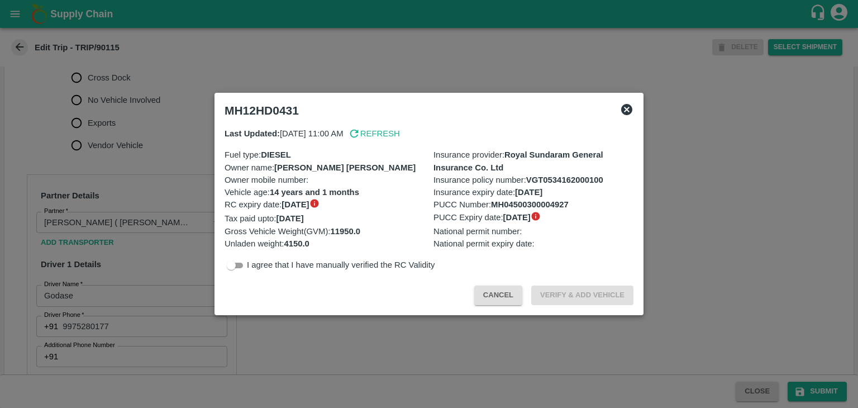
scroll to position [409, 0]
click at [199, 112] on div at bounding box center [429, 204] width 858 height 408
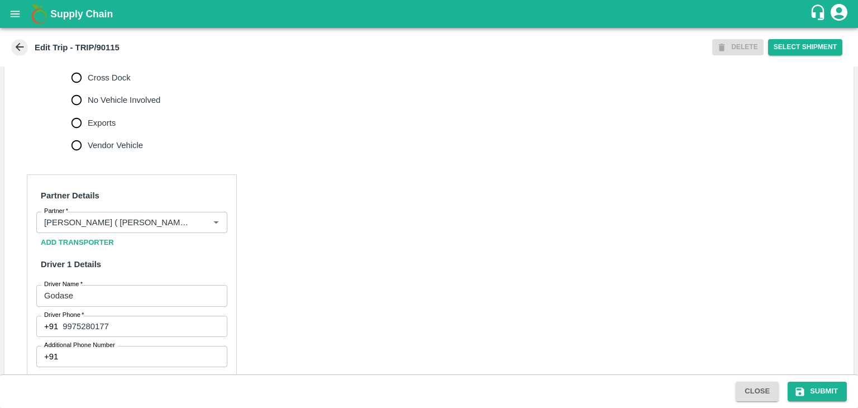
click at [146, 106] on span "No Vehicle Involved" at bounding box center [124, 100] width 73 height 12
click at [88, 107] on input "No Vehicle Involved" at bounding box center [76, 100] width 22 height 22
radio input "true"
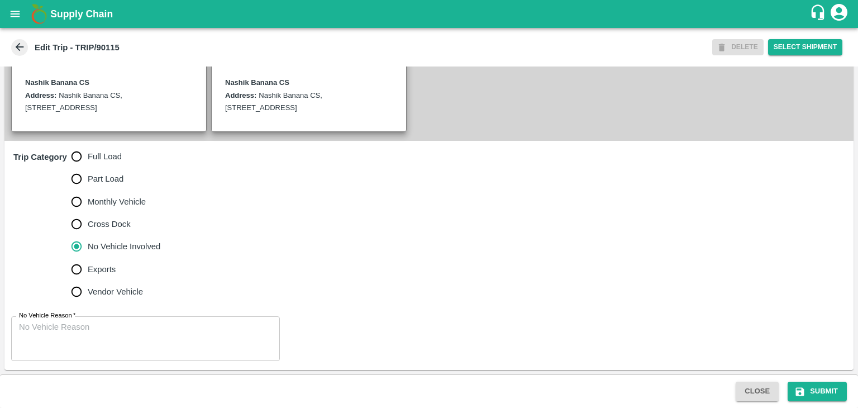
scroll to position [274, 0]
click at [159, 320] on div "x No Vehicle Reason" at bounding box center [145, 338] width 269 height 45
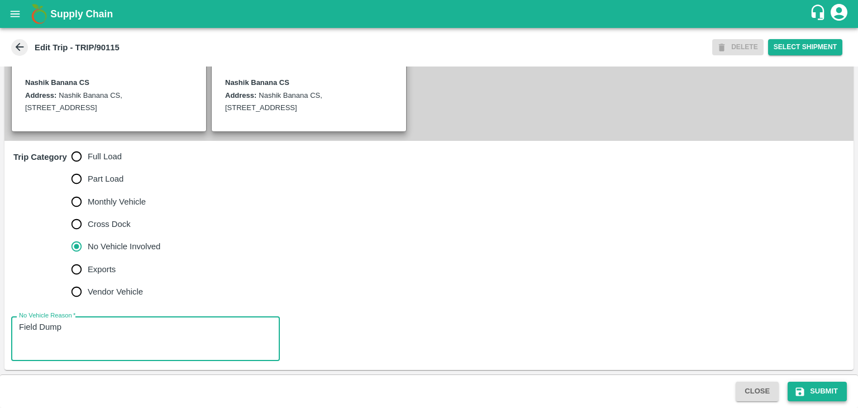
type textarea "Field Dump"
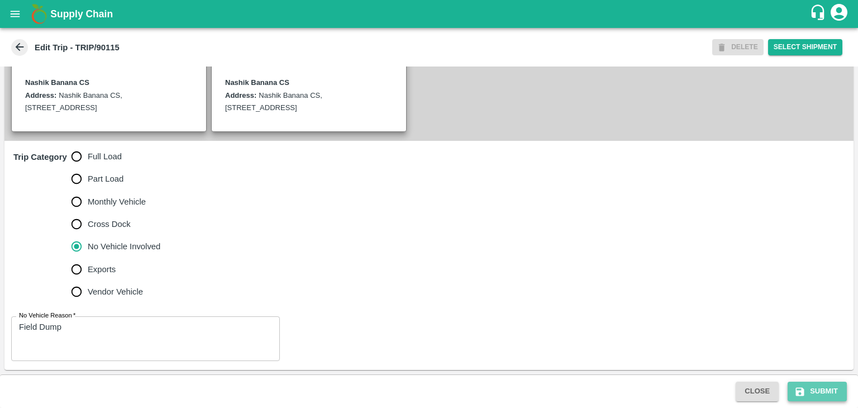
click at [810, 384] on button "Submit" at bounding box center [817, 392] width 59 height 20
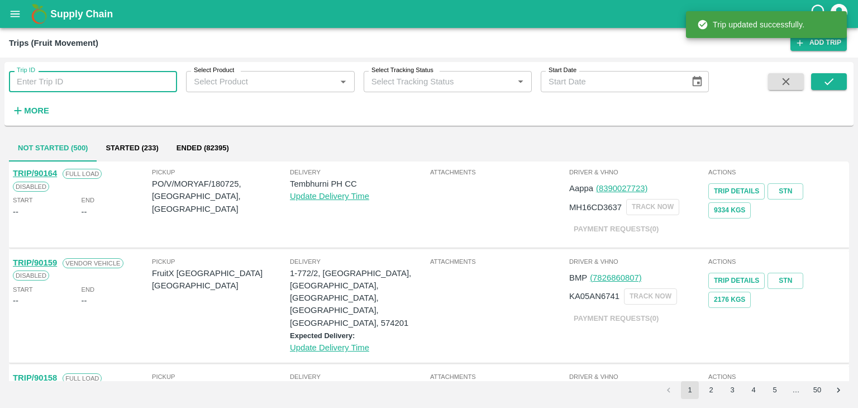
click at [136, 83] on input "Trip ID" at bounding box center [93, 81] width 168 height 21
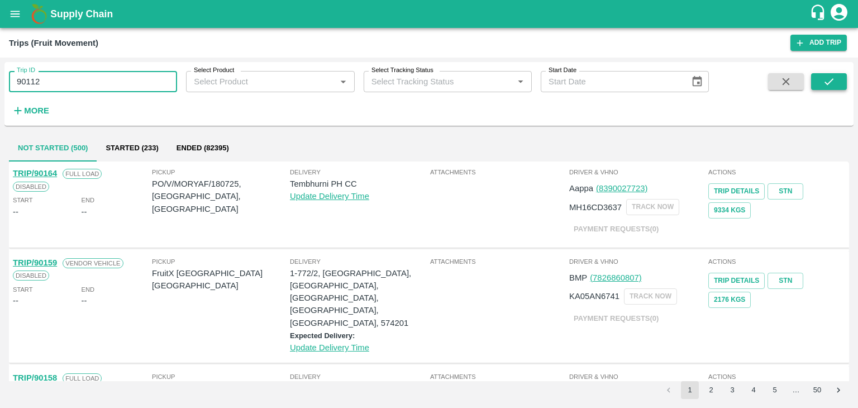
type input "90112"
click at [814, 82] on button "submit" at bounding box center [829, 81] width 36 height 17
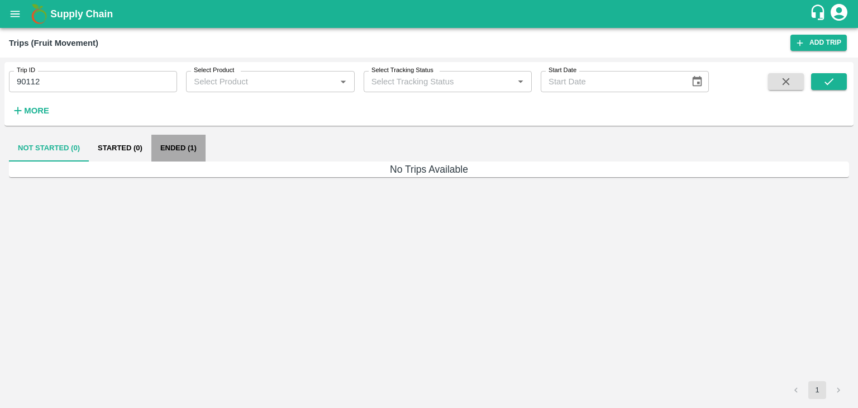
click at [192, 151] on button "Ended (1)" at bounding box center [178, 148] width 54 height 27
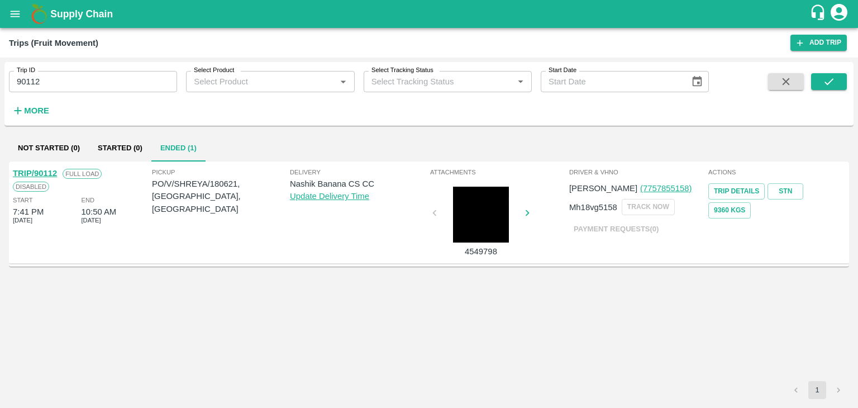
click at [38, 169] on link "TRIP/90112" at bounding box center [35, 173] width 44 height 9
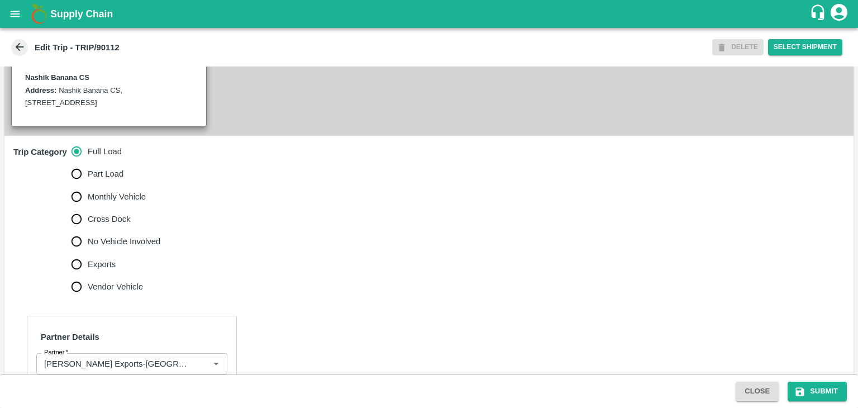
scroll to position [303, 0]
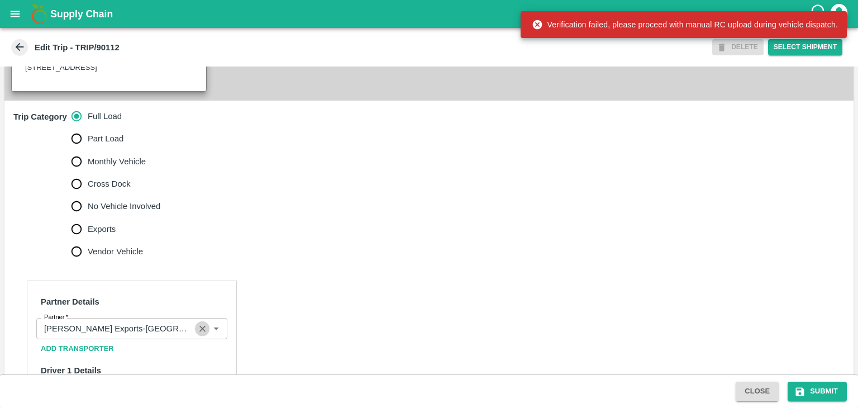
click at [201, 334] on icon "Clear" at bounding box center [202, 329] width 11 height 11
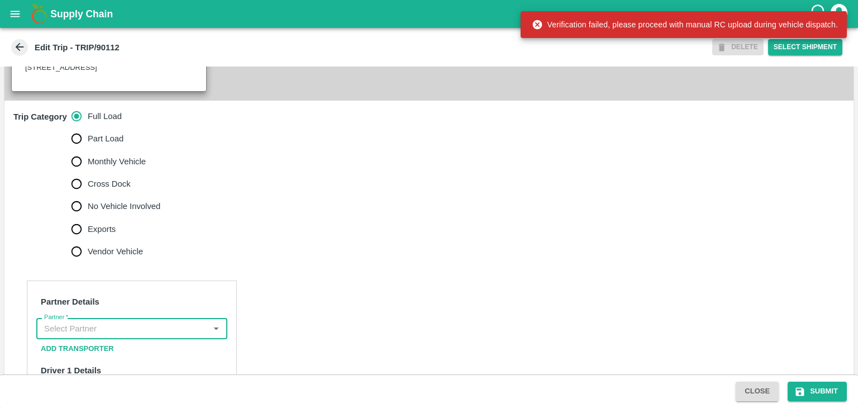
scroll to position [0, 0]
click at [181, 336] on input "Partner   *" at bounding box center [123, 328] width 166 height 15
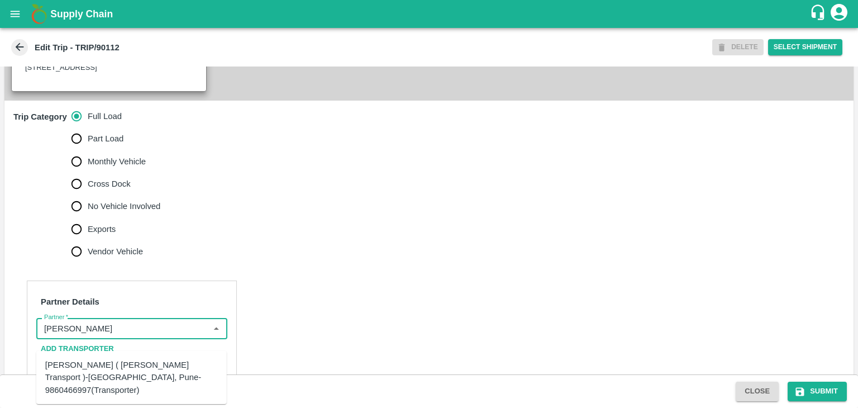
click at [155, 360] on div "Nitin Rasal ( Bhairavnath Transport )-Deulgaon, Pune-9860466997(Transporter)" at bounding box center [131, 377] width 173 height 37
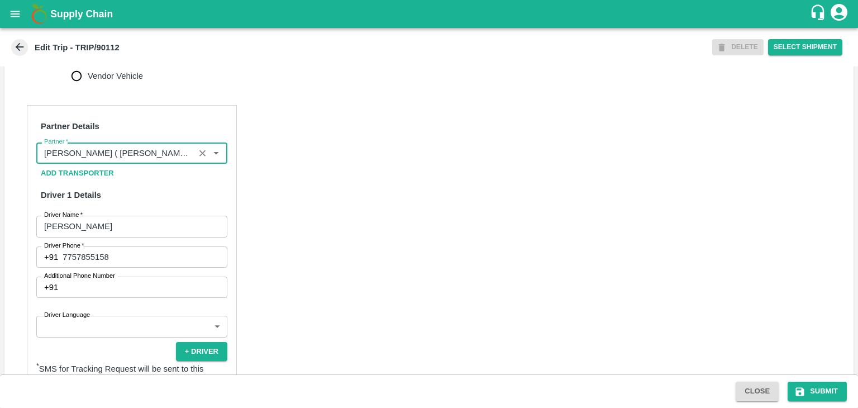
scroll to position [512, 0]
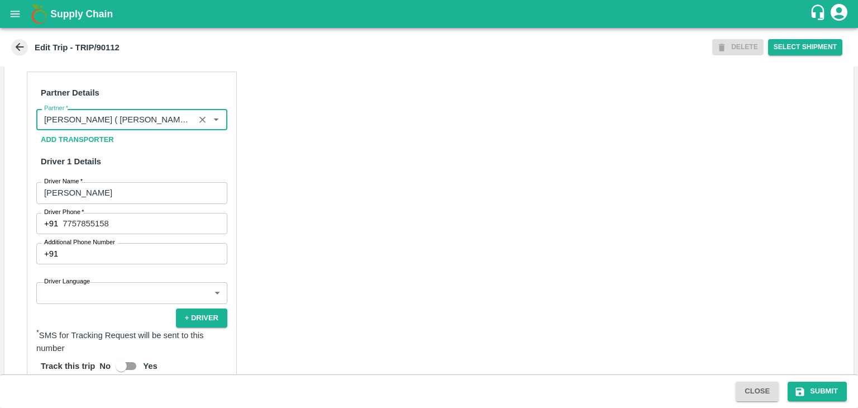
type input "Nitin Rasal ( Bhairavnath Transport )-Deulgaon, Pune-9860466997(Transporter)"
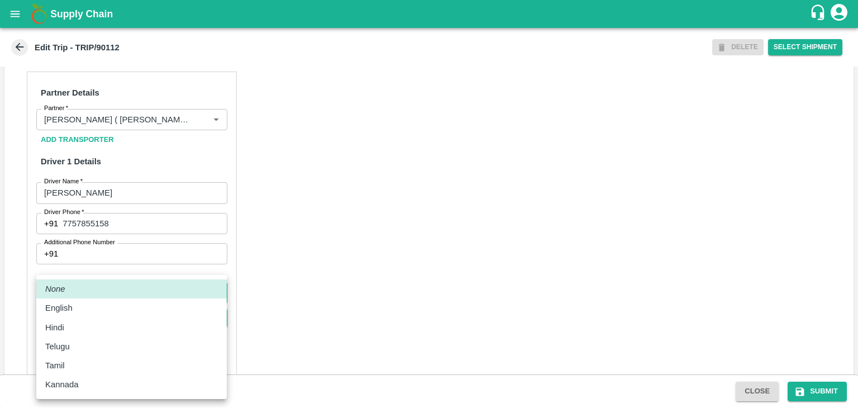
click at [143, 299] on body "Supply Chain Edit Trip - TRIP/90112 DELETE Select Shipment Trip Details Trip Ty…" at bounding box center [429, 204] width 858 height 408
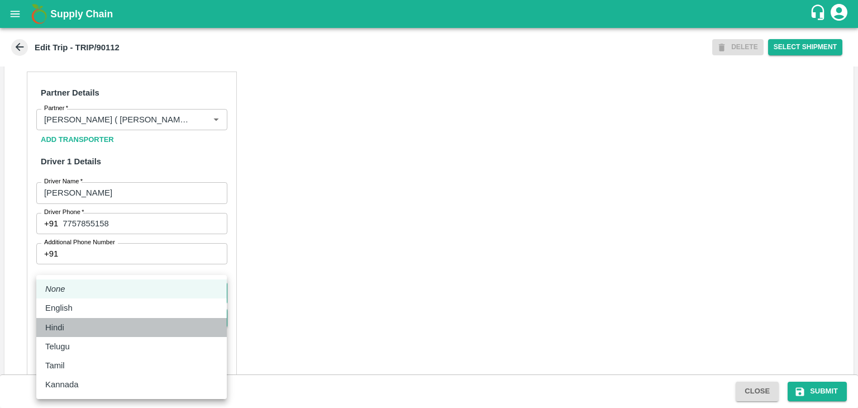
click at [81, 330] on div "Hindi" at bounding box center [131, 327] width 173 height 12
type input "hi"
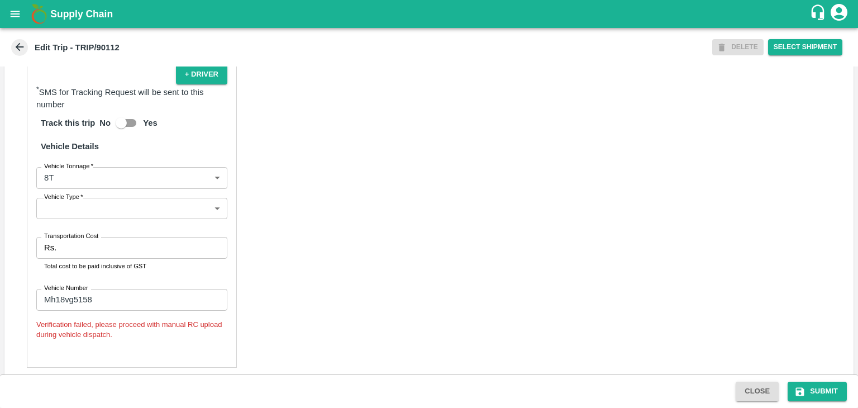
scroll to position [778, 0]
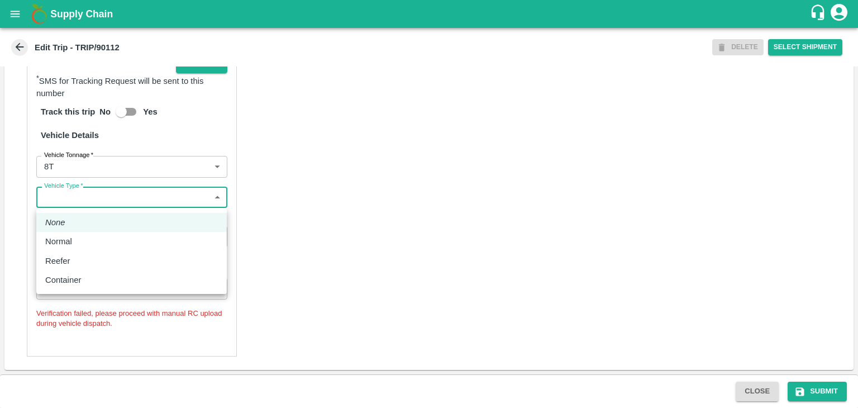
click at [97, 204] on body "Supply Chain Edit Trip - TRIP/90112 DELETE Select Shipment Trip Details Trip Ty…" at bounding box center [429, 204] width 858 height 408
click at [78, 246] on div "Normal" at bounding box center [131, 241] width 173 height 12
type input "Normal"
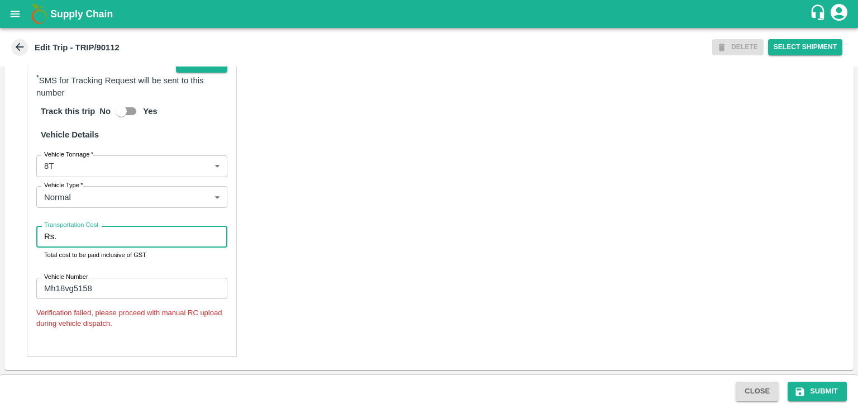
click at [110, 237] on input "Transportation Cost" at bounding box center [144, 236] width 167 height 21
type input "10000"
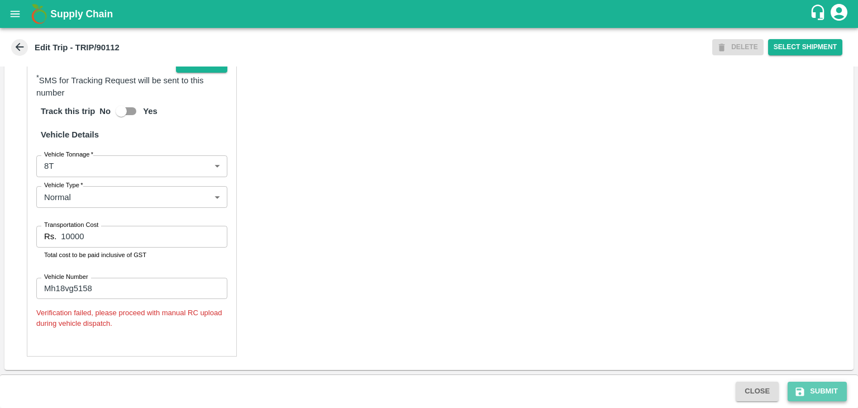
click at [807, 382] on button "Submit" at bounding box center [817, 392] width 59 height 20
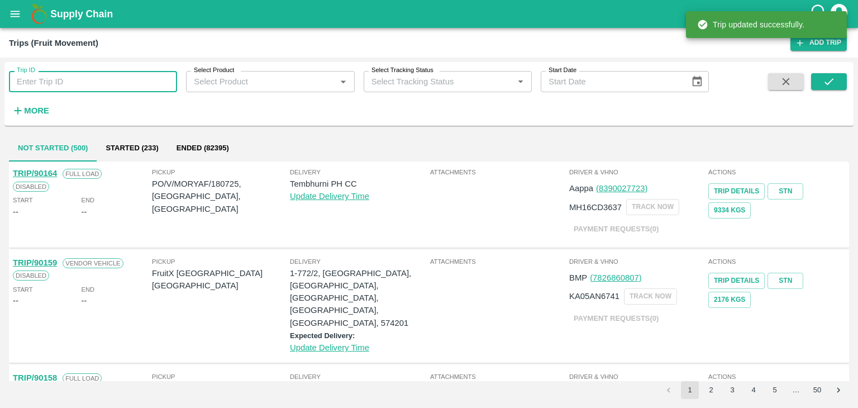
click at [131, 85] on input "Trip ID" at bounding box center [93, 81] width 168 height 21
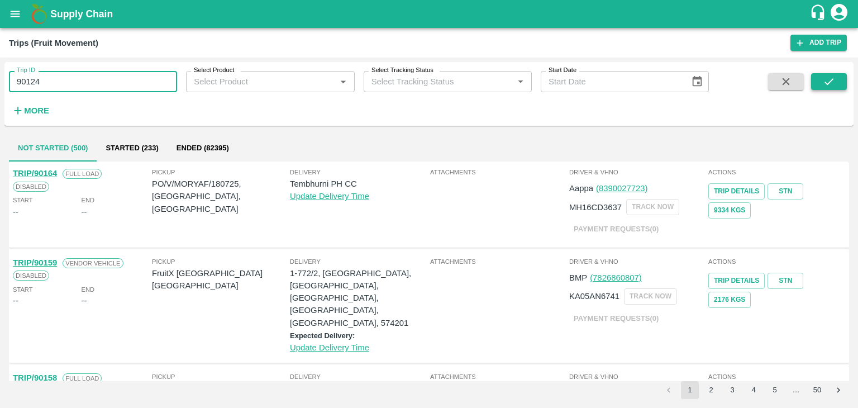
type input "90124"
click at [838, 85] on button "submit" at bounding box center [829, 81] width 36 height 17
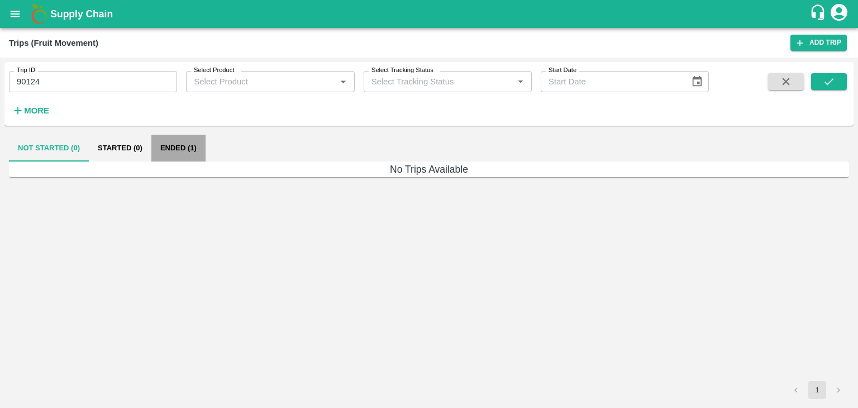
click at [195, 145] on button "Ended (1)" at bounding box center [178, 148] width 54 height 27
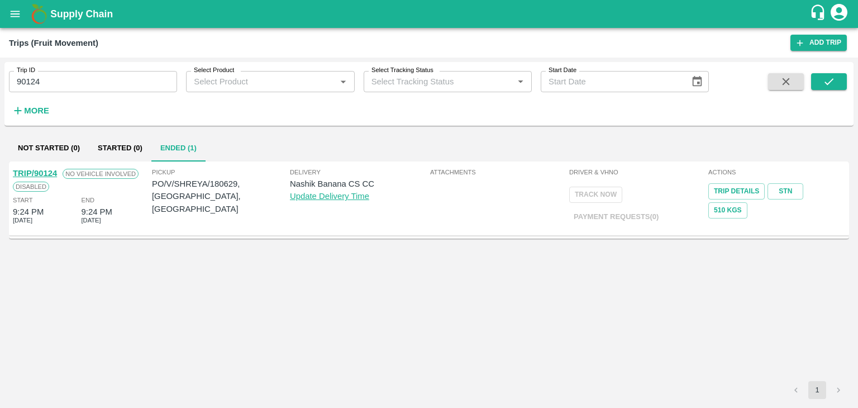
click at [37, 170] on link "TRIP/90124" at bounding box center [35, 173] width 44 height 9
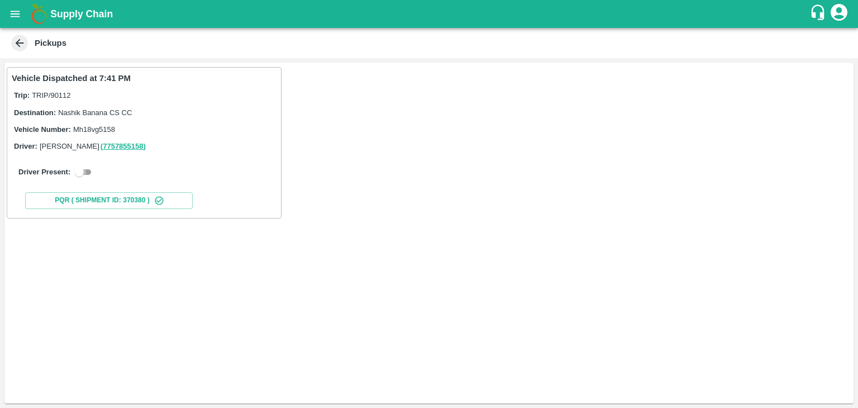
click at [89, 170] on input "checkbox" at bounding box center [79, 171] width 40 height 13
checkbox input "true"
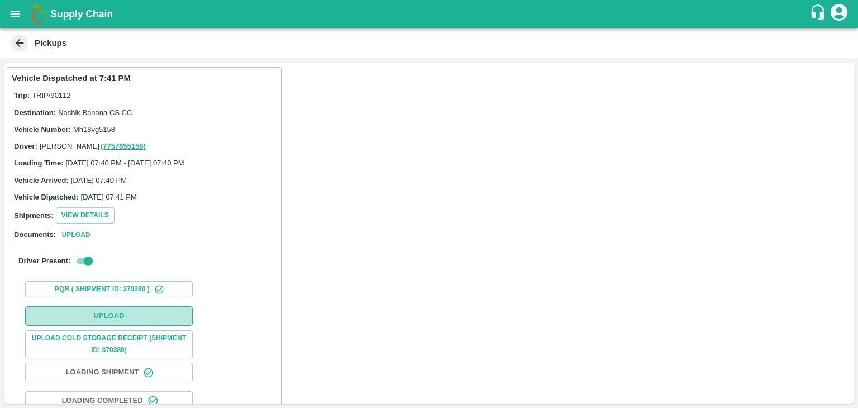
click at [130, 310] on button "Upload" at bounding box center [109, 316] width 168 height 20
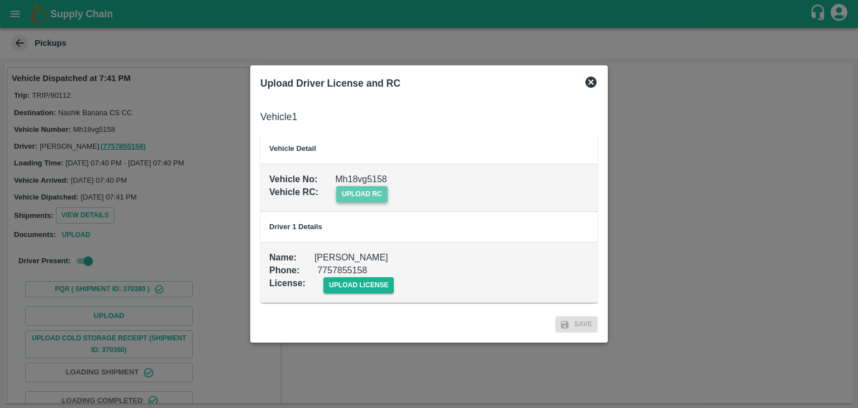
click at [371, 193] on span "upload rc" at bounding box center [361, 194] width 51 height 16
click at [0, 0] on input "upload rc" at bounding box center [0, 0] width 0 height 0
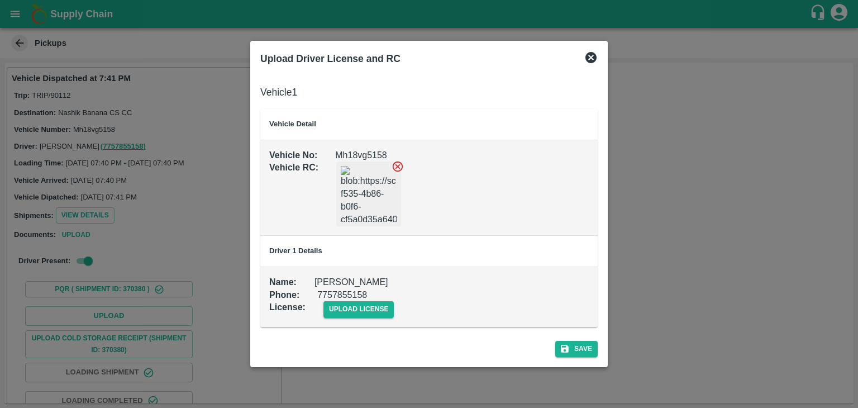
click at [397, 159] on div at bounding box center [359, 185] width 83 height 83
click at [397, 164] on icon at bounding box center [398, 166] width 12 height 12
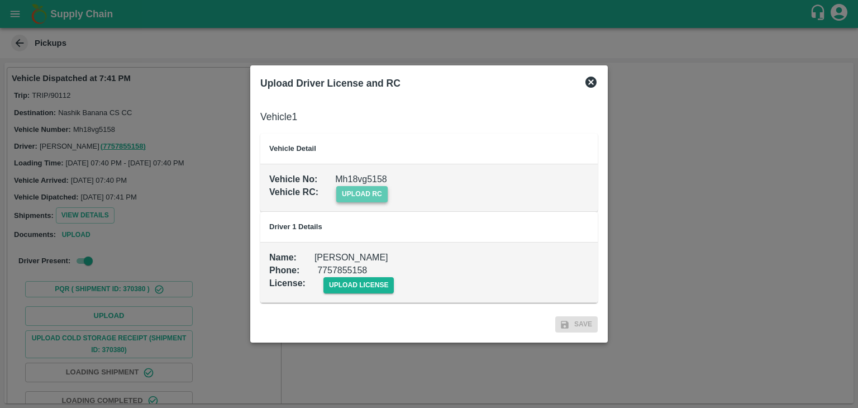
click at [364, 195] on span "upload rc" at bounding box center [361, 194] width 51 height 16
click at [0, 0] on input "upload rc" at bounding box center [0, 0] width 0 height 0
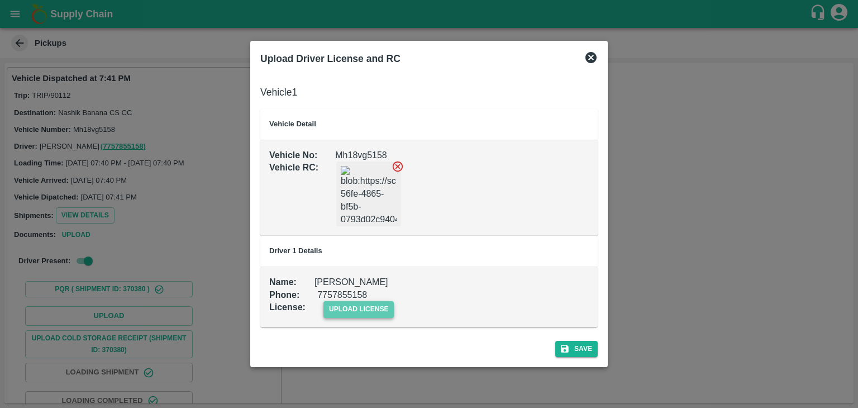
click at [354, 303] on span "upload license" at bounding box center [359, 309] width 71 height 16
click at [0, 0] on input "upload license" at bounding box center [0, 0] width 0 height 0
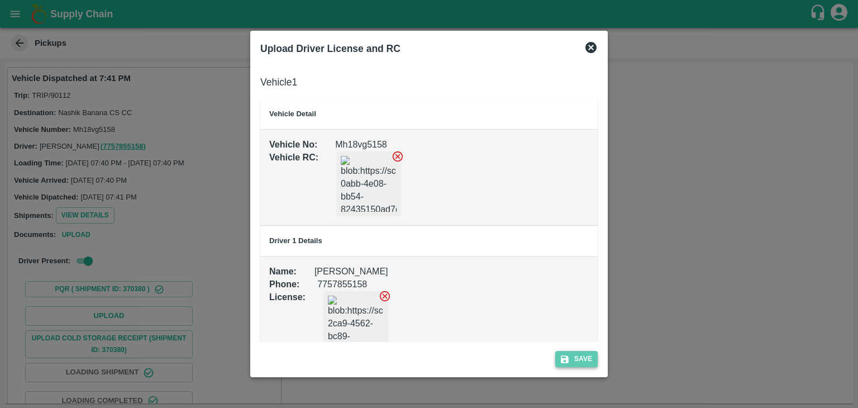
click at [579, 359] on button "Save" at bounding box center [576, 359] width 42 height 16
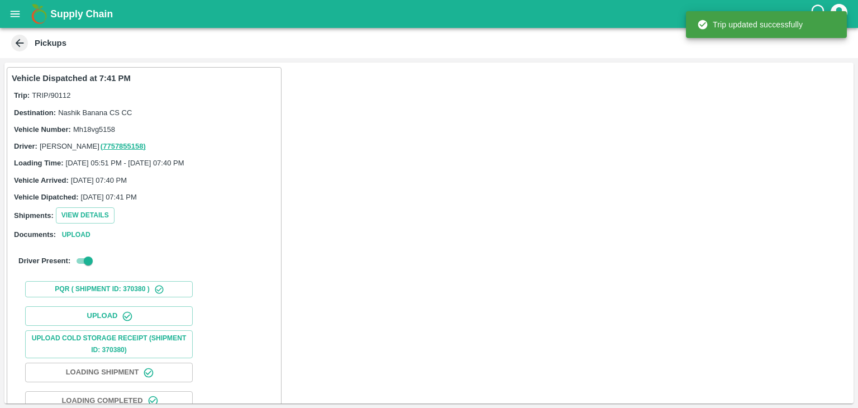
scroll to position [117, 0]
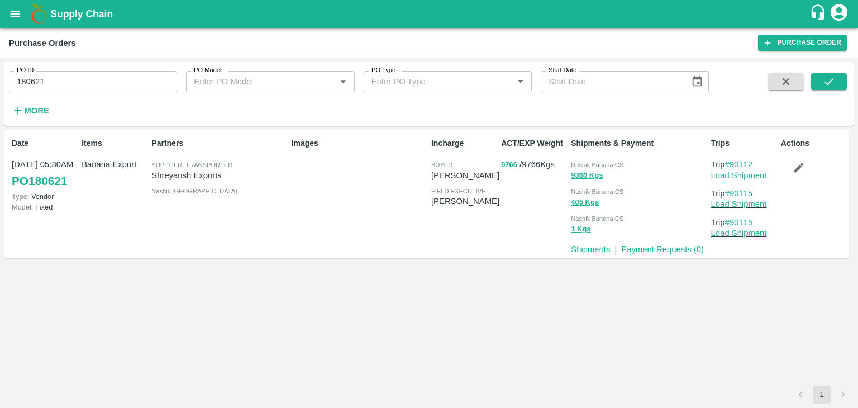
click at [798, 170] on icon "button" at bounding box center [798, 167] width 9 height 9
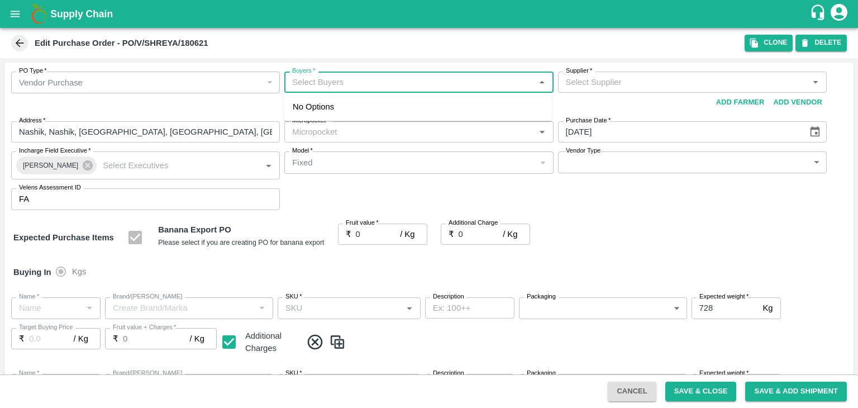
click at [348, 84] on input "Buyers   *" at bounding box center [410, 82] width 244 height 15
type input "A"
type input "Shreyansh Exports-undefined"
type input "172-Savda"
type input "Banana Export"
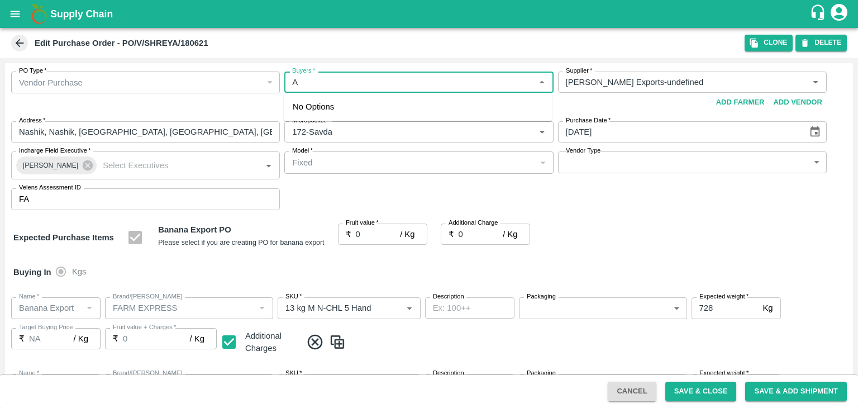
type input "FARM EXPRESS"
type input "13 kg M N-CHL 5 Hand"
type input "NA"
type input "Banana Export"
type input "FARM EXPRESS"
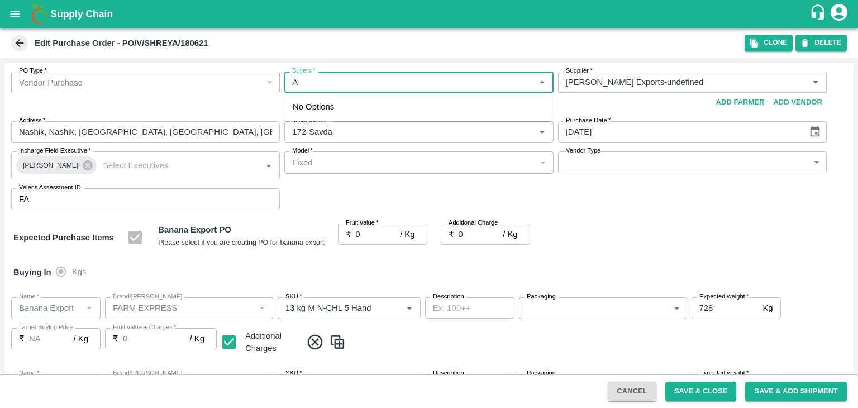
type input "13 kg M N-CHL 6 Hand"
type input "NA"
type input "Banana Export"
type input "FARM EXPRESS"
type input "13 kg M N-CHL 8 Hand"
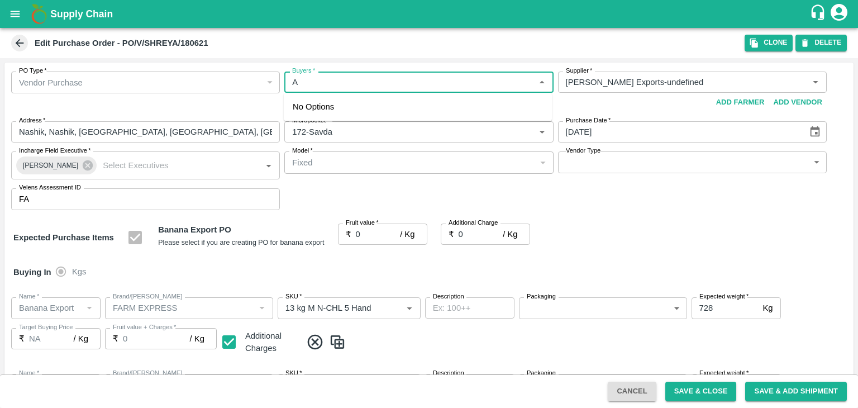
type input "NA"
type input "Banana Export"
type input "FARM EXPRESS"
type input "13 kg M N-CHL CL"
type input "NA"
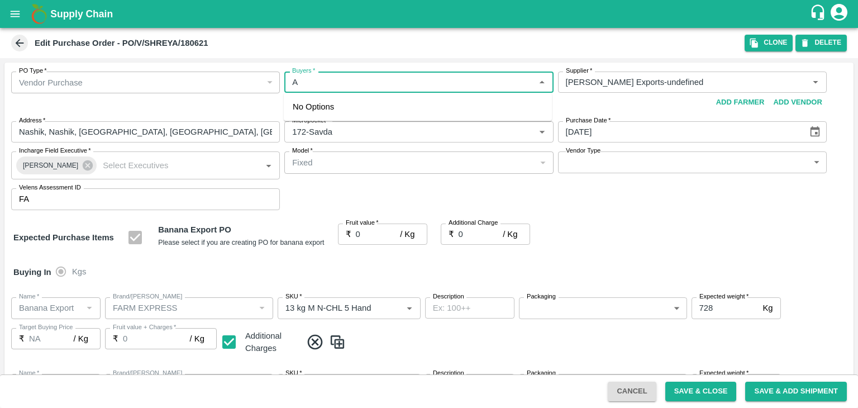
type input "Banana Export"
type input "FARM EXPRESS"
type input "C Class"
type input "NA"
type input "Banana Export"
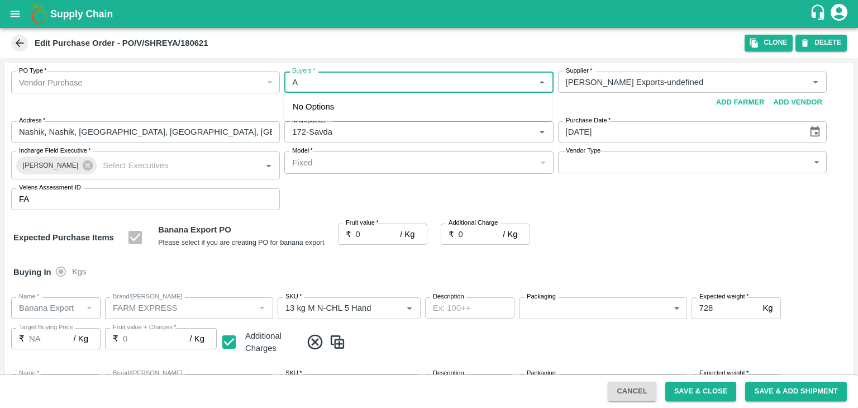
type input "FARM EXPRESS"
type input "PHR Kg"
type input "NA"
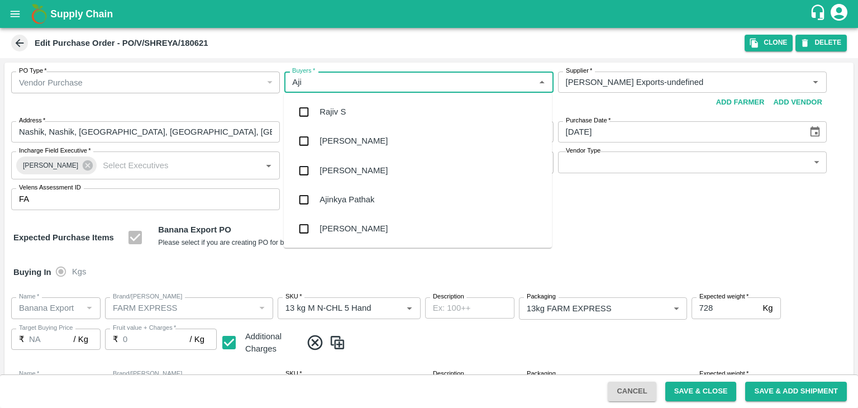
type input "Ajit"
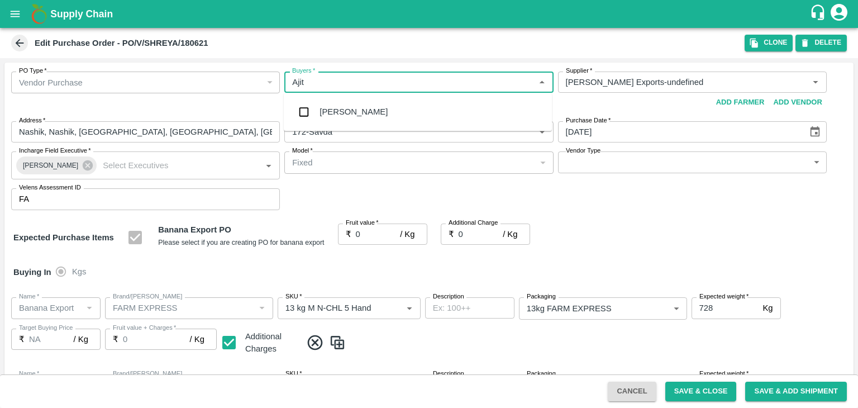
click at [348, 112] on div "Ajit Otari" at bounding box center [354, 112] width 68 height 12
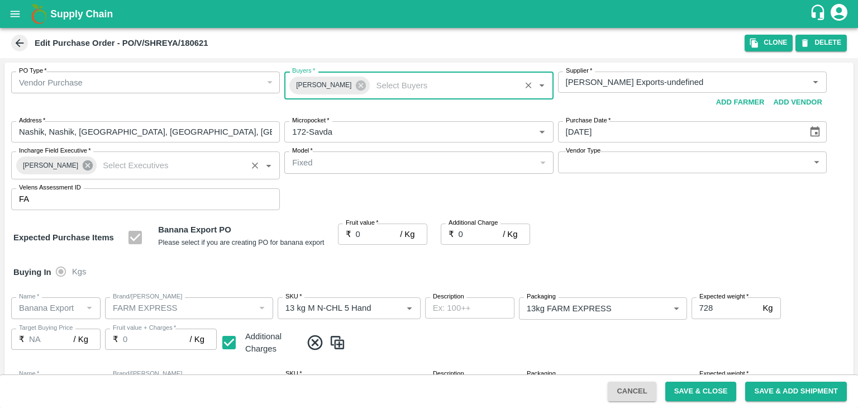
click at [85, 165] on icon at bounding box center [88, 165] width 10 height 10
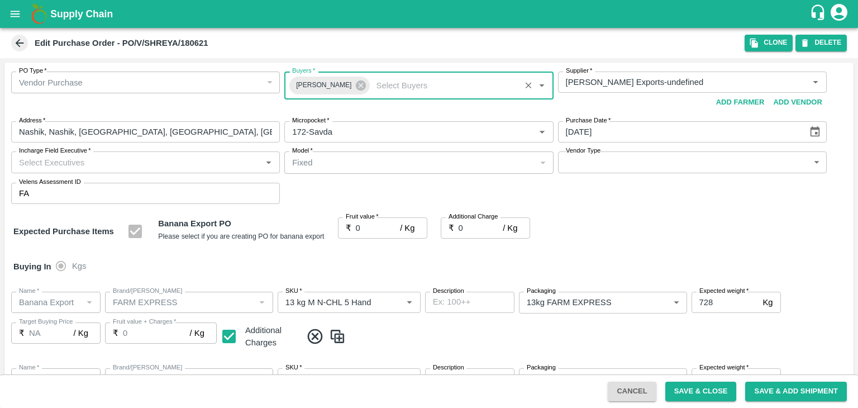
click at [116, 164] on input "Incharge Field Executive   *" at bounding box center [137, 162] width 244 height 15
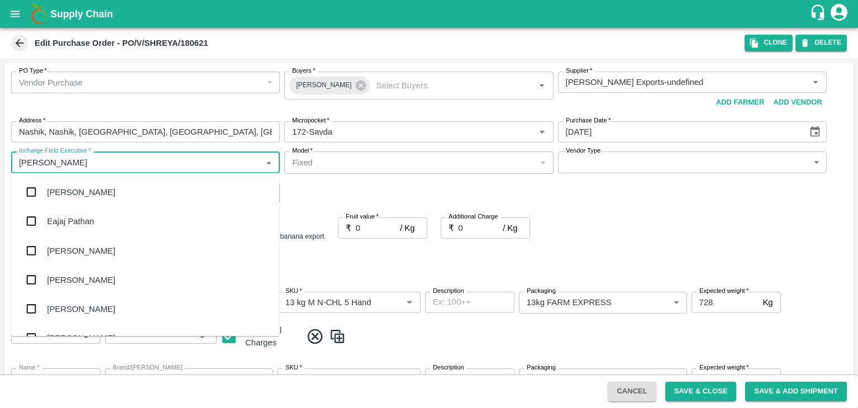
type input "Jay"
click at [86, 250] on div "jaydip Tale" at bounding box center [145, 250] width 268 height 29
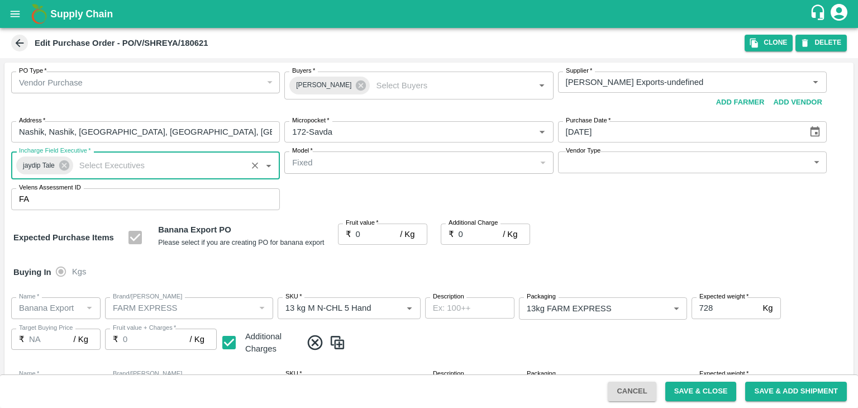
click at [597, 160] on body "Supply Chain Edit Purchase Order - PO/V/SHREYA/180621 Clone DELETE PO Type   * …" at bounding box center [429, 204] width 858 height 408
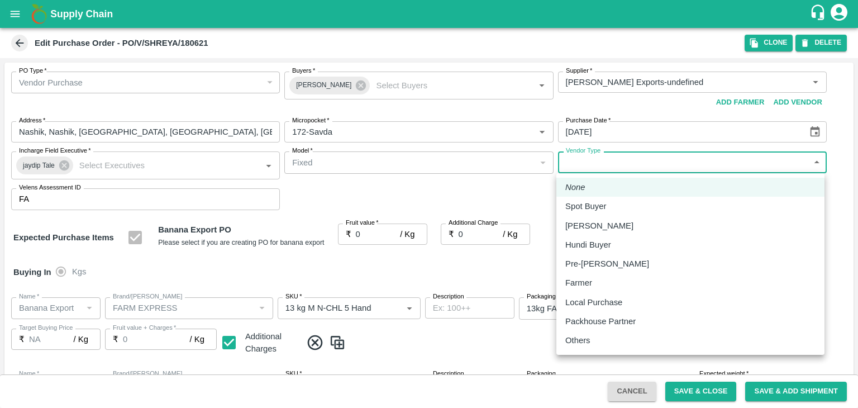
click at [574, 348] on li "Others" at bounding box center [690, 340] width 268 height 19
type input "OTHER"
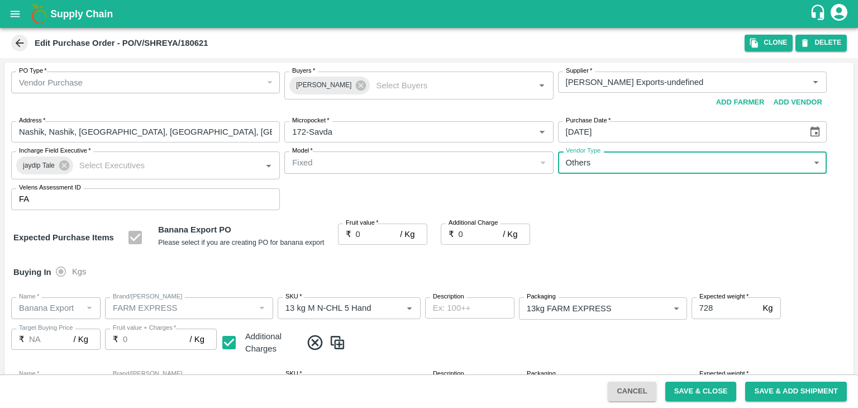
click at [370, 236] on input "0" at bounding box center [378, 233] width 45 height 21
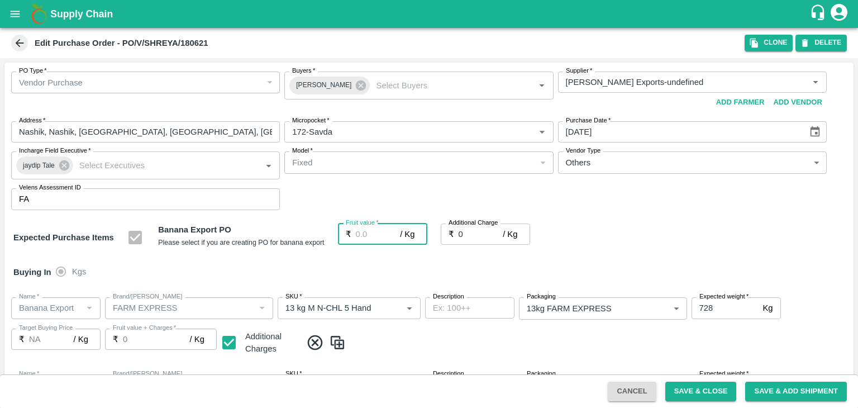
type input "1"
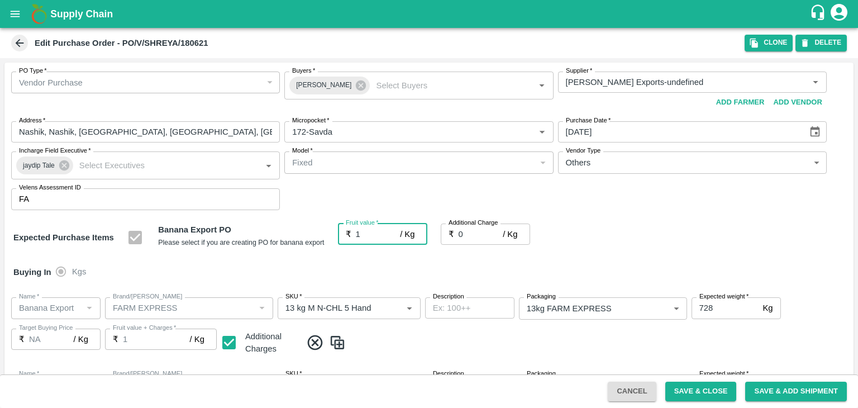
type input "1"
type input "18"
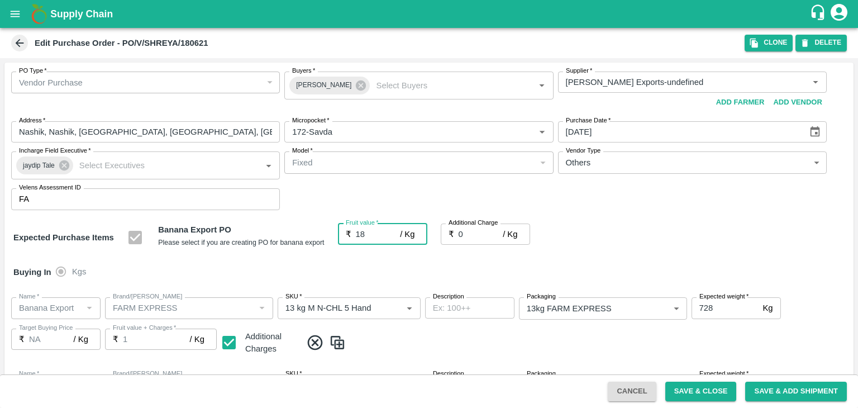
type input "18"
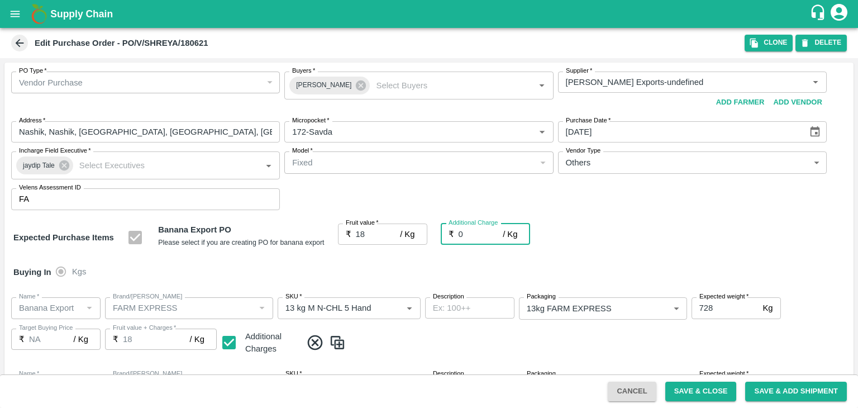
type input "2"
type input "20"
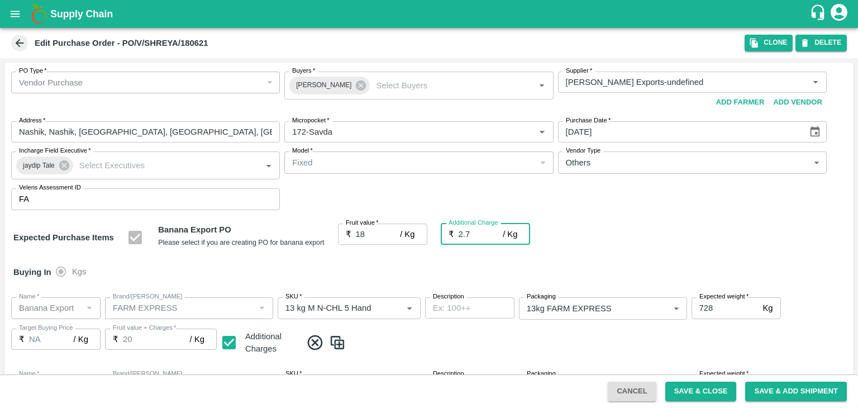
type input "2.75"
type input "20.75"
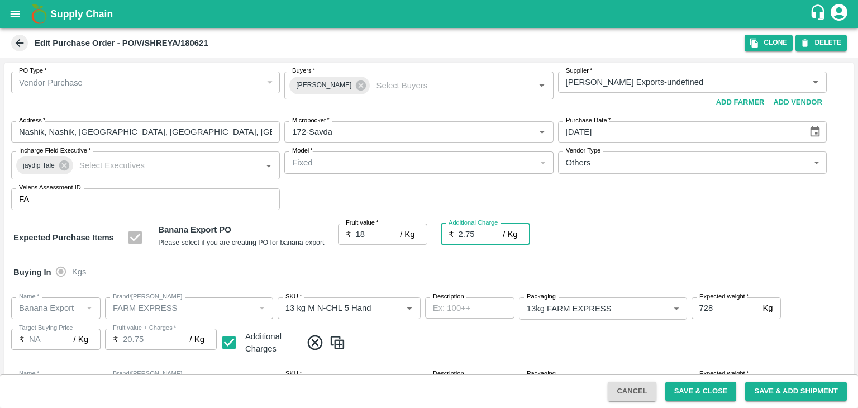
type input "2.75"
click at [406, 284] on div "Buying In Kgs" at bounding box center [428, 272] width 849 height 32
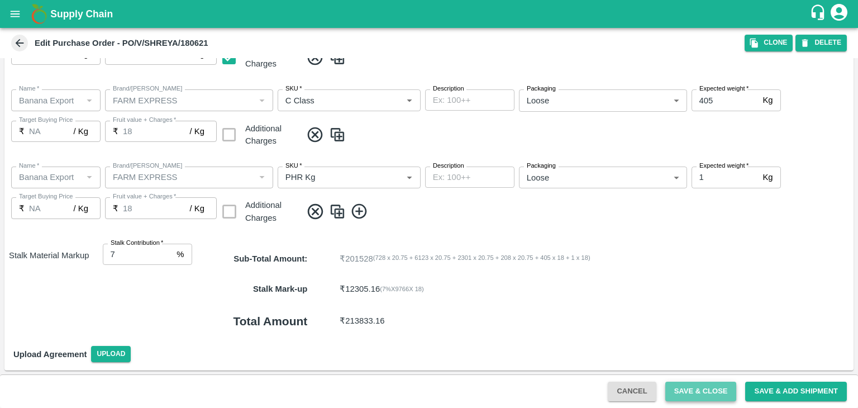
click at [693, 393] on button "Save & Close" at bounding box center [701, 392] width 72 height 20
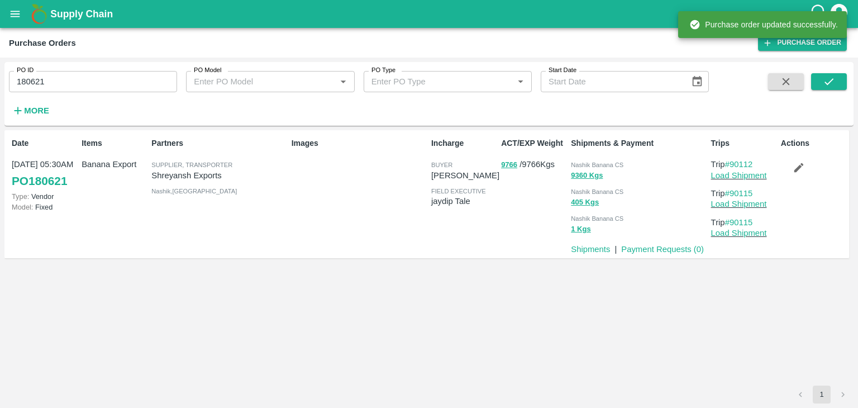
click at [112, 74] on input "180621" at bounding box center [93, 81] width 168 height 21
paste input "text"
click at [112, 74] on input "180621" at bounding box center [93, 81] width 168 height 21
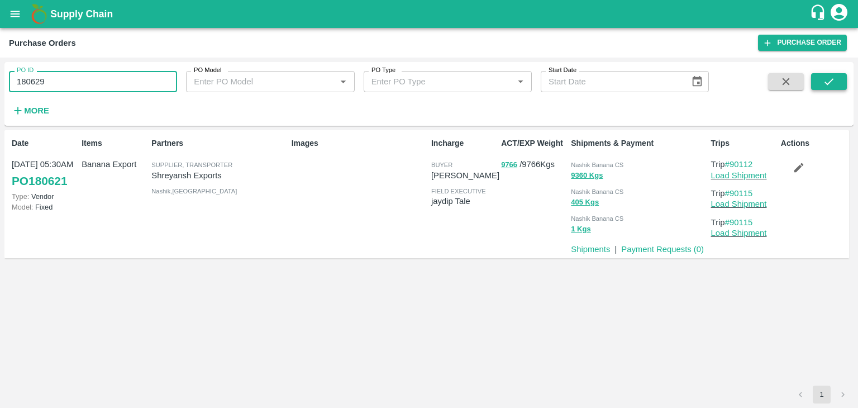
type input "180629"
click at [822, 84] on button "submit" at bounding box center [829, 81] width 36 height 17
click at [840, 84] on button "submit" at bounding box center [829, 81] width 36 height 17
click at [750, 177] on link "Load Shipment" at bounding box center [739, 175] width 56 height 9
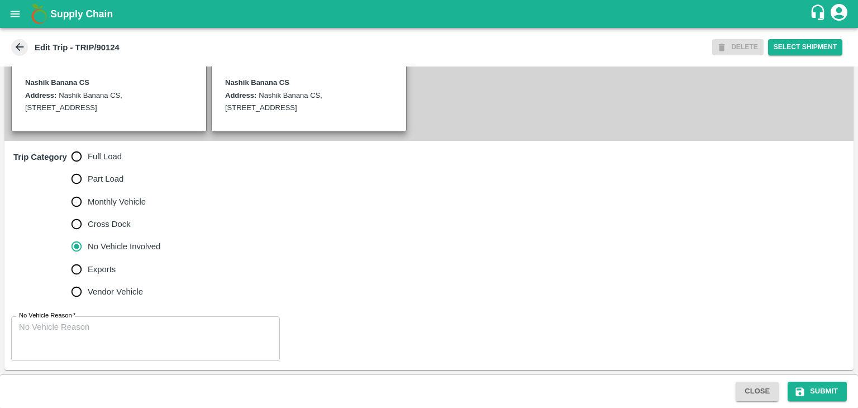
scroll to position [274, 0]
click at [91, 156] on span "Full Load" at bounding box center [105, 156] width 34 height 12
click at [88, 156] on input "Full Load" at bounding box center [76, 156] width 22 height 22
radio input "true"
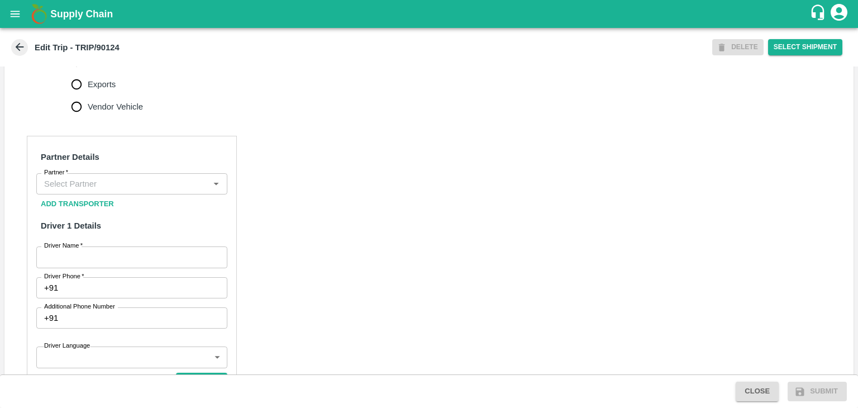
scroll to position [451, 0]
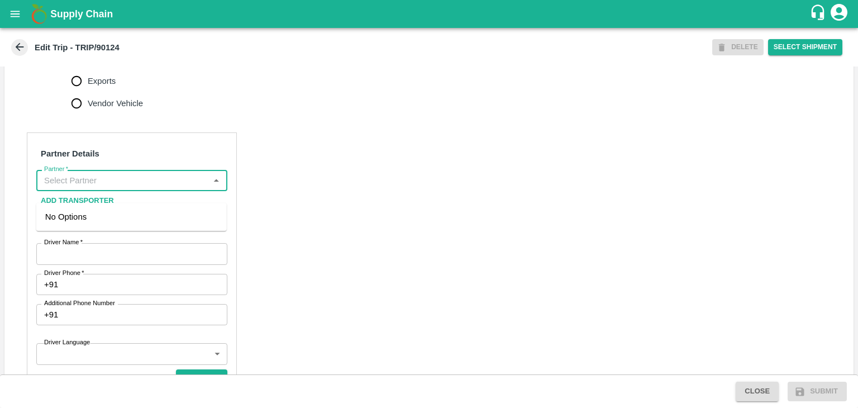
click at [137, 188] on input "Partner   *" at bounding box center [123, 180] width 166 height 15
click at [125, 213] on div "[PERSON_NAME] ( [PERSON_NAME] Transport )-[GEOGRAPHIC_DATA], Pune-9860466997(Tr…" at bounding box center [131, 229] width 173 height 37
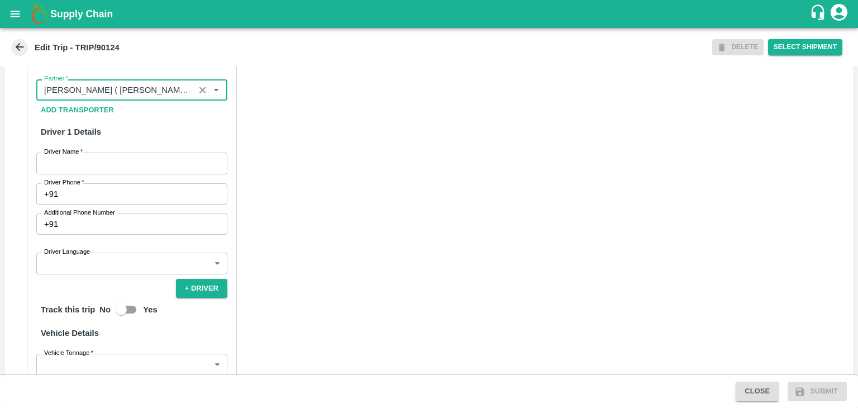
scroll to position [543, 0]
type input "[PERSON_NAME] ( [PERSON_NAME] Transport )-[GEOGRAPHIC_DATA], Pune-9860466997(Tr…"
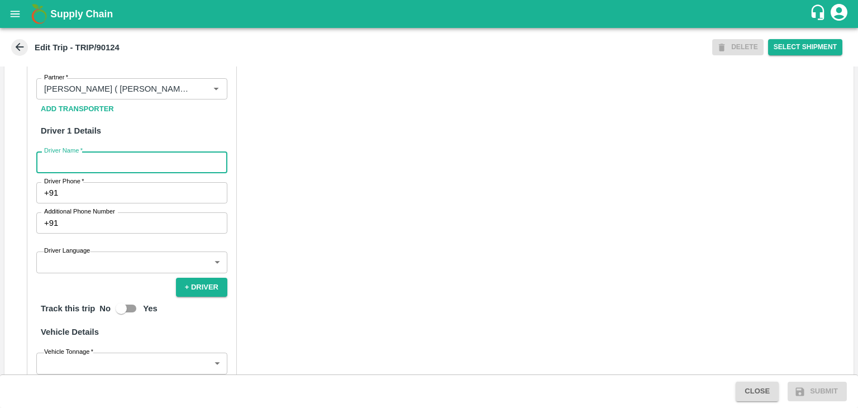
click at [110, 173] on input "Driver Name   *" at bounding box center [131, 161] width 191 height 21
type input "Godase"
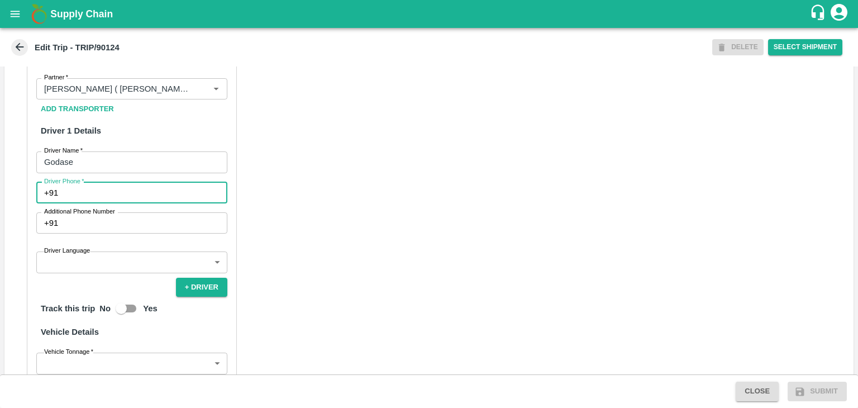
click at [115, 202] on input "Driver Phone   *" at bounding box center [145, 192] width 165 height 21
type input "9975280177"
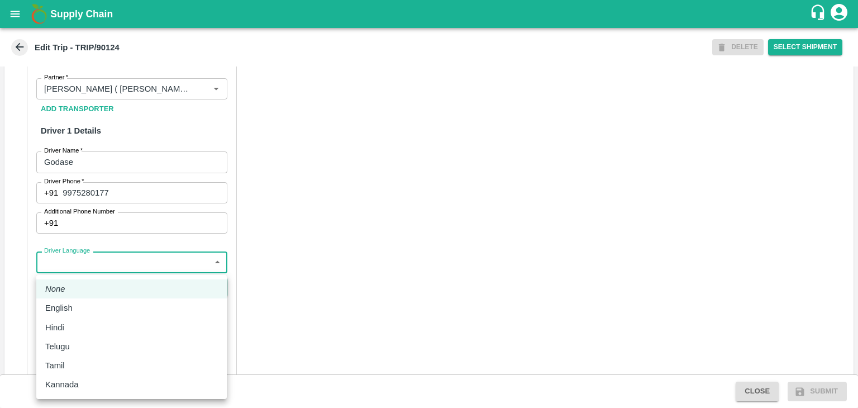
click at [114, 278] on body "Supply Chain Edit Trip - TRIP/90124 DELETE Select Shipment Trip Details Trip Ty…" at bounding box center [429, 204] width 858 height 408
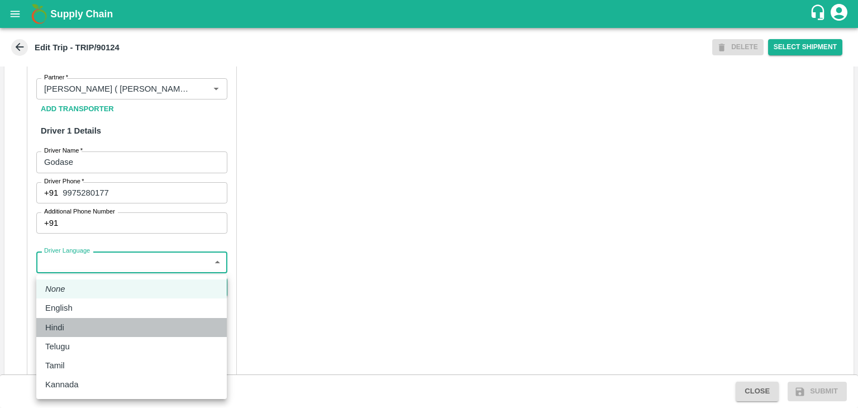
click at [85, 321] on div "Hindi" at bounding box center [131, 327] width 173 height 12
type input "hi"
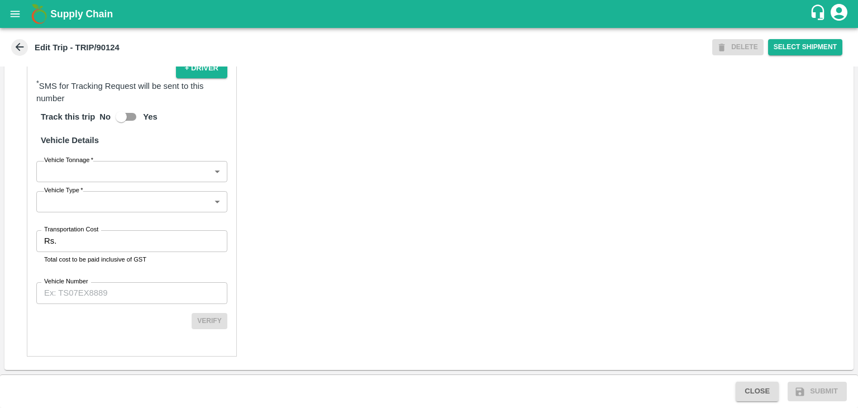
scroll to position [773, 0]
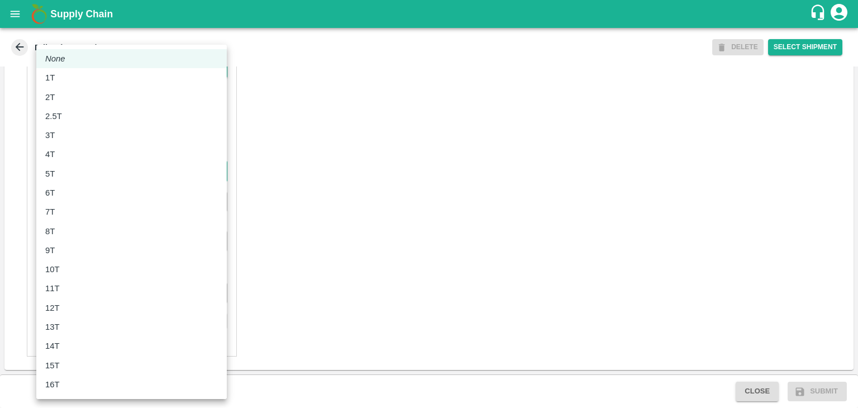
click at [80, 170] on body "Supply Chain Edit Trip - TRIP/90124 DELETE Select Shipment Trip Details Trip Ty…" at bounding box center [429, 204] width 858 height 408
click at [69, 224] on li "8T" at bounding box center [131, 231] width 191 height 19
type input "8000"
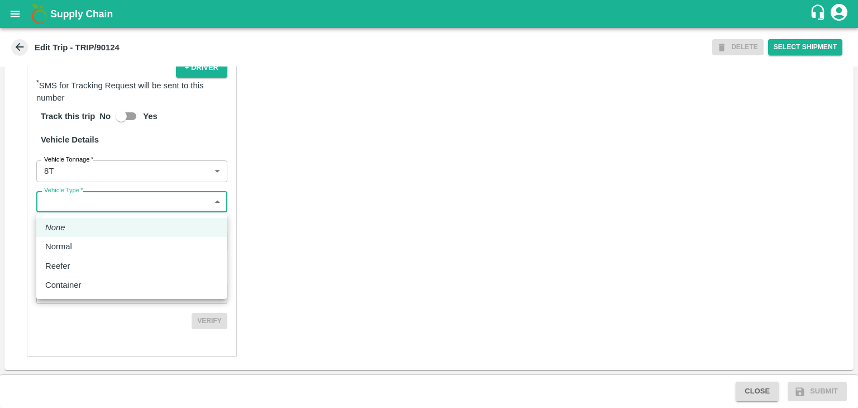
click at [93, 206] on body "Supply Chain Edit Trip - TRIP/90124 DELETE Select Shipment Trip Details Trip Ty…" at bounding box center [429, 204] width 858 height 408
click at [87, 245] on div "Normal" at bounding box center [131, 246] width 173 height 12
type input "Normal"
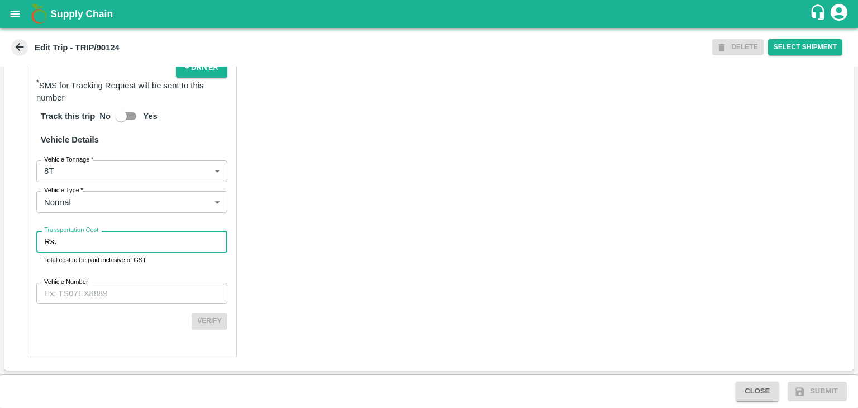
click at [98, 243] on input "Transportation Cost" at bounding box center [144, 241] width 167 height 21
type input "1"
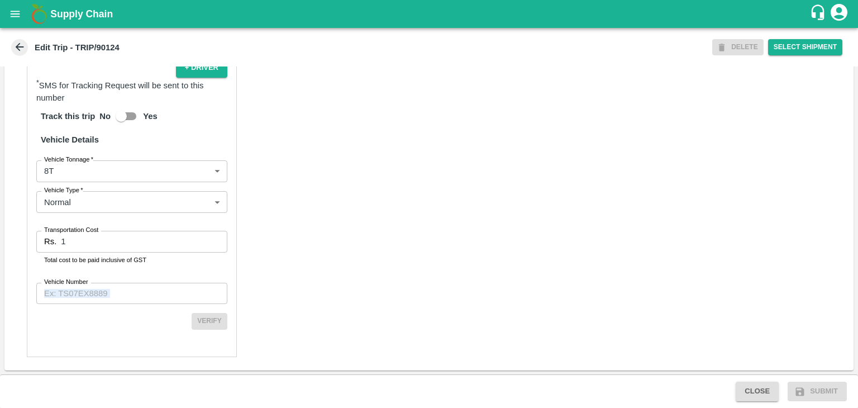
drag, startPoint x: 116, startPoint y: 307, endPoint x: 124, endPoint y: 294, distance: 14.6
click at [124, 294] on div "Partner Details Partner   * Partner Add Transporter Driver 1 Details Driver Nam…" at bounding box center [132, 89] width 210 height 536
click at [124, 294] on input "Vehicle Number" at bounding box center [131, 293] width 191 height 21
type input "MH45AE5250"
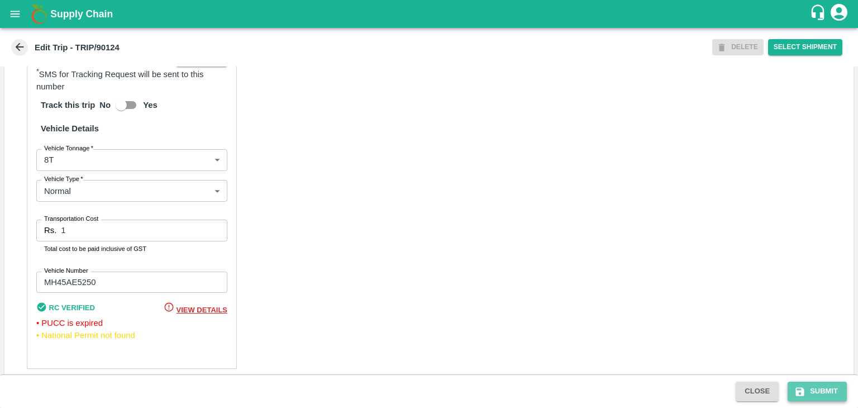
click at [828, 392] on button "Submit" at bounding box center [817, 392] width 59 height 20
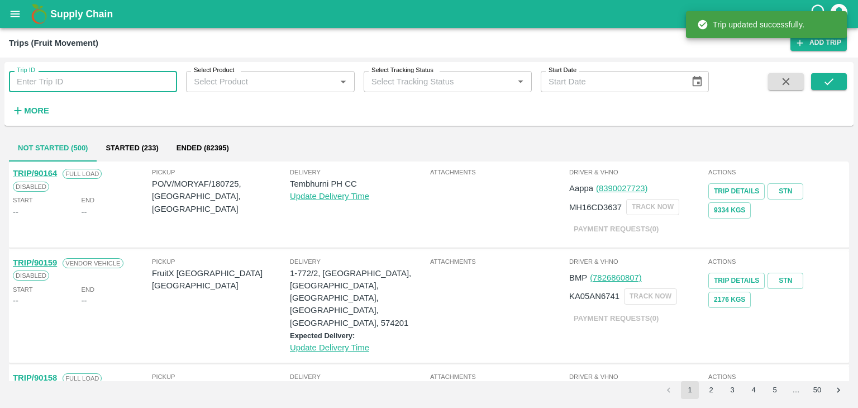
click at [114, 79] on input "Trip ID" at bounding box center [93, 81] width 168 height 21
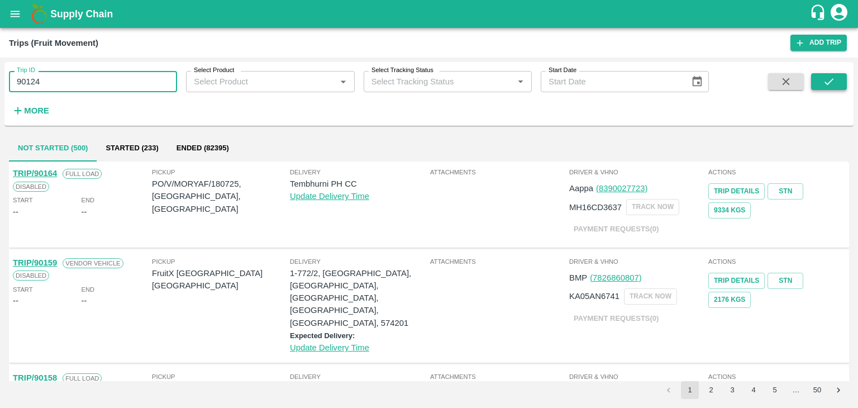
type input "90124"
click at [836, 79] on button "submit" at bounding box center [829, 81] width 36 height 17
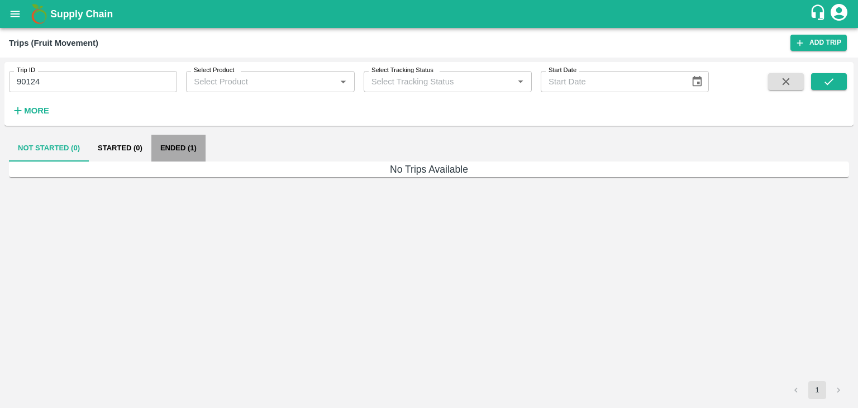
click at [183, 148] on button "Ended (1)" at bounding box center [178, 148] width 54 height 27
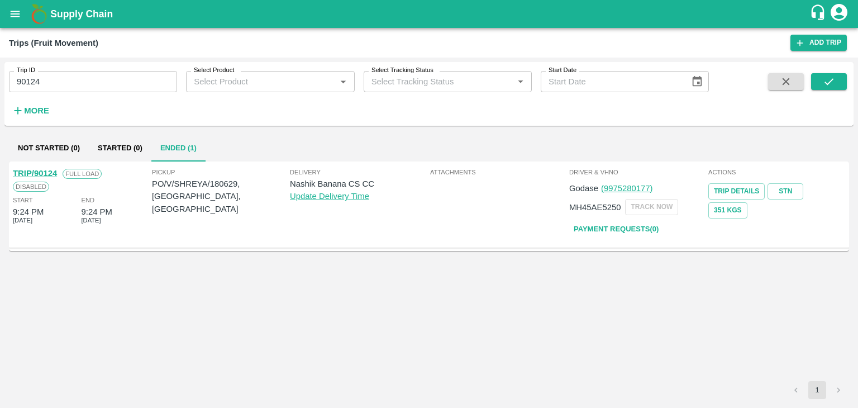
click at [47, 174] on link "TRIP/90124" at bounding box center [35, 173] width 44 height 9
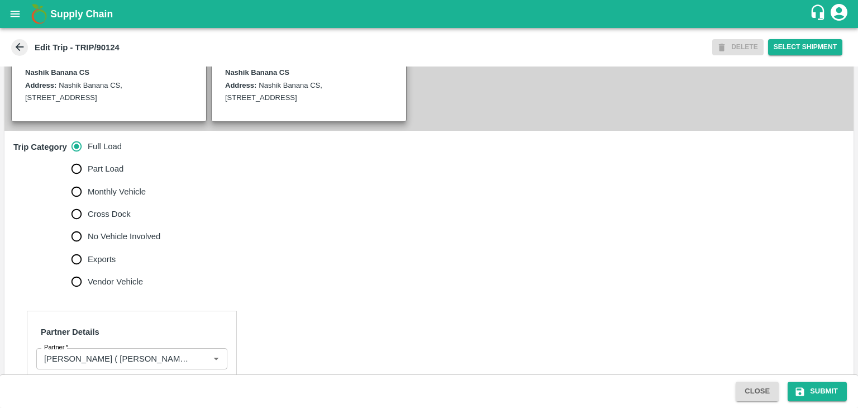
scroll to position [284, 0]
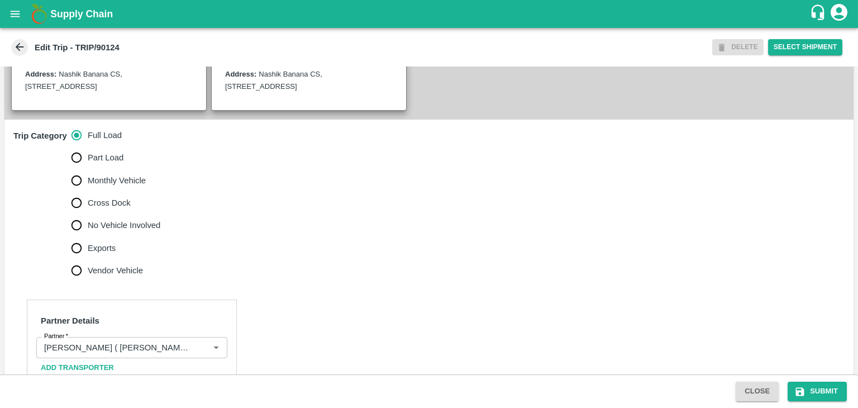
click at [123, 231] on span "No Vehicle Involved" at bounding box center [124, 225] width 73 height 12
click at [88, 236] on input "No Vehicle Involved" at bounding box center [76, 225] width 22 height 22
radio input "true"
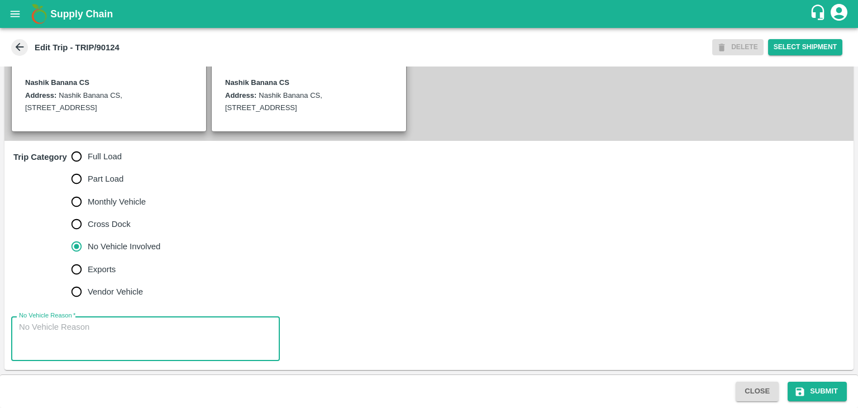
click at [130, 322] on textarea "No Vehicle Reason   *" at bounding box center [145, 338] width 253 height 35
type textarea "Field Dump"
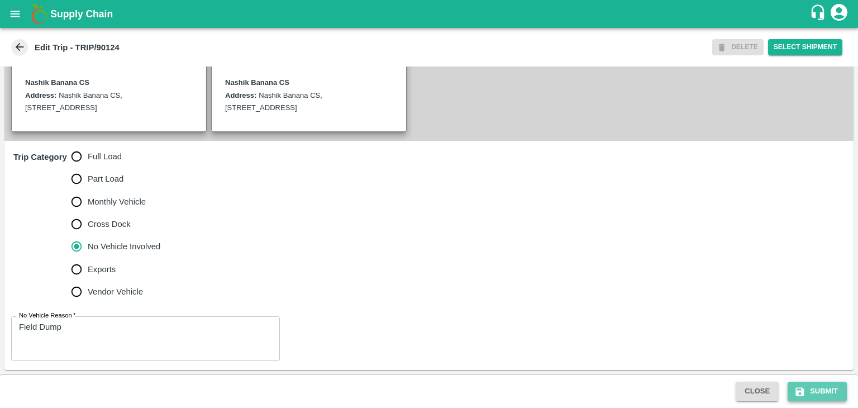
click at [805, 394] on icon "submit" at bounding box center [800, 391] width 11 height 11
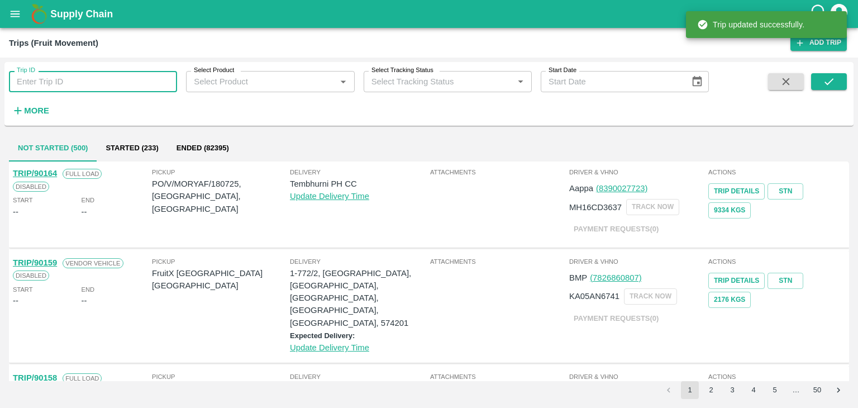
click at [101, 77] on input "Trip ID" at bounding box center [93, 81] width 168 height 21
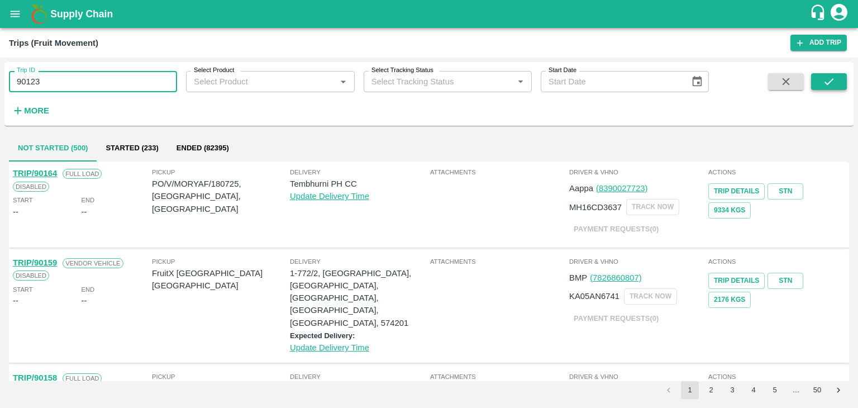
type input "90123"
click at [841, 83] on button "submit" at bounding box center [829, 81] width 36 height 17
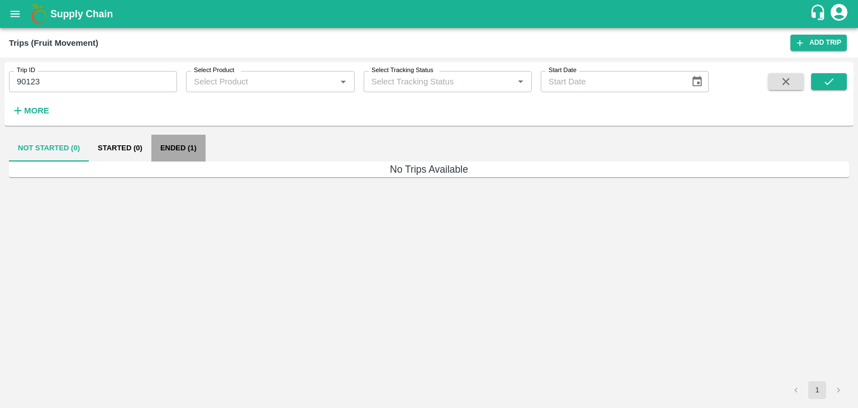
click at [167, 142] on button "Ended (1)" at bounding box center [178, 148] width 54 height 27
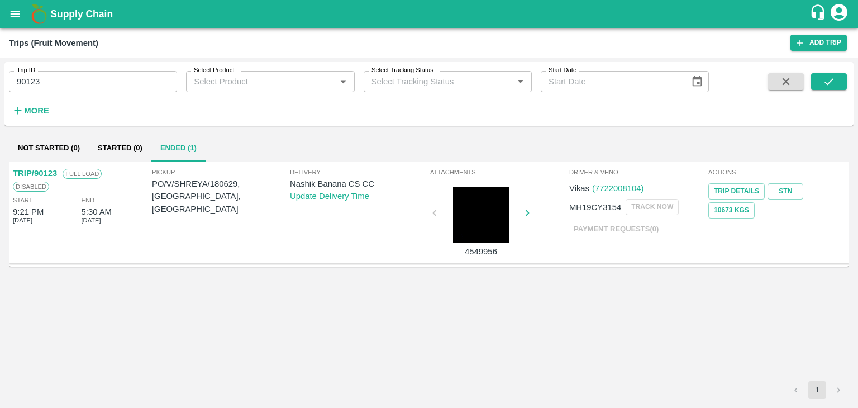
click at [44, 171] on link "TRIP/90123" at bounding box center [35, 173] width 44 height 9
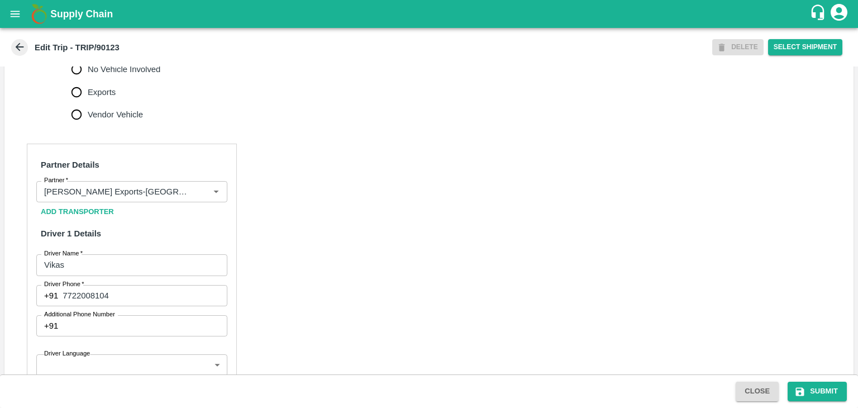
scroll to position [456, 0]
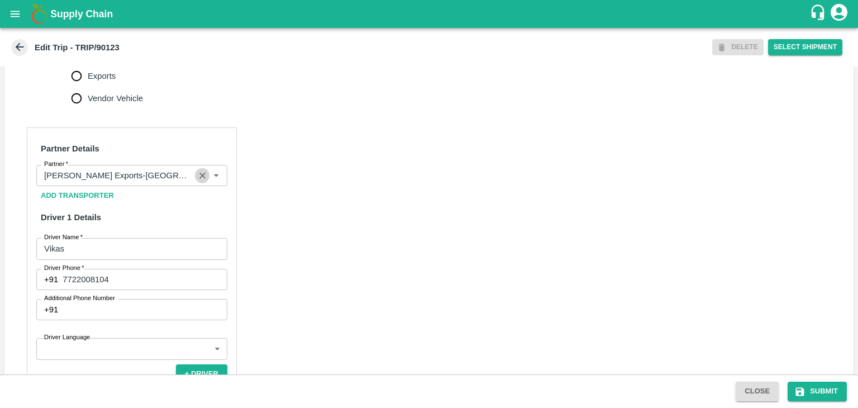
click at [198, 181] on icon "Clear" at bounding box center [202, 175] width 11 height 11
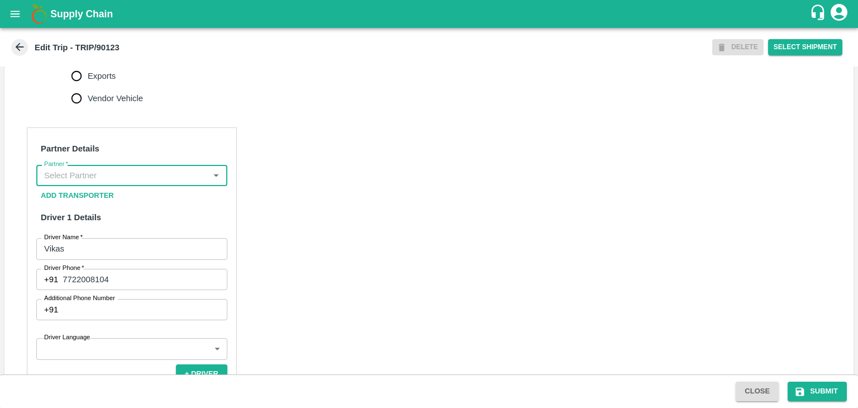
scroll to position [0, 0]
click at [176, 183] on input "Partner   *" at bounding box center [123, 175] width 166 height 15
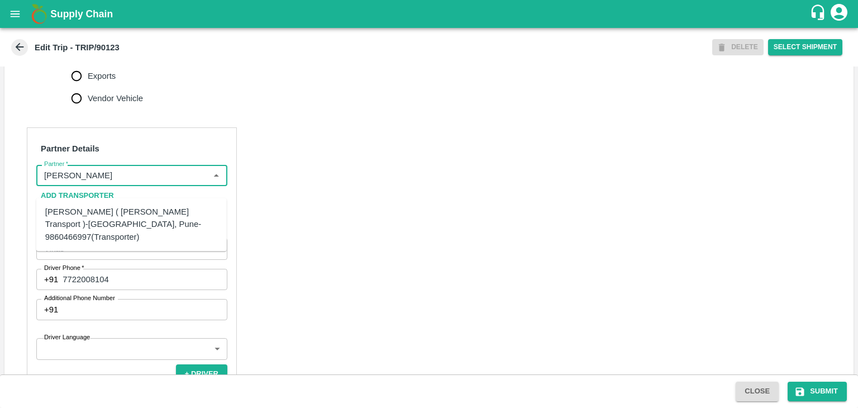
click at [144, 213] on div "[PERSON_NAME] ( [PERSON_NAME] Transport )-[GEOGRAPHIC_DATA], Pune-9860466997(Tr…" at bounding box center [131, 224] width 173 height 37
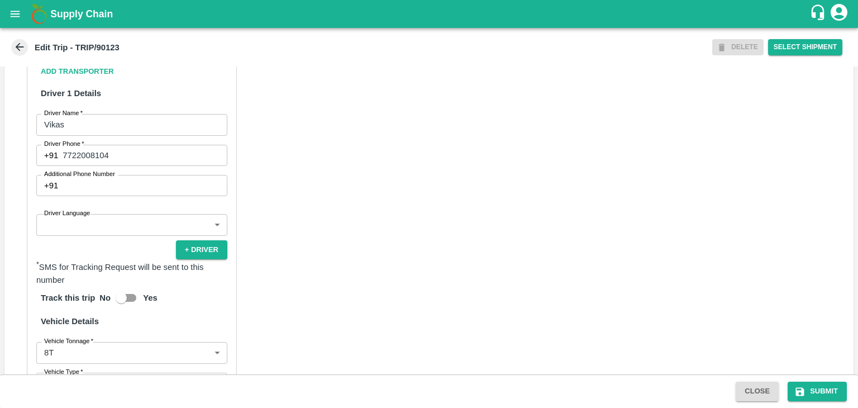
scroll to position [592, 0]
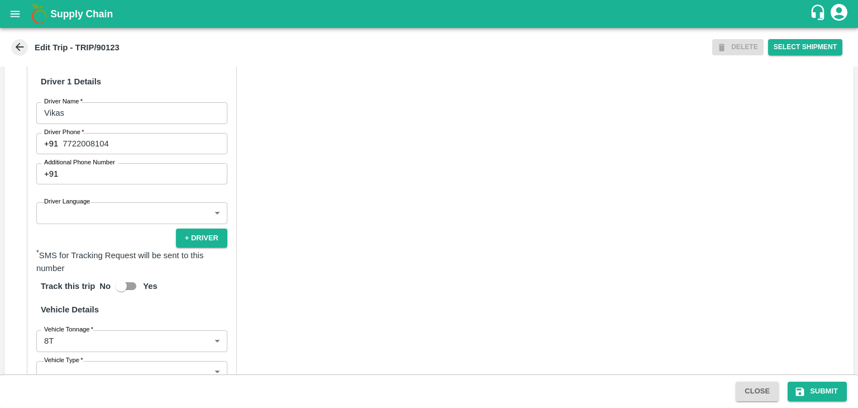
type input "[PERSON_NAME] ( [PERSON_NAME] Transport )-[GEOGRAPHIC_DATA], Pune-9860466997(Tr…"
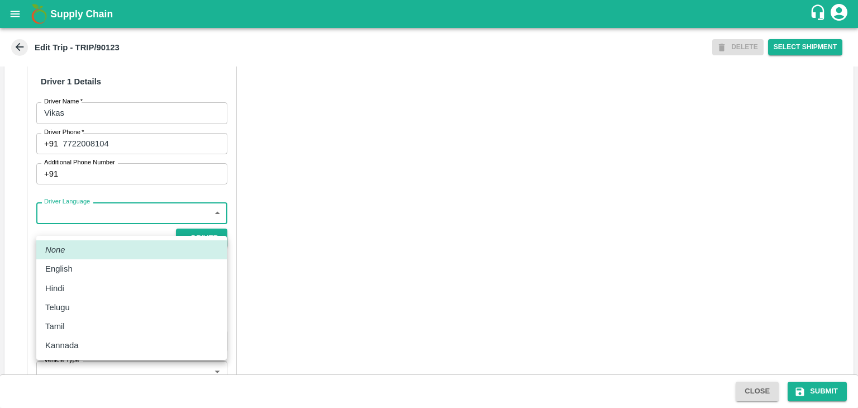
click at [136, 227] on body "Supply Chain Edit Trip - TRIP/90123 DELETE Select Shipment Trip Details Trip Ty…" at bounding box center [429, 204] width 858 height 408
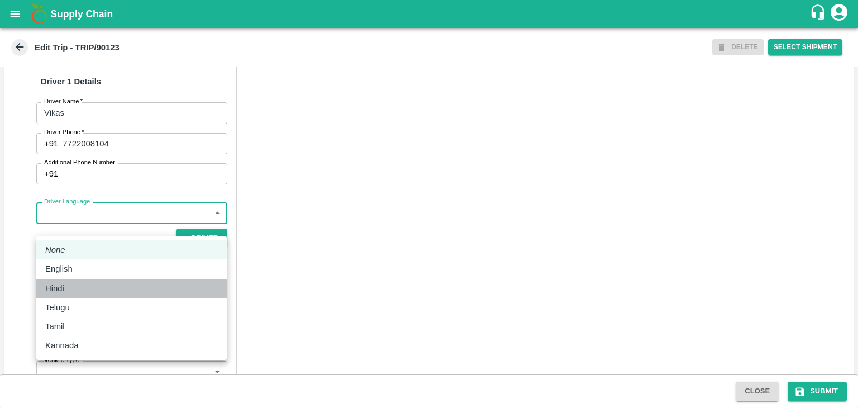
click at [67, 287] on div "Hindi" at bounding box center [57, 288] width 25 height 12
type input "hi"
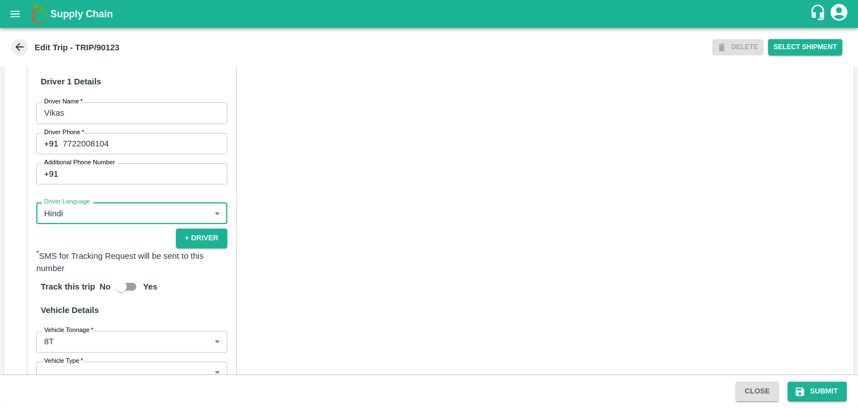
scroll to position [796, 0]
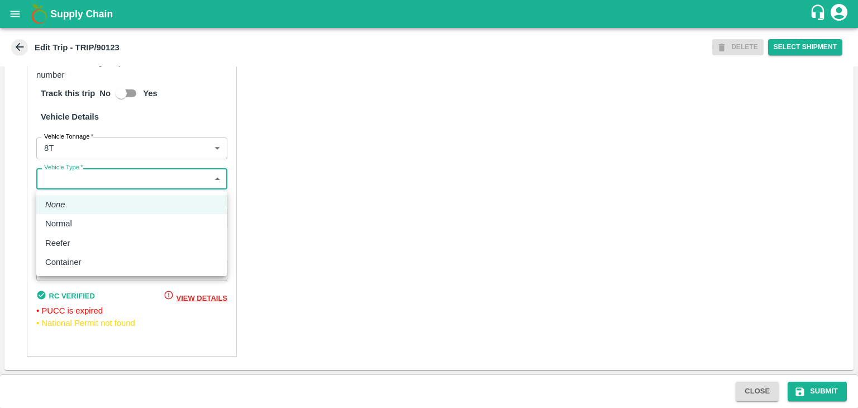
click at [95, 178] on body "Supply Chain Edit Trip - TRIP/90123 DELETE Select Shipment Trip Details Trip Ty…" at bounding box center [429, 204] width 858 height 408
click at [73, 220] on div "Normal" at bounding box center [61, 223] width 32 height 12
type input "Normal"
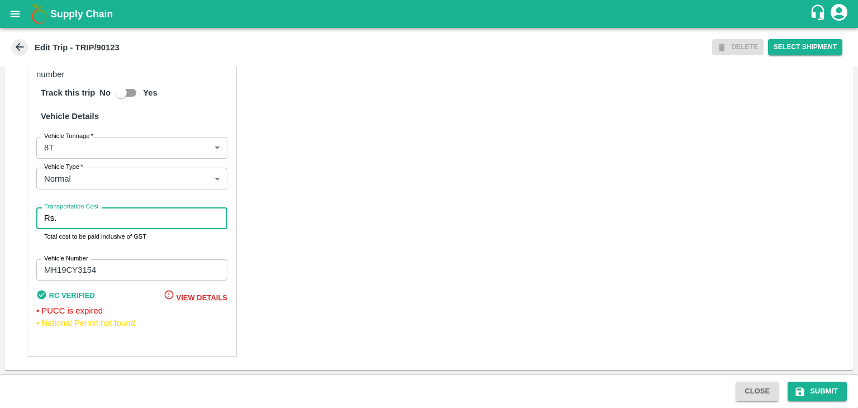
click at [97, 220] on input "Transportation Cost" at bounding box center [144, 217] width 167 height 21
type input "10000"
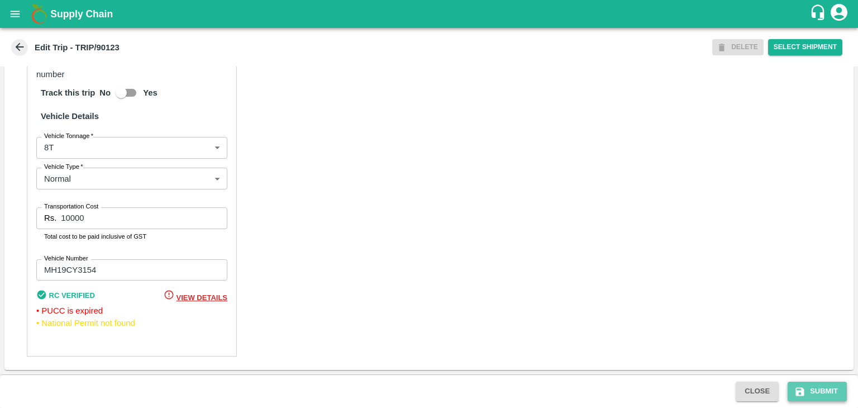
click at [834, 393] on button "Submit" at bounding box center [817, 392] width 59 height 20
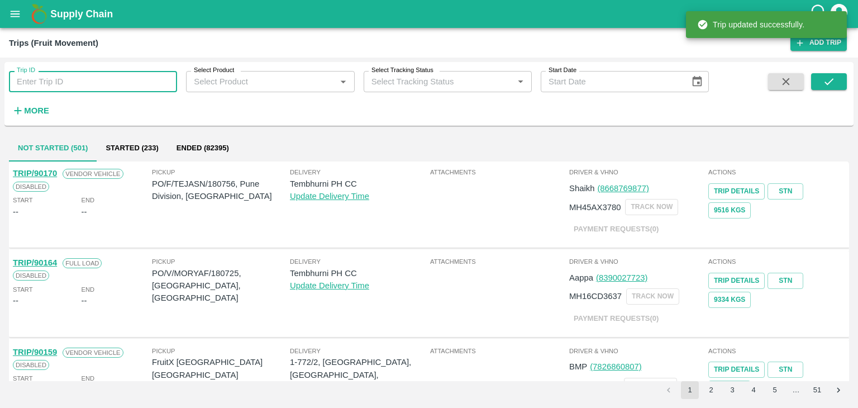
click at [63, 82] on input "Trip ID" at bounding box center [93, 81] width 168 height 21
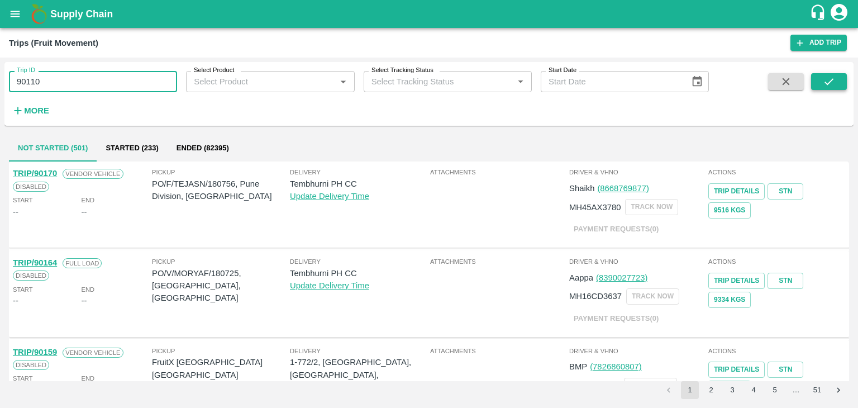
type input "90110"
click at [838, 84] on button "submit" at bounding box center [829, 81] width 36 height 17
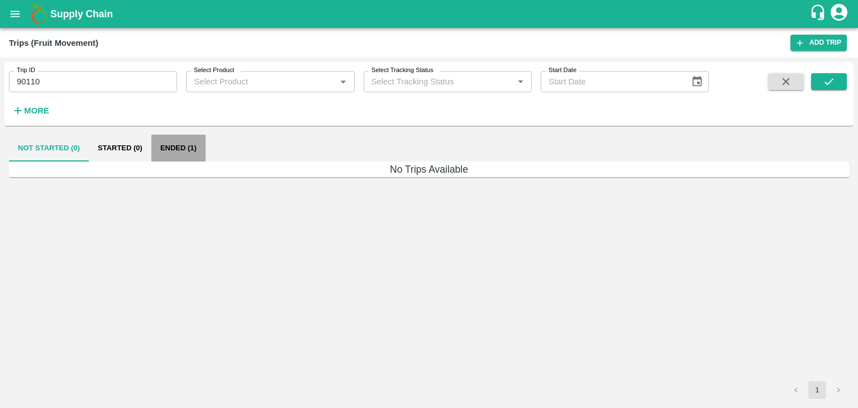
click at [187, 148] on button "Ended (1)" at bounding box center [178, 148] width 54 height 27
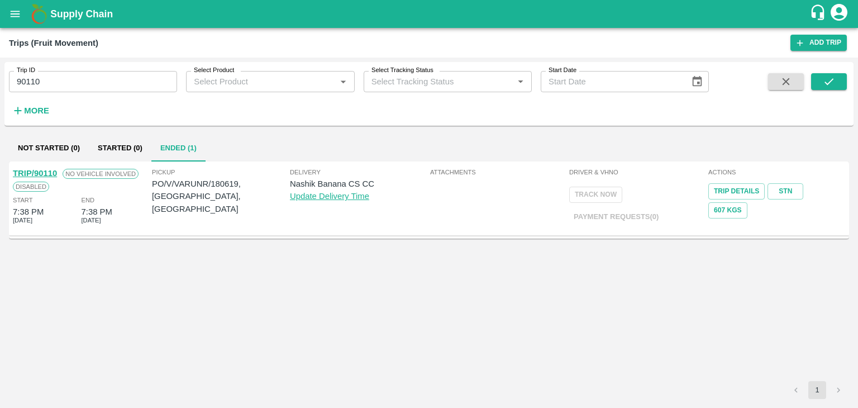
click at [49, 170] on link "TRIP/90110" at bounding box center [35, 173] width 44 height 9
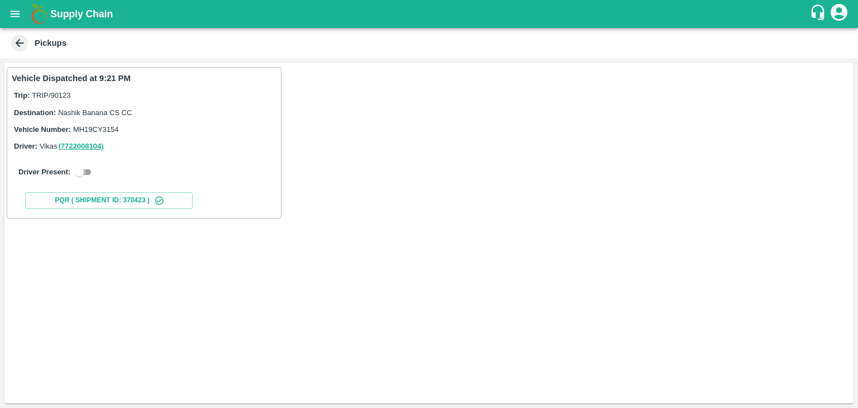
click at [89, 173] on input "checkbox" at bounding box center [79, 171] width 40 height 13
checkbox input "true"
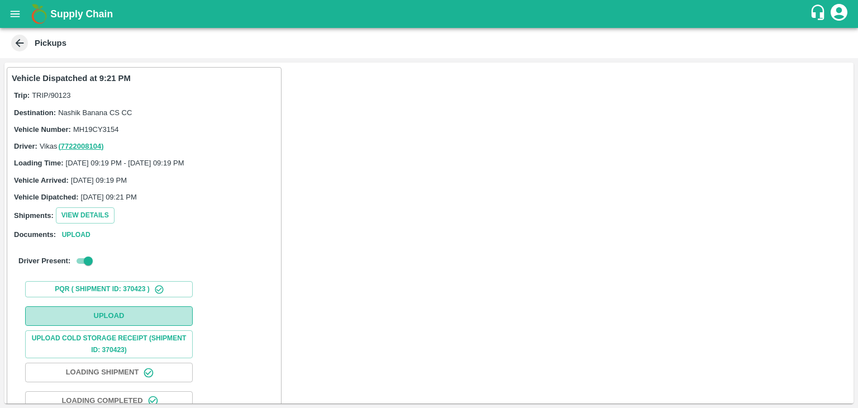
click at [140, 310] on button "Upload" at bounding box center [109, 316] width 168 height 20
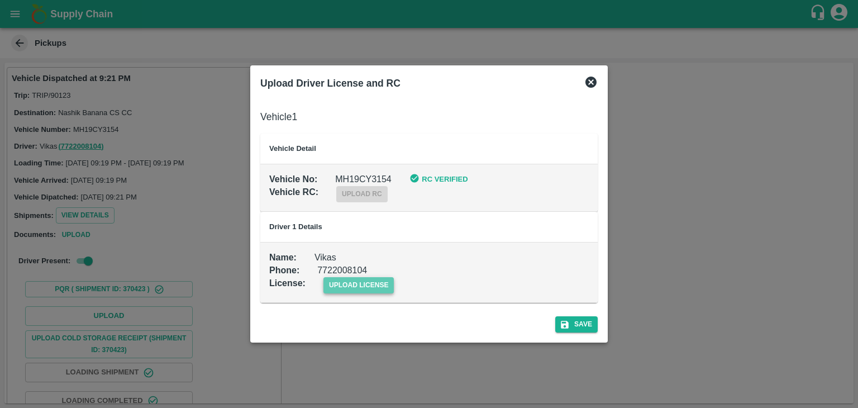
click at [388, 292] on span "upload license" at bounding box center [359, 285] width 71 height 16
click at [0, 0] on input "upload license" at bounding box center [0, 0] width 0 height 0
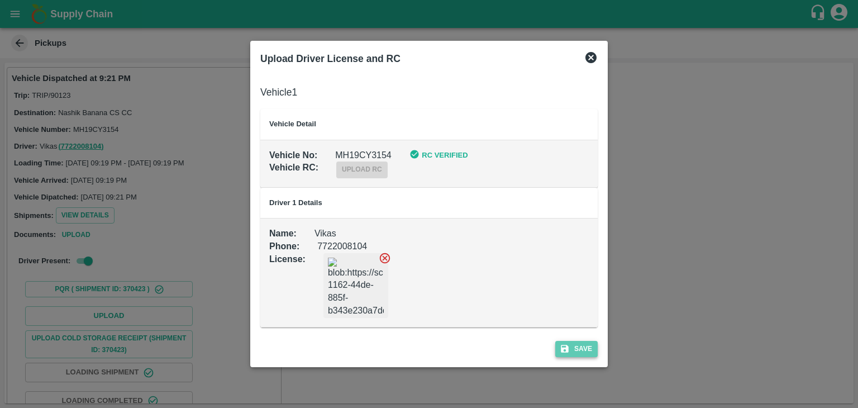
click at [577, 342] on button "Save" at bounding box center [576, 349] width 42 height 16
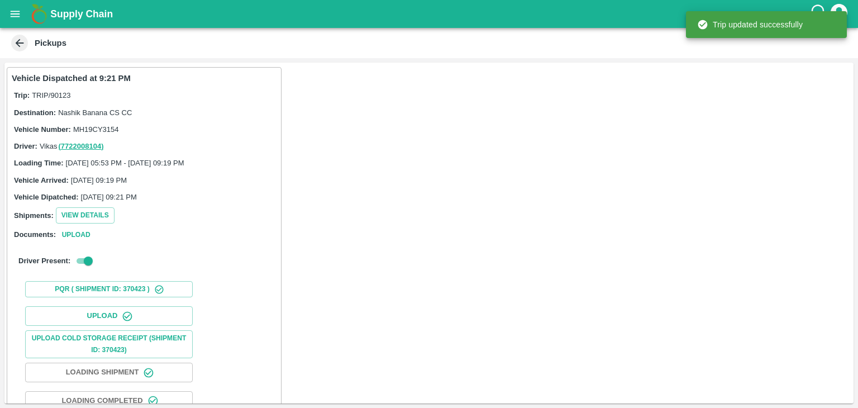
scroll to position [117, 0]
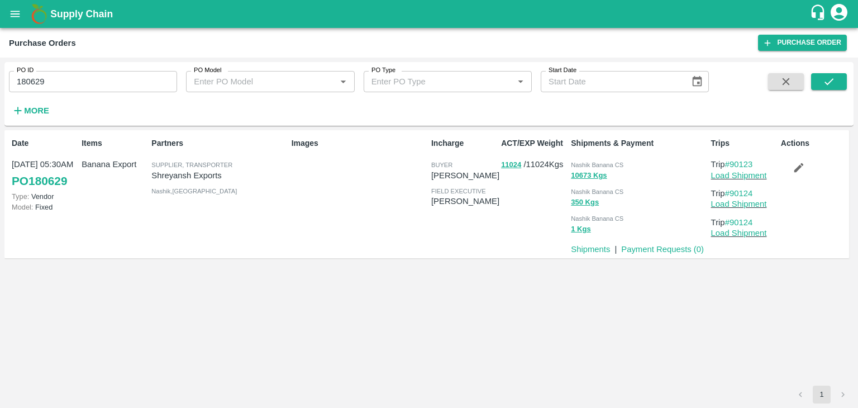
click at [793, 186] on div "Actions" at bounding box center [812, 194] width 70 height 122
click at [796, 169] on icon "button" at bounding box center [798, 167] width 9 height 9
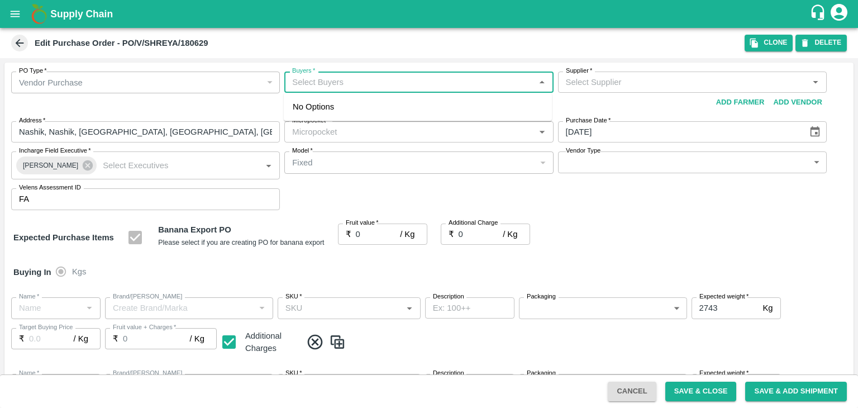
click at [353, 85] on input "Buyers   *" at bounding box center [410, 82] width 244 height 15
type input "Ajit"
type input "[PERSON_NAME] Exports-undefined"
type input "172-Savda"
type input "Banana Export"
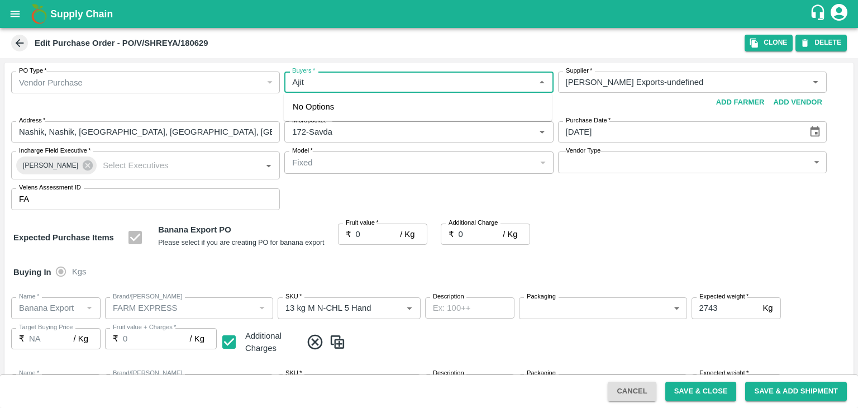
type input "FARM EXPRESS"
type input "13 kg M N-CHL 5 Hand"
type input "NA"
type input "Banana Export"
type input "FARM EXPRESS"
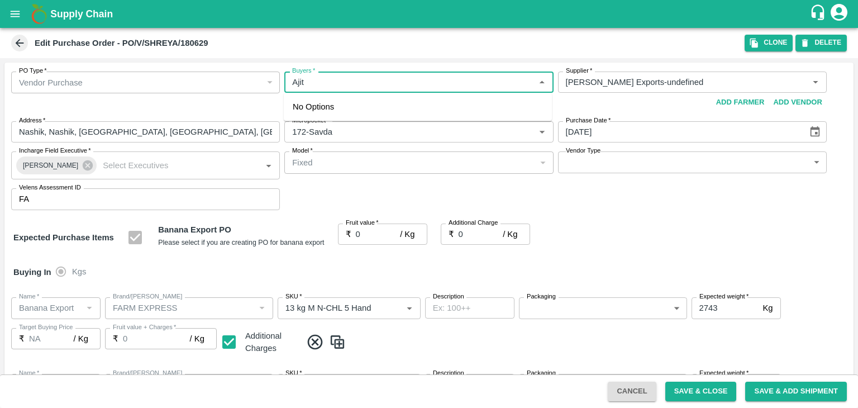
type input "13 kg M N-CHL 6 Hand"
type input "NA"
type input "Banana Export"
type input "FARM EXPRESS"
type input "13 kg M N-CHL 8 Hand"
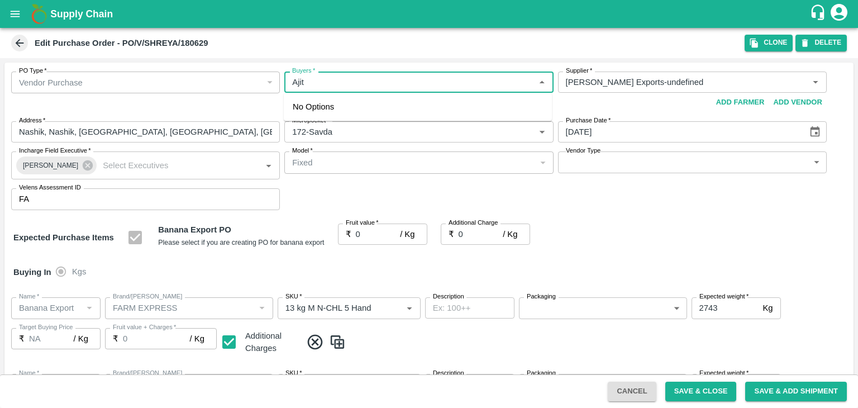
type input "NA"
type input "Banana Export"
type input "FARM EXPRESS"
type input "13 kg M N-CHL CL"
type input "NA"
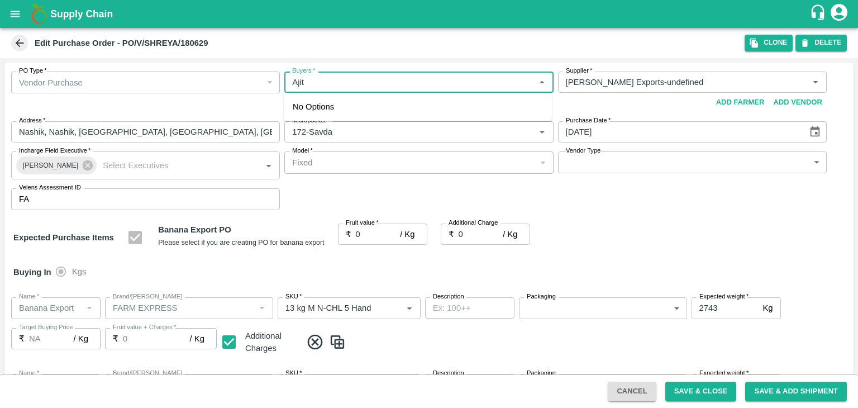
type input "Banana Export"
type input "FARM EXPRESS"
type input "C Class"
type input "NA"
type input "Banana Export"
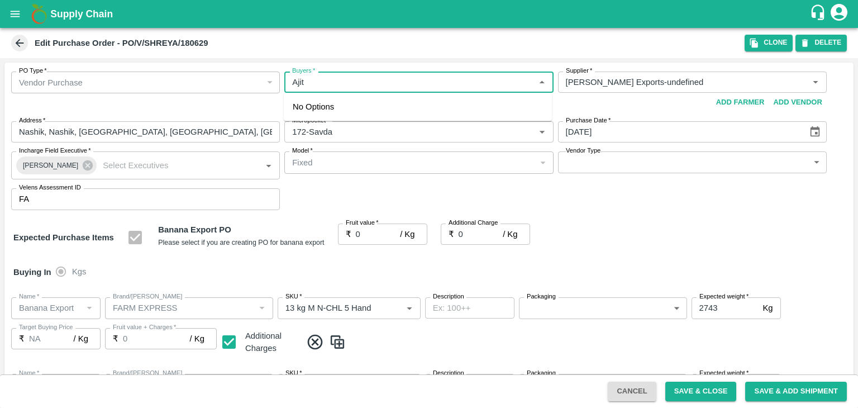
type input "FARM EXPRESS"
type input "PHR Kg"
type input "NA"
type input "Banana Export"
type input "FARM EXPRESS"
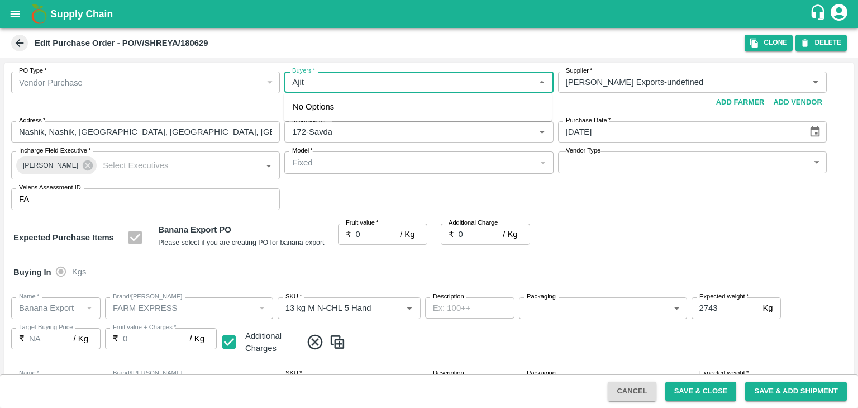
type input "13 kg M N-CHL 4 Hand"
type input "NA"
type input "Ajit"
click at [352, 108] on div "Ajit Otari" at bounding box center [418, 111] width 268 height 29
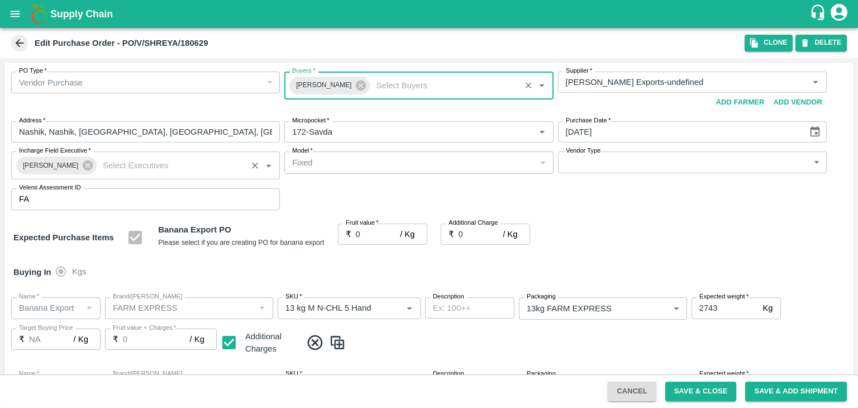
click at [79, 173] on div "Praneeth Kumar" at bounding box center [56, 165] width 80 height 18
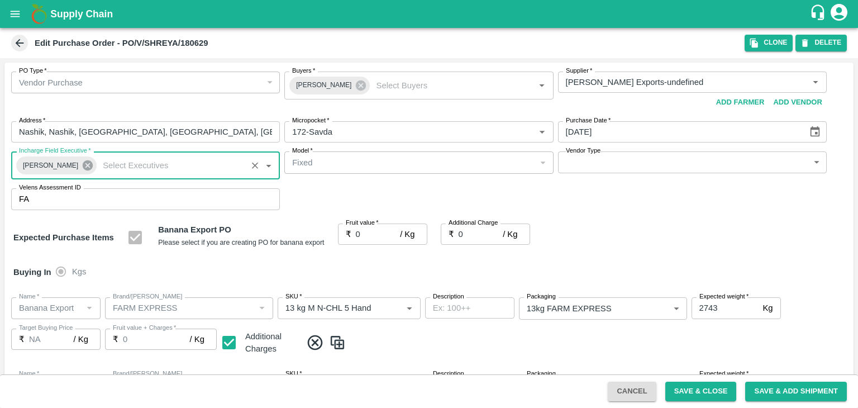
click at [83, 168] on icon at bounding box center [88, 165] width 10 height 10
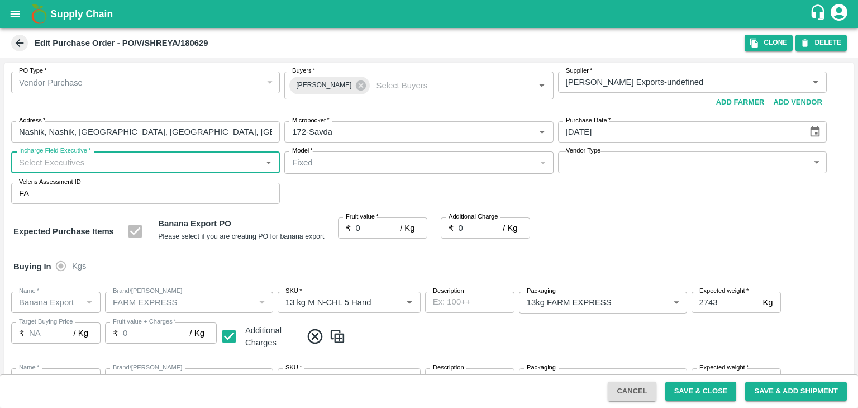
click at [89, 161] on input "Incharge Field Executive   *" at bounding box center [137, 162] width 244 height 15
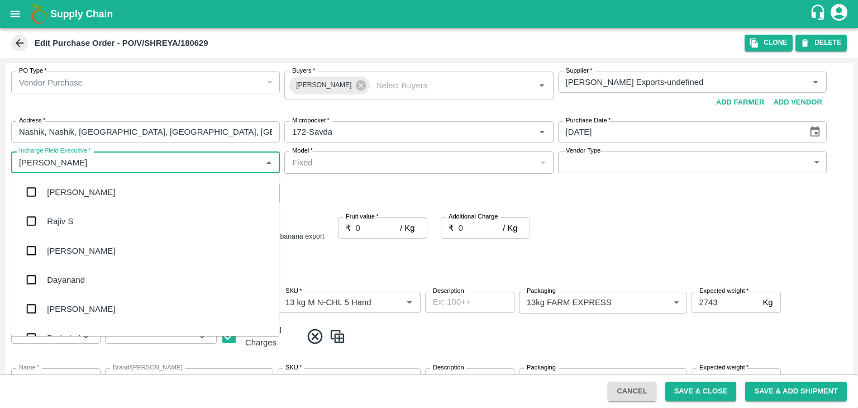
type input "Jay"
click at [68, 249] on div "jaydip Tale" at bounding box center [66, 250] width 39 height 12
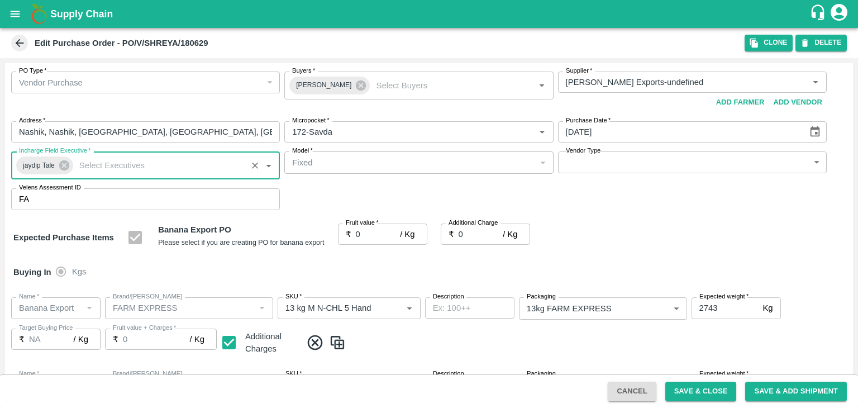
click at [568, 170] on body "Supply Chain Edit Purchase Order - PO/V/SHREYA/180629 Clone DELETE PO Type   * …" at bounding box center [429, 204] width 858 height 408
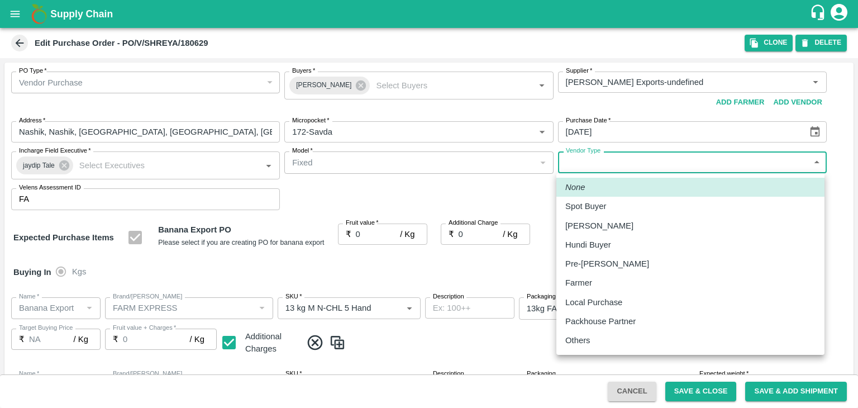
click at [597, 340] on div "Others" at bounding box center [690, 340] width 250 height 12
type input "OTHER"
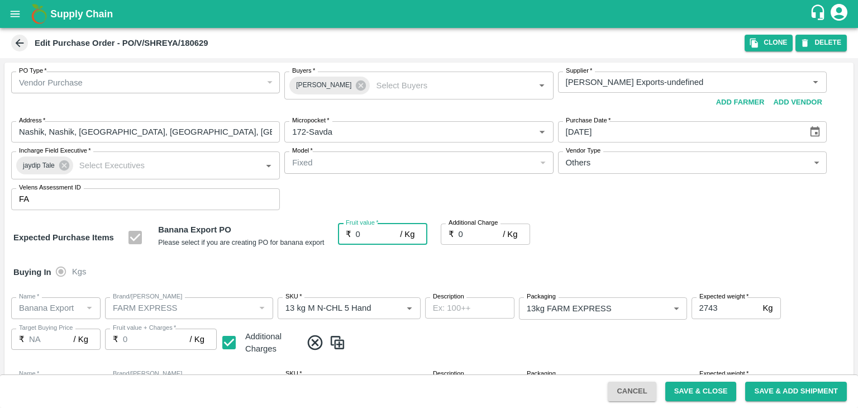
click at [376, 235] on input "0" at bounding box center [378, 233] width 45 height 21
type input "1"
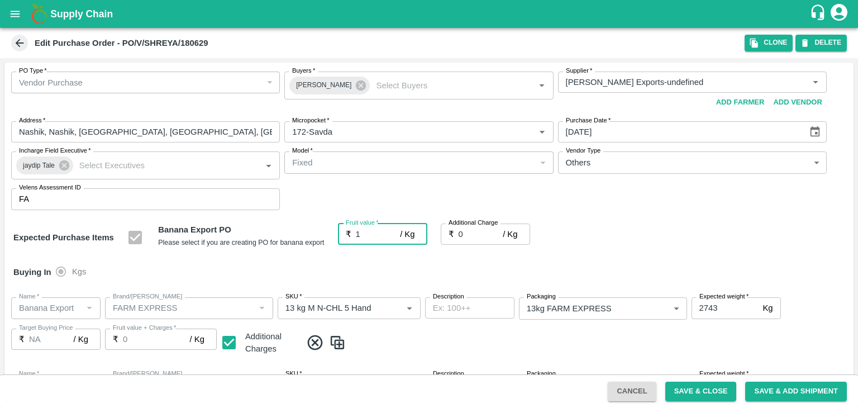
type input "1"
type input "18"
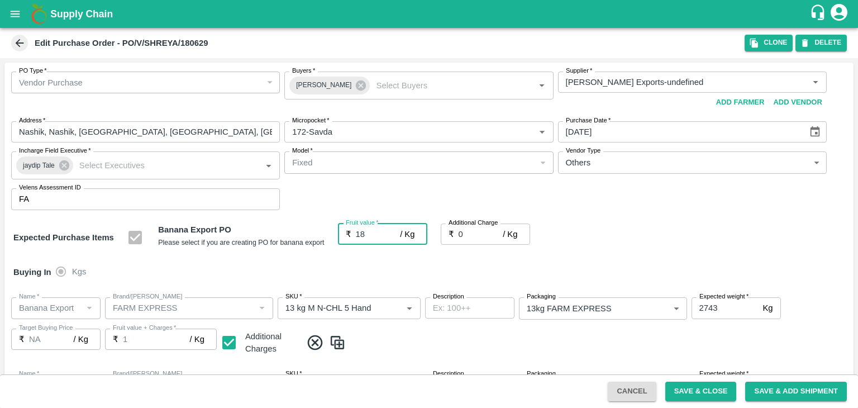
type input "18"
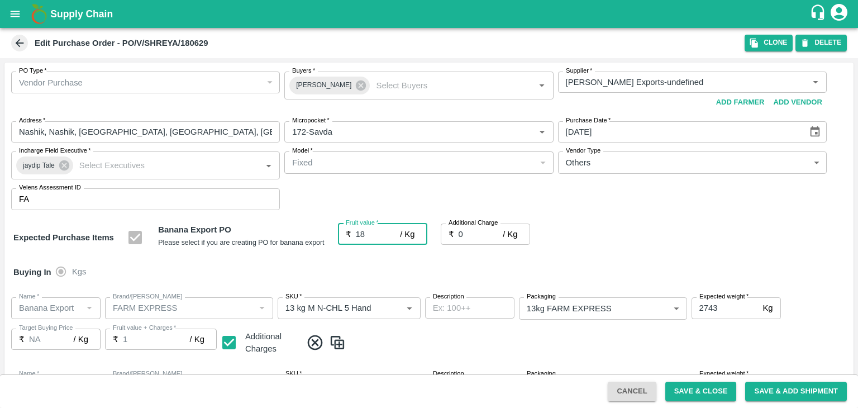
type input "18"
type input "2"
type input "20"
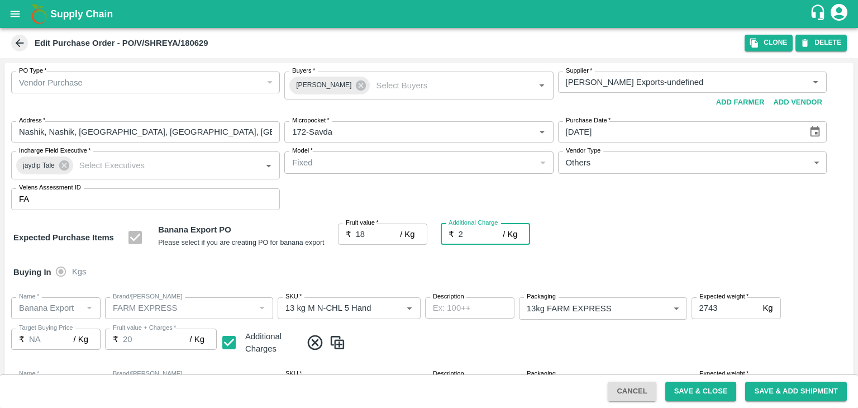
type input "20"
type input "2.7"
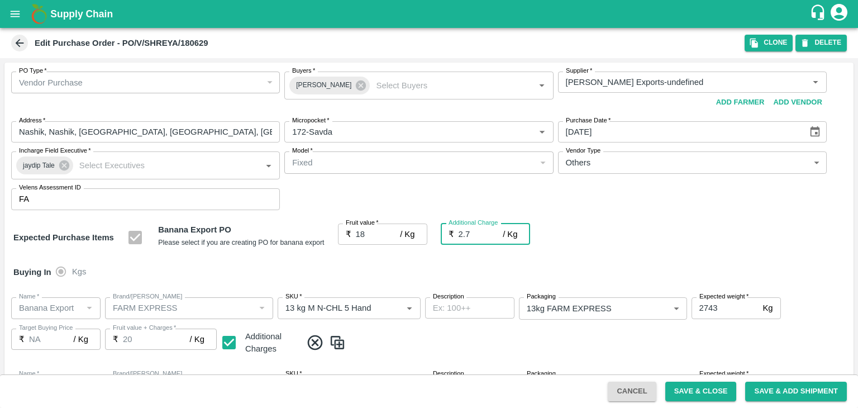
type input "20.7"
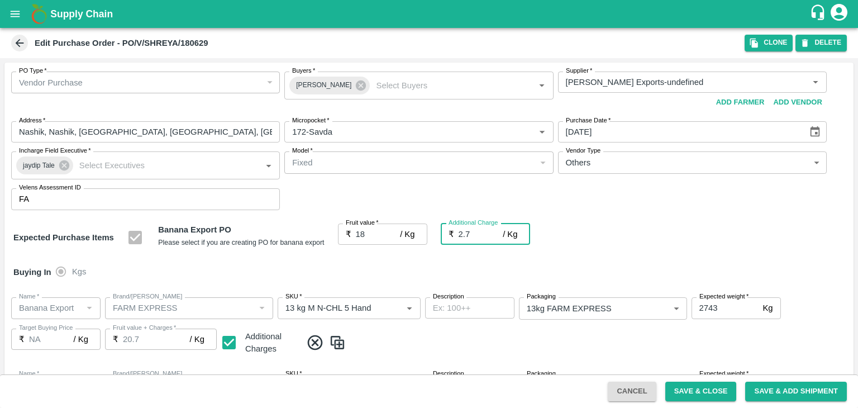
type input "2.75"
type input "20.75"
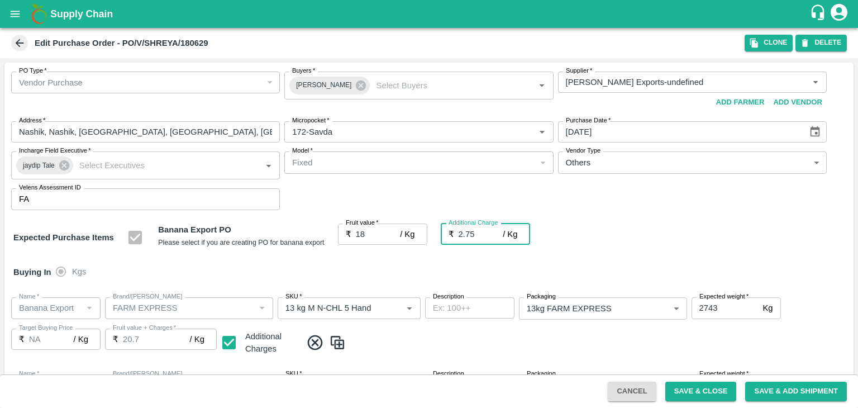
type input "20.75"
type input "2.75"
click at [408, 283] on div "Buying In Kgs" at bounding box center [428, 272] width 849 height 32
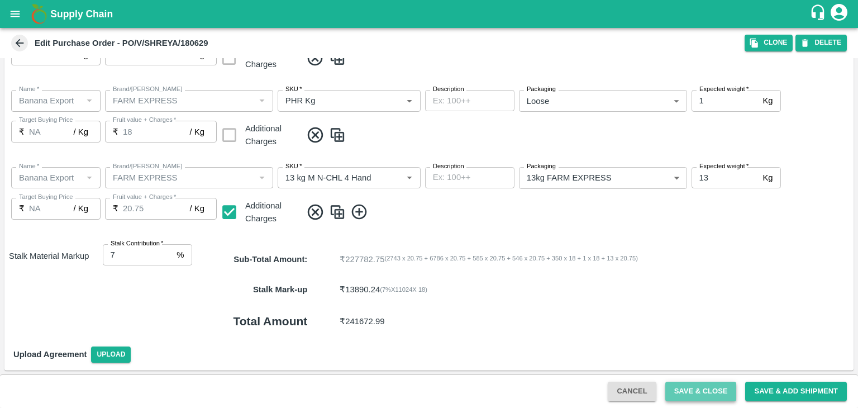
click at [700, 389] on button "Save & Close" at bounding box center [701, 392] width 72 height 20
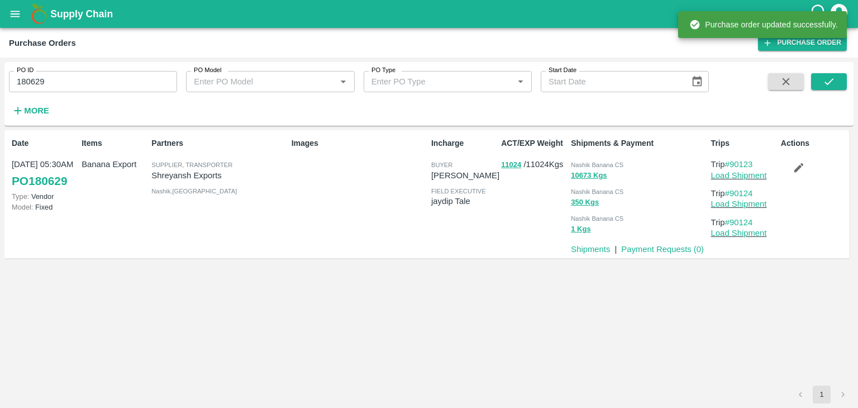
click at [72, 88] on input "180629" at bounding box center [93, 81] width 168 height 21
paste input "text"
click at [72, 88] on input "180629" at bounding box center [93, 81] width 168 height 21
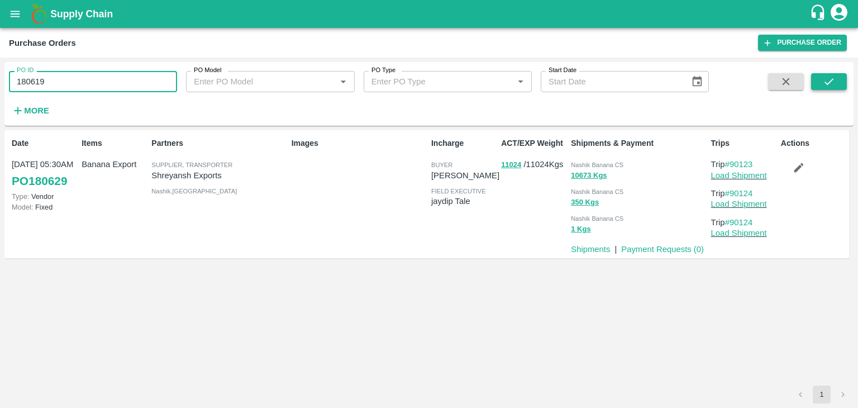
type input "180619"
click at [835, 80] on button "submit" at bounding box center [829, 81] width 36 height 17
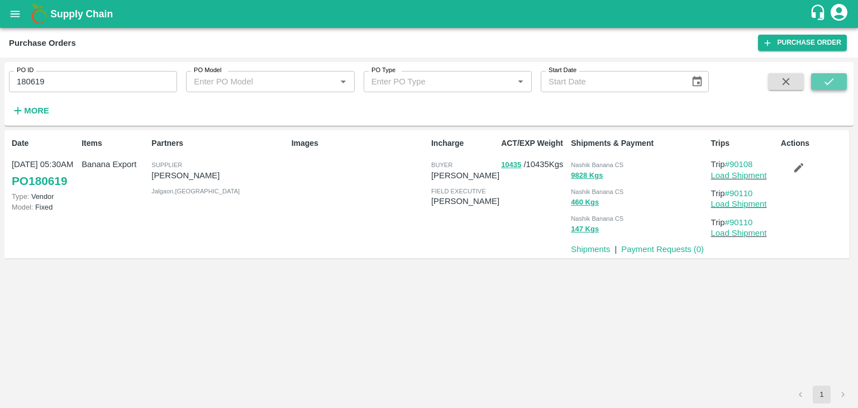
click at [839, 87] on button "submit" at bounding box center [829, 81] width 36 height 17
click at [739, 178] on link "Load Shipment" at bounding box center [739, 175] width 56 height 9
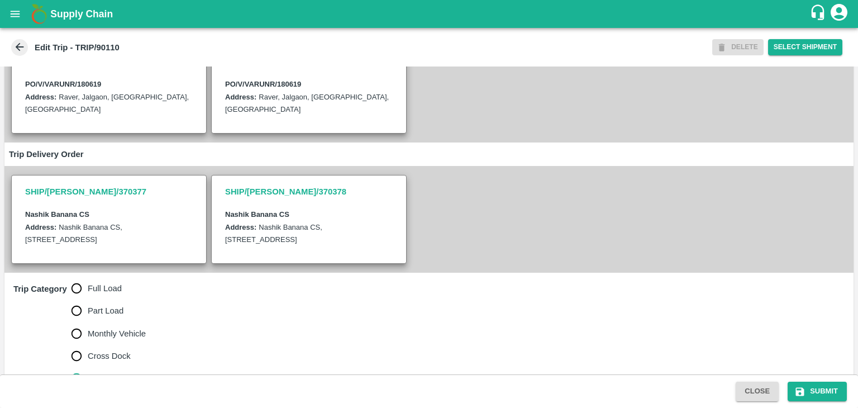
scroll to position [261, 0]
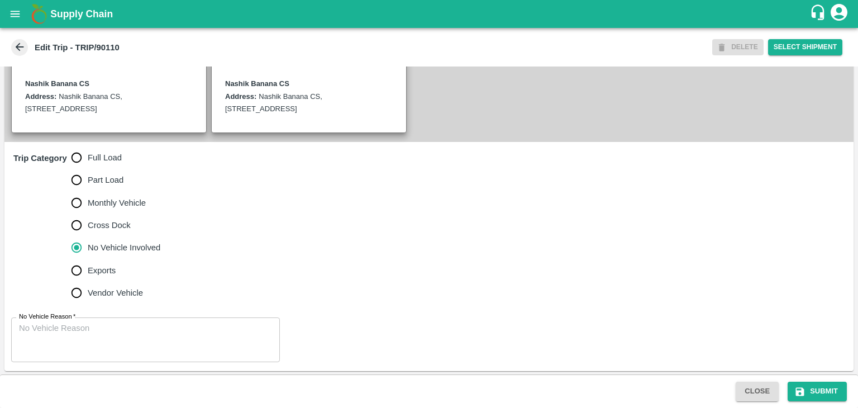
click at [98, 159] on span "Full Load" at bounding box center [105, 157] width 34 height 12
click at [88, 159] on input "Full Load" at bounding box center [76, 157] width 22 height 22
radio input "true"
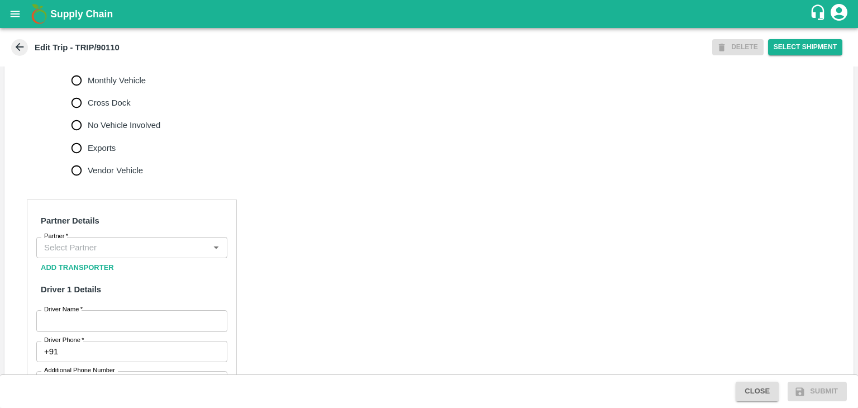
scroll to position [384, 0]
drag, startPoint x: 120, startPoint y: 262, endPoint x: 136, endPoint y: 247, distance: 22.6
click at [136, 247] on input "Partner   *" at bounding box center [123, 247] width 166 height 15
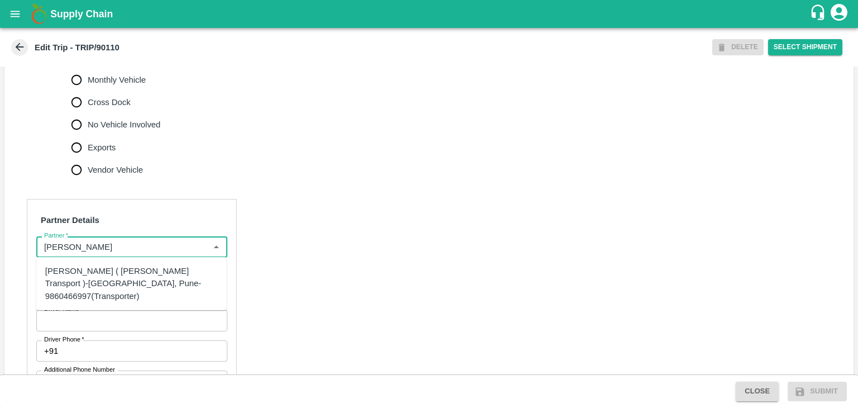
click at [121, 280] on div "[PERSON_NAME] ( [PERSON_NAME] Transport )-[GEOGRAPHIC_DATA], Pune-9860466997(Tr…" at bounding box center [131, 283] width 173 height 37
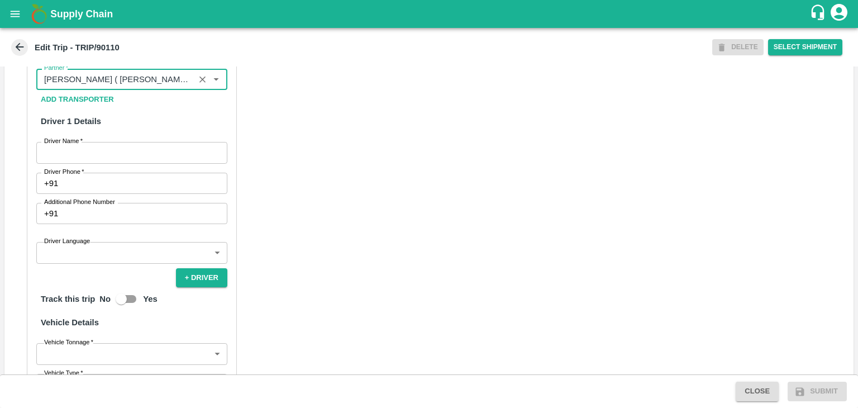
scroll to position [555, 0]
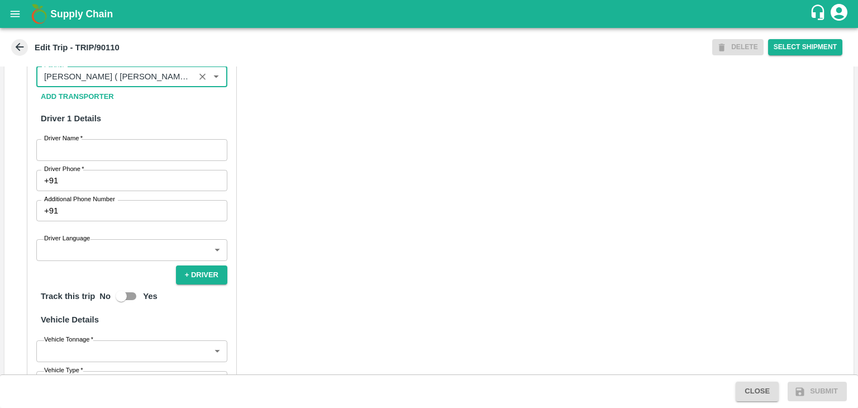
type input "[PERSON_NAME] ( [PERSON_NAME] Transport )-[GEOGRAPHIC_DATA], Pune-9860466997(Tr…"
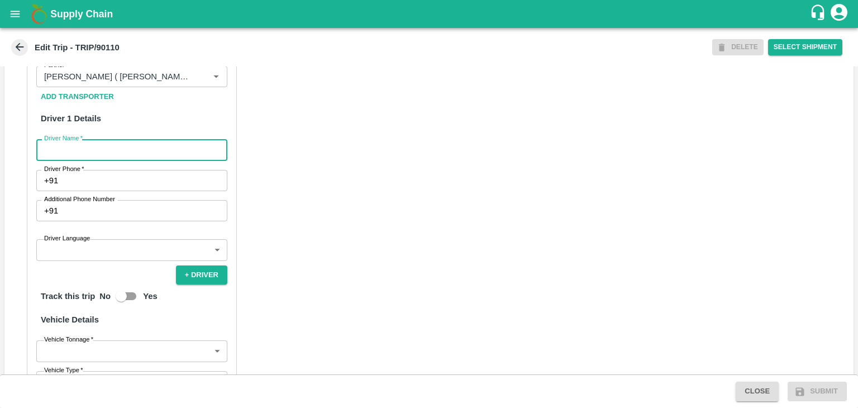
click at [84, 146] on input "Driver Name   *" at bounding box center [131, 149] width 191 height 21
type input "[PERSON_NAME]"
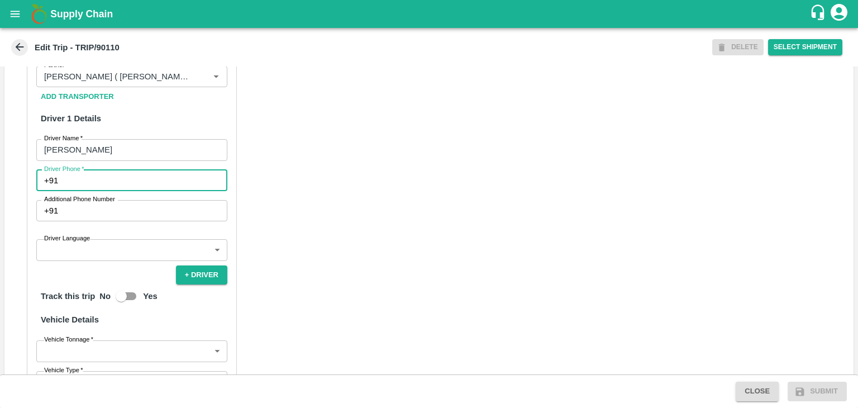
drag, startPoint x: 104, startPoint y: 177, endPoint x: 145, endPoint y: 204, distance: 49.1
click at [145, 204] on div "Partner Details Partner   * Partner Add Transporter Driver 1 Details Driver Nam…" at bounding box center [132, 281] width 210 height 507
type input "9975280177"
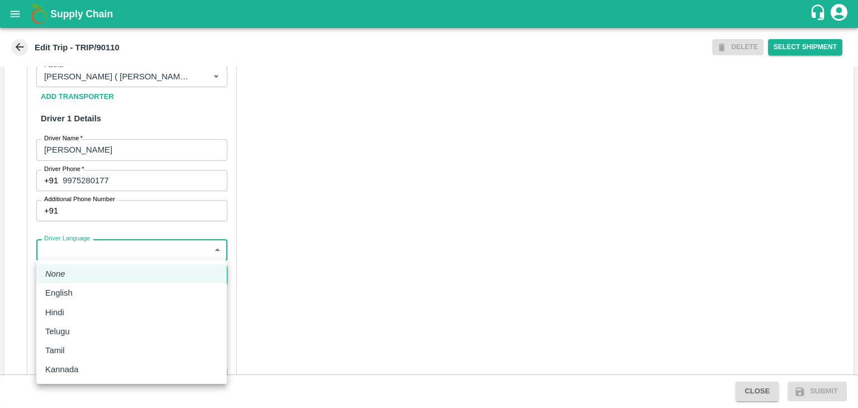
click at [107, 254] on body "Supply Chain Edit Trip - TRIP/90110 DELETE Select Shipment Trip Details Trip Ty…" at bounding box center [429, 204] width 858 height 408
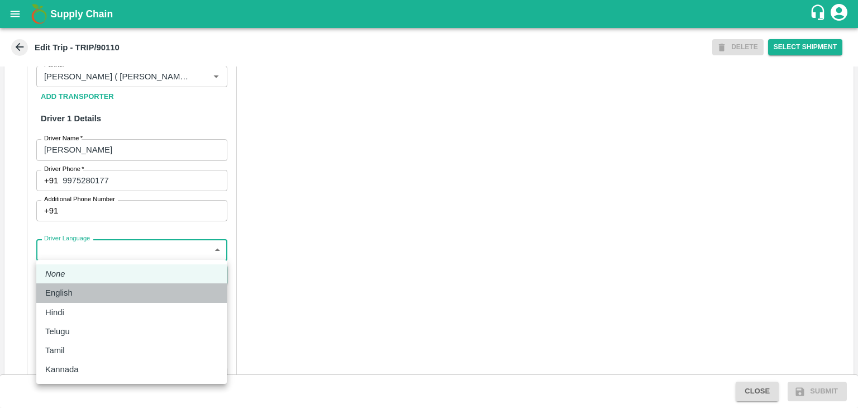
click at [80, 296] on div "English" at bounding box center [131, 293] width 173 height 12
type input "en"
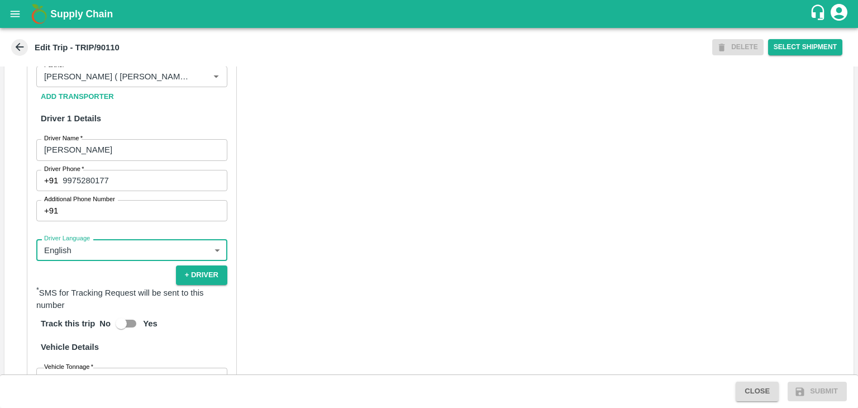
scroll to position [760, 0]
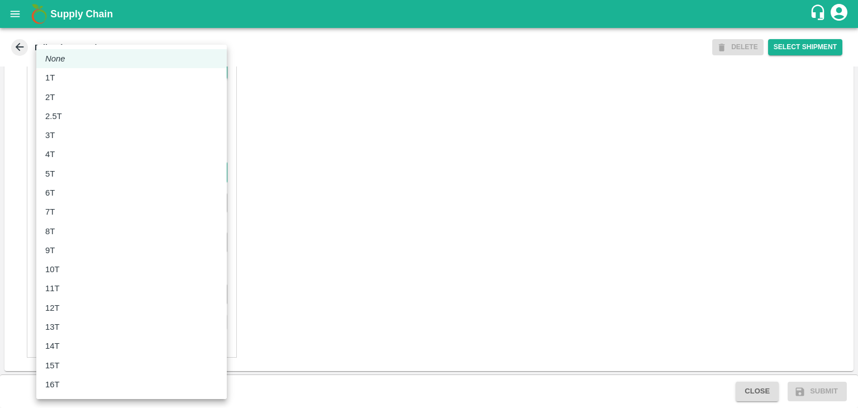
click at [70, 173] on body "Supply Chain Edit Trip - TRIP/90110 DELETE Select Shipment Trip Details Trip Ty…" at bounding box center [429, 204] width 858 height 408
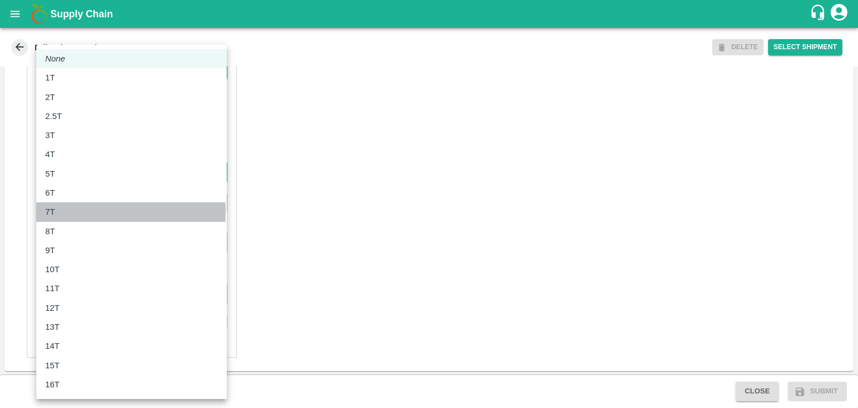
click at [63, 212] on div "7T" at bounding box center [131, 212] width 173 height 12
type input "7000"
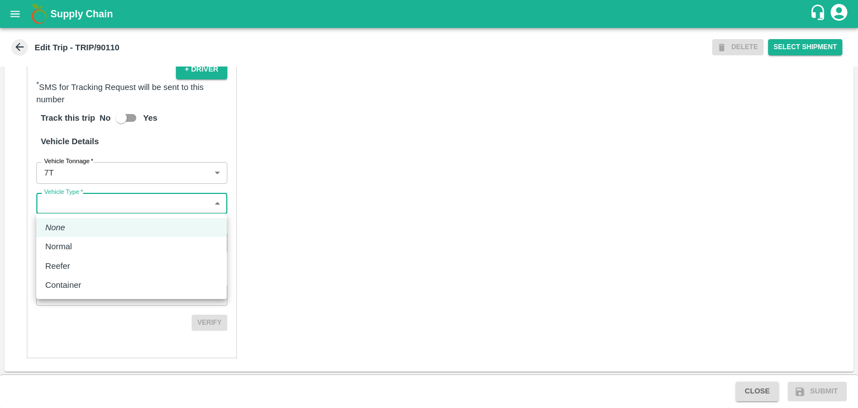
click at [88, 209] on body "Supply Chain Edit Trip - TRIP/90110 DELETE Select Shipment Trip Details Trip Ty…" at bounding box center [429, 204] width 858 height 408
click at [85, 237] on li "Normal" at bounding box center [131, 246] width 191 height 19
type input "Normal"
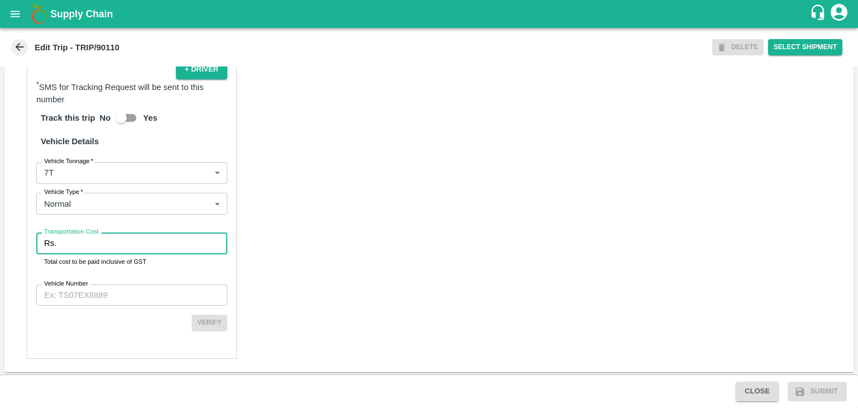
click at [96, 240] on input "Transportation Cost" at bounding box center [144, 242] width 167 height 21
type input "1"
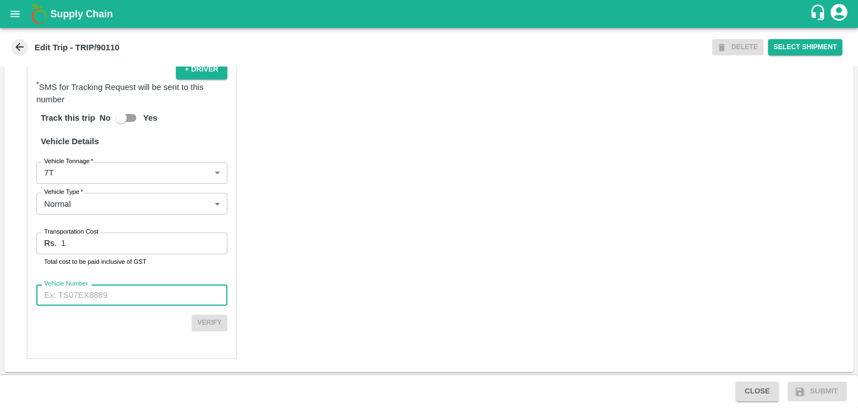
click at [115, 287] on input "Vehicle Number" at bounding box center [131, 294] width 191 height 21
type input "MH45AE5250"
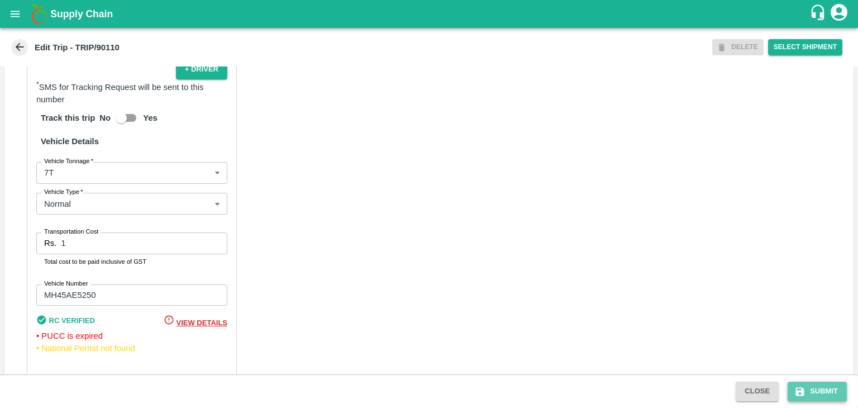
click at [811, 387] on button "Submit" at bounding box center [817, 392] width 59 height 20
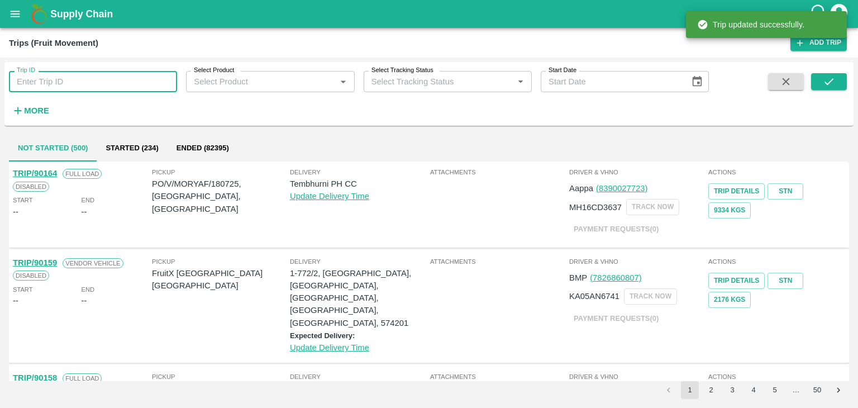
click at [104, 77] on input "Trip ID" at bounding box center [93, 81] width 168 height 21
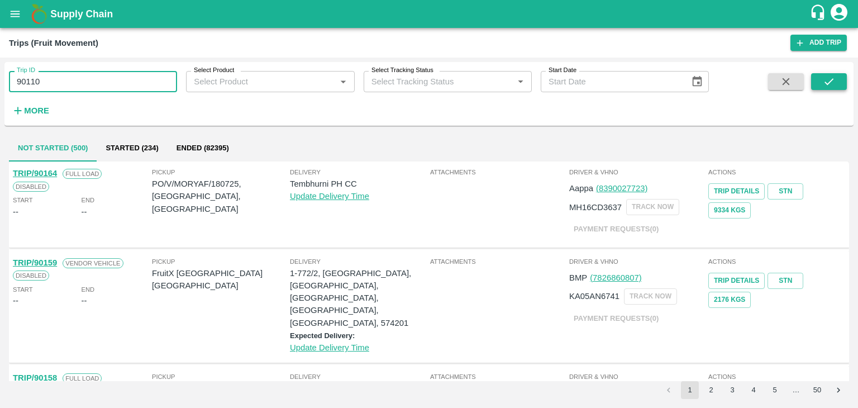
type input "90110"
click at [823, 85] on icon "submit" at bounding box center [829, 81] width 12 height 12
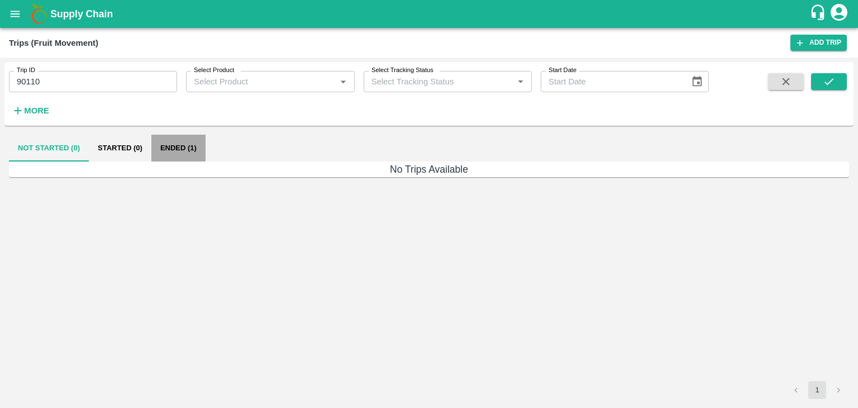
click at [182, 148] on button "Ended (1)" at bounding box center [178, 148] width 54 height 27
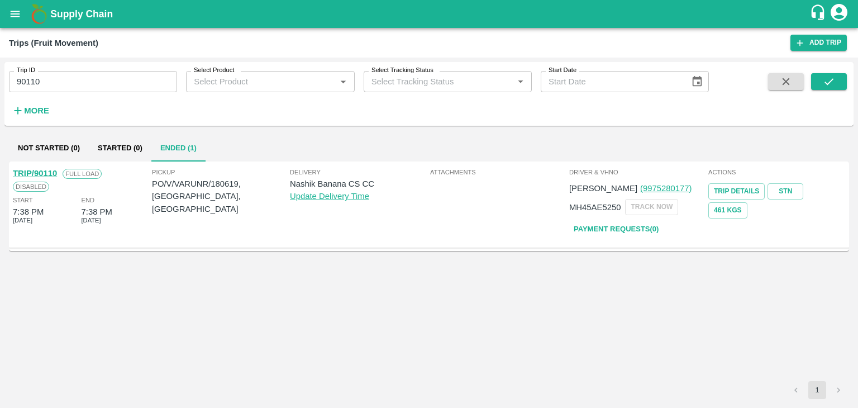
click at [44, 170] on link "TRIP/90110" at bounding box center [35, 173] width 44 height 9
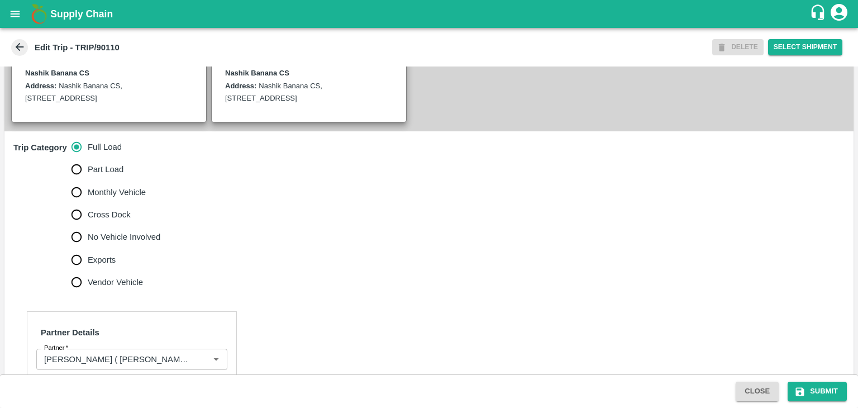
click at [100, 229] on label "No Vehicle Involved" at bounding box center [113, 237] width 96 height 22
click at [88, 229] on input "No Vehicle Involved" at bounding box center [76, 237] width 22 height 22
radio input "true"
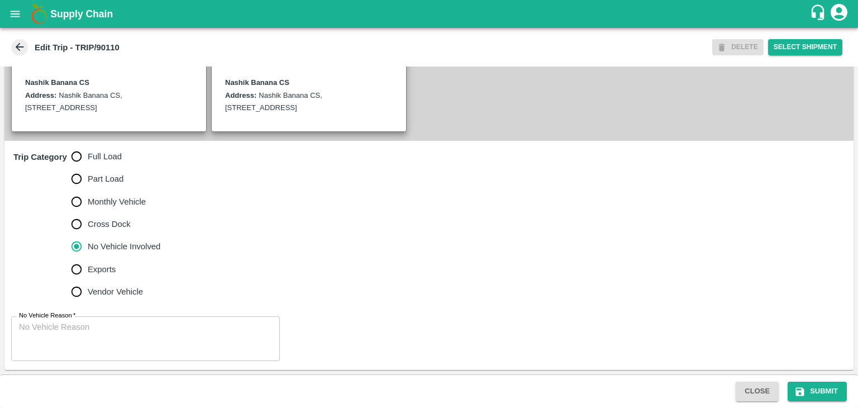
scroll to position [261, 0]
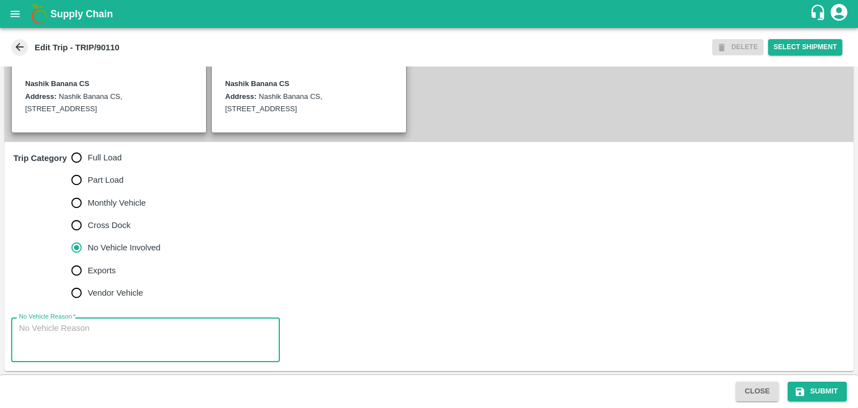
click at [149, 346] on textarea "No Vehicle Reason   *" at bounding box center [145, 339] width 253 height 35
type textarea "Field Dump"
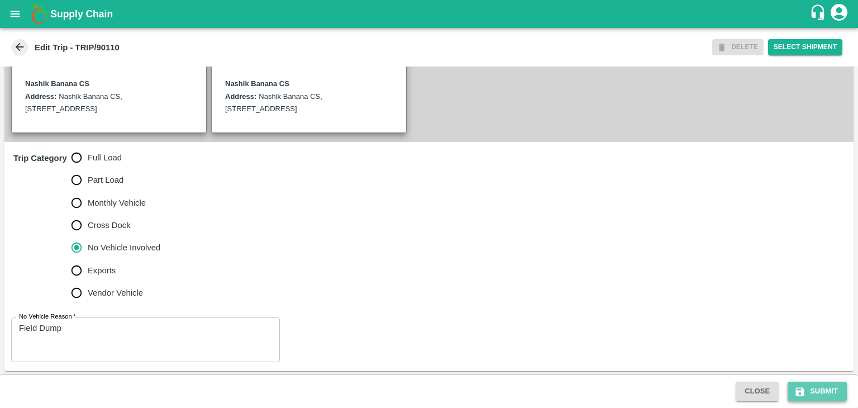
click at [815, 385] on button "Submit" at bounding box center [817, 392] width 59 height 20
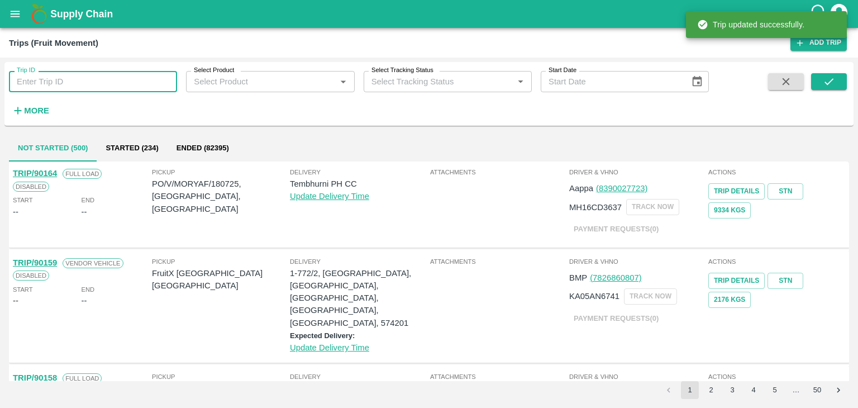
click at [107, 82] on input "Trip ID" at bounding box center [93, 81] width 168 height 21
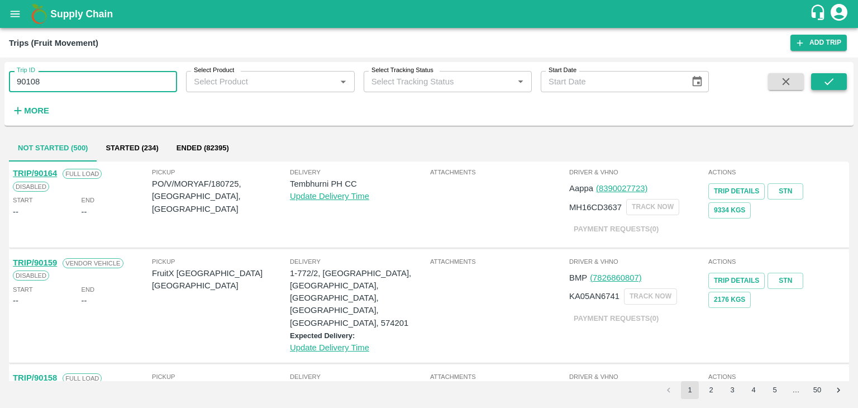
type input "90108"
click at [828, 80] on icon "submit" at bounding box center [829, 81] width 12 height 12
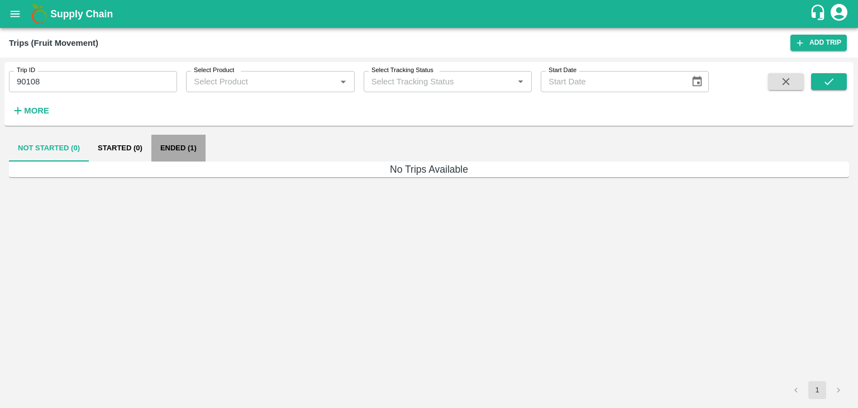
click at [197, 145] on button "Ended (1)" at bounding box center [178, 148] width 54 height 27
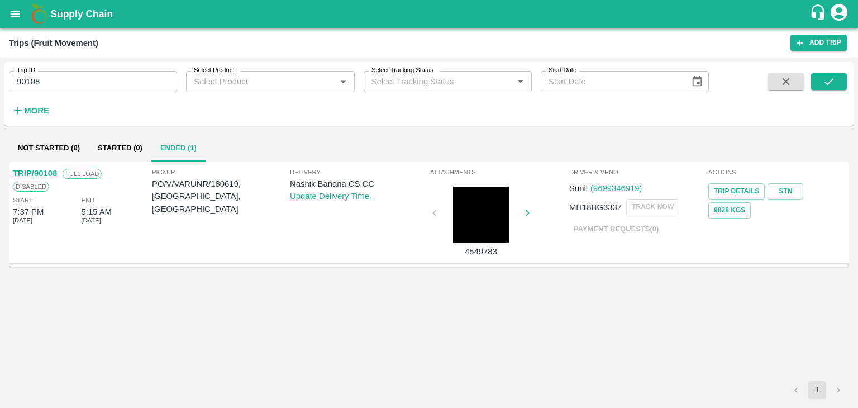
click at [42, 169] on link "TRIP/90108" at bounding box center [35, 173] width 44 height 9
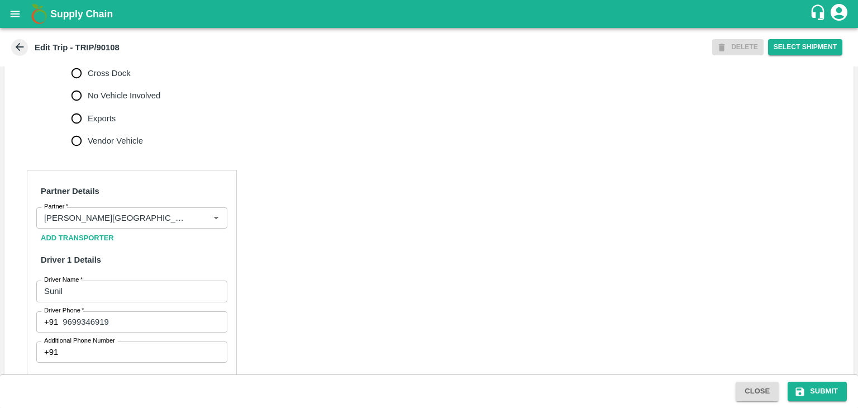
scroll to position [425, 0]
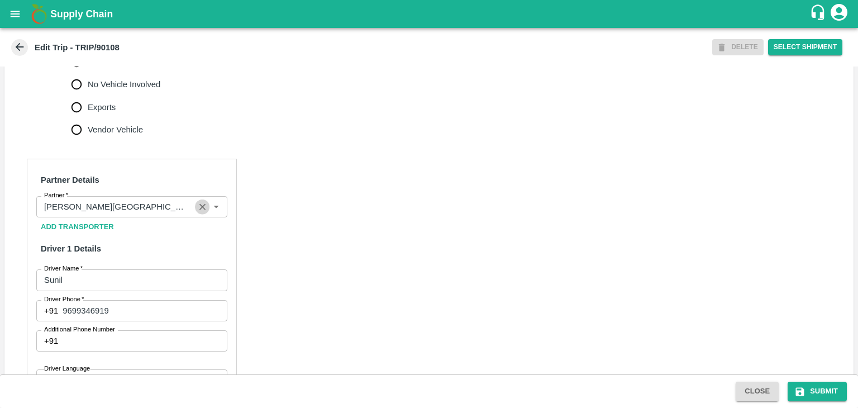
click at [201, 203] on icon "Clear" at bounding box center [202, 207] width 11 height 11
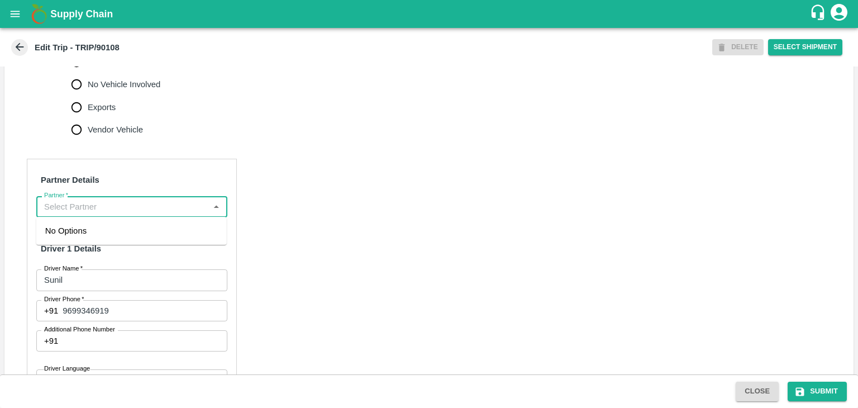
click at [159, 207] on input "Partner   *" at bounding box center [123, 206] width 166 height 15
click at [125, 237] on div "[PERSON_NAME] ( [PERSON_NAME] Transport )-[GEOGRAPHIC_DATA], Pune-9860466997(Tr…" at bounding box center [131, 243] width 173 height 37
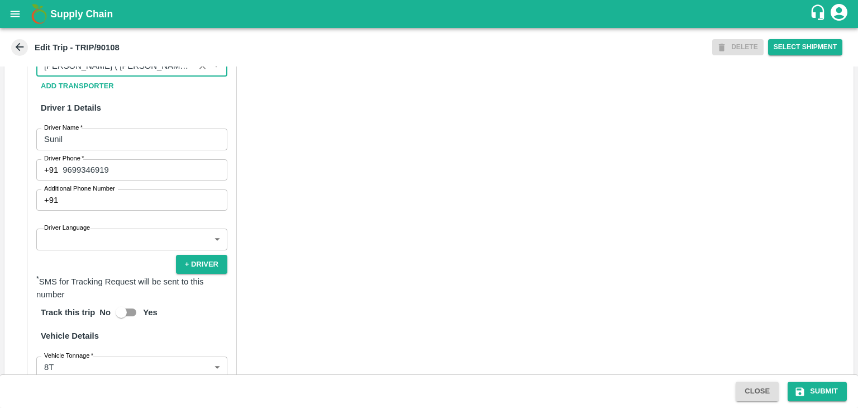
scroll to position [567, 0]
type input "[PERSON_NAME] ( [PERSON_NAME] Transport )-[GEOGRAPHIC_DATA], Pune-9860466997(Tr…"
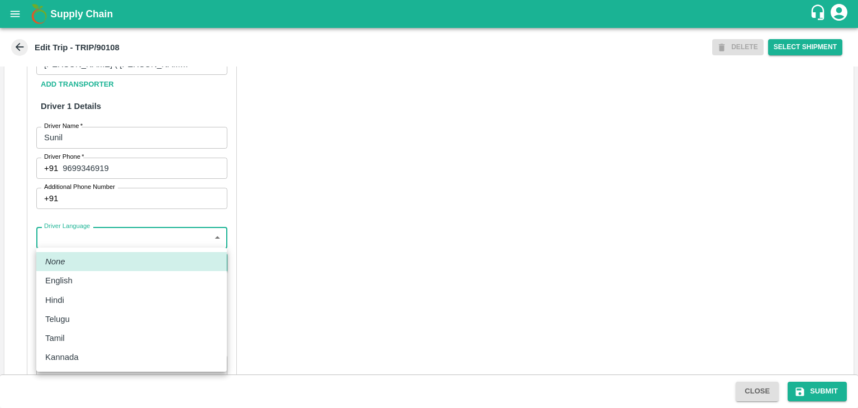
click at [98, 242] on body "Supply Chain Edit Trip - TRIP/90108 DELETE Select Shipment Trip Details Trip Ty…" at bounding box center [429, 204] width 858 height 408
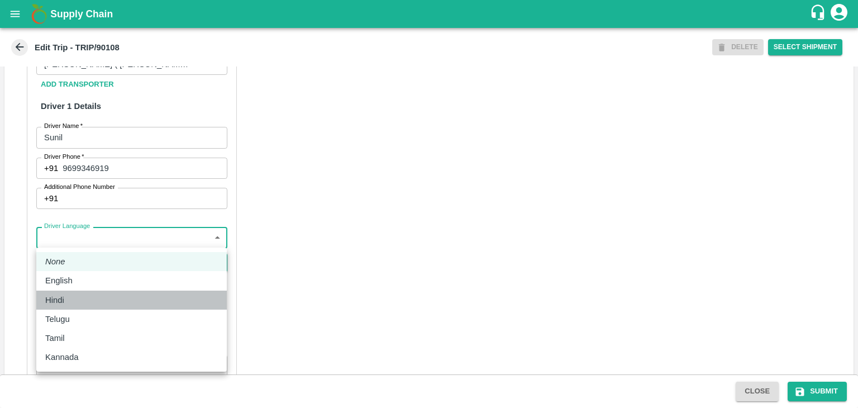
click at [77, 294] on div "Hindi" at bounding box center [131, 300] width 173 height 12
type input "hi"
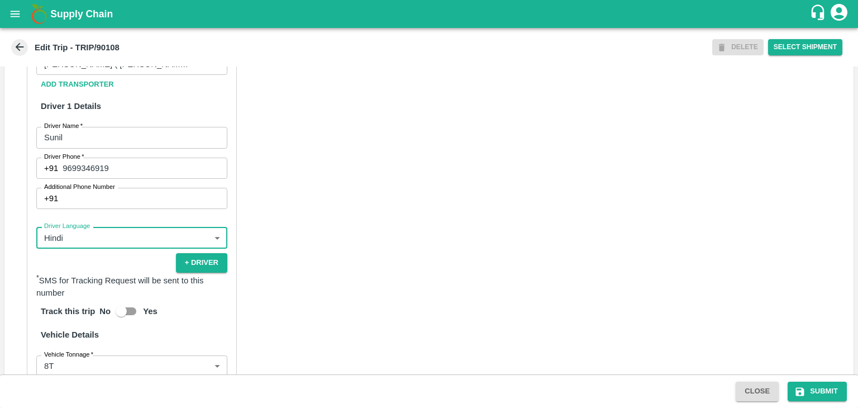
scroll to position [771, 0]
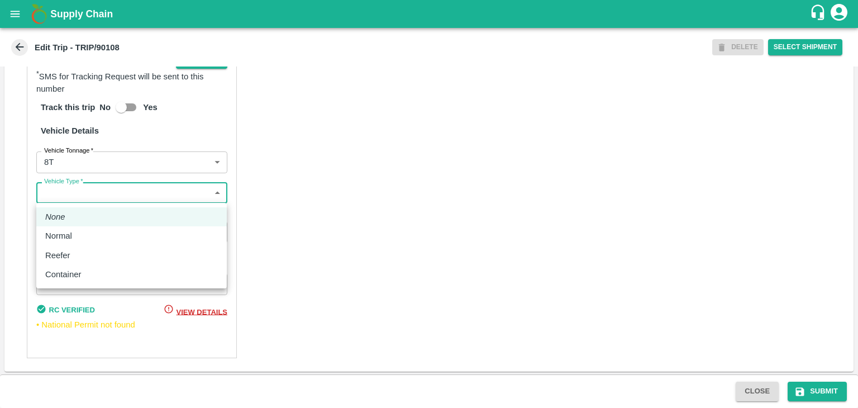
click at [89, 200] on body "Supply Chain Edit Trip - TRIP/90108 DELETE Select Shipment Trip Details Trip Ty…" at bounding box center [429, 204] width 858 height 408
drag, startPoint x: 84, startPoint y: 248, endPoint x: 88, endPoint y: 237, distance: 11.1
click at [88, 237] on ul "None Normal Reefer Container" at bounding box center [131, 245] width 191 height 85
click at [88, 237] on div "Normal" at bounding box center [131, 236] width 173 height 12
type input "Normal"
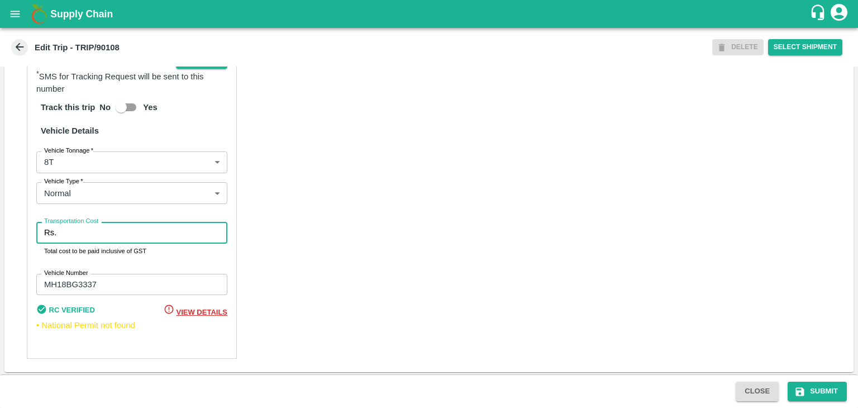
click at [107, 229] on input "Transportation Cost" at bounding box center [144, 232] width 167 height 21
type input "10000"
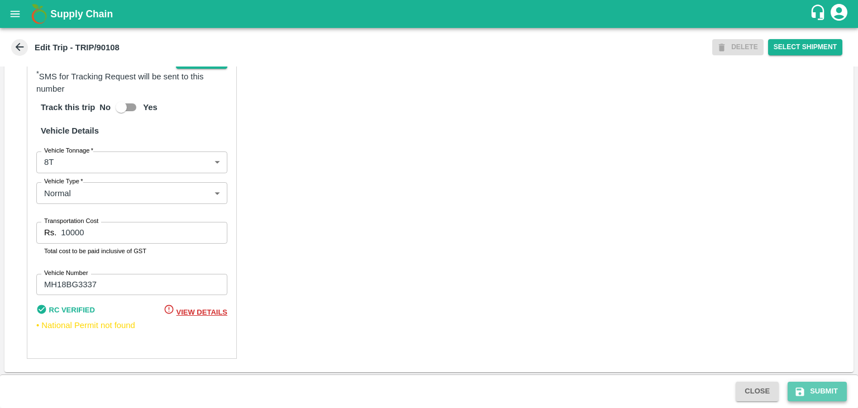
click at [824, 388] on button "Submit" at bounding box center [817, 392] width 59 height 20
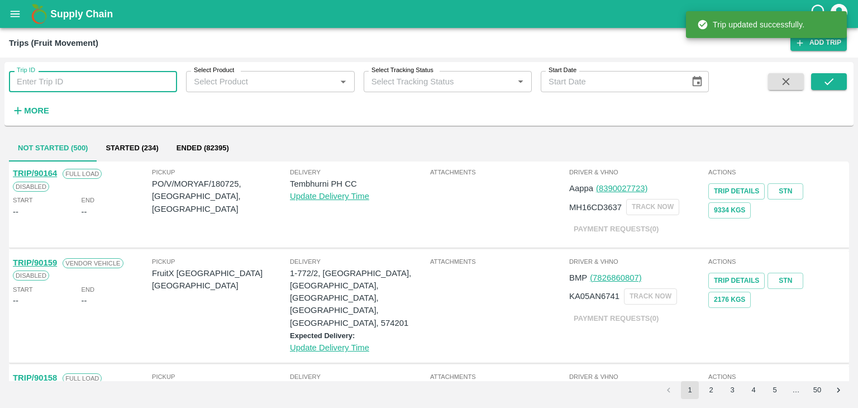
click at [118, 80] on input "Trip ID" at bounding box center [93, 81] width 168 height 21
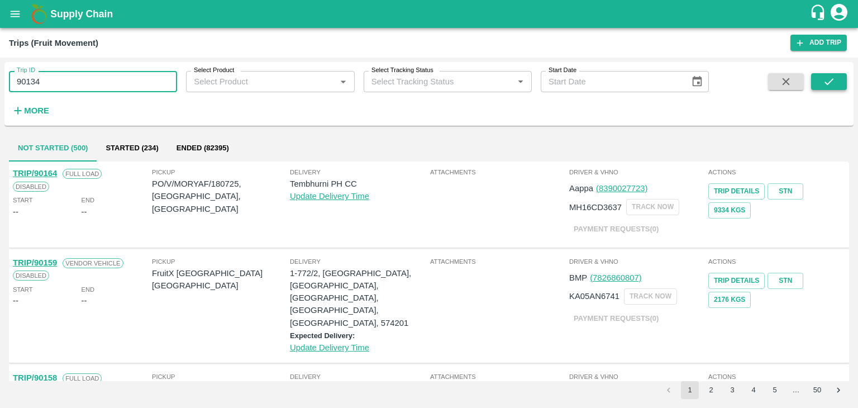
type input "90134"
click at [821, 79] on button "submit" at bounding box center [829, 81] width 36 height 17
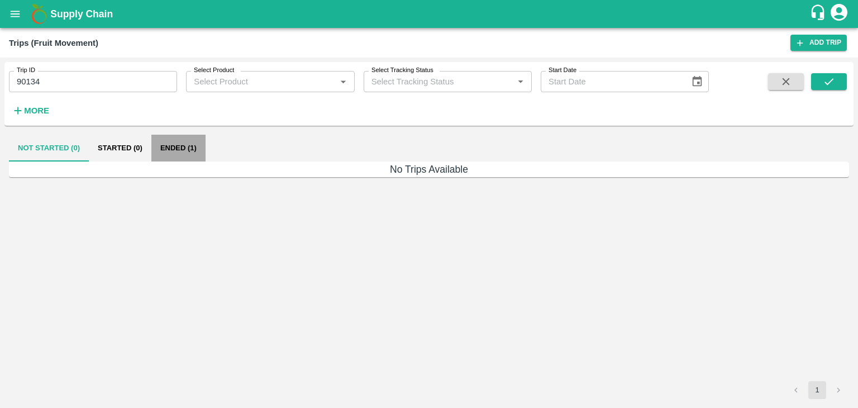
click at [156, 144] on button "Ended (1)" at bounding box center [178, 148] width 54 height 27
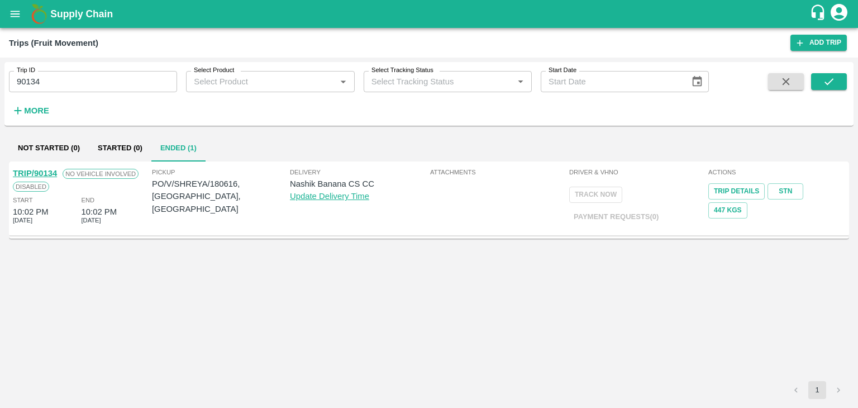
click at [51, 167] on div "TRIP/90134" at bounding box center [35, 173] width 44 height 12
click at [44, 169] on link "TRIP/90134" at bounding box center [35, 173] width 44 height 9
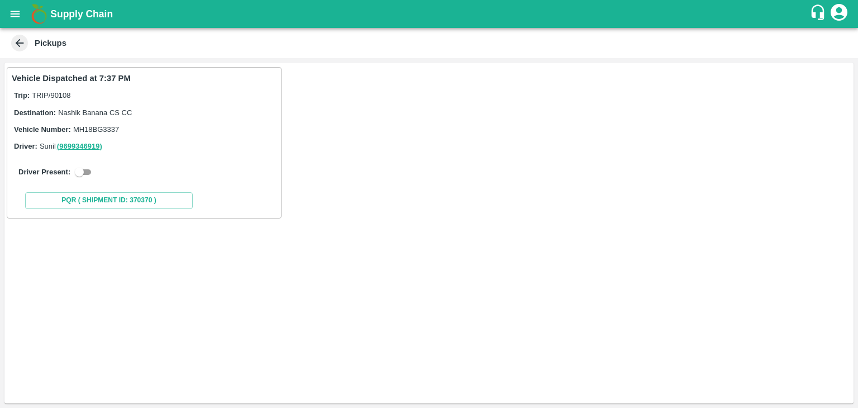
click at [76, 167] on input "checkbox" at bounding box center [79, 171] width 40 height 13
checkbox input "true"
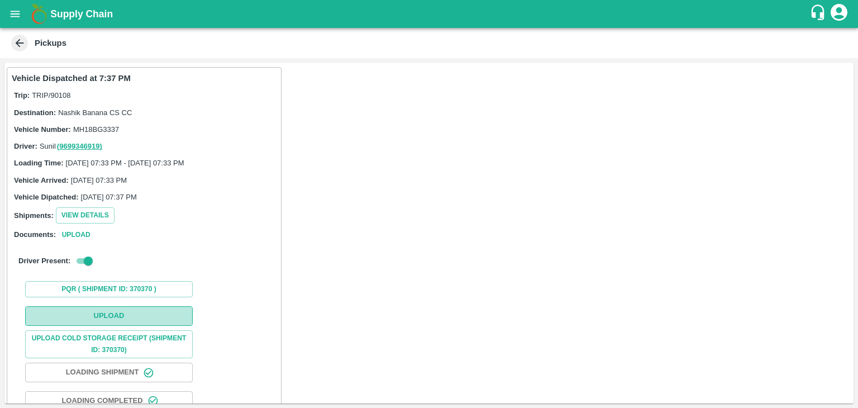
click at [123, 309] on button "Upload" at bounding box center [109, 316] width 168 height 20
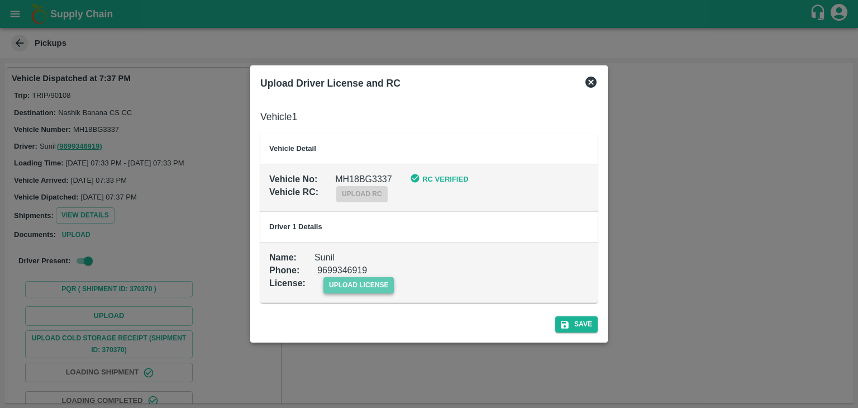
click at [374, 283] on span "upload license" at bounding box center [359, 285] width 71 height 16
click at [0, 0] on input "upload license" at bounding box center [0, 0] width 0 height 0
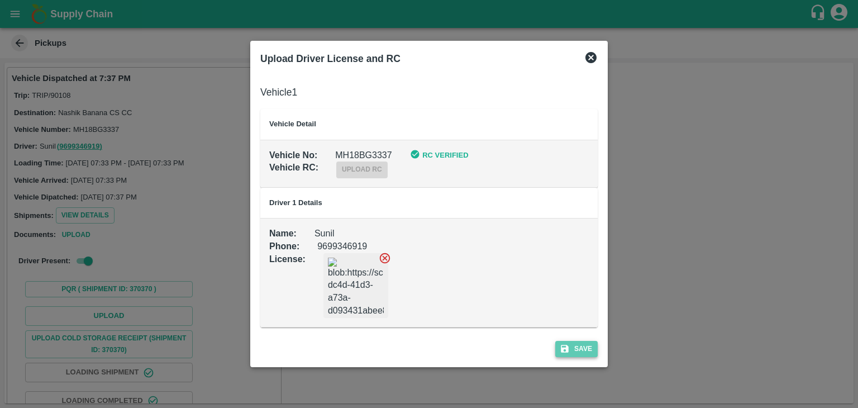
click at [583, 351] on button "Save" at bounding box center [576, 349] width 42 height 16
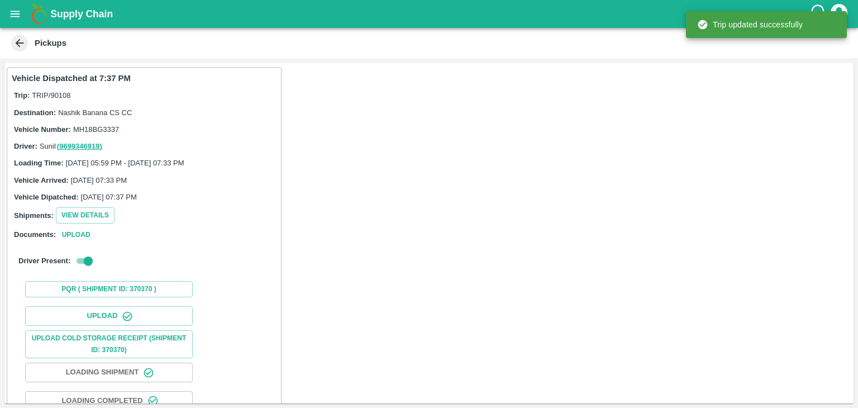
scroll to position [117, 0]
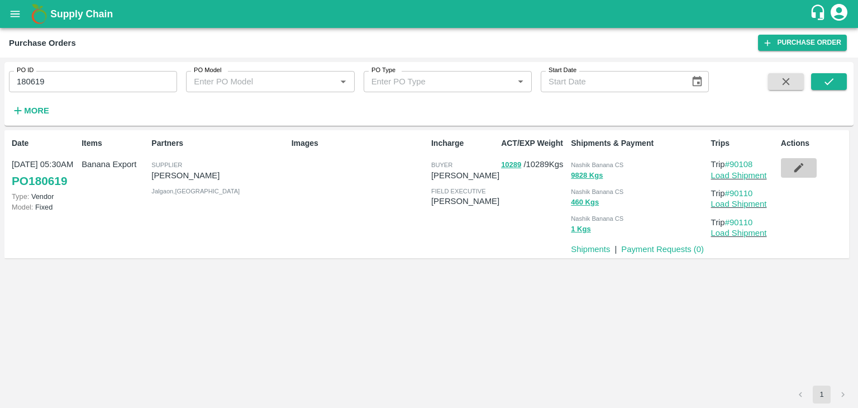
click at [789, 170] on button "button" at bounding box center [799, 167] width 36 height 19
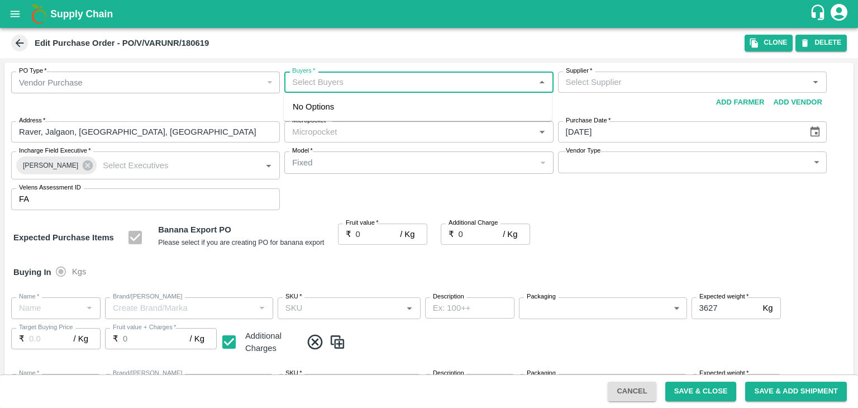
click at [349, 81] on input "Buyers   *" at bounding box center [410, 82] width 244 height 15
type input "VARUN RAMESHWAR AGRAWAL-undefined"
type input "172-Savda"
type input "Banana Export"
type input "FARM EXPRESS"
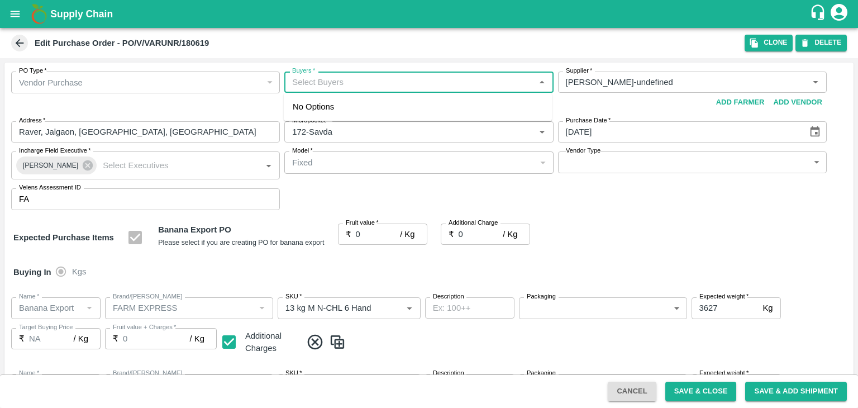
type input "13 kg M N-CHL 6 Hand"
type input "NA"
type input "Banana Export"
type input "FARM EXPRESS"
type input "13 kg M N-CHL 8 Hand"
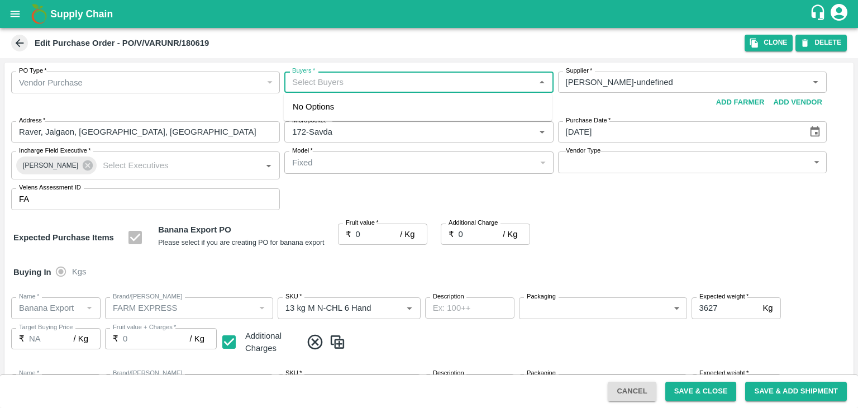
type input "NA"
type input "Banana Export"
type input "FARM EXPRESS"
type input "13 kg M N-CHL CL"
type input "NA"
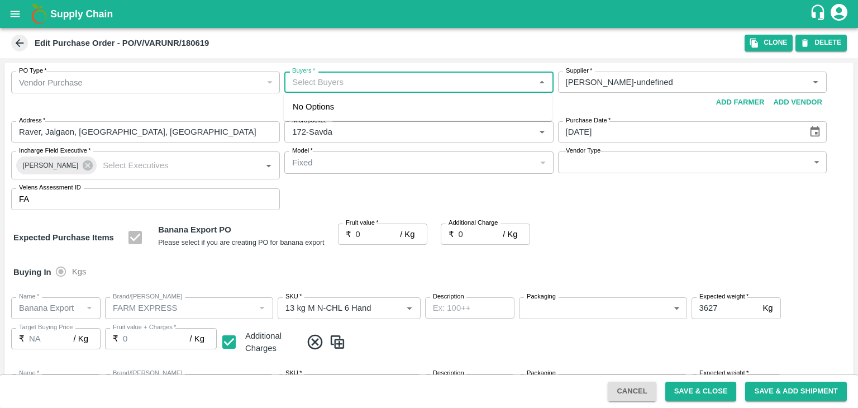
type input "Banana Export"
type input "FARM EXPRESS"
type input "C Class"
type input "NA"
type input "Banana Export"
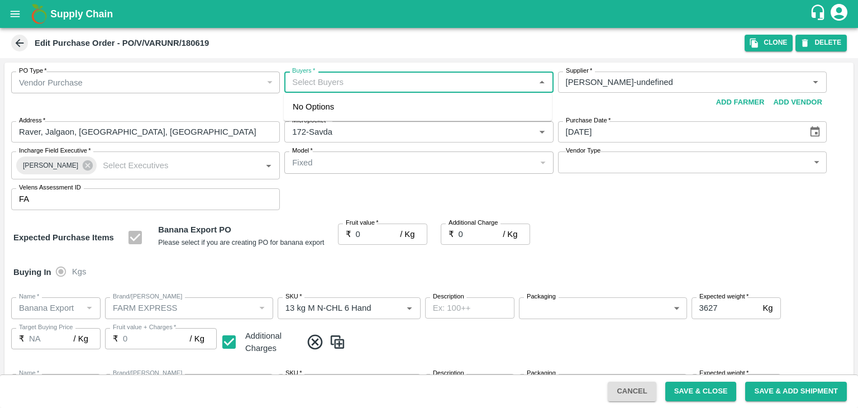
type input "FARM EXPRESS"
type input "PHR Kg"
type input "NA"
type input "Banana Export"
type input "FARM EXPRESS"
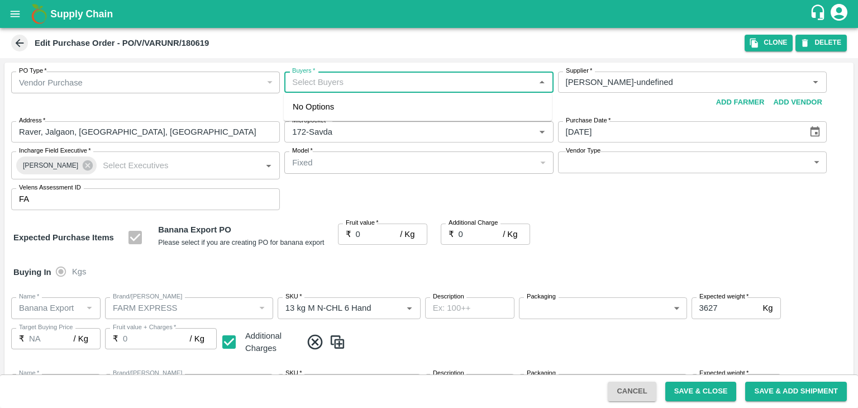
type input "13 kg M N-CHL 5 Hand"
type input "NA"
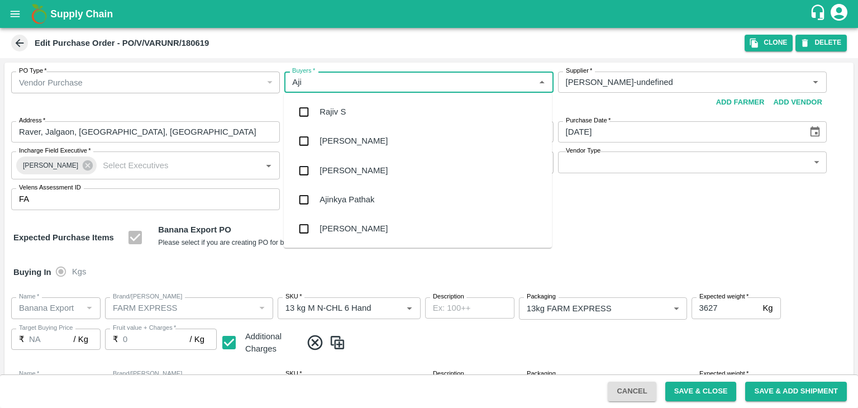
type input "Ajit"
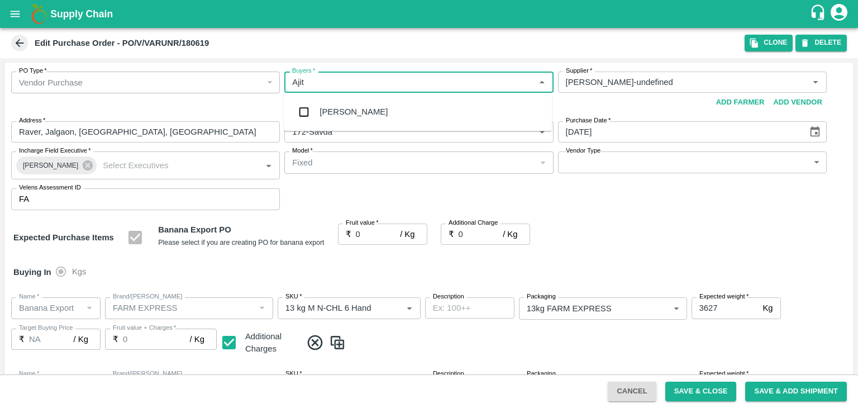
click at [348, 107] on div "Ajit Otari" at bounding box center [354, 112] width 68 height 12
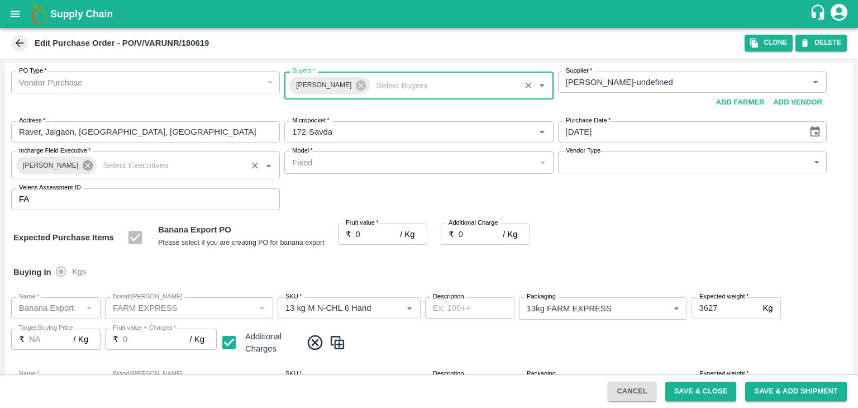
click at [82, 160] on icon at bounding box center [88, 165] width 12 height 12
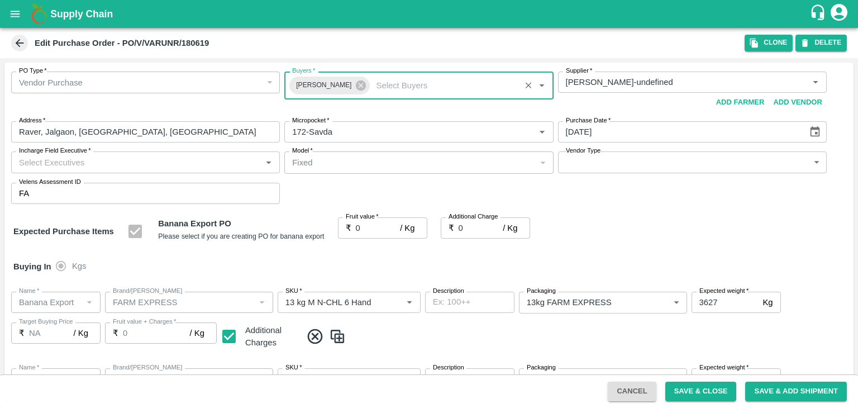
click at [87, 160] on input "Incharge Field Executive   *" at bounding box center [137, 162] width 244 height 15
type input "Jay"
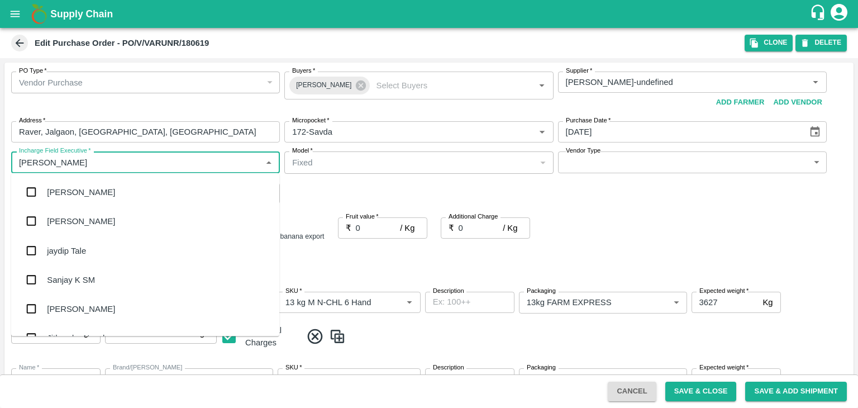
click at [83, 242] on div "jaydip Tale" at bounding box center [145, 250] width 268 height 29
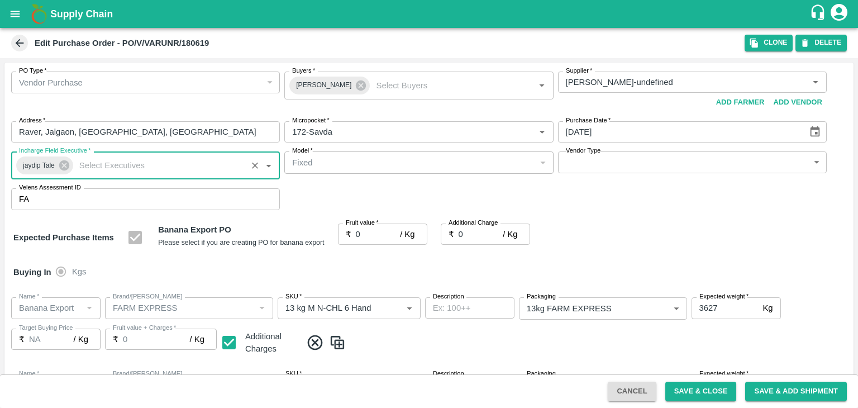
click at [601, 164] on body "Supply Chain Edit Purchase Order - PO/V/VARUNR/180619 Clone DELETE PO Type   * …" at bounding box center [429, 204] width 858 height 408
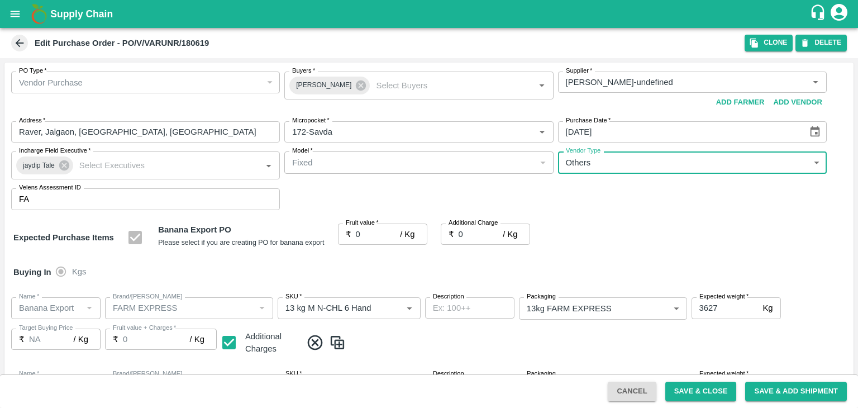
type input "OTHER"
click at [369, 234] on input "0" at bounding box center [378, 233] width 45 height 21
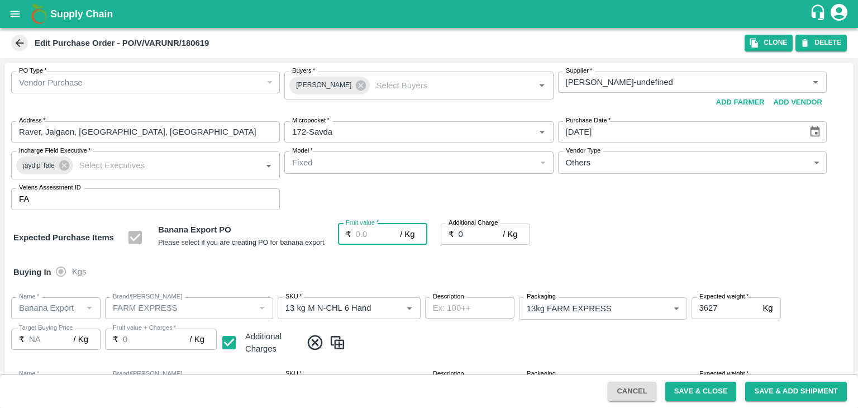
type input "1"
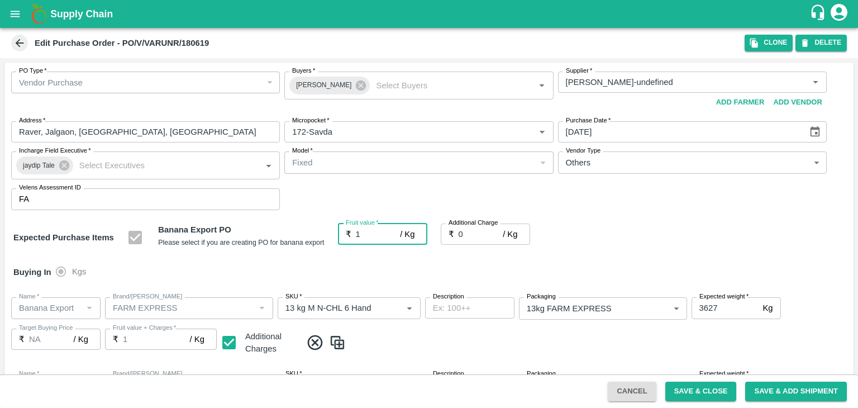
type input "1"
click at [369, 228] on input "1" at bounding box center [378, 233] width 45 height 21
type input "16"
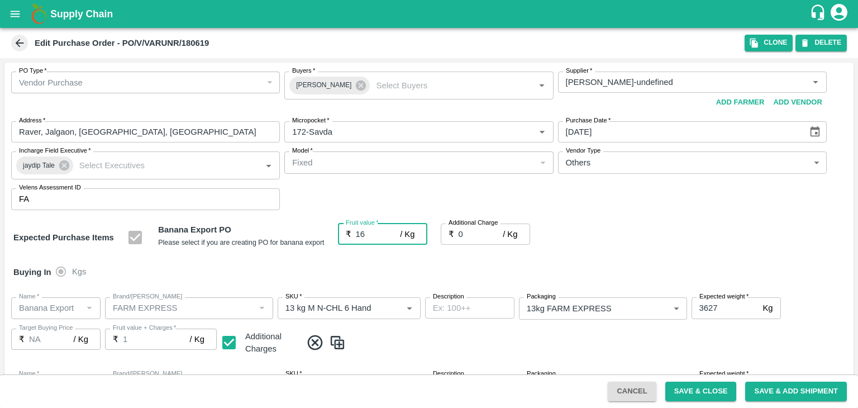
type input "16"
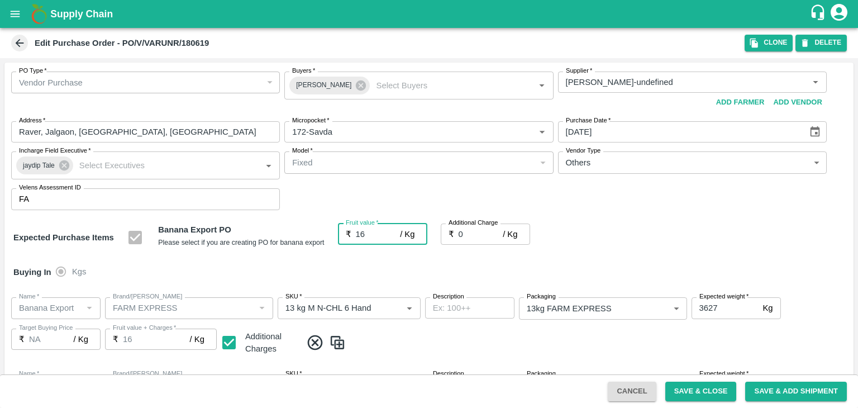
type input "16"
type input "2"
type input "18"
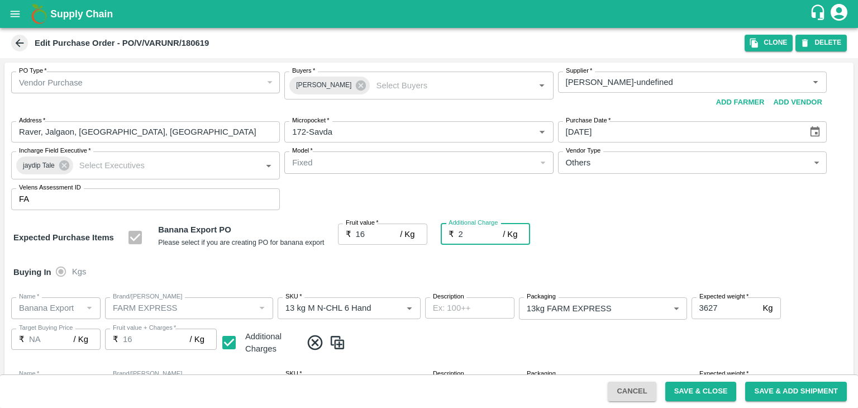
type input "18"
type input "2.7"
type input "18.7"
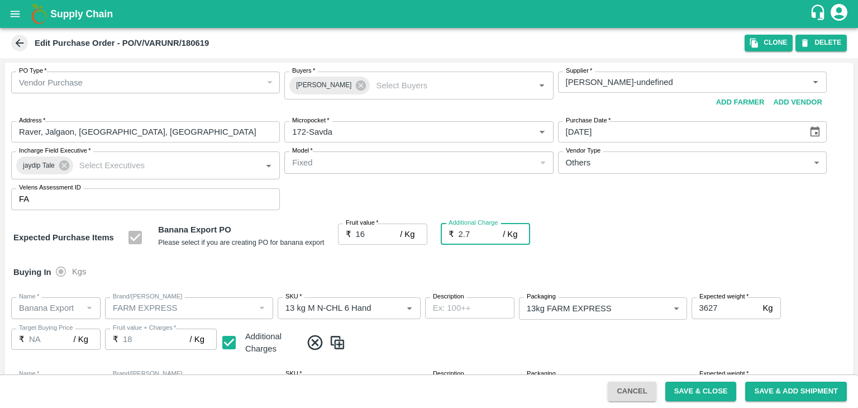
type input "18.7"
type input "2.75"
type input "18.75"
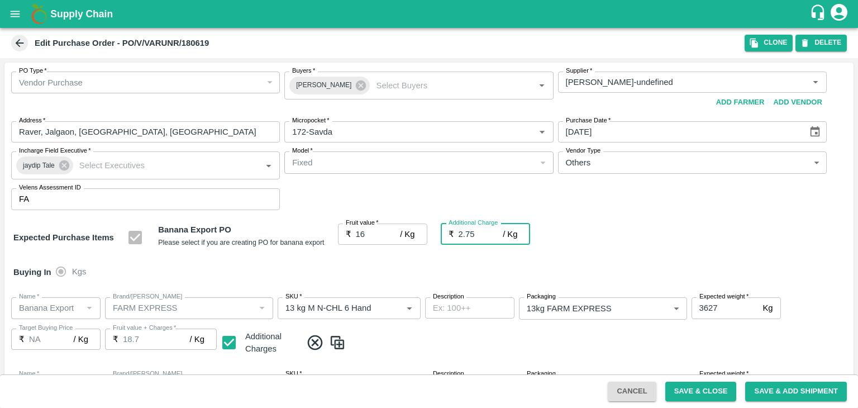
type input "18.75"
type input "2.75"
click at [395, 268] on div "Buying In Kgs" at bounding box center [428, 272] width 849 height 32
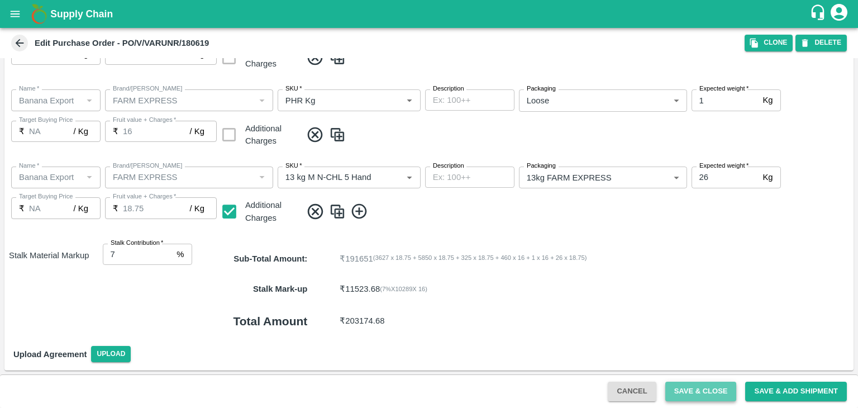
click at [693, 386] on button "Save & Close" at bounding box center [701, 392] width 72 height 20
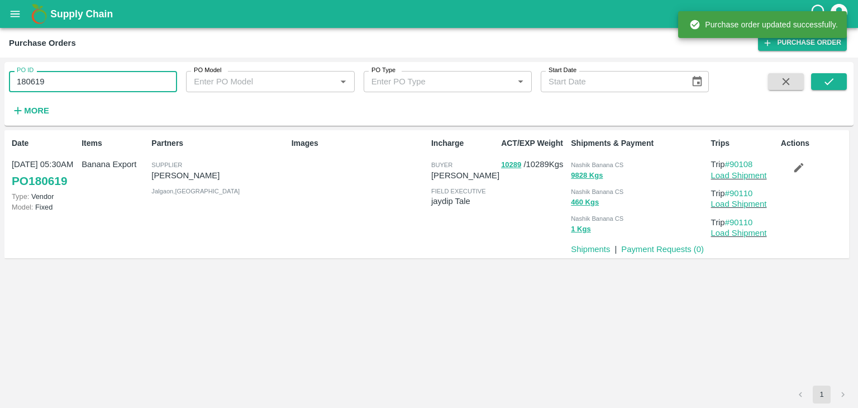
click at [116, 83] on input "180619" at bounding box center [93, 81] width 168 height 21
paste input "text"
click at [116, 83] on input "180619" at bounding box center [93, 81] width 168 height 21
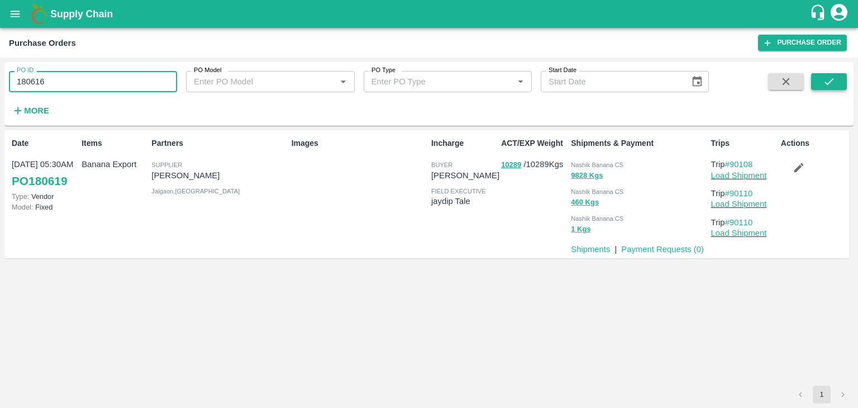
type input "180616"
click at [833, 83] on icon "submit" at bounding box center [829, 81] width 12 height 12
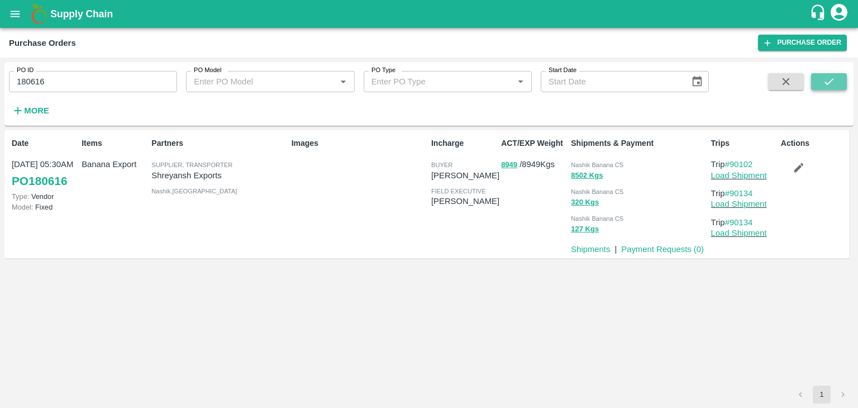
click at [817, 83] on button "submit" at bounding box center [829, 81] width 36 height 17
click at [741, 173] on link "Load Shipment" at bounding box center [739, 175] width 56 height 9
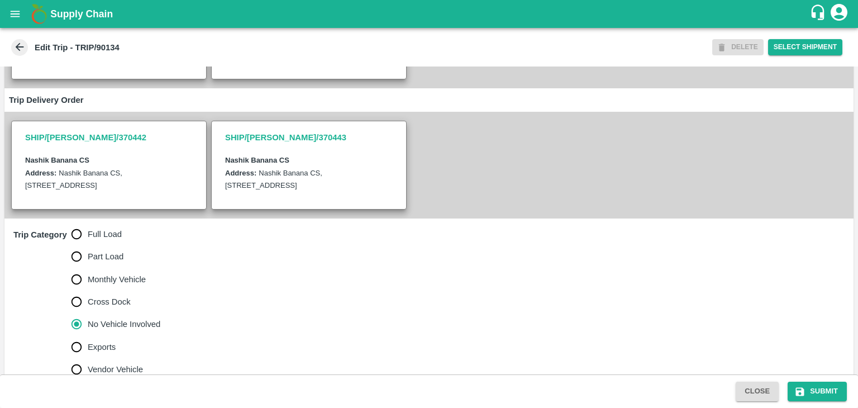
scroll to position [274, 0]
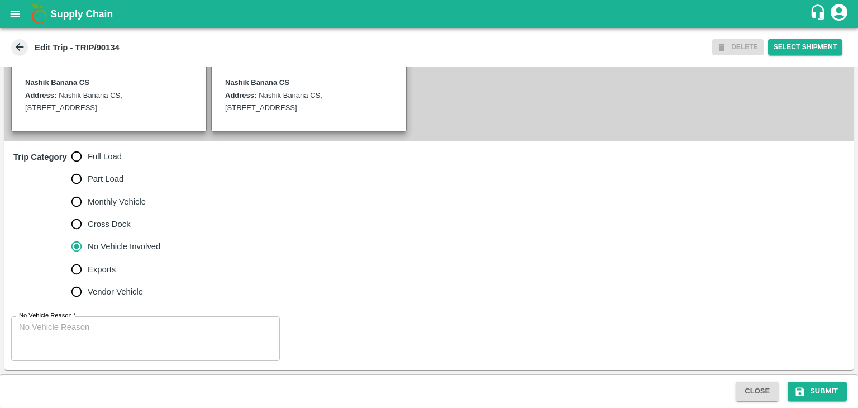
click at [107, 163] on span "Full Load" at bounding box center [105, 156] width 34 height 12
click at [88, 163] on input "Full Load" at bounding box center [76, 156] width 22 height 22
radio input "true"
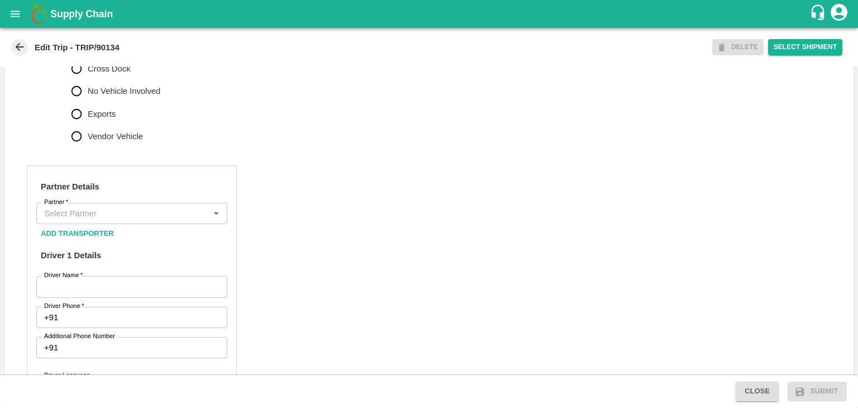
scroll to position [434, 0]
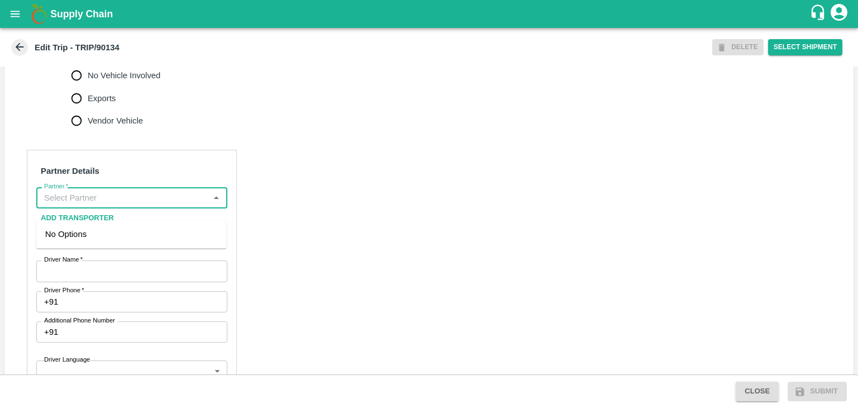
click at [114, 205] on input "Partner   *" at bounding box center [123, 198] width 166 height 15
click at [117, 240] on div "[PERSON_NAME] ( [PERSON_NAME] Transport )-[GEOGRAPHIC_DATA], Pune-9860466997(Tr…" at bounding box center [131, 246] width 173 height 37
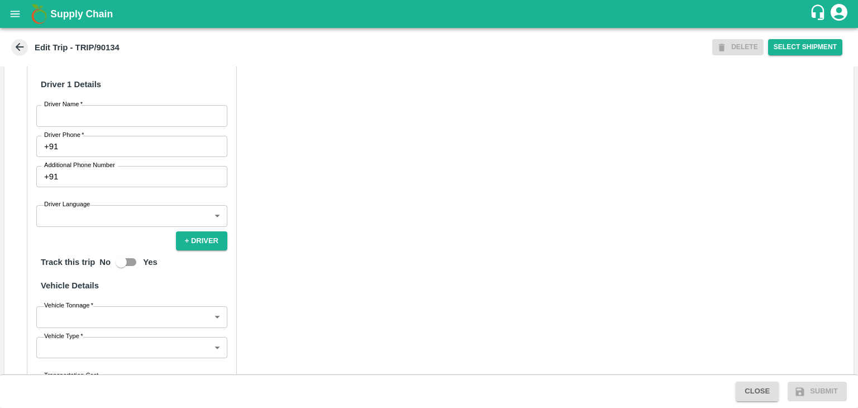
scroll to position [597, 0]
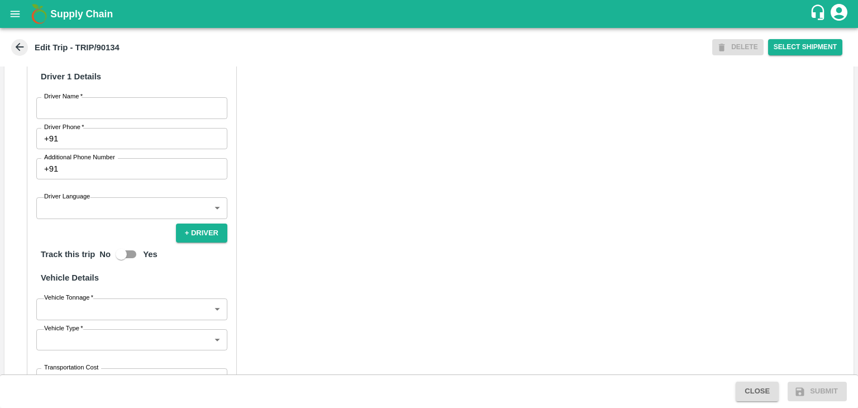
type input "[PERSON_NAME] ( [PERSON_NAME] Transport )-[GEOGRAPHIC_DATA], Pune-9860466997(Tr…"
click at [78, 101] on label "Driver Name   *" at bounding box center [63, 96] width 39 height 9
click at [78, 112] on input "Driver Name   *" at bounding box center [131, 107] width 191 height 21
click at [135, 114] on input "Driver Name   *" at bounding box center [131, 107] width 191 height 21
type input "[PERSON_NAME]"
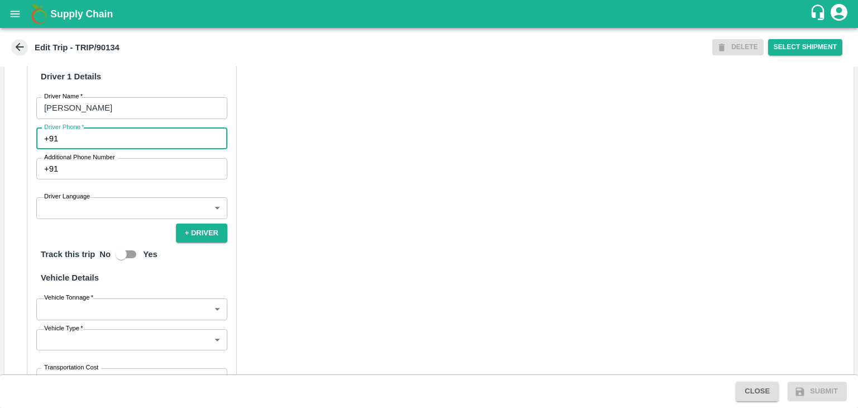
drag, startPoint x: 121, startPoint y: 150, endPoint x: 146, endPoint y: 180, distance: 39.3
click at [146, 180] on div "Partner Details Partner   * Partner Add Transporter Driver 1 Details Driver Nam…" at bounding box center [132, 240] width 210 height 507
type input "9975280177"
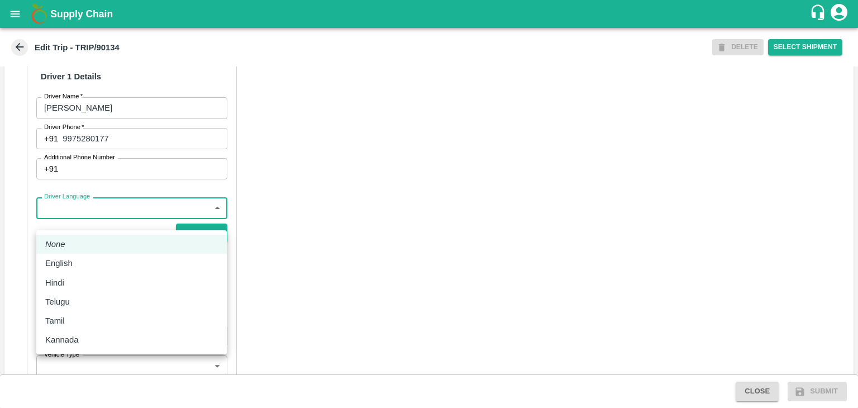
click at [106, 228] on body "Supply Chain Edit Trip - TRIP/90134 DELETE Select Shipment Trip Details Trip Ty…" at bounding box center [429, 204] width 858 height 408
click at [85, 274] on li "Hindi" at bounding box center [131, 282] width 191 height 19
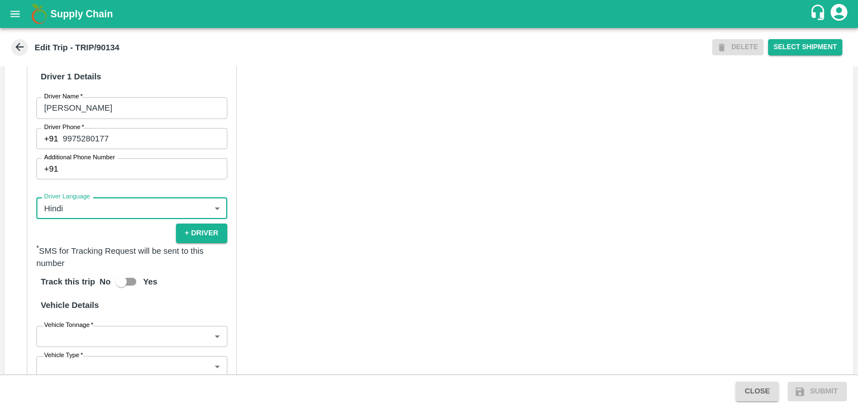
type input "hi"
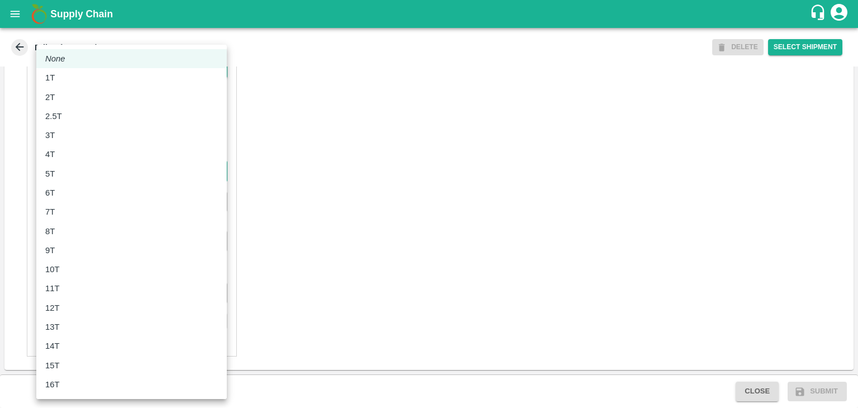
click at [73, 179] on body "Supply Chain Edit Trip - TRIP/90134 DELETE Select Shipment Trip Details Trip Ty…" at bounding box center [429, 204] width 858 height 408
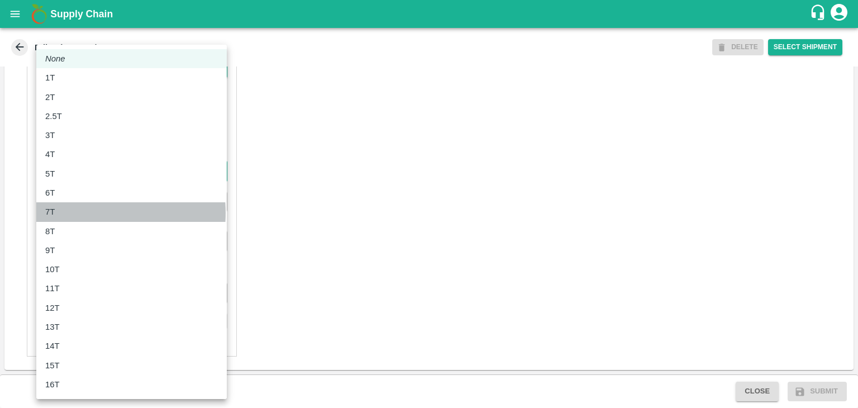
click at [81, 213] on div "7T" at bounding box center [131, 212] width 173 height 12
type input "7000"
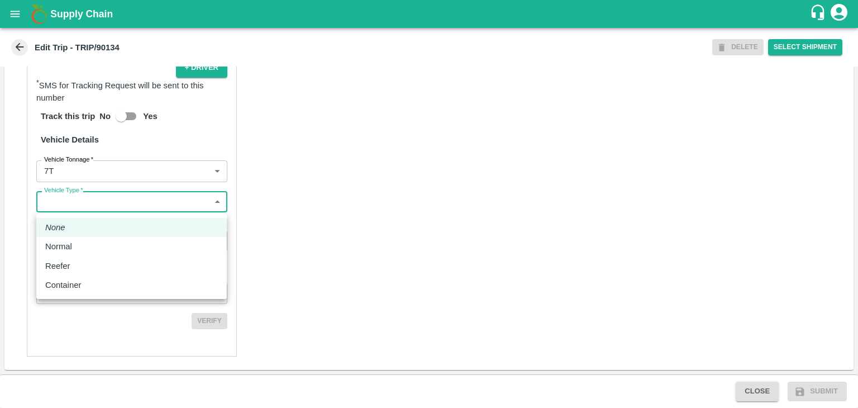
click at [111, 202] on body "Supply Chain Edit Trip - TRIP/90134 DELETE Select Shipment Trip Details Trip Ty…" at bounding box center [429, 204] width 858 height 408
click at [117, 243] on div "Normal" at bounding box center [131, 246] width 173 height 12
type input "Normal"
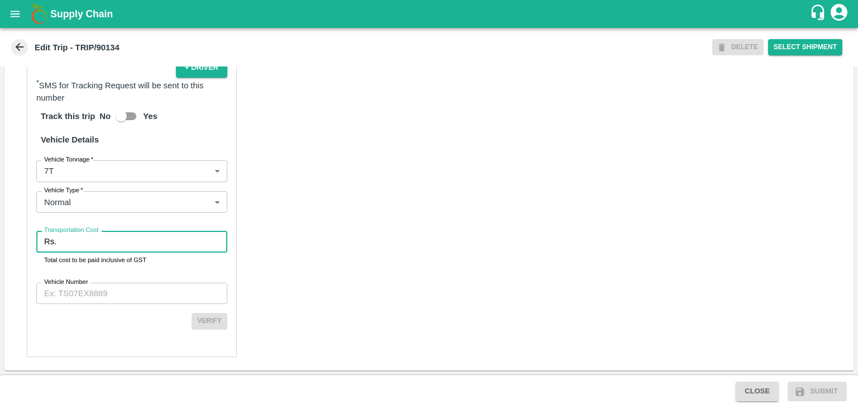
click at [130, 236] on input "Transportation Cost" at bounding box center [144, 241] width 167 height 21
type input "1"
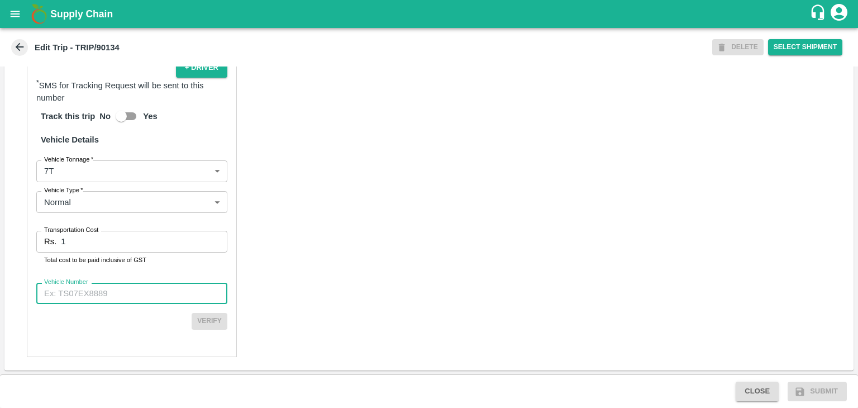
click at [132, 288] on input "Vehicle Number" at bounding box center [131, 293] width 191 height 21
type input "MH45AE5250"
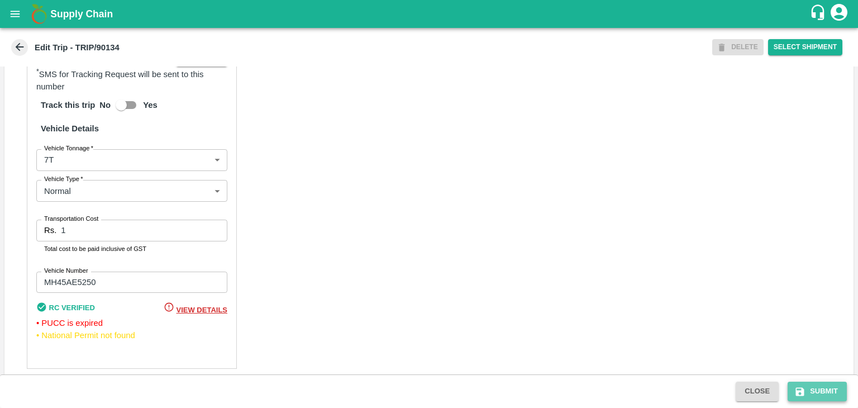
click at [815, 391] on button "Submit" at bounding box center [817, 392] width 59 height 20
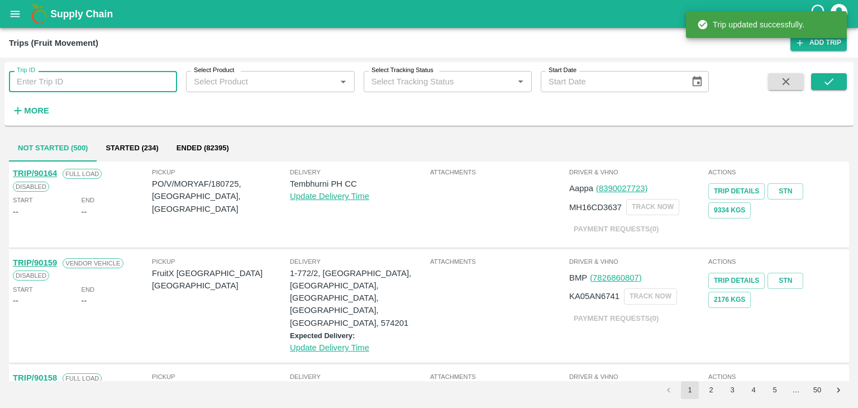
click at [155, 75] on input "Trip ID" at bounding box center [93, 81] width 168 height 21
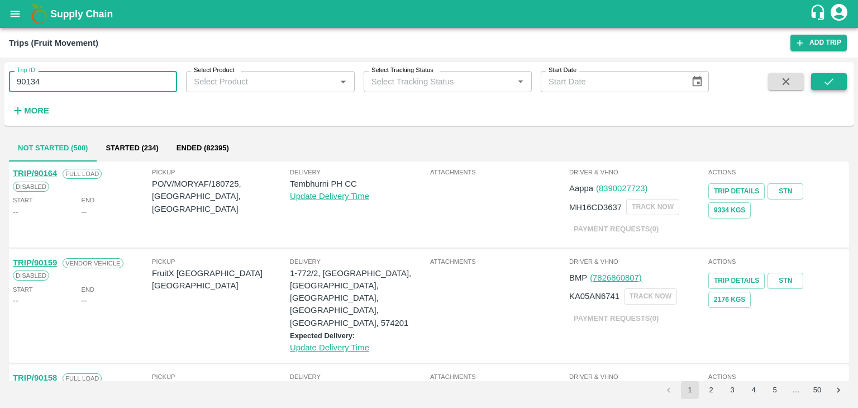
type input "90134"
click at [836, 81] on button "submit" at bounding box center [829, 81] width 36 height 17
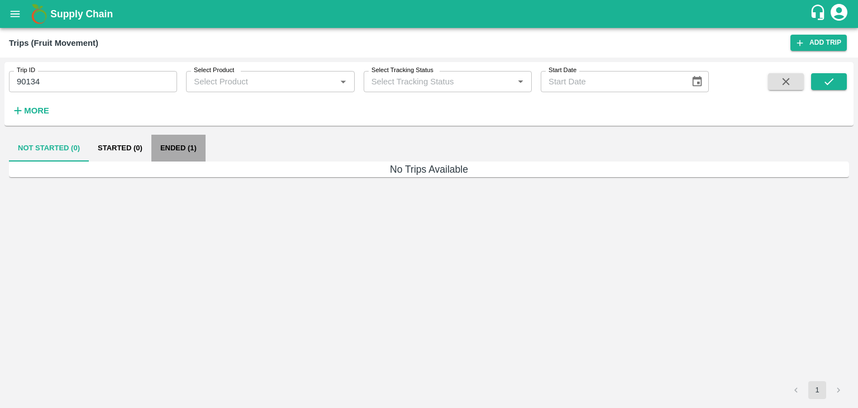
click at [191, 141] on button "Ended (1)" at bounding box center [178, 148] width 54 height 27
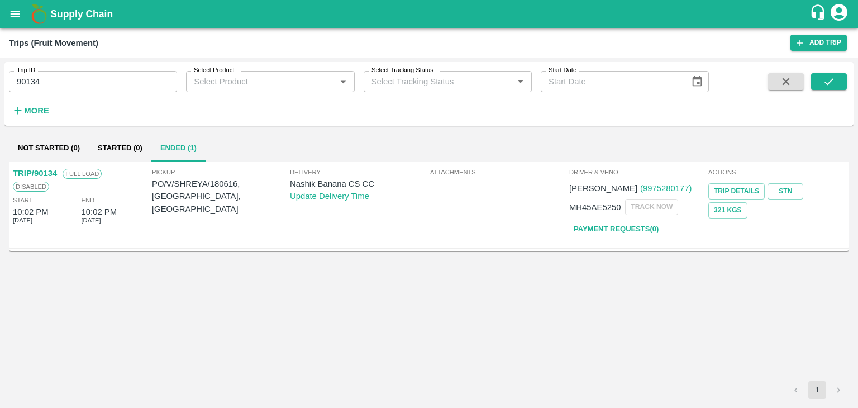
click at [44, 170] on link "TRIP/90134" at bounding box center [35, 173] width 44 height 9
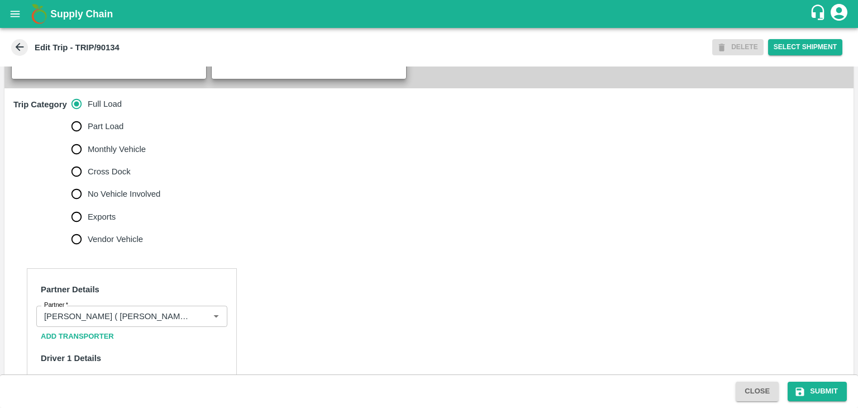
click at [105, 200] on span "No Vehicle Involved" at bounding box center [124, 194] width 73 height 12
click at [88, 205] on input "No Vehicle Involved" at bounding box center [76, 194] width 22 height 22
radio input "true"
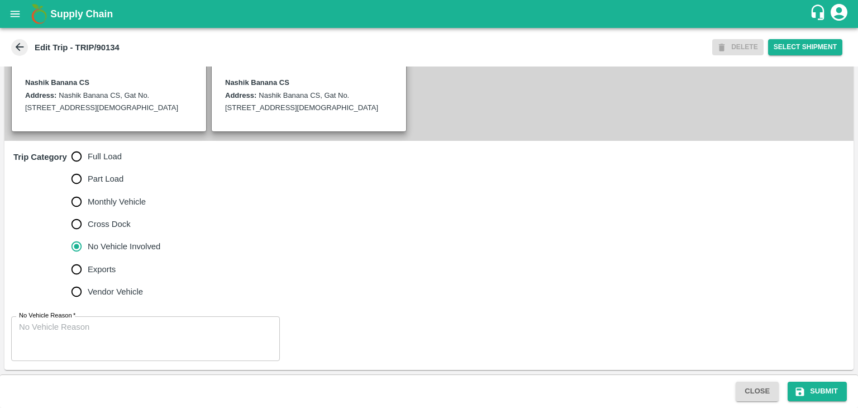
scroll to position [274, 0]
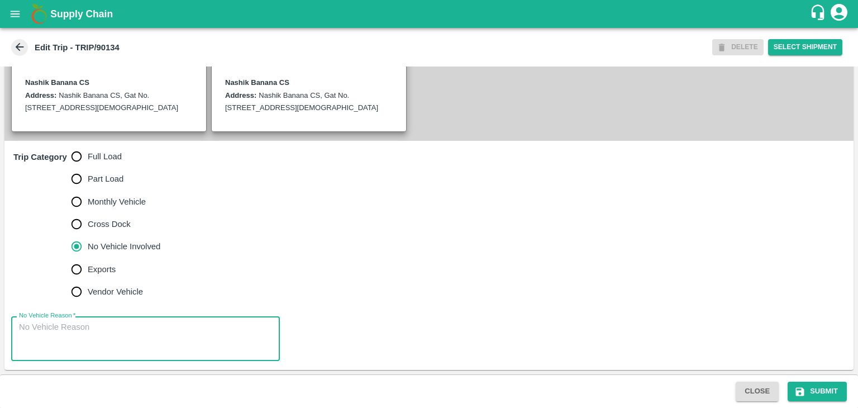
click at [170, 352] on textarea "No Vehicle Reason   *" at bounding box center [145, 338] width 253 height 35
type textarea "Field Dump"
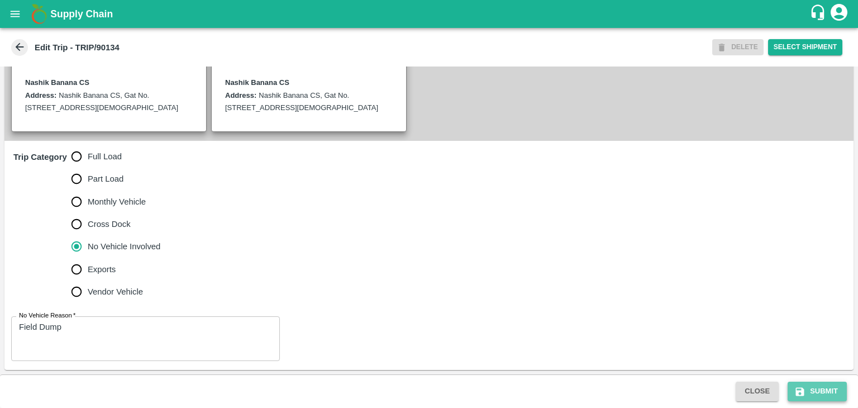
click at [825, 389] on button "Submit" at bounding box center [817, 392] width 59 height 20
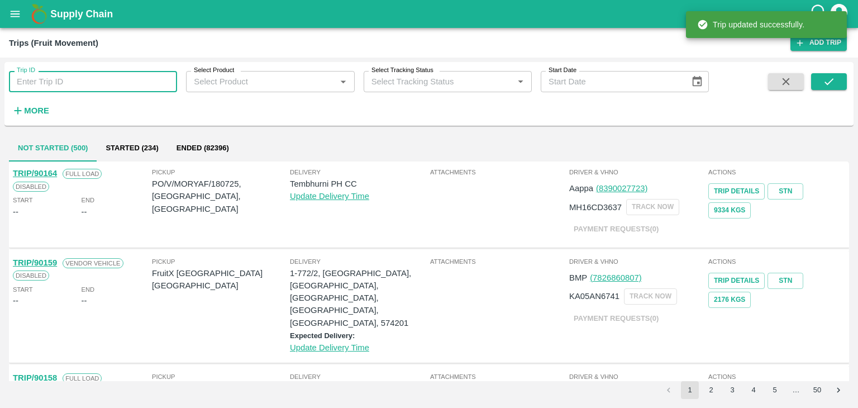
click at [148, 79] on input "Trip ID" at bounding box center [93, 81] width 168 height 21
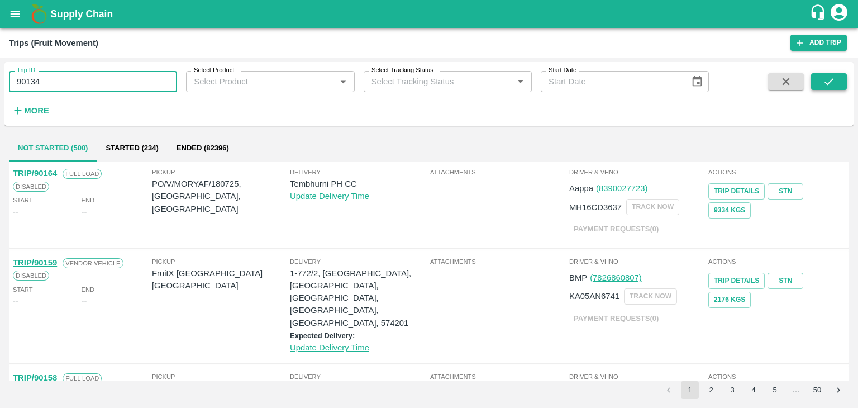
type input "90134"
click at [834, 75] on icon "submit" at bounding box center [829, 81] width 12 height 12
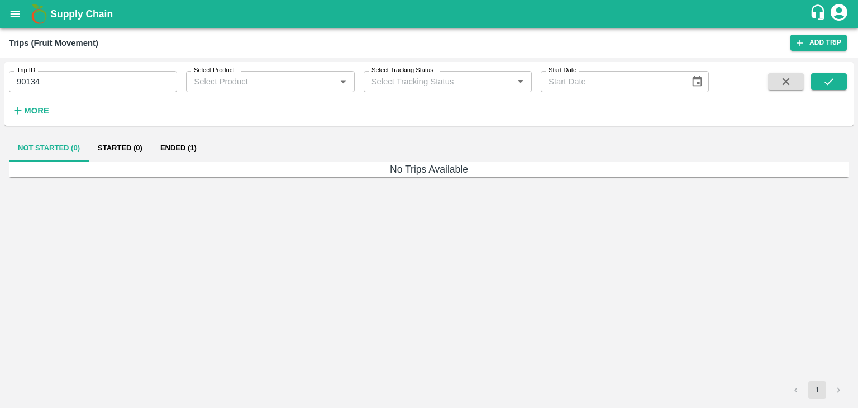
click at [208, 154] on div "Not Started (0) Started (0) Ended (1)" at bounding box center [429, 148] width 840 height 27
click at [187, 148] on button "Ended (1)" at bounding box center [178, 148] width 54 height 27
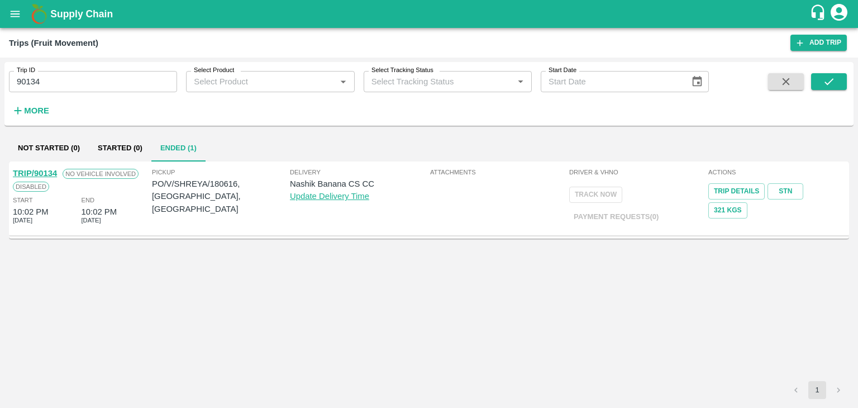
click at [47, 171] on link "TRIP/90134" at bounding box center [35, 173] width 44 height 9
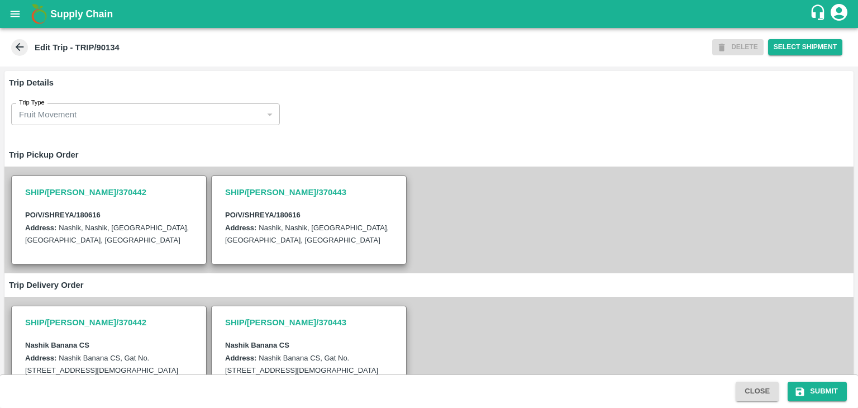
scroll to position [274, 0]
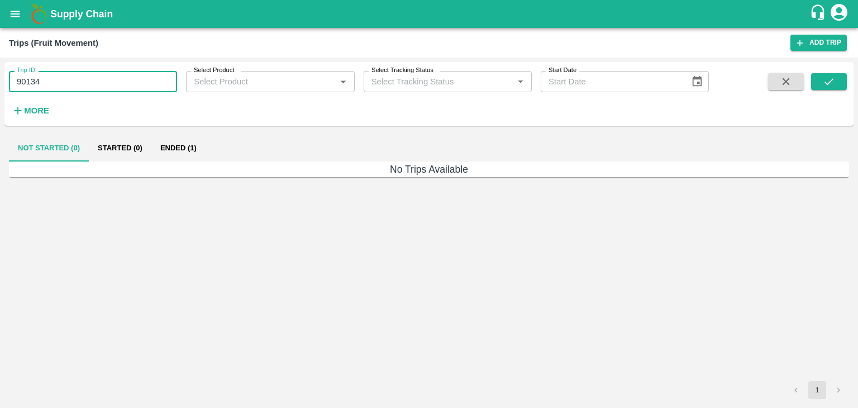
click at [84, 79] on input "90134" at bounding box center [93, 81] width 168 height 21
type input "90102"
click at [833, 84] on icon "submit" at bounding box center [829, 81] width 12 height 12
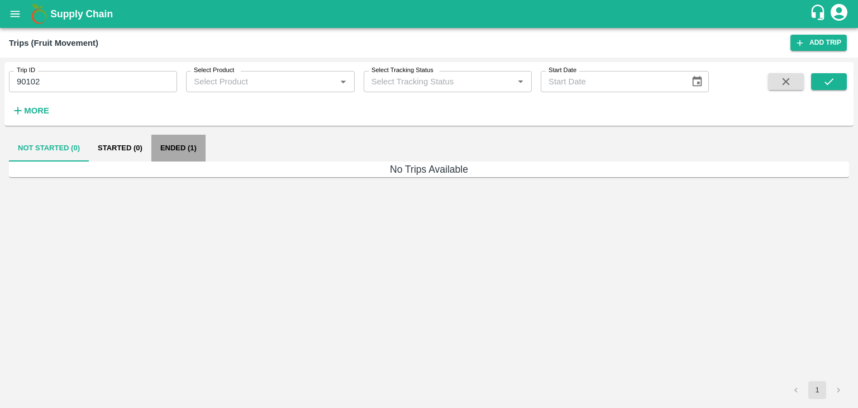
click at [175, 148] on button "Ended (1)" at bounding box center [178, 148] width 54 height 27
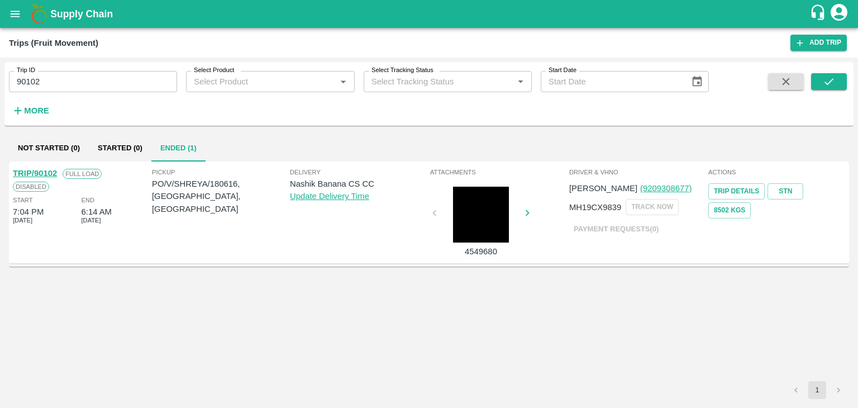
click at [40, 172] on link "TRIP/90102" at bounding box center [35, 173] width 44 height 9
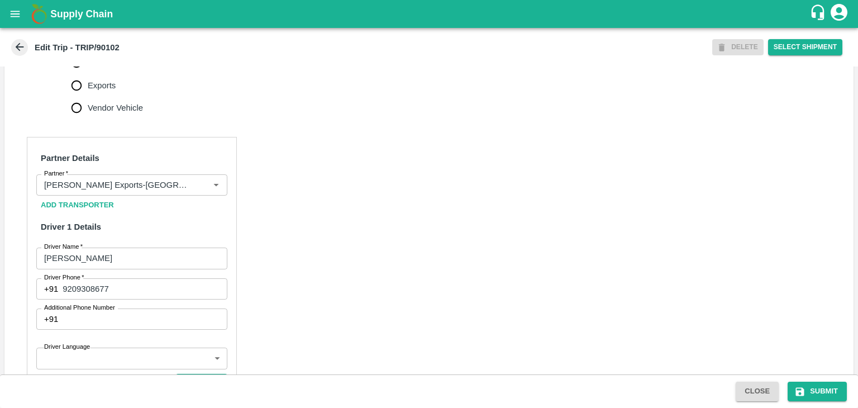
scroll to position [448, 0]
click at [204, 189] on button "Clear" at bounding box center [202, 183] width 15 height 15
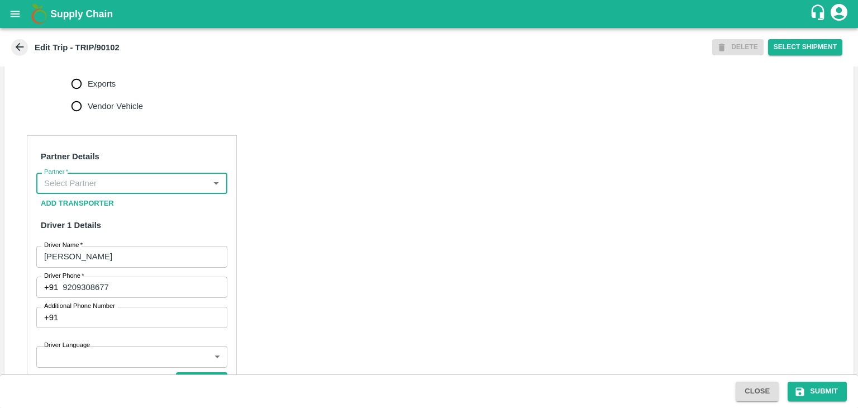
scroll to position [0, 0]
click at [174, 191] on input "Partner   *" at bounding box center [123, 183] width 166 height 15
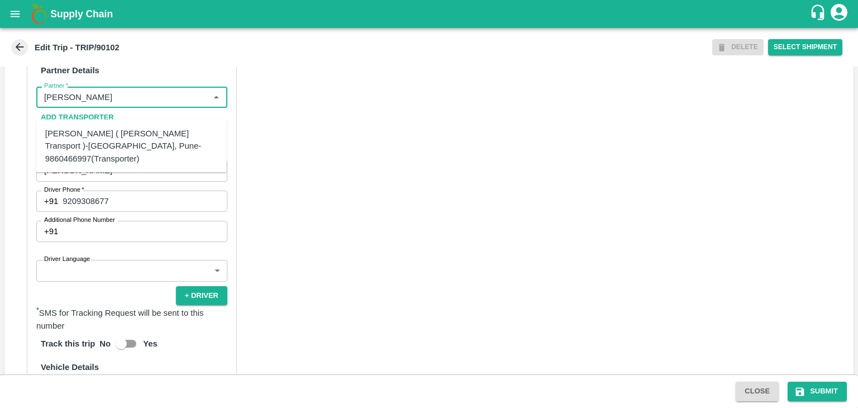
scroll to position [536, 0]
click at [72, 131] on div "Nitin Rasal ( Bhairavnath Transport )-Deulgaon, Pune-9860466997(Transporter)" at bounding box center [131, 144] width 173 height 37
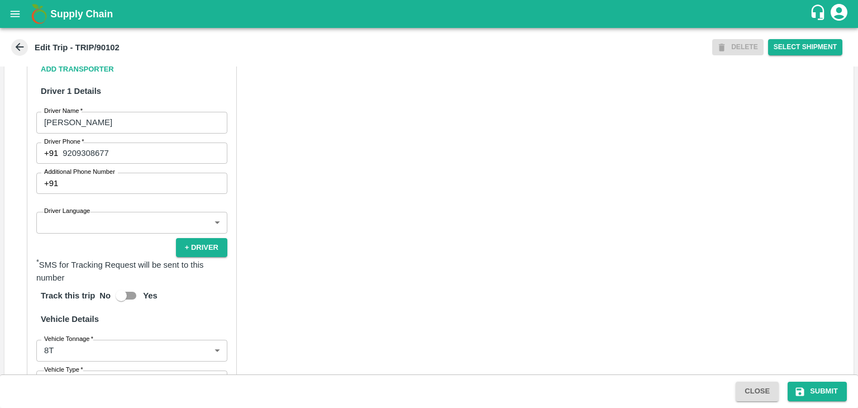
scroll to position [585, 0]
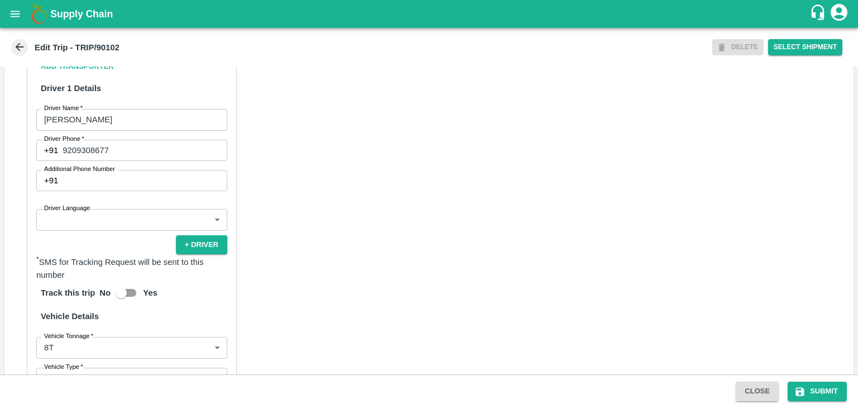
type input "Nitin Rasal ( Bhairavnath Transport )-Deulgaon, Pune-9860466997(Transporter)"
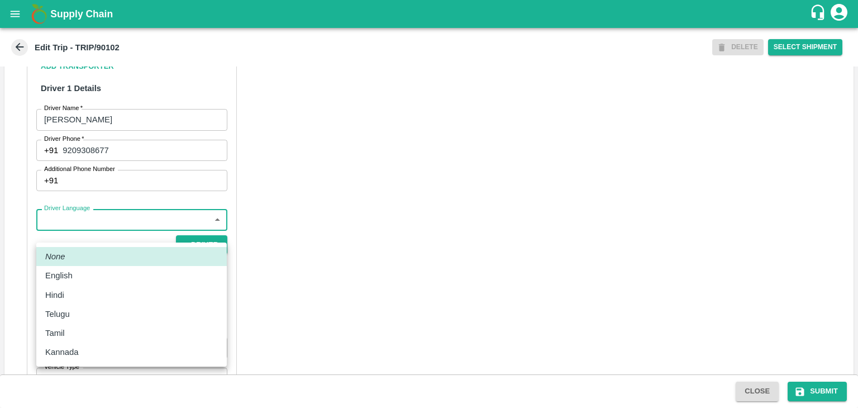
click at [104, 239] on body "Supply Chain Edit Trip - TRIP/90102 DELETE Select Shipment Trip Details Trip Ty…" at bounding box center [429, 204] width 858 height 408
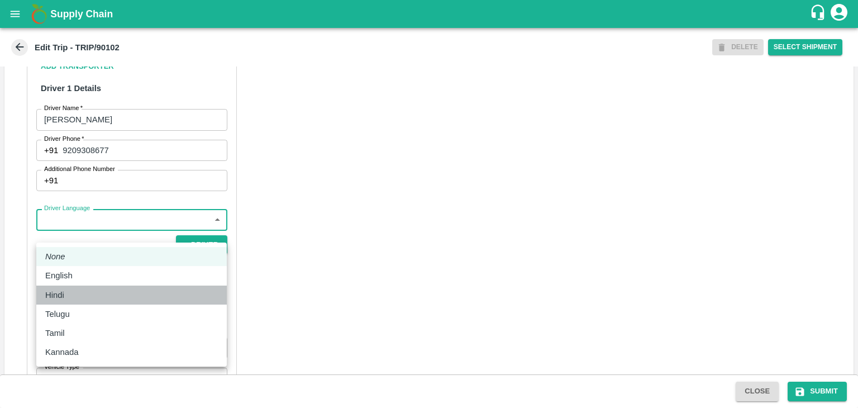
click at [69, 291] on div "Hindi" at bounding box center [57, 295] width 25 height 12
type input "hi"
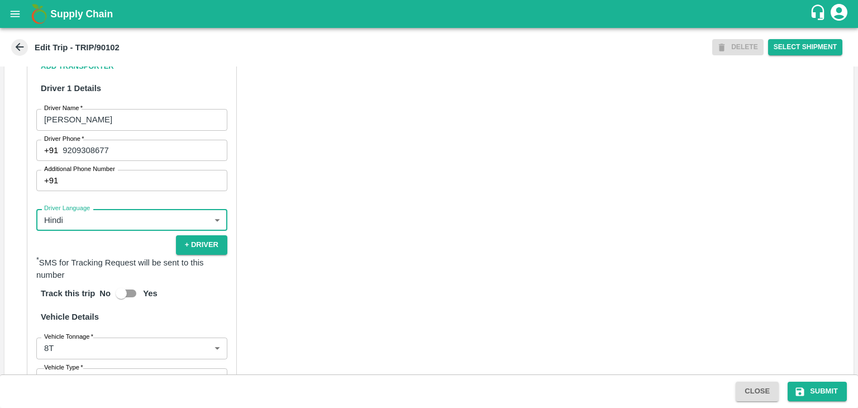
scroll to position [796, 0]
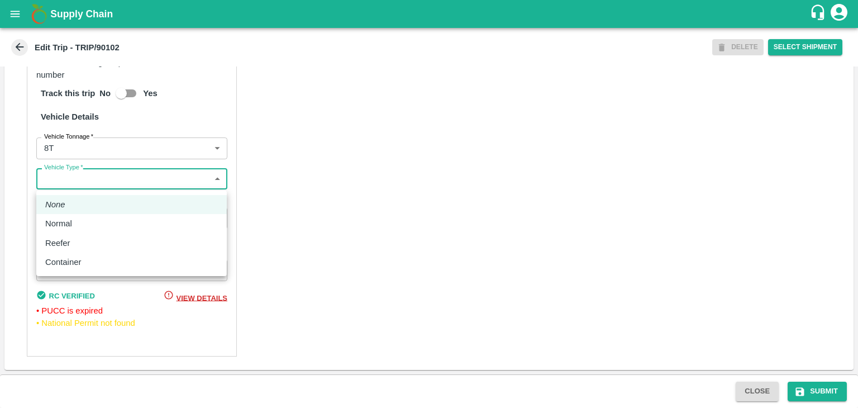
click at [76, 185] on body "Supply Chain Edit Trip - TRIP/90102 DELETE Select Shipment Trip Details Trip Ty…" at bounding box center [429, 204] width 858 height 408
click at [68, 223] on p "Normal" at bounding box center [58, 223] width 27 height 12
type input "Normal"
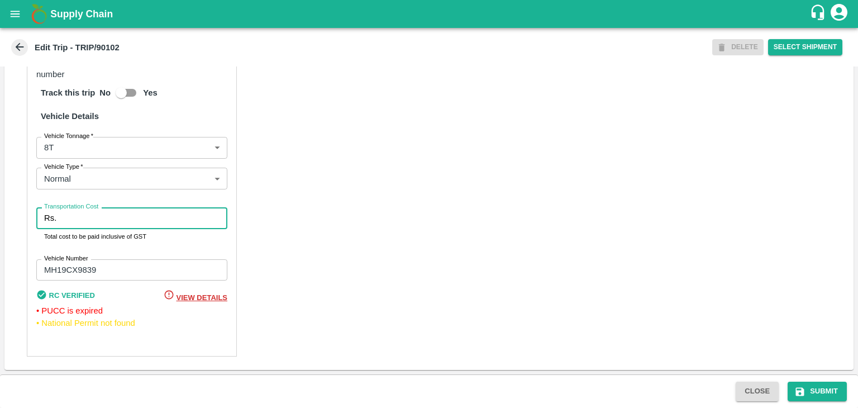
click at [93, 222] on input "Transportation Cost" at bounding box center [144, 217] width 167 height 21
type input "10000"
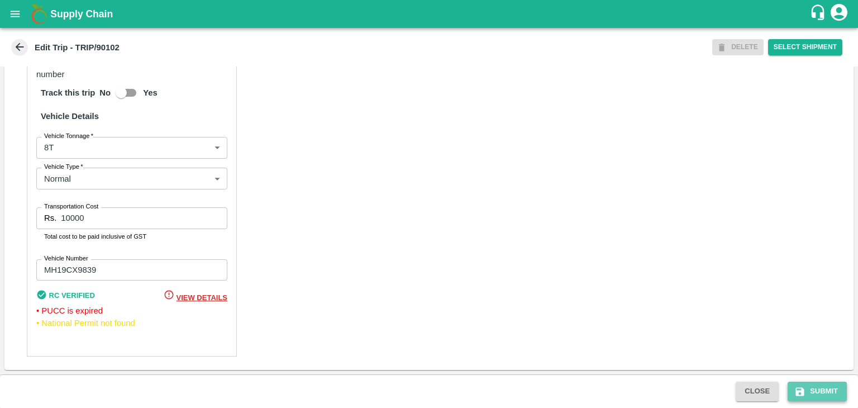
click at [834, 387] on button "Submit" at bounding box center [817, 392] width 59 height 20
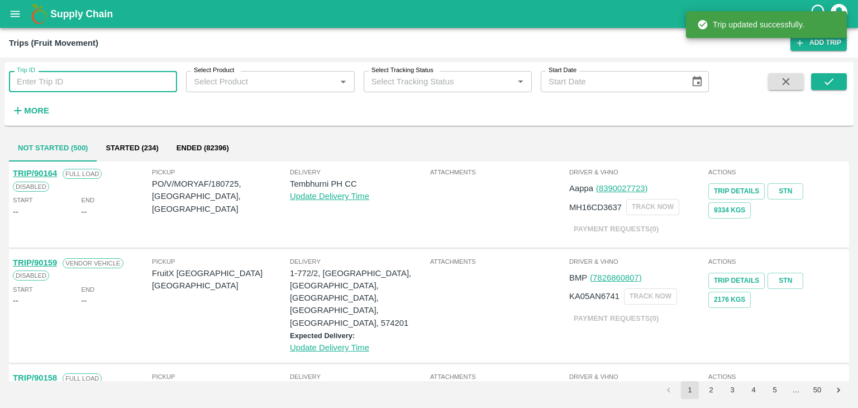
click at [121, 74] on input "Trip ID" at bounding box center [93, 81] width 168 height 21
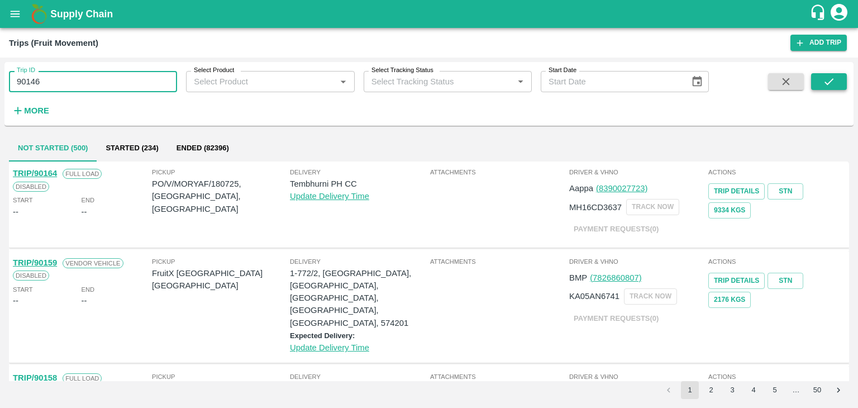
type input "90146"
click at [834, 82] on icon "submit" at bounding box center [829, 81] width 12 height 12
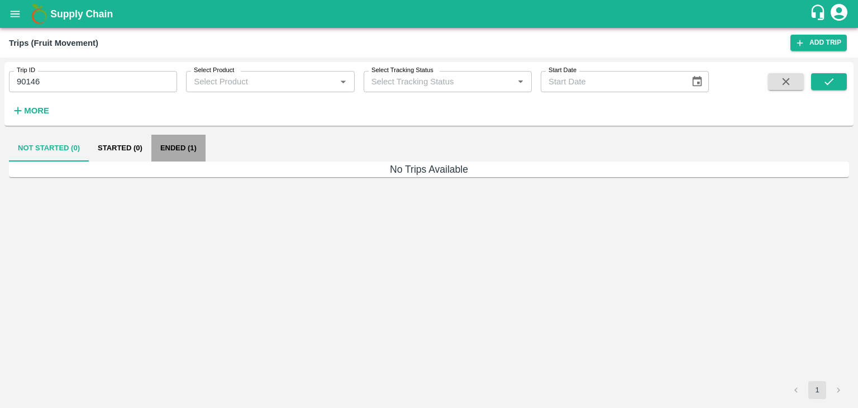
click at [170, 154] on button "Ended (1)" at bounding box center [178, 148] width 54 height 27
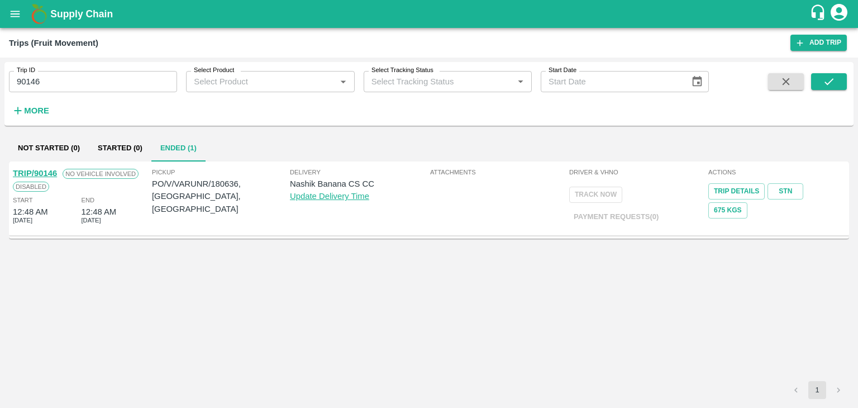
click at [40, 173] on link "TRIP/90146" at bounding box center [35, 173] width 44 height 9
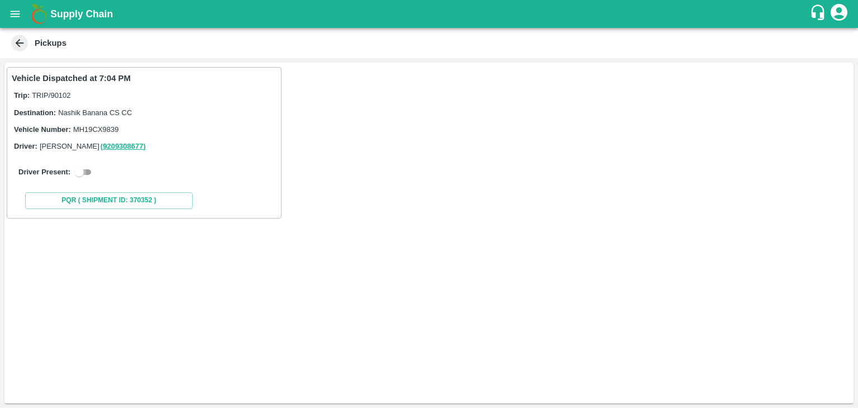
click at [81, 171] on input "checkbox" at bounding box center [79, 171] width 40 height 13
checkbox input "true"
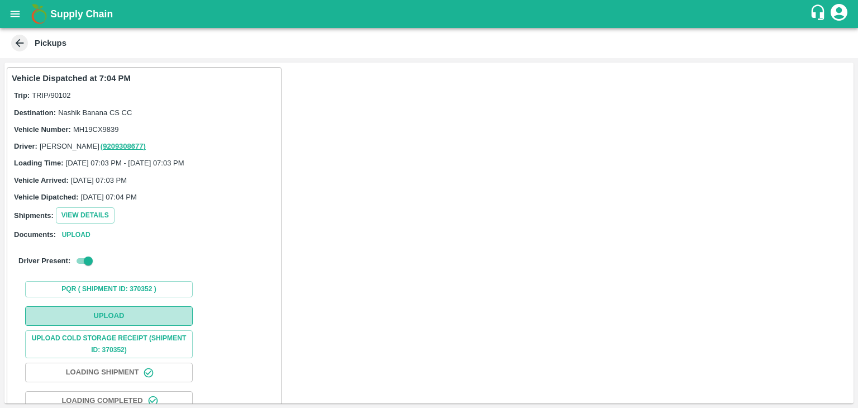
click at [97, 322] on button "Upload" at bounding box center [109, 316] width 168 height 20
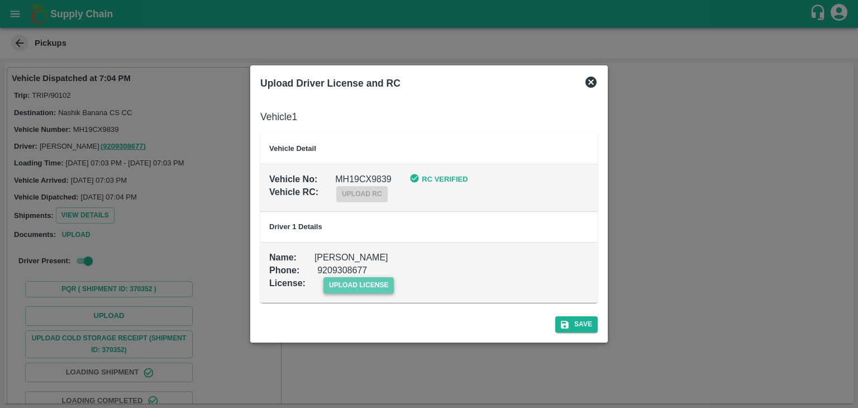
click at [386, 288] on span "upload license" at bounding box center [359, 285] width 71 height 16
click at [0, 0] on input "upload license" at bounding box center [0, 0] width 0 height 0
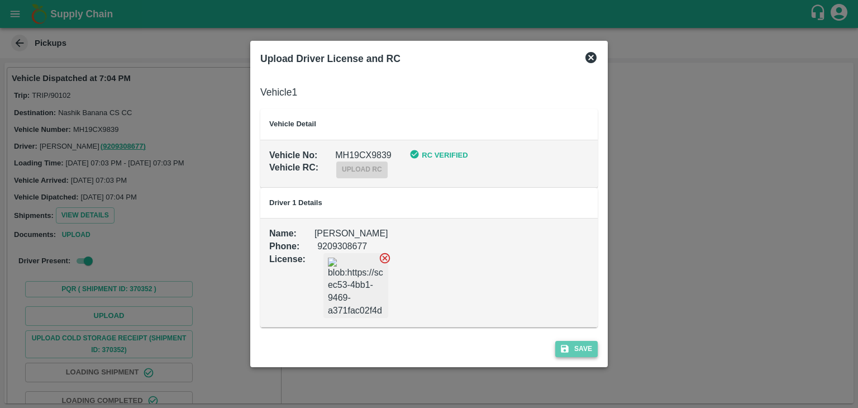
click at [586, 351] on button "Save" at bounding box center [576, 349] width 42 height 16
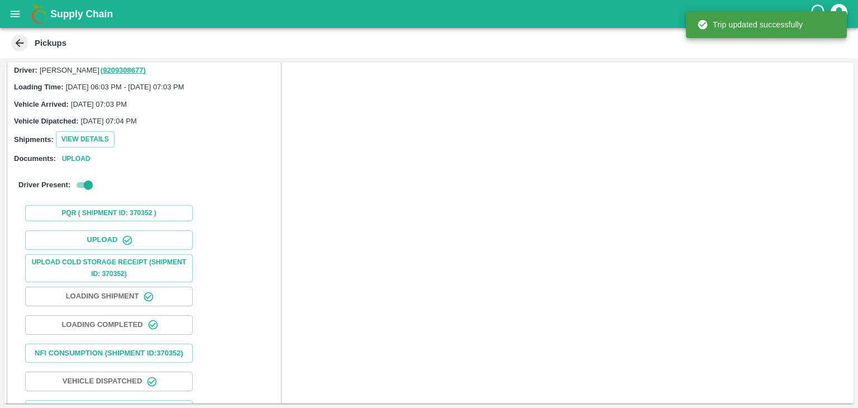
scroll to position [117, 0]
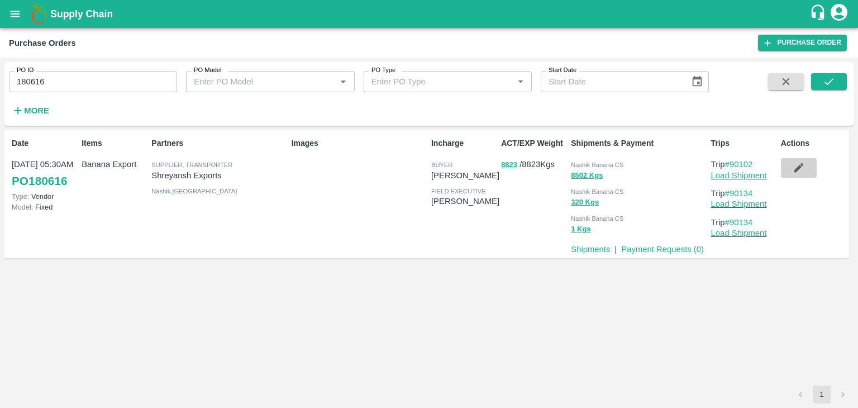
click at [802, 171] on icon "button" at bounding box center [799, 167] width 12 height 12
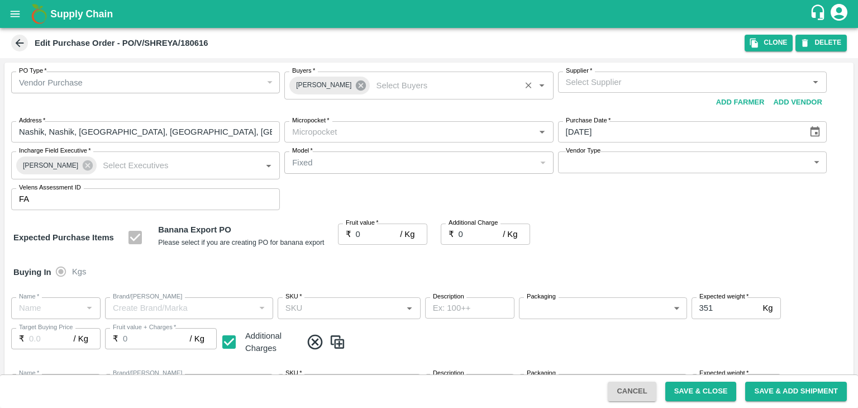
click at [356, 88] on icon at bounding box center [361, 85] width 10 height 10
click at [346, 85] on input "Buyers   *" at bounding box center [410, 82] width 244 height 15
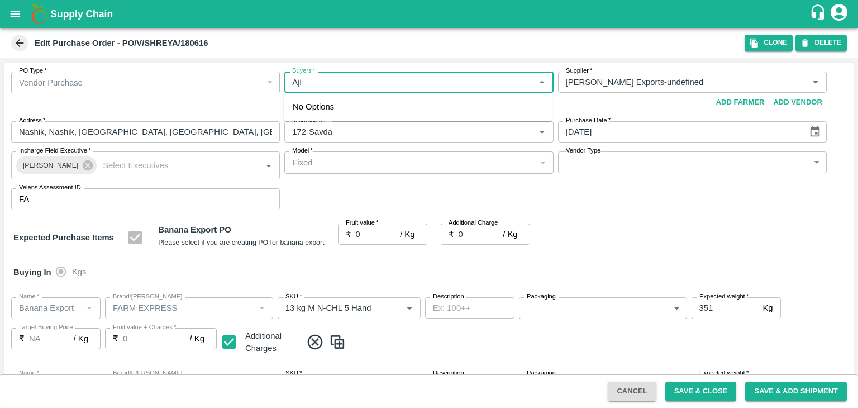
type input "Ajit"
type input "[PERSON_NAME] Exports-undefined"
type input "172-Savda"
type input "Banana Export"
type input "FARM EXPRESS"
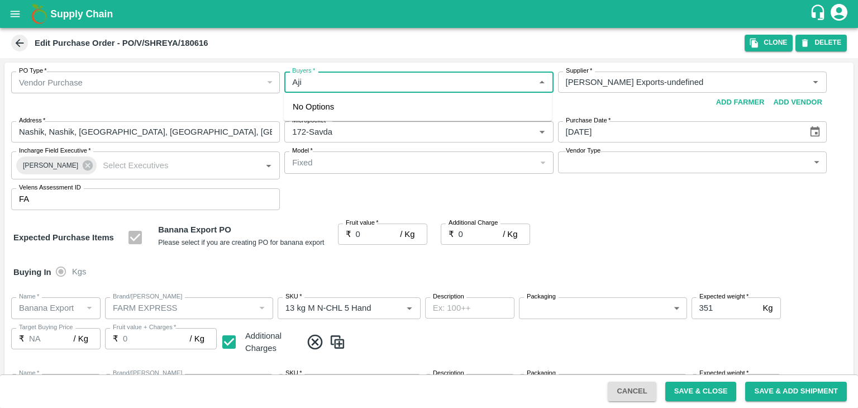
type input "13 kg M N-CHL 5 Hand"
type input "NA"
type input "Banana Export"
type input "FARM EXPRESS"
type input "13 kg M N-CHL 6 Hand"
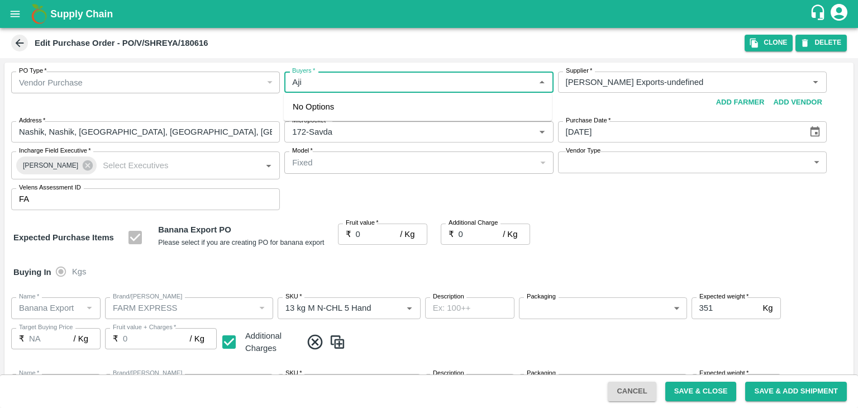
type input "NA"
type input "Banana Export"
type input "FARM EXPRESS"
type input "13 kg M N-CHL 8 Hand"
type input "NA"
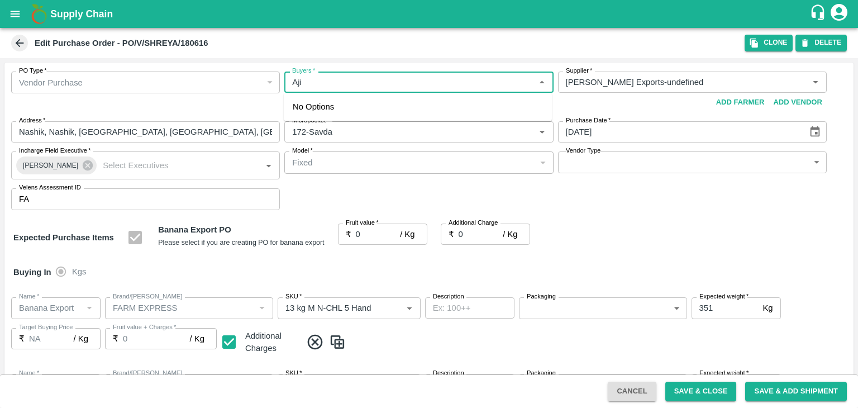
type input "Banana Export"
type input "FARM EXPRESS"
type input "13 kg M N-CHL CL"
type input "NA"
type input "Banana Export"
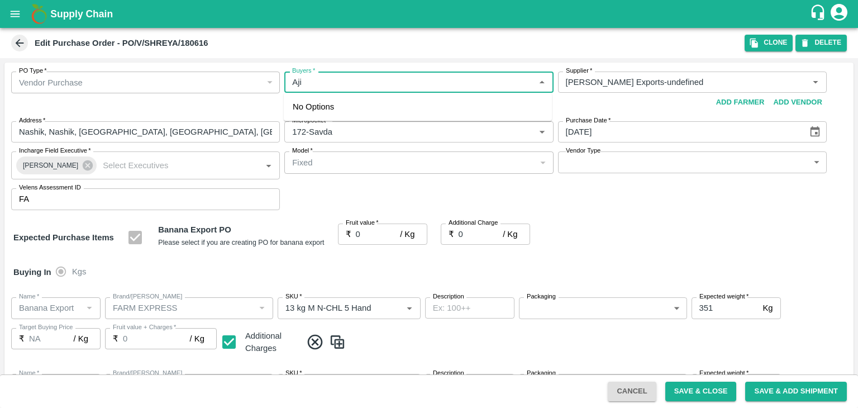
type input "FARM EXPRESS"
type input "C Class"
type input "NA"
type input "Banana Export"
type input "FARM EXPRESS"
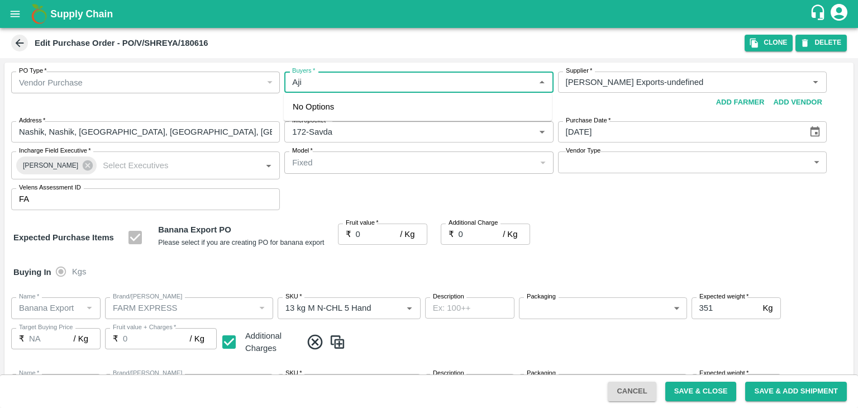
type input "PHR Kg"
type input "NA"
click at [349, 104] on div "Ajit Otari" at bounding box center [418, 111] width 268 height 29
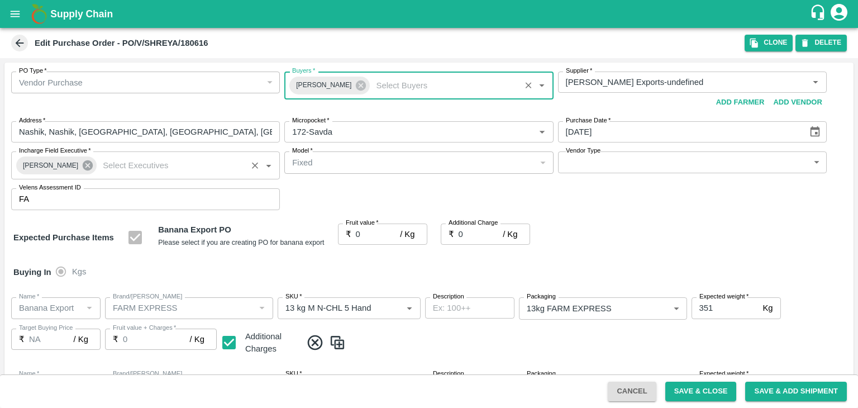
click at [84, 169] on icon at bounding box center [88, 165] width 10 height 10
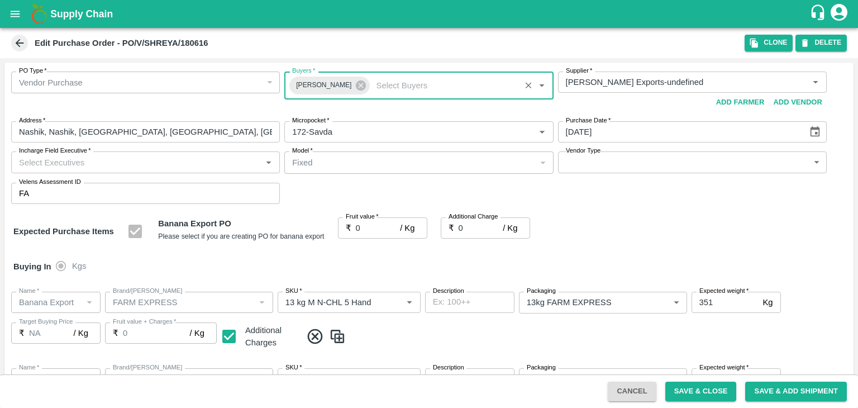
click at [131, 159] on input "Incharge Field Executive   *" at bounding box center [137, 162] width 244 height 15
type input "Jay"
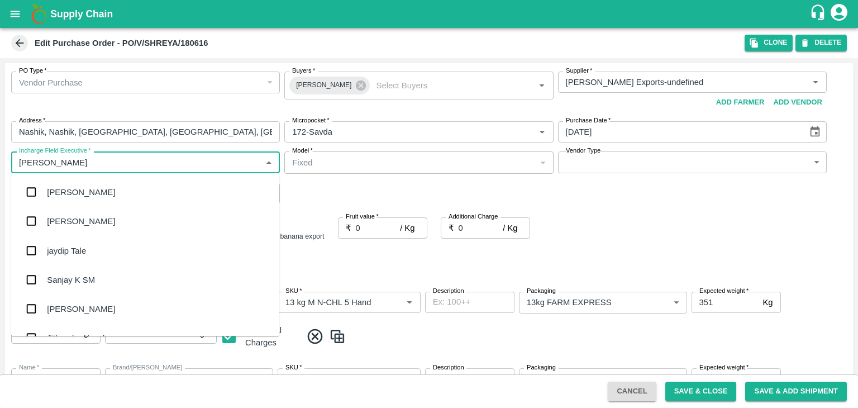
click at [84, 251] on div "jaydip Tale" at bounding box center [66, 250] width 39 height 12
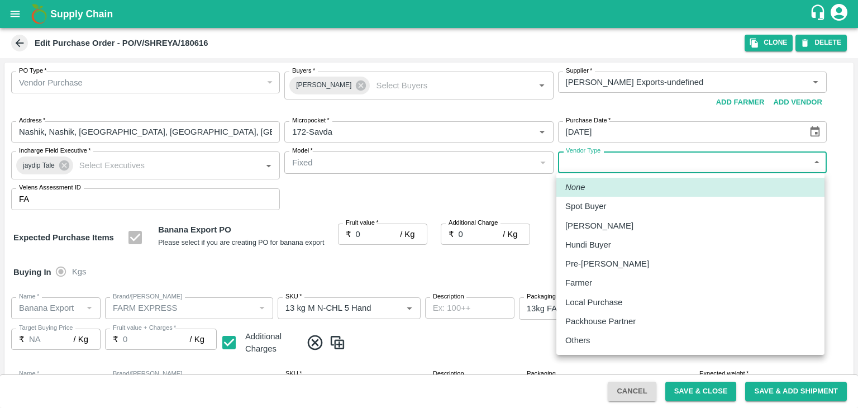
click at [589, 164] on body "Supply Chain Edit Purchase Order - PO/V/SHREYA/180616 Clone DELETE PO Type   * …" at bounding box center [429, 204] width 858 height 408
click at [599, 335] on div "Others" at bounding box center [690, 340] width 250 height 12
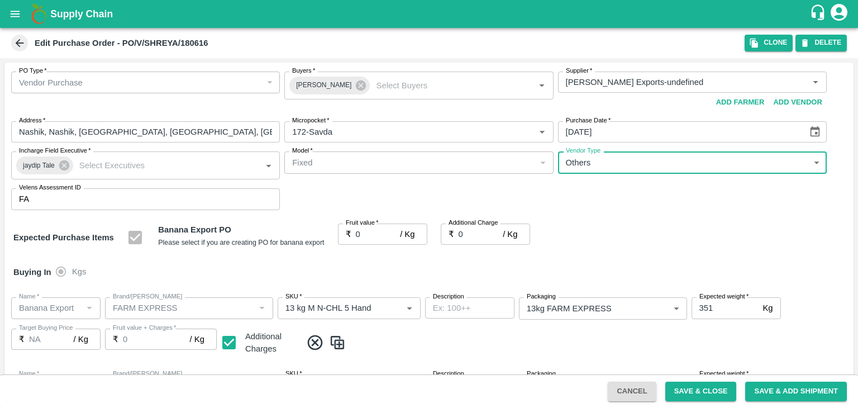
type input "OTHER"
click at [376, 232] on div at bounding box center [429, 204] width 858 height 408
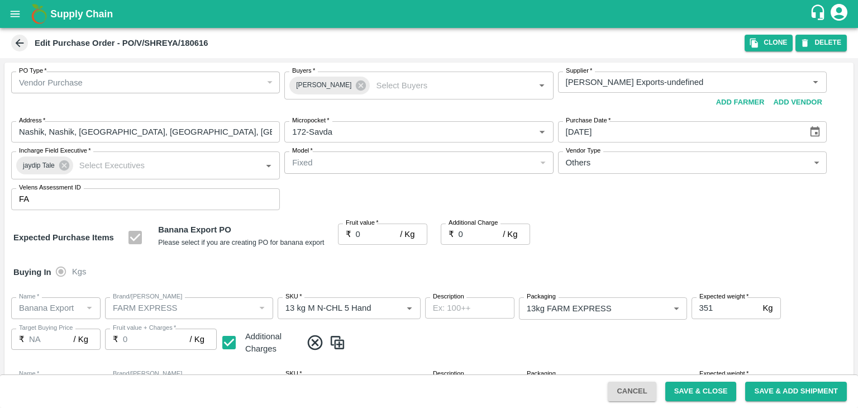
click at [373, 237] on input "0" at bounding box center [378, 233] width 45 height 21
type input "1"
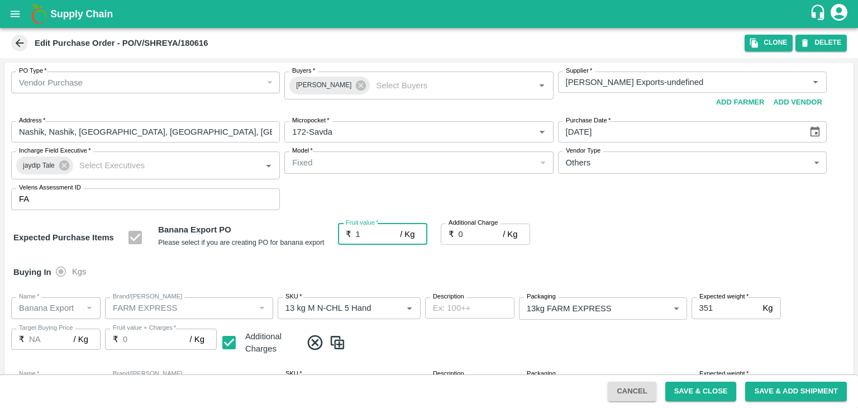
type input "1"
type input "18"
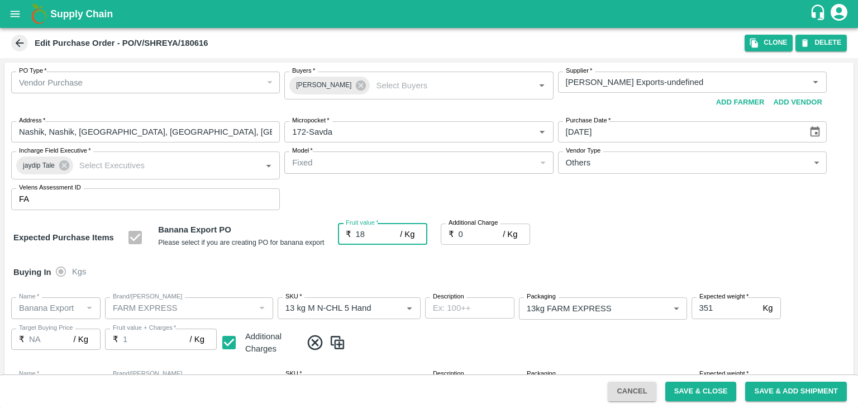
type input "18"
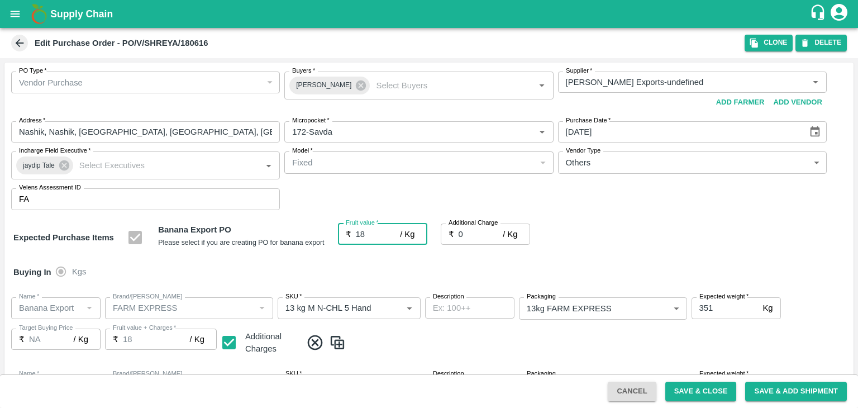
type input "18"
type input "2"
type input "20"
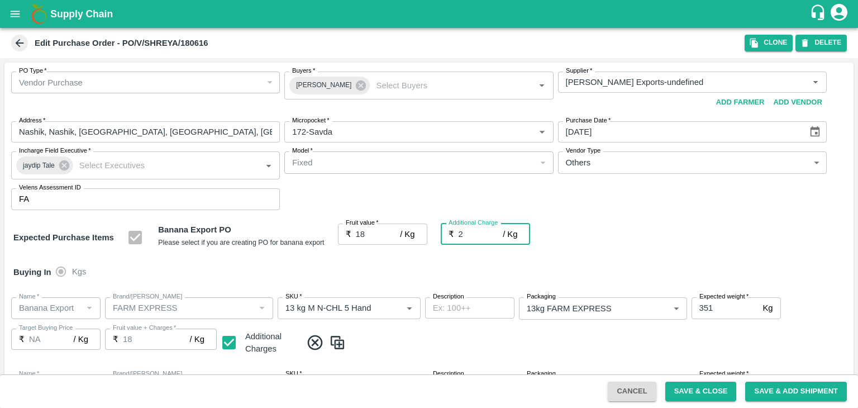
type input "20"
type input "2.7"
type input "20.7"
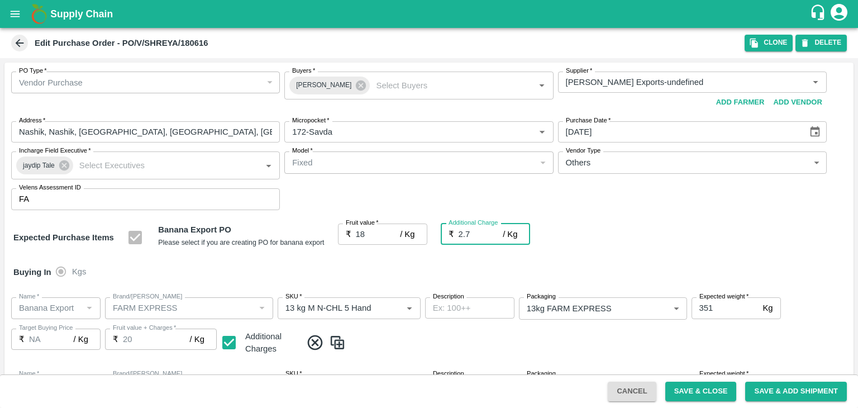
type input "20.7"
type input "2.75"
type input "20.75"
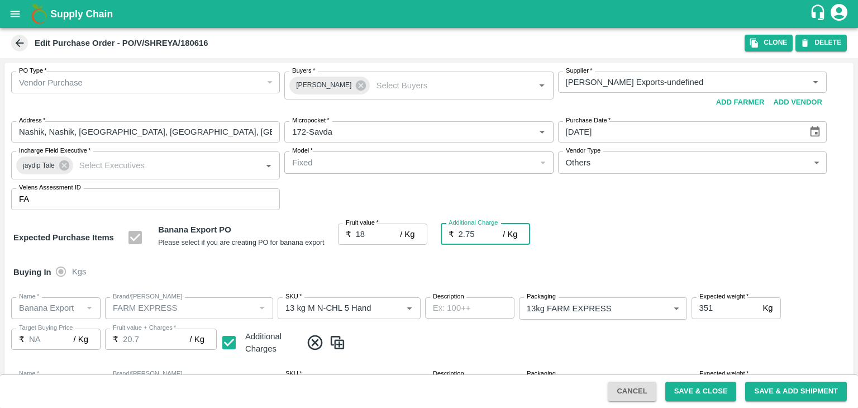
type input "20.75"
type input "2.75"
click at [409, 267] on div "Buying In Kgs" at bounding box center [428, 272] width 849 height 32
click at [693, 383] on button "Save & Close" at bounding box center [701, 392] width 72 height 20
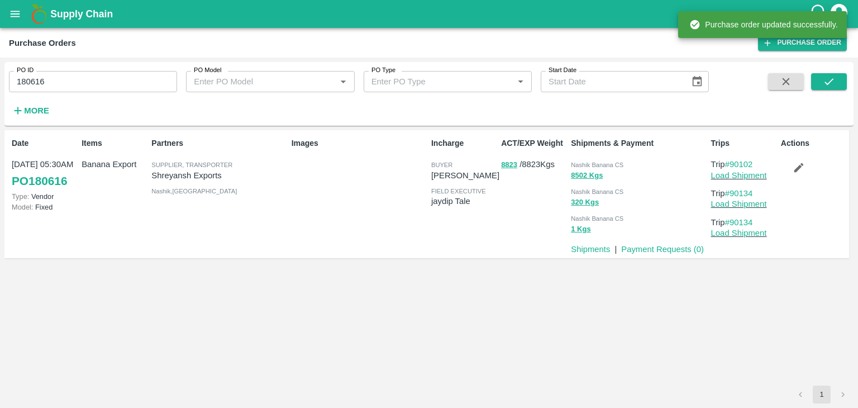
click at [94, 83] on input "180616" at bounding box center [93, 81] width 168 height 21
paste input "text"
click at [94, 83] on input "180616" at bounding box center [93, 81] width 168 height 21
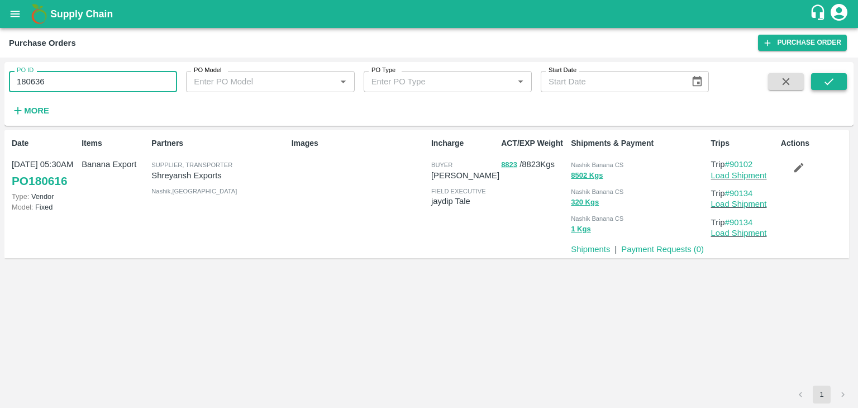
type input "180636"
click at [843, 83] on button "submit" at bounding box center [829, 81] width 36 height 17
drag, startPoint x: 839, startPoint y: 93, endPoint x: 838, endPoint y: 83, distance: 9.6
click at [838, 83] on span at bounding box center [829, 96] width 36 height 46
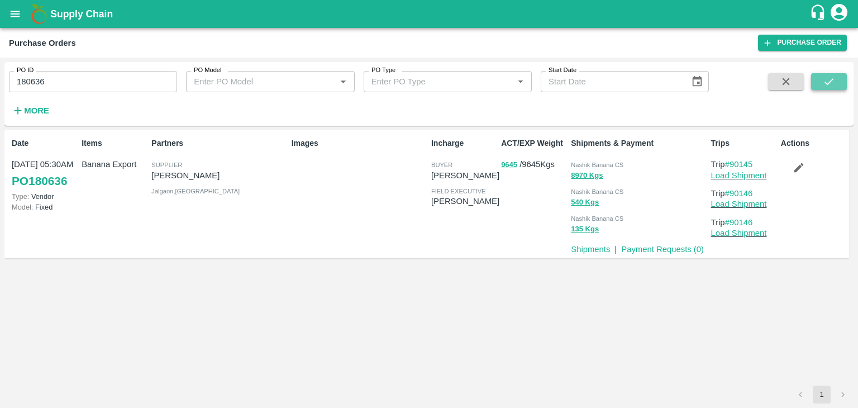
click at [838, 83] on button "submit" at bounding box center [829, 81] width 36 height 17
click at [748, 175] on link "Load Shipment" at bounding box center [739, 175] width 56 height 9
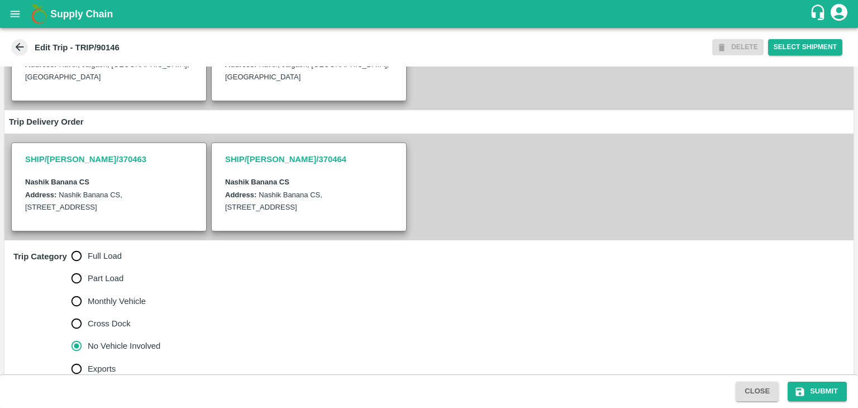
scroll to position [170, 0]
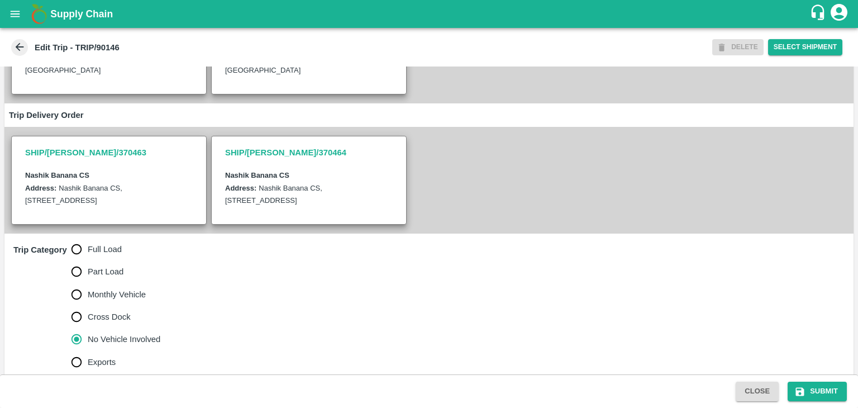
click at [105, 242] on label "Full Load" at bounding box center [113, 249] width 96 height 22
click at [88, 242] on input "Full Load" at bounding box center [76, 249] width 22 height 22
radio input "true"
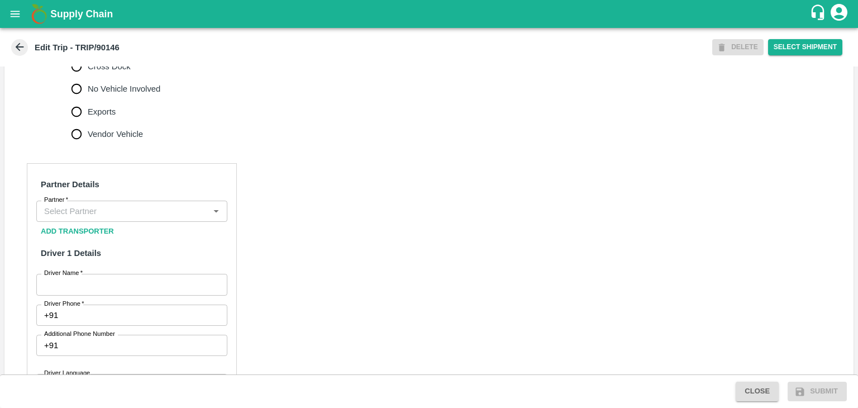
scroll to position [422, 0]
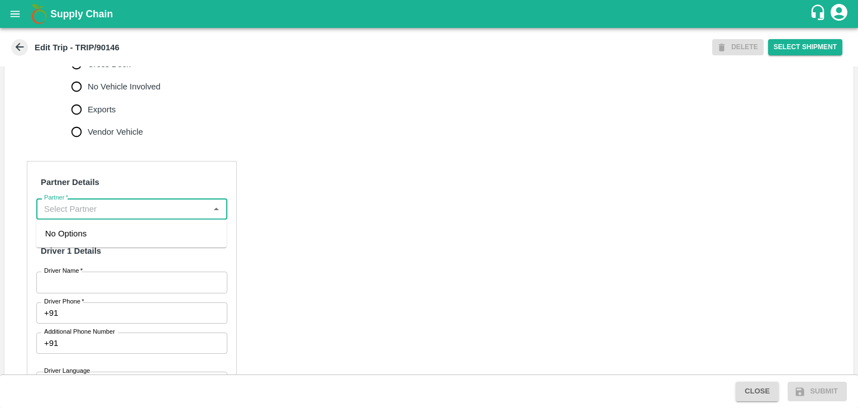
click at [131, 212] on input "Partner   *" at bounding box center [123, 209] width 166 height 15
click at [113, 242] on div "[PERSON_NAME] ( [PERSON_NAME] Transport )-[GEOGRAPHIC_DATA], Pune-9860466997(Tr…" at bounding box center [131, 245] width 173 height 37
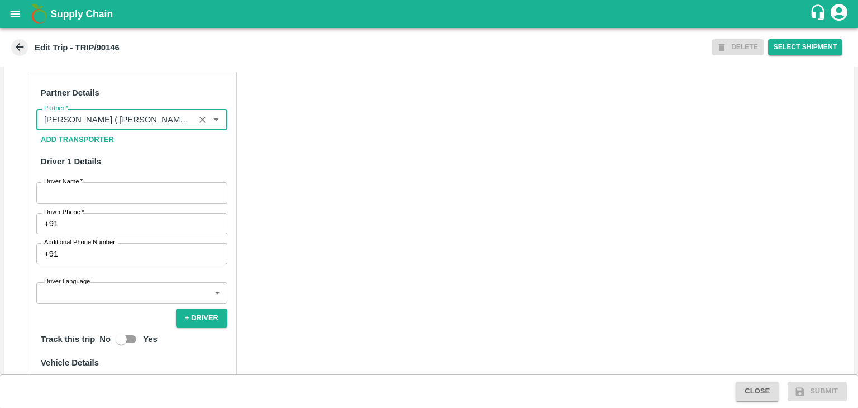
scroll to position [514, 0]
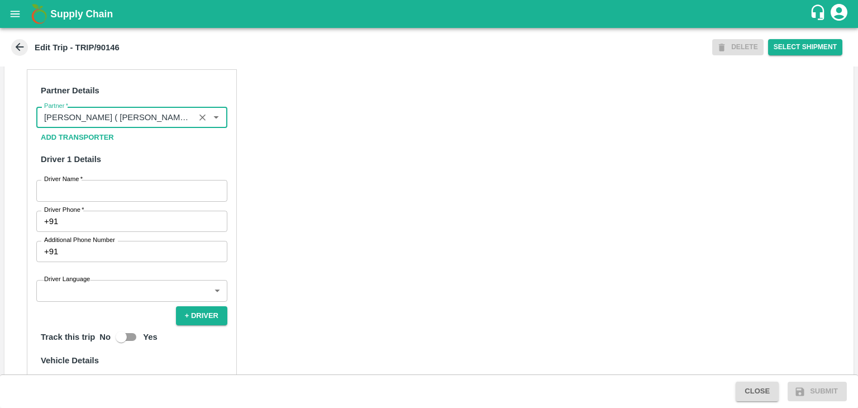
type input "[PERSON_NAME] ( [PERSON_NAME] Transport )-[GEOGRAPHIC_DATA], Pune-9860466997(Tr…"
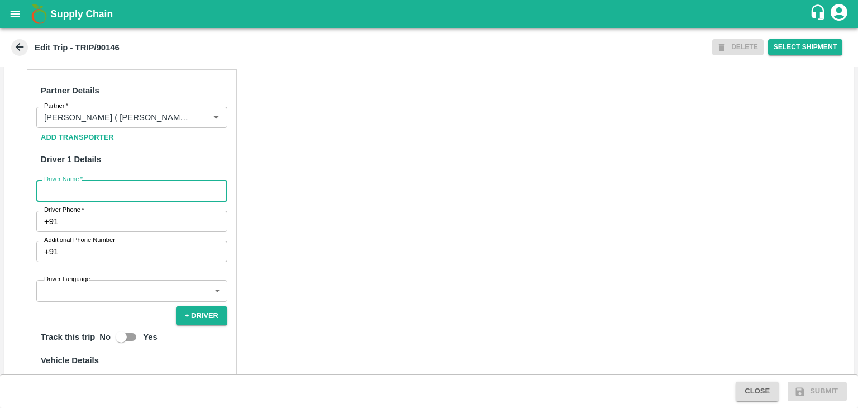
click at [101, 182] on input "Driver Name   *" at bounding box center [131, 190] width 191 height 21
type input "[PERSON_NAME]"
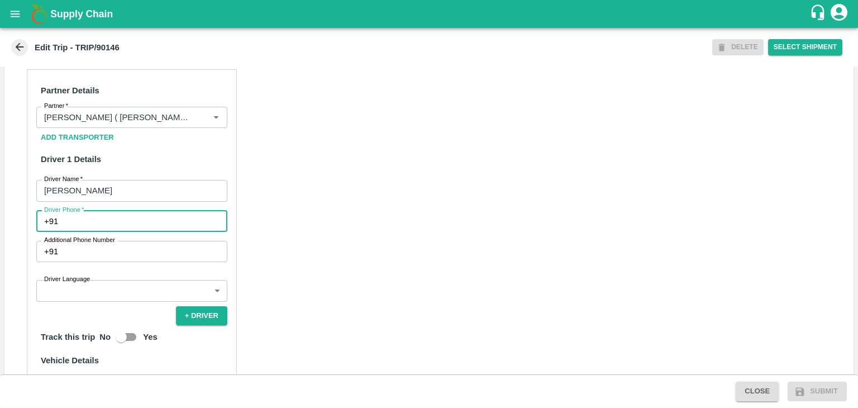
click at [113, 221] on input "Driver Phone   *" at bounding box center [145, 221] width 165 height 21
type input "9975280177"
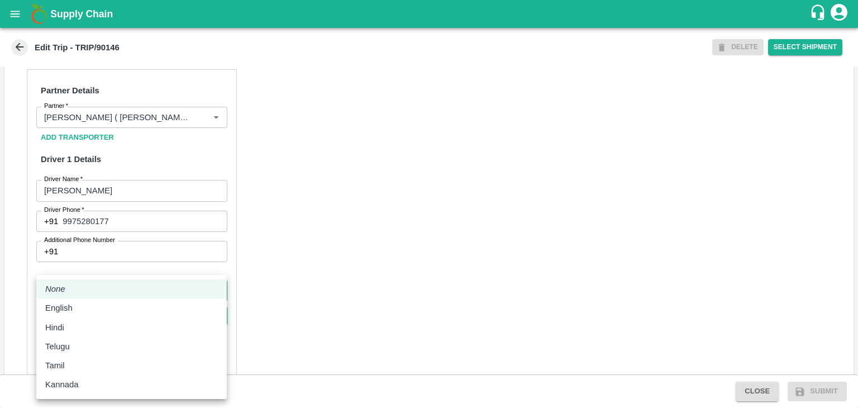
click at [112, 282] on body "Supply Chain Edit Trip - TRIP/90146 DELETE Select Shipment Trip Details Trip Ty…" at bounding box center [429, 204] width 858 height 408
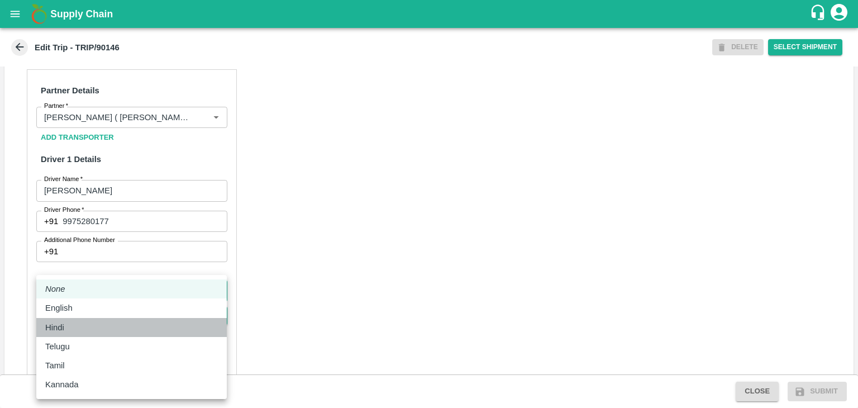
click at [84, 330] on div "Hindi" at bounding box center [131, 327] width 173 height 12
type input "hi"
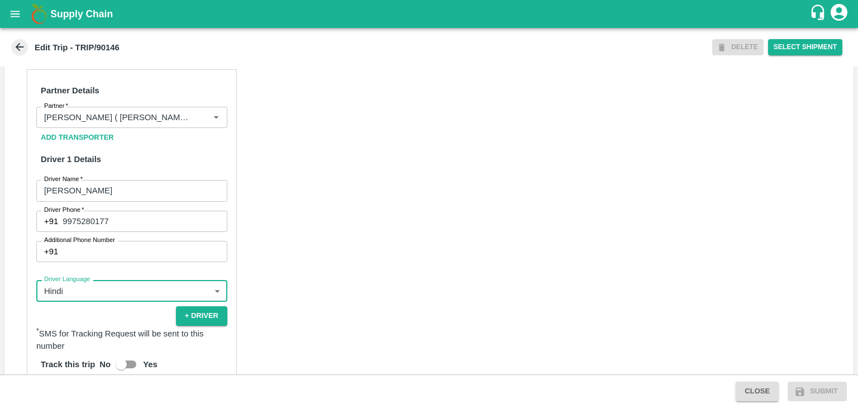
scroll to position [760, 0]
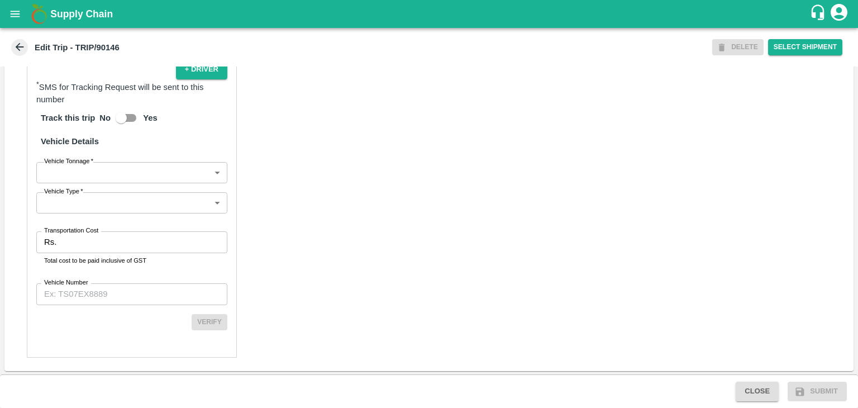
click at [47, 182] on body "Supply Chain Edit Trip - TRIP/90146 DELETE Select Shipment Trip Details Trip Ty…" at bounding box center [429, 204] width 858 height 408
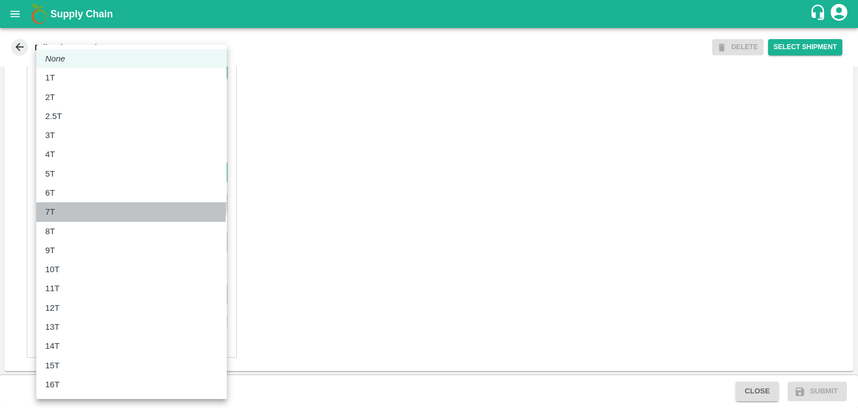
click at [68, 206] on div "7T" at bounding box center [131, 212] width 173 height 12
type input "7000"
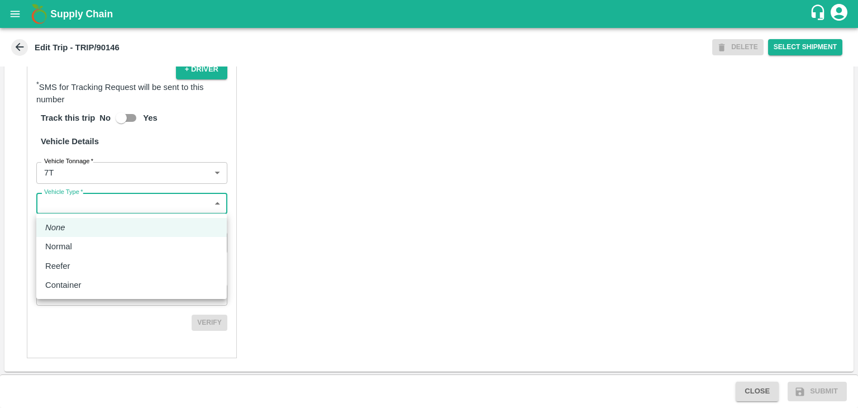
drag, startPoint x: 89, startPoint y: 206, endPoint x: 87, endPoint y: 248, distance: 42.5
click at [87, 248] on body "Supply Chain Edit Trip - TRIP/90146 DELETE Select Shipment Trip Details Trip Ty…" at bounding box center [429, 204] width 858 height 408
click at [87, 248] on div "Normal" at bounding box center [131, 246] width 173 height 12
type input "Normal"
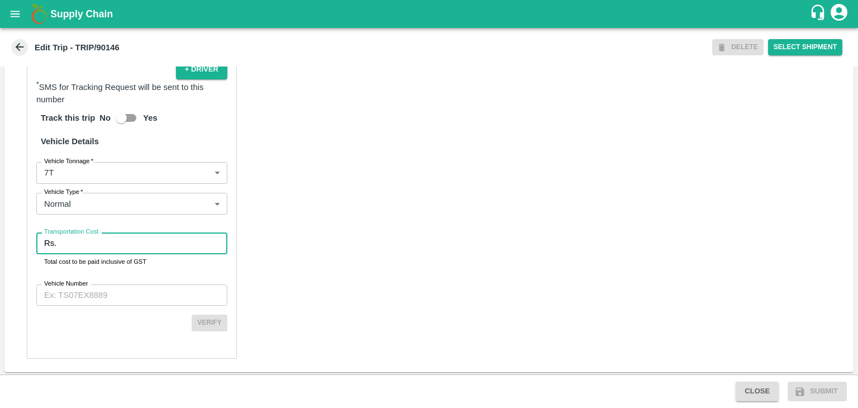
click at [106, 244] on input "Transportation Cost" at bounding box center [144, 242] width 167 height 21
type input "1"
click at [136, 296] on input "Vehicle Number" at bounding box center [131, 294] width 191 height 21
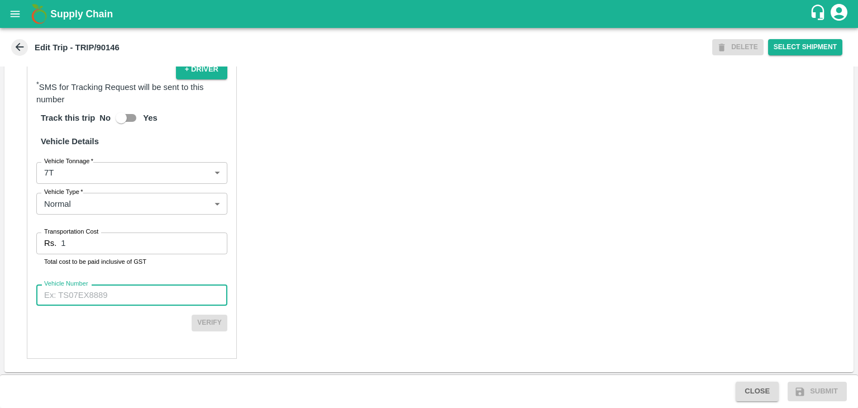
type input "MH45AE5250"
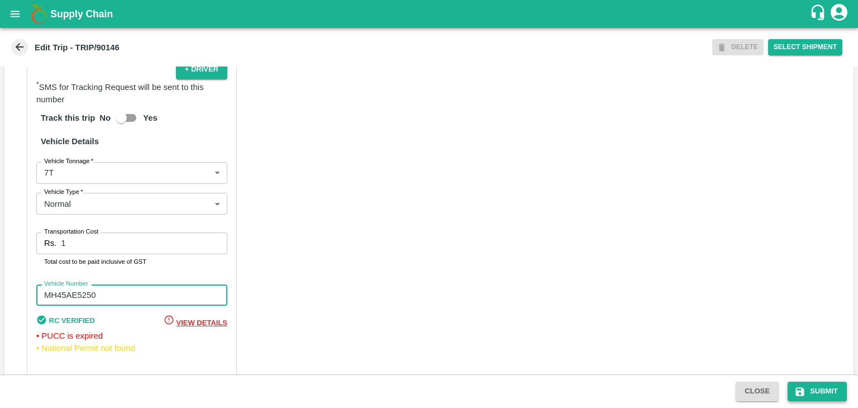
click at [817, 385] on button "Submit" at bounding box center [817, 392] width 59 height 20
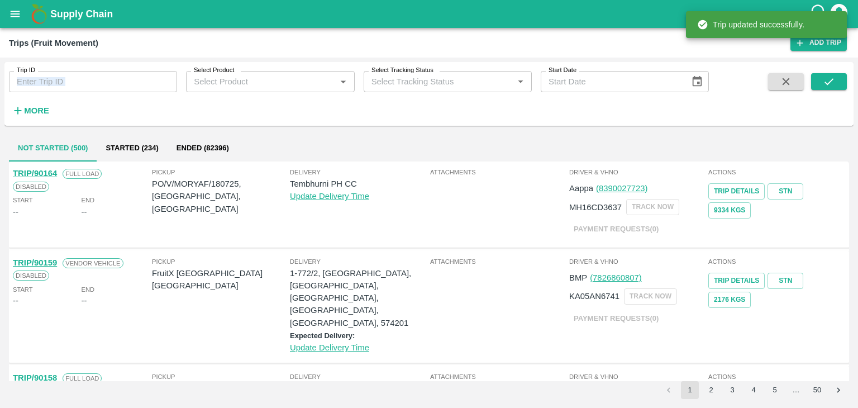
drag, startPoint x: 118, startPoint y: 93, endPoint x: 154, endPoint y: 84, distance: 36.9
click at [154, 84] on div "Trip ID Trip ID Select Product Select Product   * Select Tracking Status Select…" at bounding box center [354, 91] width 709 height 58
click at [154, 84] on input "Trip ID" at bounding box center [93, 81] width 168 height 21
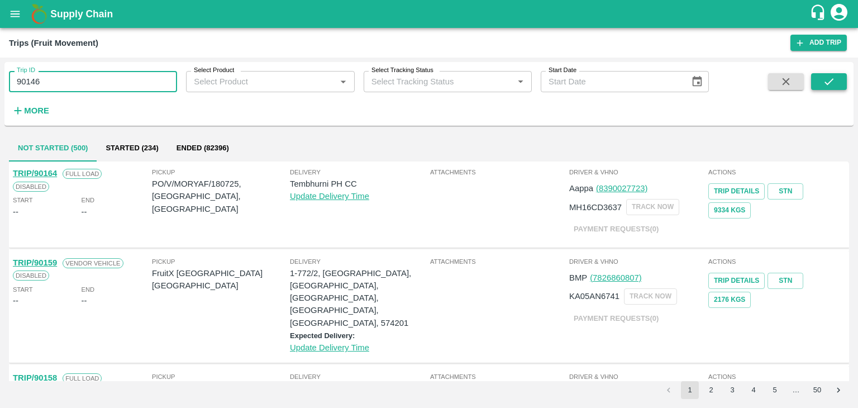
type input "90146"
click at [843, 83] on button "submit" at bounding box center [829, 81] width 36 height 17
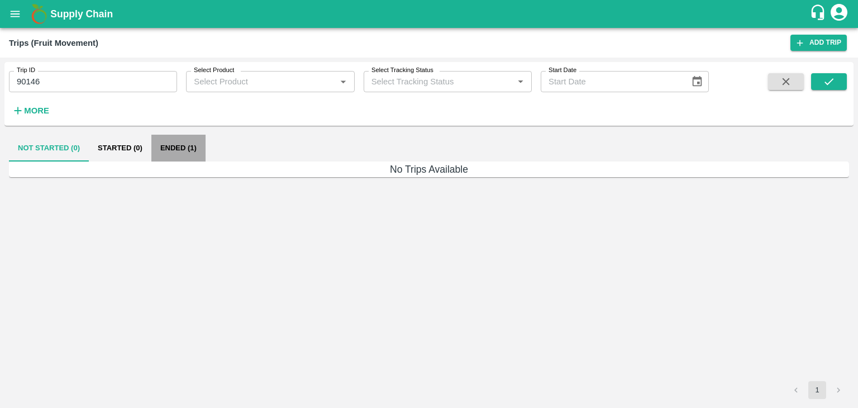
click at [180, 146] on button "Ended (1)" at bounding box center [178, 148] width 54 height 27
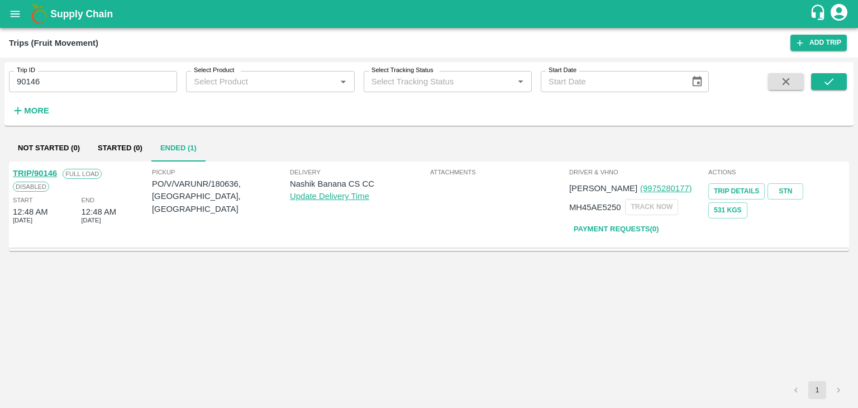
click at [45, 170] on link "TRIP/90146" at bounding box center [35, 173] width 44 height 9
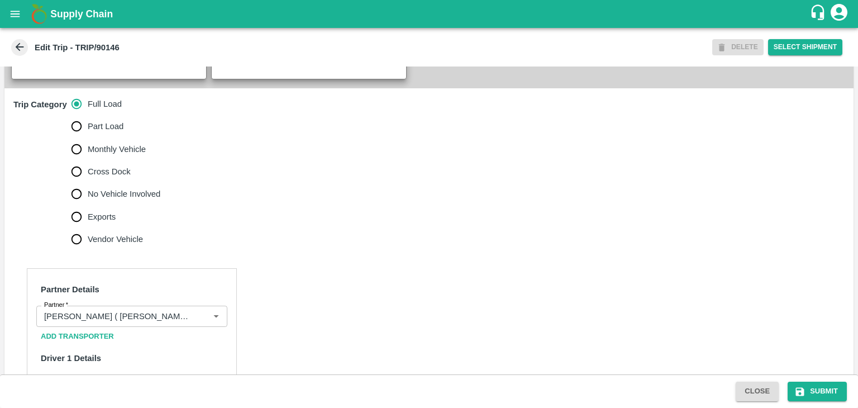
scroll to position [370, 0]
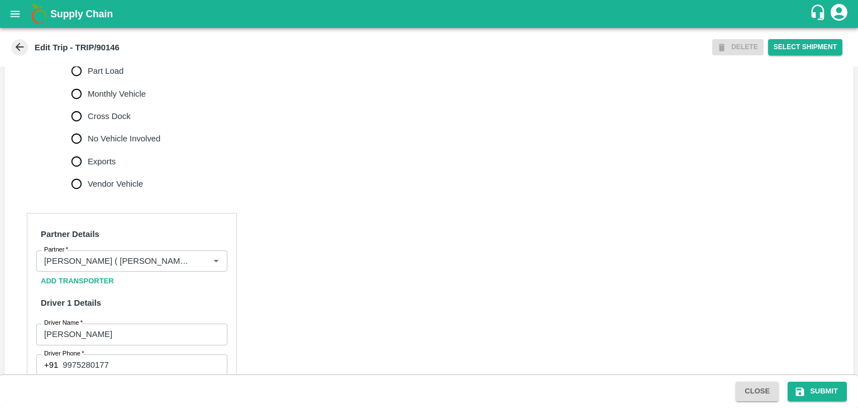
click at [122, 137] on span "No Vehicle Involved" at bounding box center [124, 138] width 73 height 12
click at [88, 137] on input "No Vehicle Involved" at bounding box center [76, 138] width 22 height 22
radio input "true"
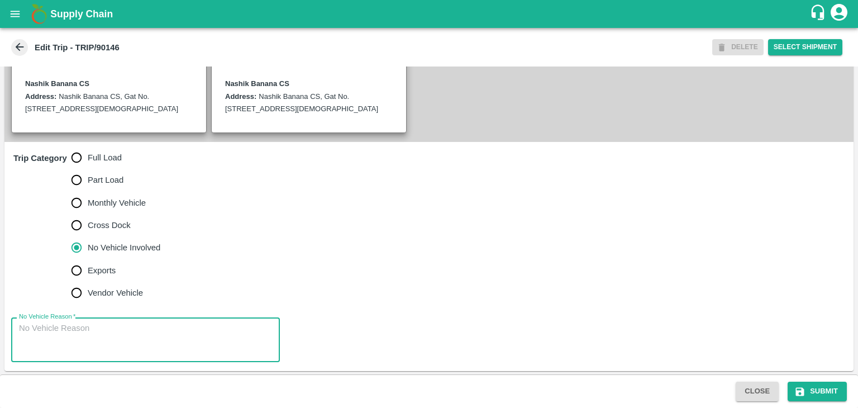
click at [135, 322] on textarea "No Vehicle Reason   *" at bounding box center [145, 339] width 253 height 35
type textarea "Field Dump"
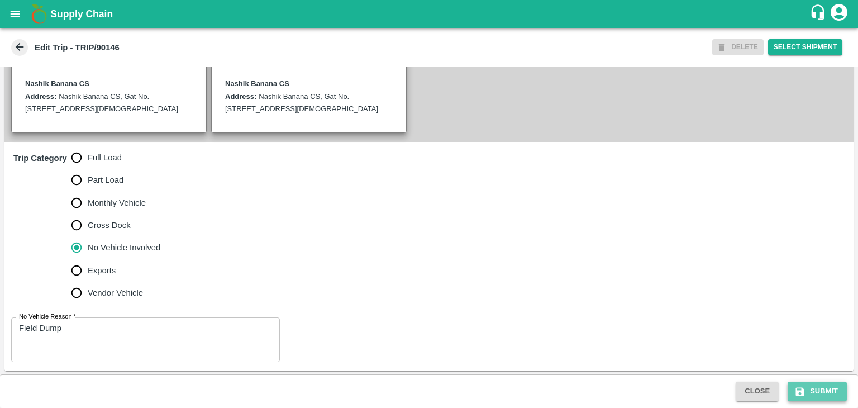
click at [800, 382] on button "Submit" at bounding box center [817, 392] width 59 height 20
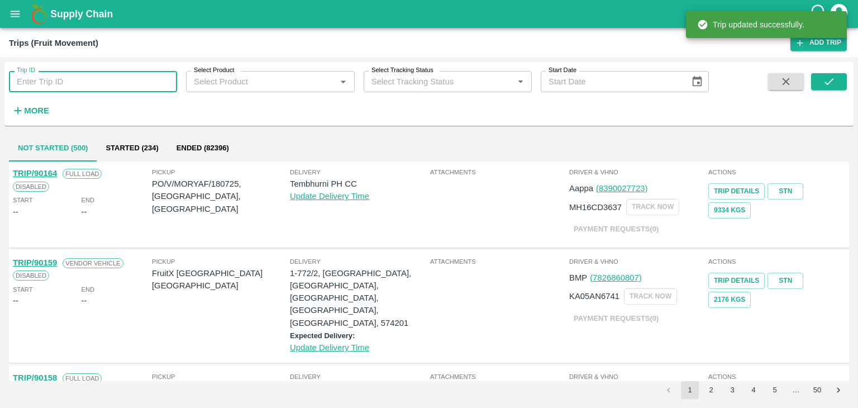
click at [141, 81] on input "Trip ID" at bounding box center [93, 81] width 168 height 21
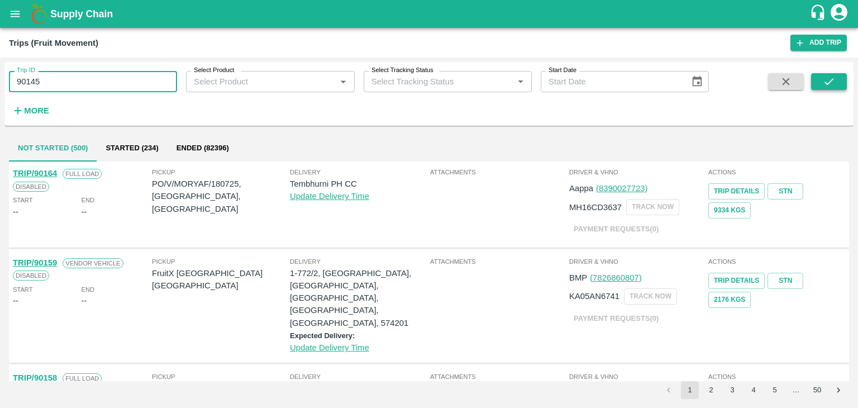
type input "90145"
click at [836, 74] on button "submit" at bounding box center [829, 81] width 36 height 17
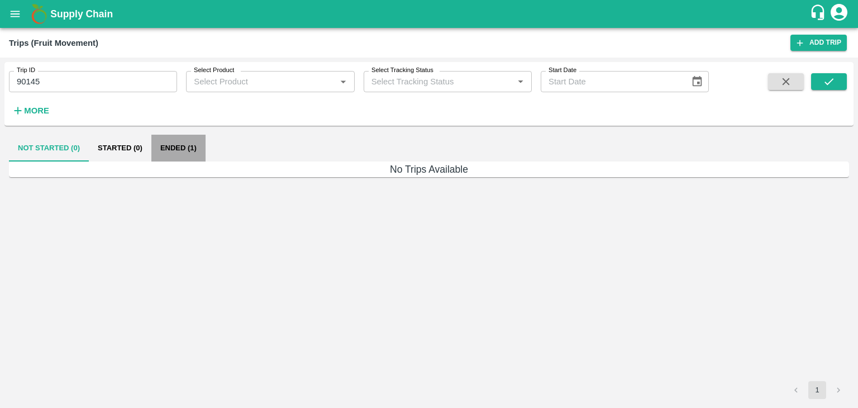
click at [184, 149] on button "Ended (1)" at bounding box center [178, 148] width 54 height 27
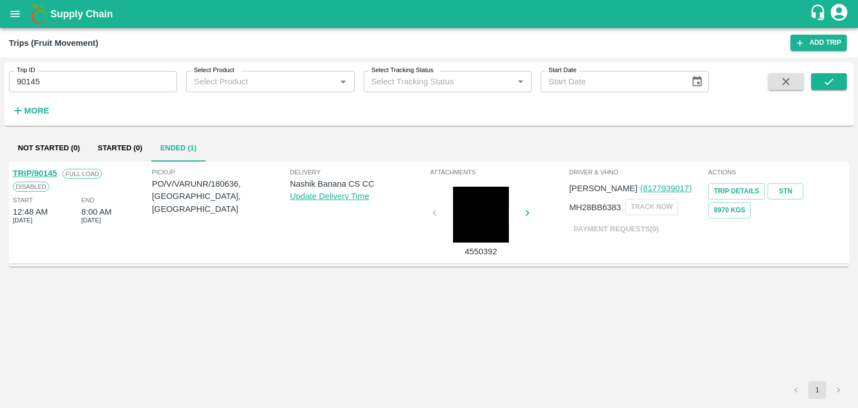
click at [35, 175] on link "TRIP/90145" at bounding box center [35, 173] width 44 height 9
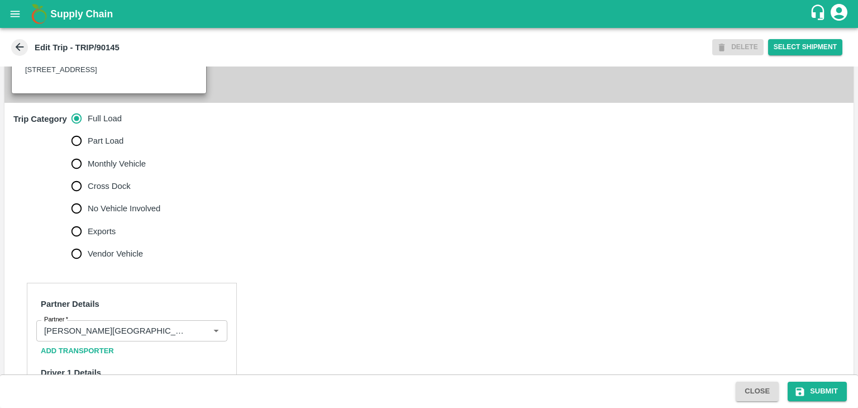
scroll to position [301, 0]
click at [199, 325] on icon "Clear" at bounding box center [202, 330] width 11 height 11
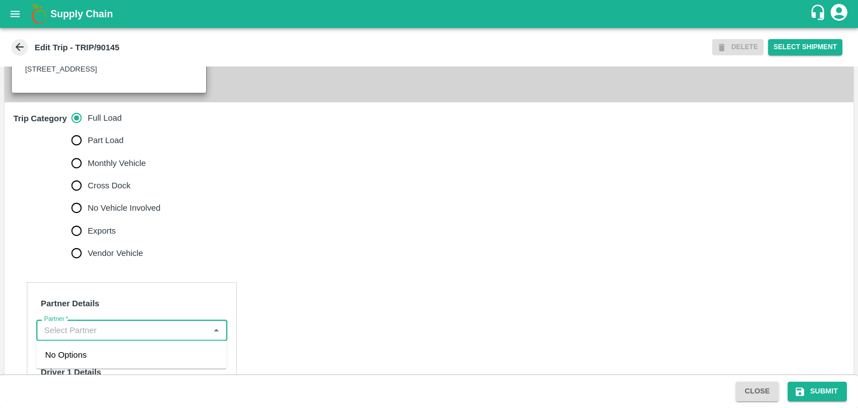
click at [156, 329] on input "Partner   *" at bounding box center [123, 330] width 166 height 15
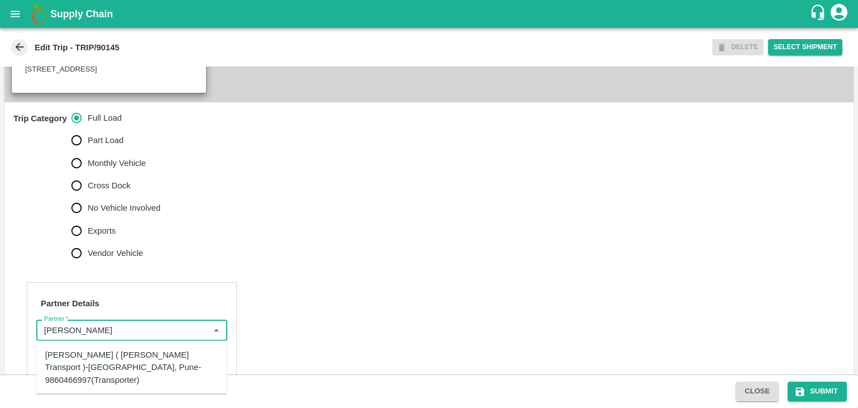
click at [143, 358] on div "Nitin Rasal ( Bhairavnath Transport )-Deulgaon, Pune-9860466997(Transporter)" at bounding box center [131, 367] width 173 height 37
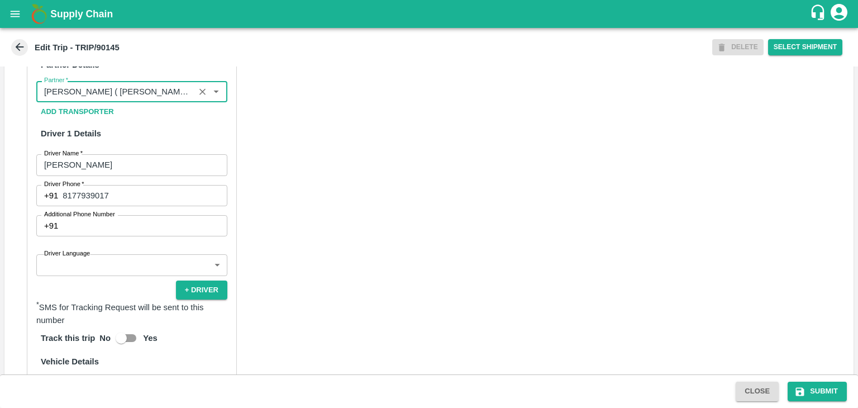
scroll to position [607, 0]
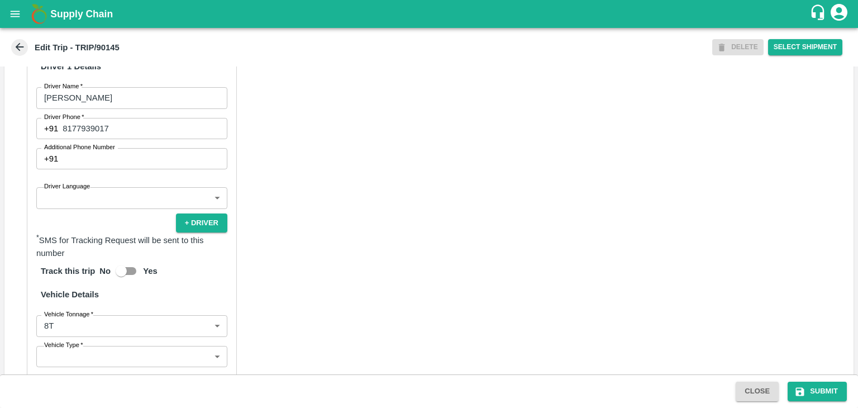
type input "Nitin Rasal ( Bhairavnath Transport )-Deulgaon, Pune-9860466997(Transporter)"
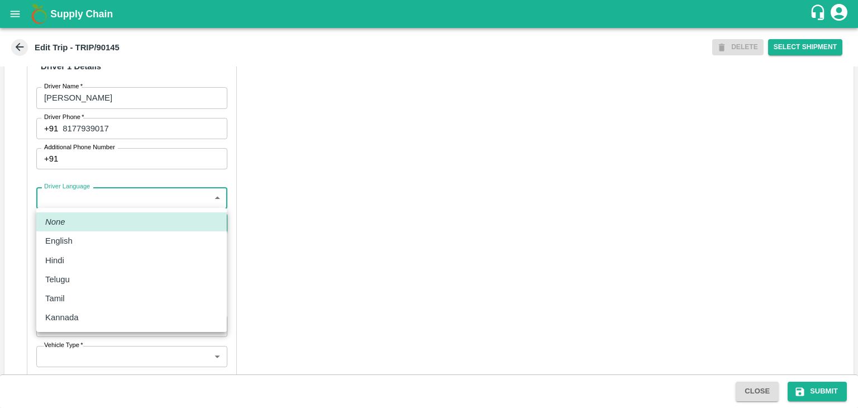
click at [88, 203] on body "Supply Chain Edit Trip - TRIP/90145 DELETE Select Shipment Trip Details Trip Ty…" at bounding box center [429, 204] width 858 height 408
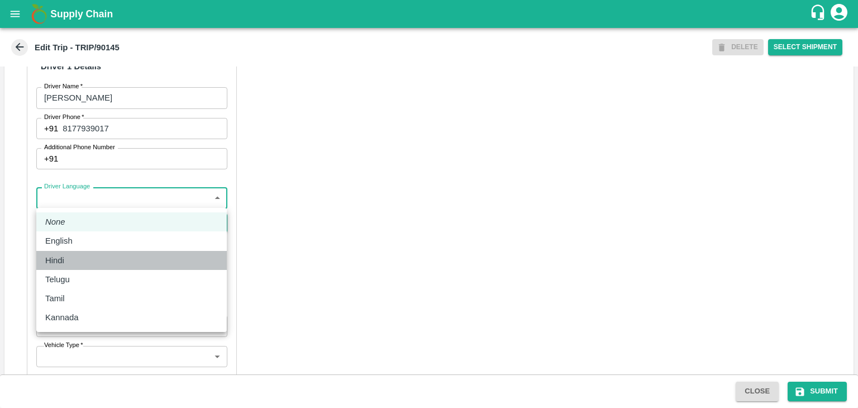
click at [72, 256] on div "Hindi" at bounding box center [131, 260] width 173 height 12
type input "hi"
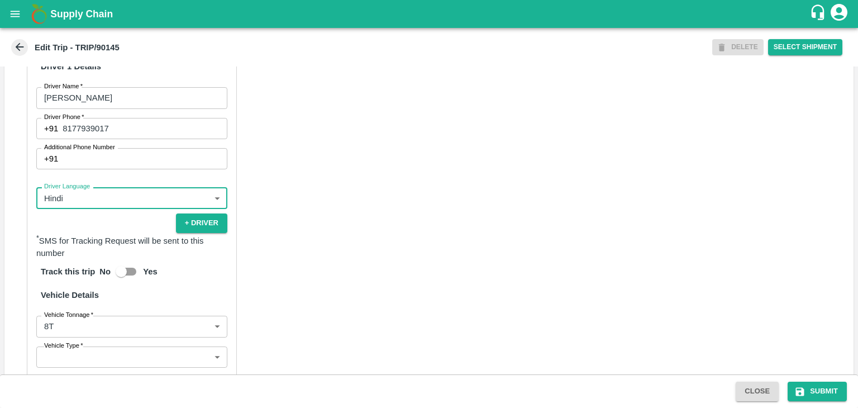
scroll to position [771, 0]
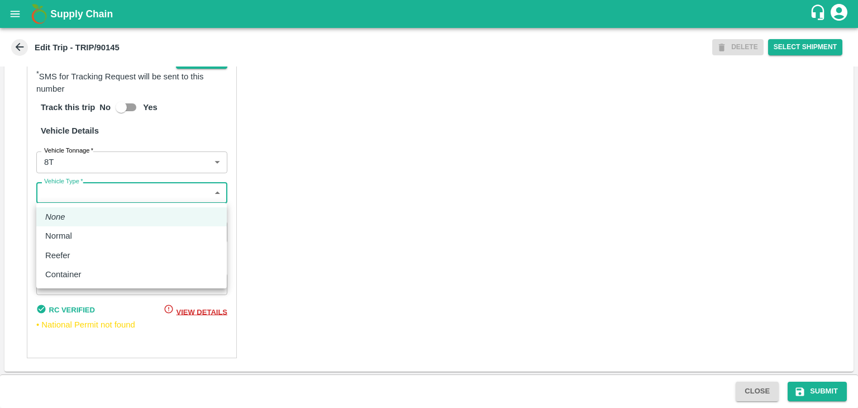
click at [96, 196] on body "Supply Chain Edit Trip - TRIP/90145 DELETE Select Shipment Trip Details Trip Ty…" at bounding box center [429, 204] width 858 height 408
click at [74, 239] on div "Normal" at bounding box center [61, 236] width 32 height 12
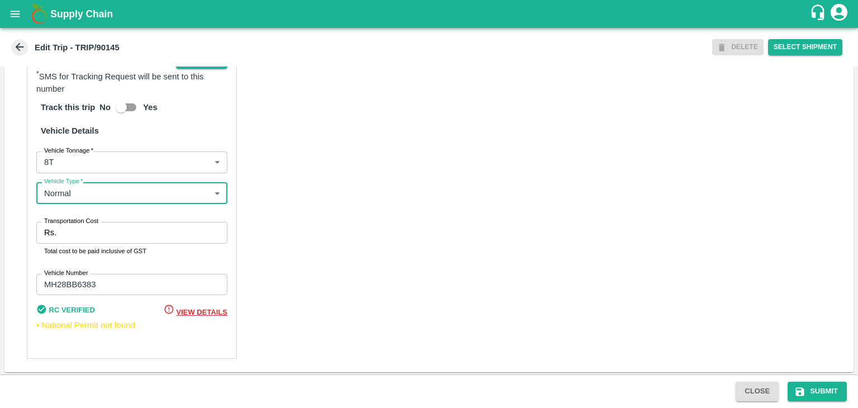
type input "Normal"
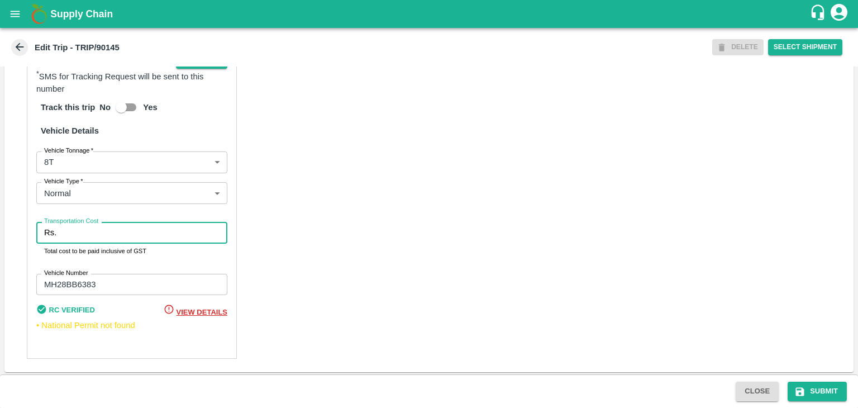
click at [103, 232] on input "Transportation Cost" at bounding box center [144, 232] width 167 height 21
type input "10000"
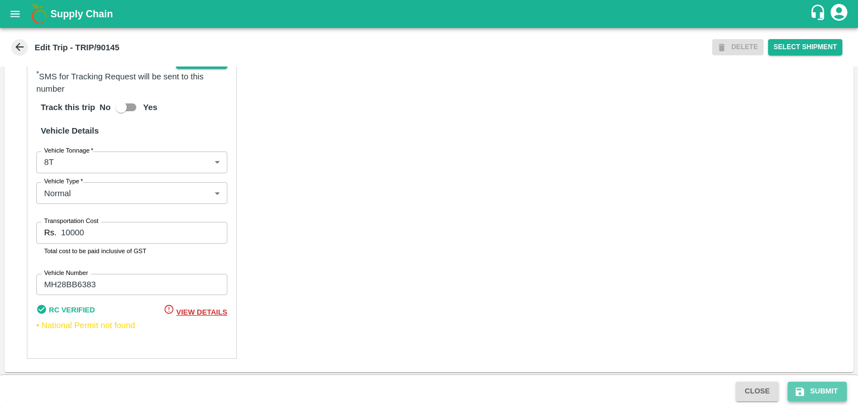
click at [834, 394] on button "Submit" at bounding box center [817, 392] width 59 height 20
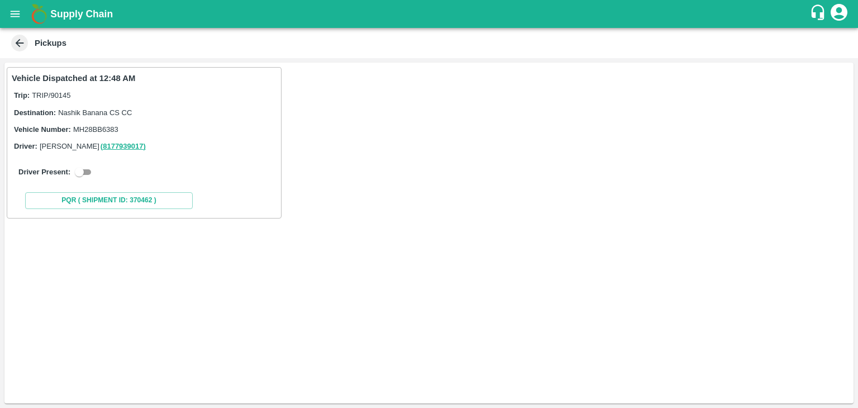
click at [89, 173] on input "checkbox" at bounding box center [79, 171] width 40 height 13
checkbox input "true"
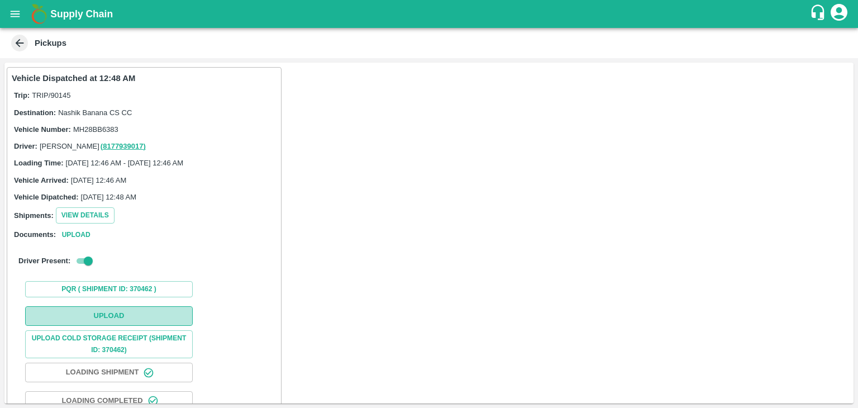
click at [123, 316] on button "Upload" at bounding box center [109, 316] width 168 height 20
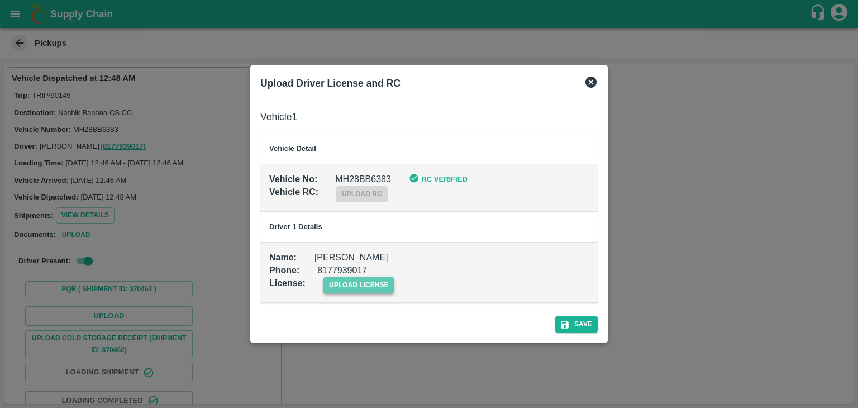
click at [368, 284] on span "upload license" at bounding box center [359, 285] width 71 height 16
click at [0, 0] on input "upload license" at bounding box center [0, 0] width 0 height 0
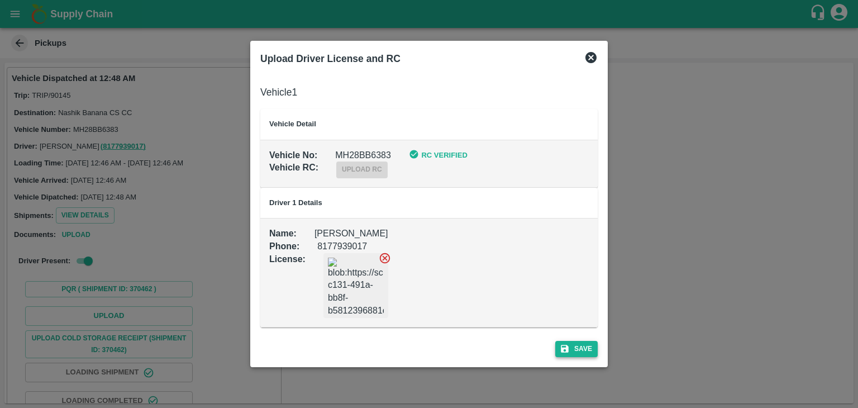
click at [586, 344] on button "Save" at bounding box center [576, 349] width 42 height 16
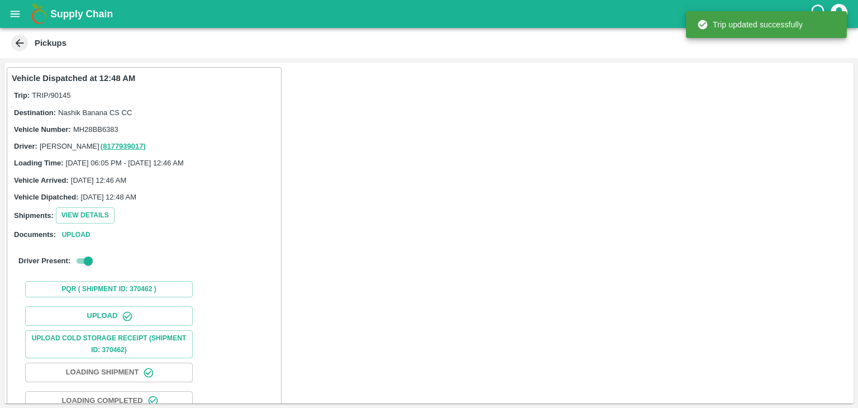
scroll to position [117, 0]
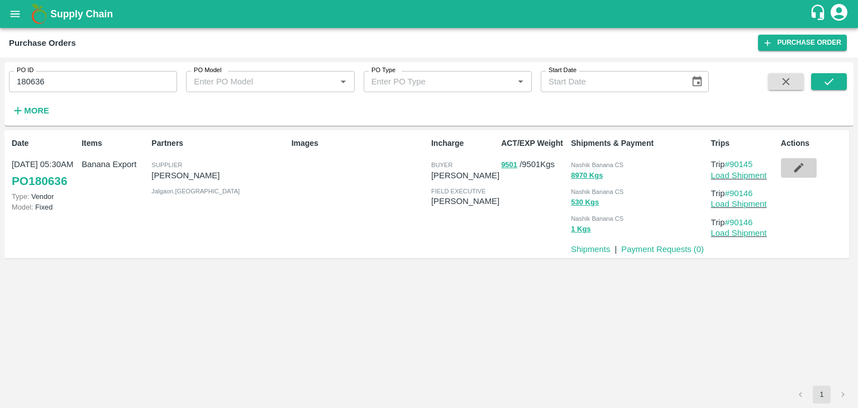
click at [801, 162] on icon "button" at bounding box center [799, 167] width 12 height 12
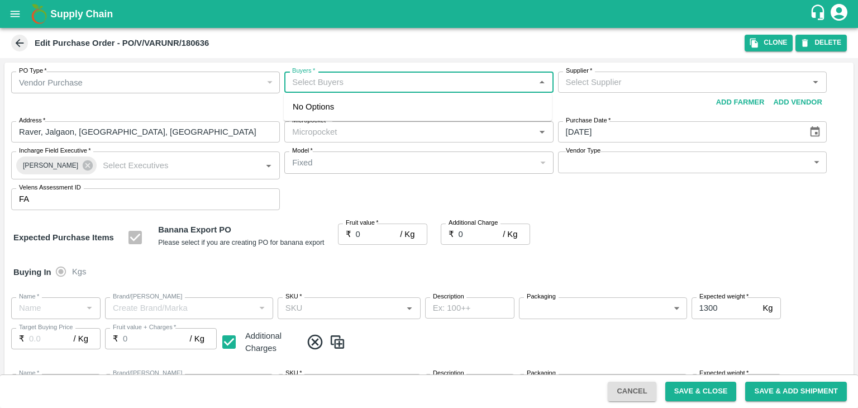
click at [350, 88] on input "Buyers   *" at bounding box center [410, 82] width 244 height 15
type input "A"
type input "[PERSON_NAME]-undefined"
type input "172-Savda"
type input "Banana Export"
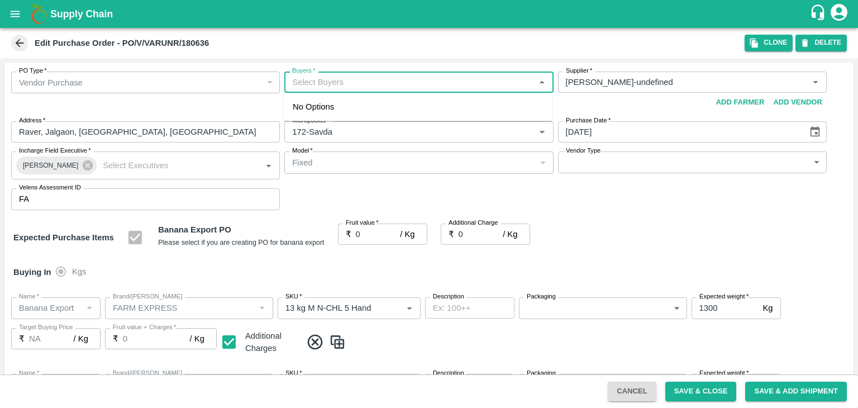
type input "FARM EXPRESS"
type input "13 kg M N-CHL 5 Hand"
type input "NA"
type input "Banana Export"
type input "FARM EXPRESS"
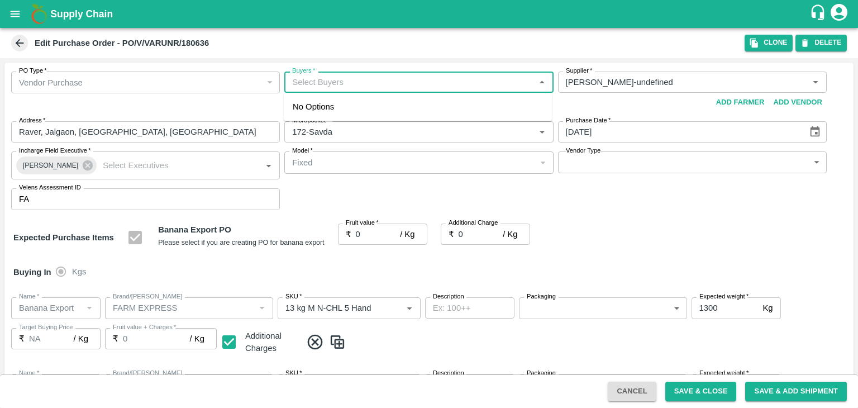
type input "13 kg M N-CHL 6 Hand"
type input "NA"
type input "Banana Export"
type input "FARM EXPRESS"
type input "13 kg M N-CHL 8 Hand"
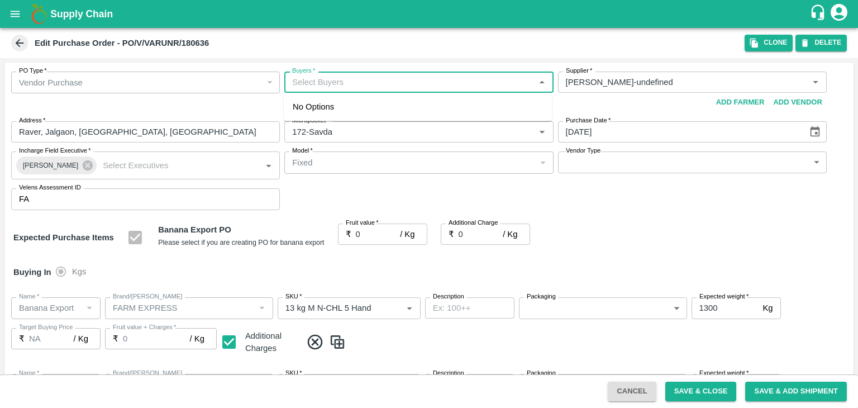
type input "NA"
type input "Banana Export"
type input "FARM EXPRESS"
type input "13 kg M N-CHL CL"
type input "NA"
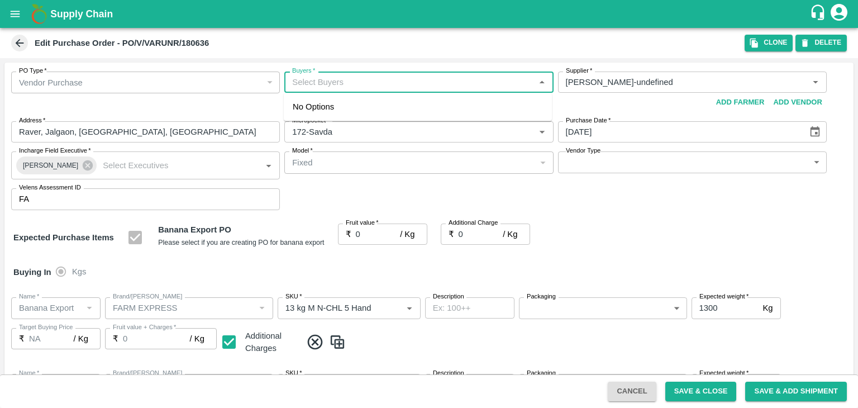
type input "Banana Export"
type input "FARM EXPRESS"
type input "C Class"
type input "NA"
type input "Banana Export"
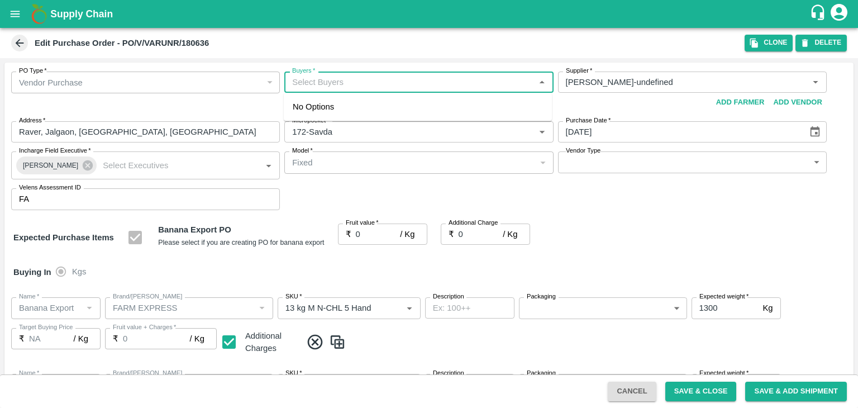
type input "FARM EXPRESS"
type input "PHR Kg"
type input "NA"
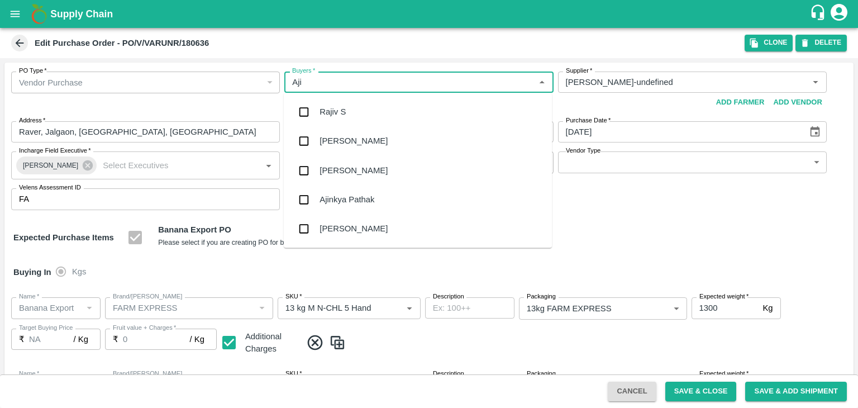
type input "Ajit"
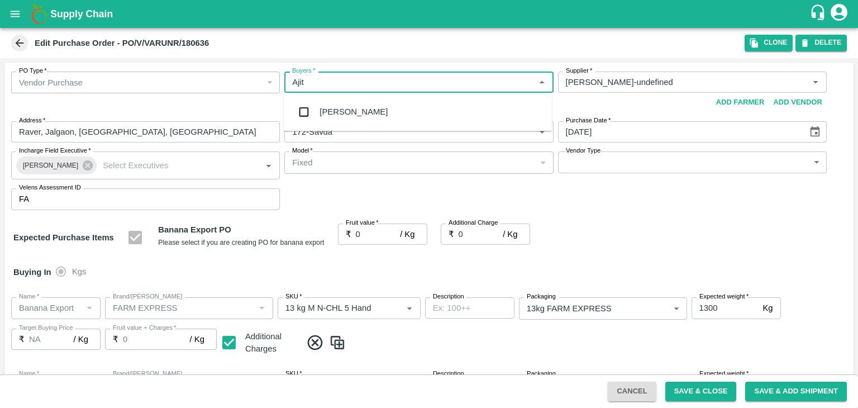
click at [346, 115] on div "[PERSON_NAME]" at bounding box center [354, 112] width 68 height 12
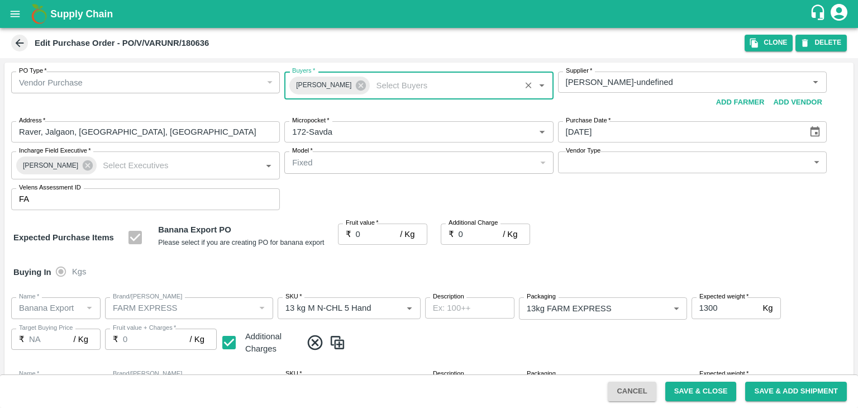
click at [603, 160] on body "Supply Chain Edit Purchase Order - PO/V/VARUNR/180636 Clone DELETE PO Type   * …" at bounding box center [429, 204] width 858 height 408
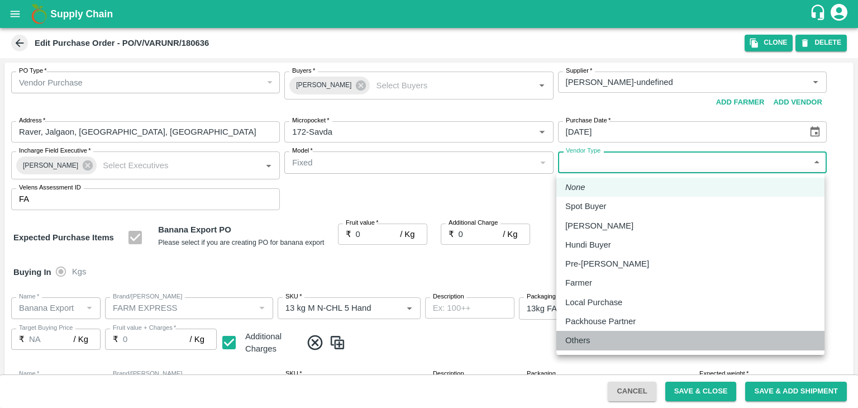
click at [597, 334] on div "Others" at bounding box center [690, 340] width 250 height 12
type input "OTHER"
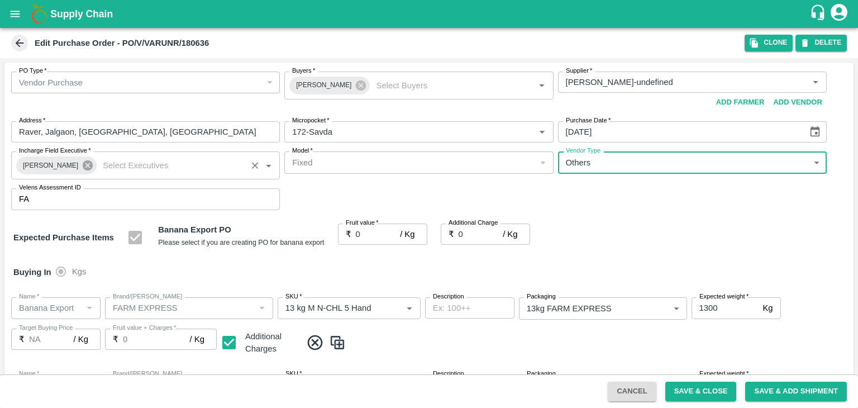
click at [86, 161] on icon at bounding box center [88, 165] width 12 height 12
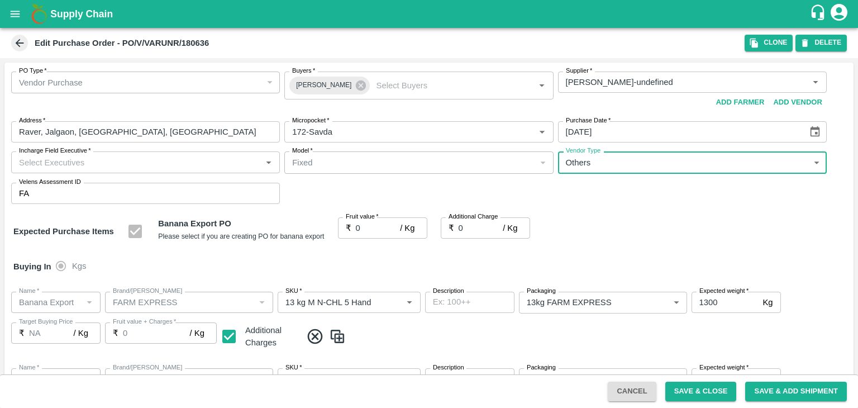
click at [85, 161] on input "Incharge Field Executive   *" at bounding box center [137, 162] width 244 height 15
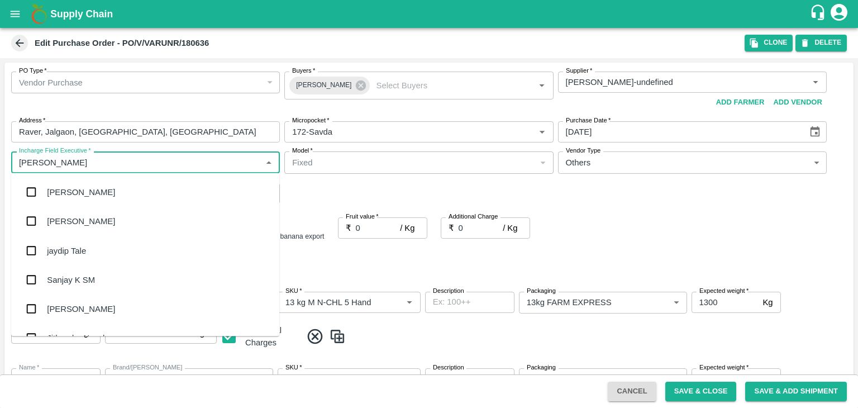
type input "[PERSON_NAME]"
click at [87, 251] on div "jaydip Tale" at bounding box center [145, 250] width 268 height 29
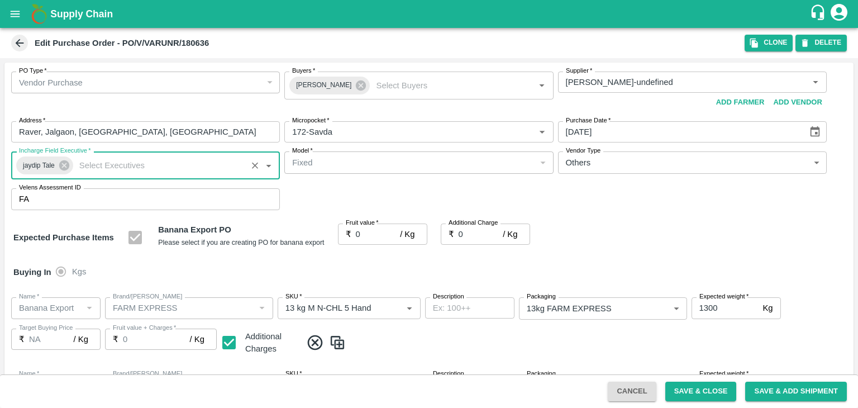
click at [378, 236] on input "0" at bounding box center [378, 233] width 45 height 21
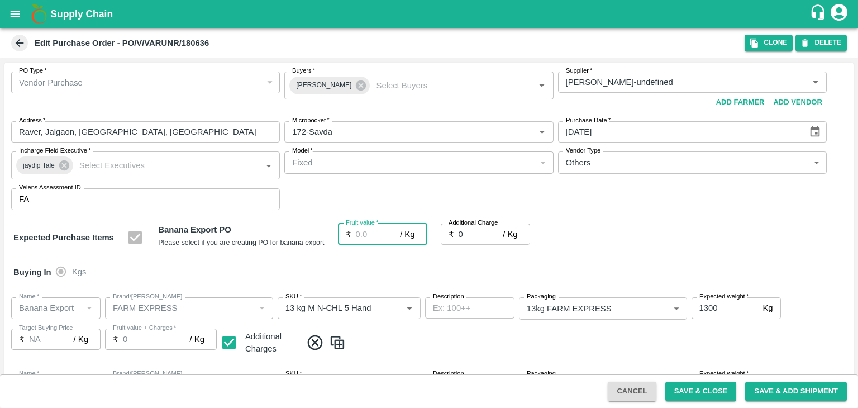
type input "1"
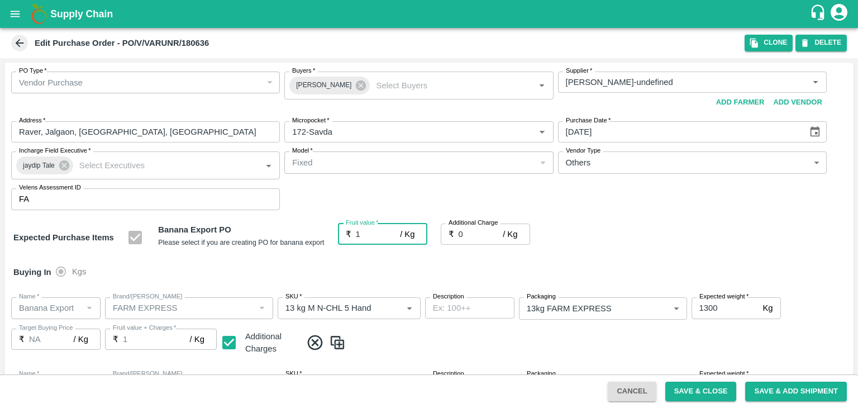
type input "1"
type input "17"
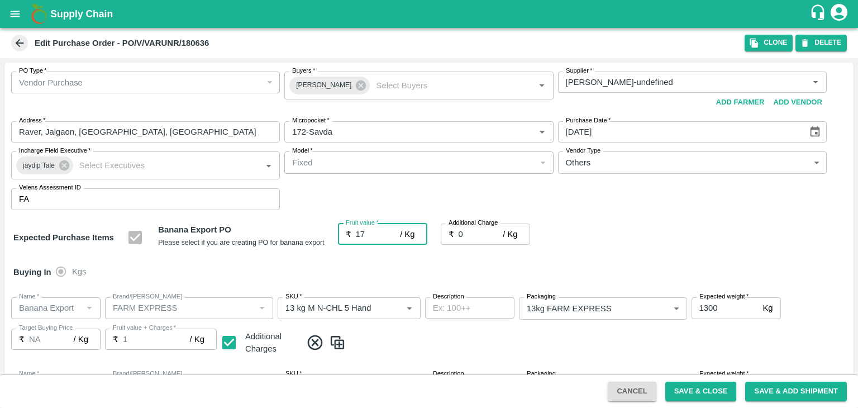
type input "17"
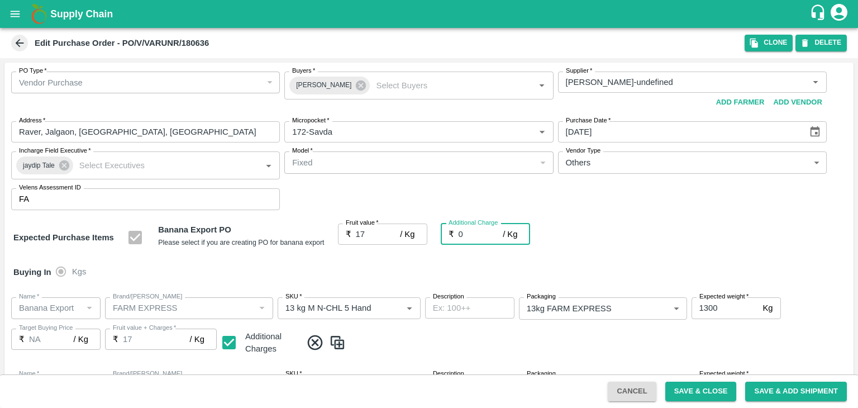
type input "2"
type input "19"
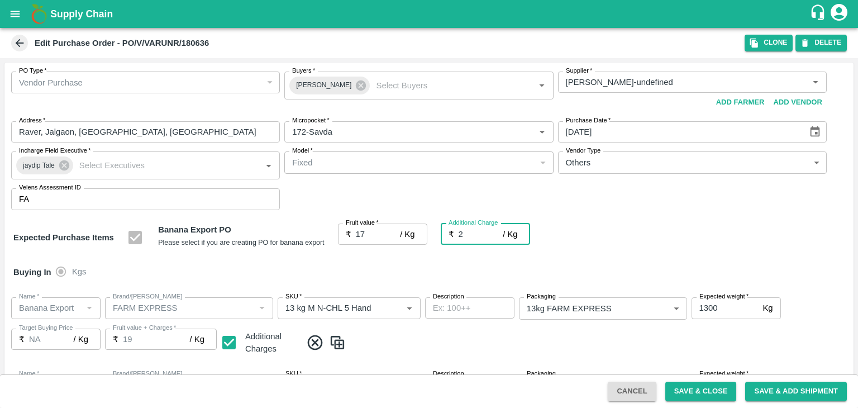
type input "2.7"
type input "19.7"
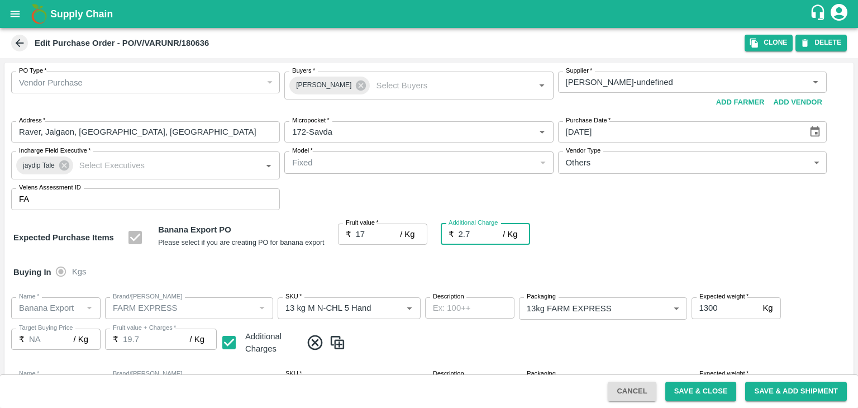
type input "2.75"
type input "19.75"
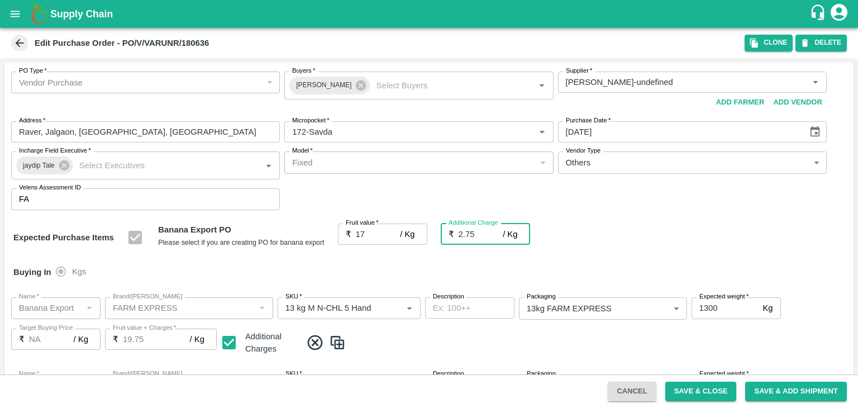
type input "2.75"
click at [399, 260] on div "Buying In Kgs" at bounding box center [428, 272] width 849 height 32
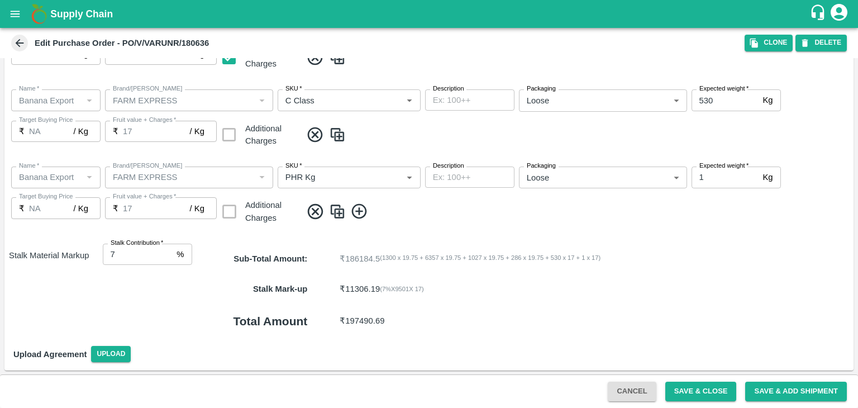
click at [715, 402] on div "Cancel Save & Close Save & Add Shipment" at bounding box center [429, 391] width 858 height 34
drag, startPoint x: 706, startPoint y: 377, endPoint x: 713, endPoint y: 391, distance: 15.5
click at [713, 391] on div "Cancel Save & Close Save & Add Shipment" at bounding box center [429, 391] width 858 height 34
click at [713, 391] on button "Save & Close" at bounding box center [701, 392] width 72 height 20
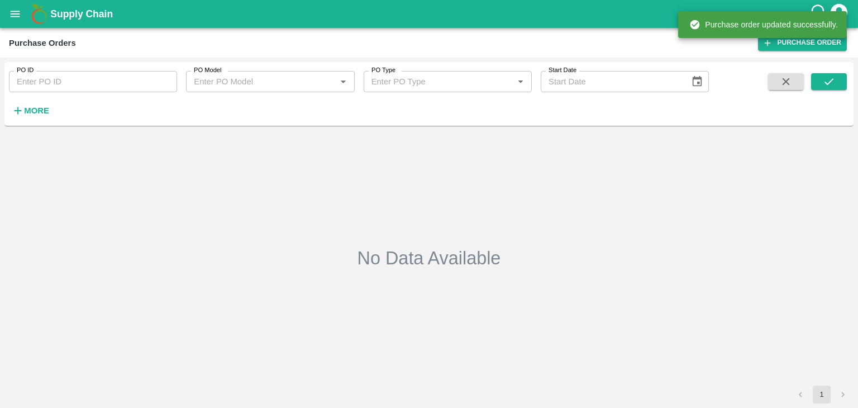
type input "180636"
